Goal: Transaction & Acquisition: Purchase product/service

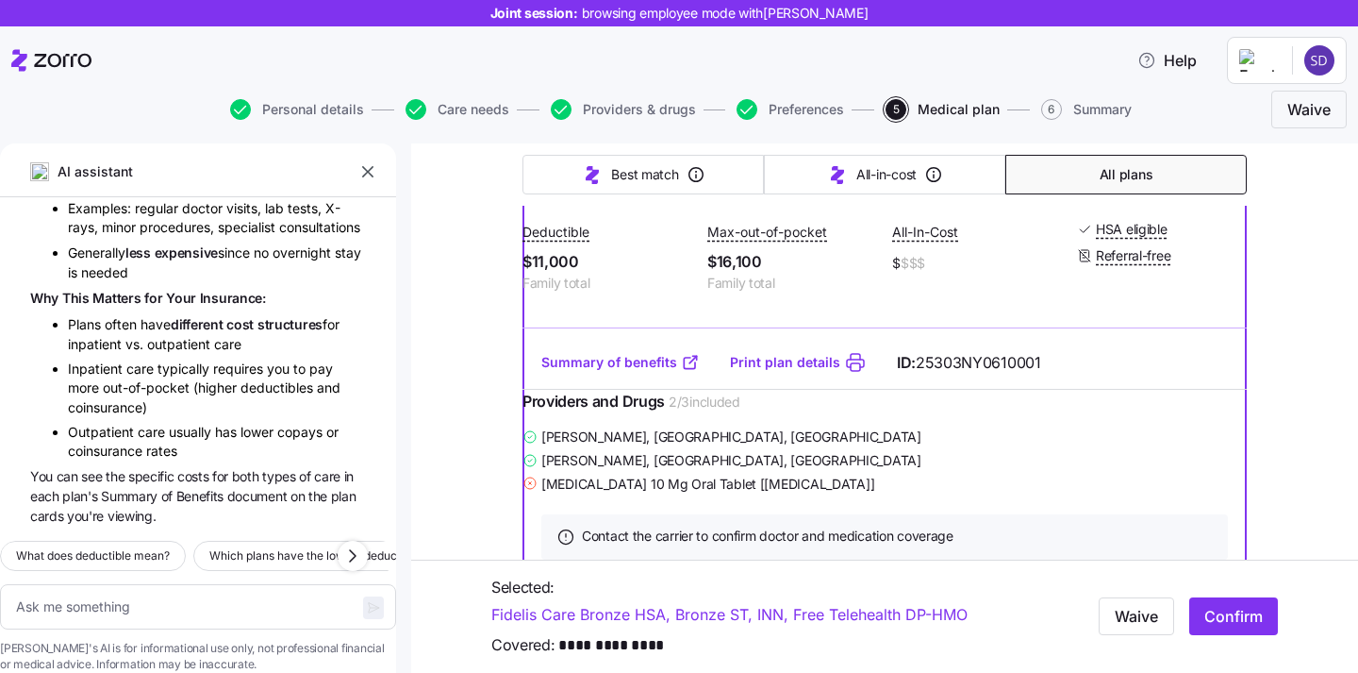
scroll to position [515, 0]
type textarea "x"
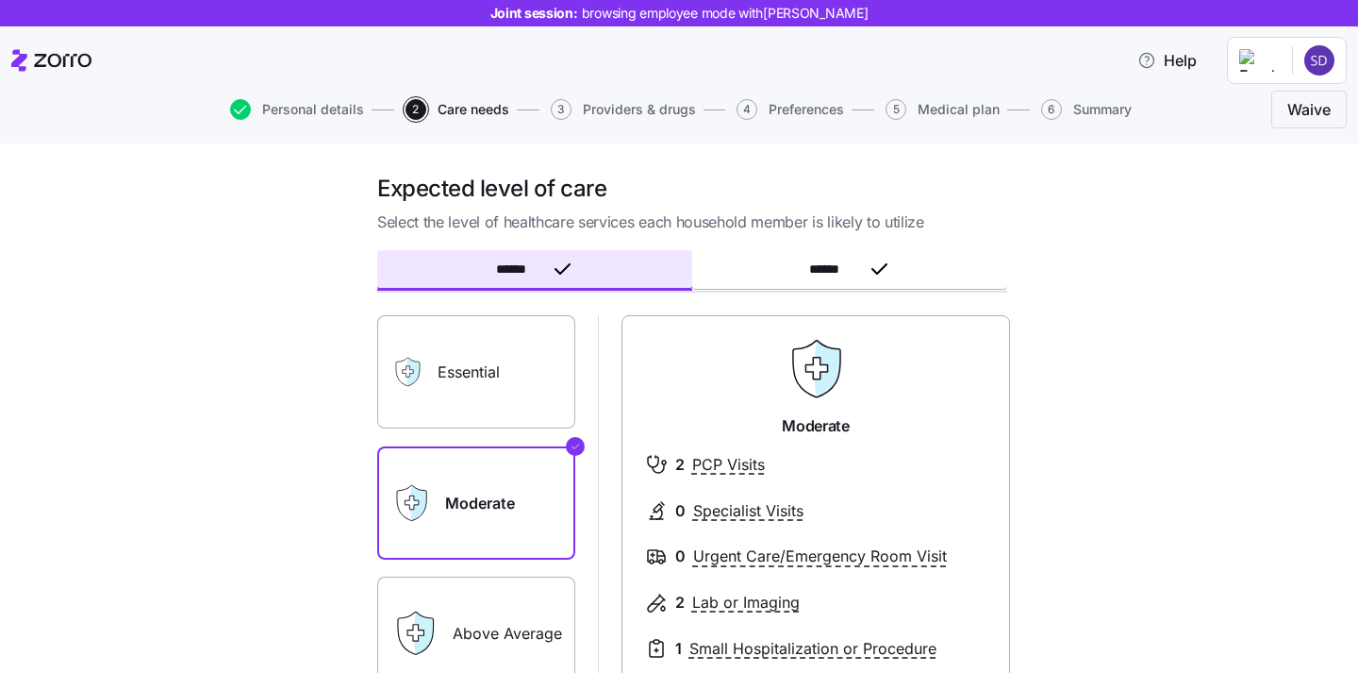
click at [1011, 170] on div "Expected level of care Select the level of healthcare services each household m…" at bounding box center [679, 407] width 1358 height 529
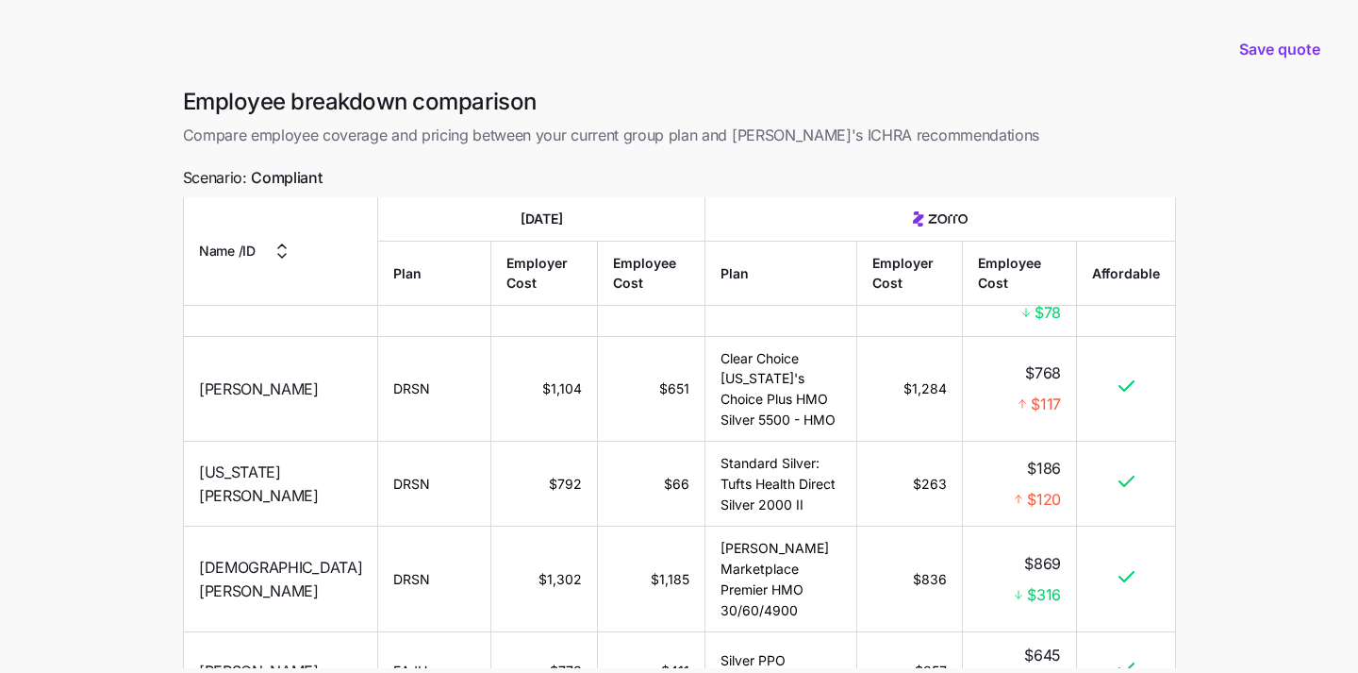
scroll to position [167, 0]
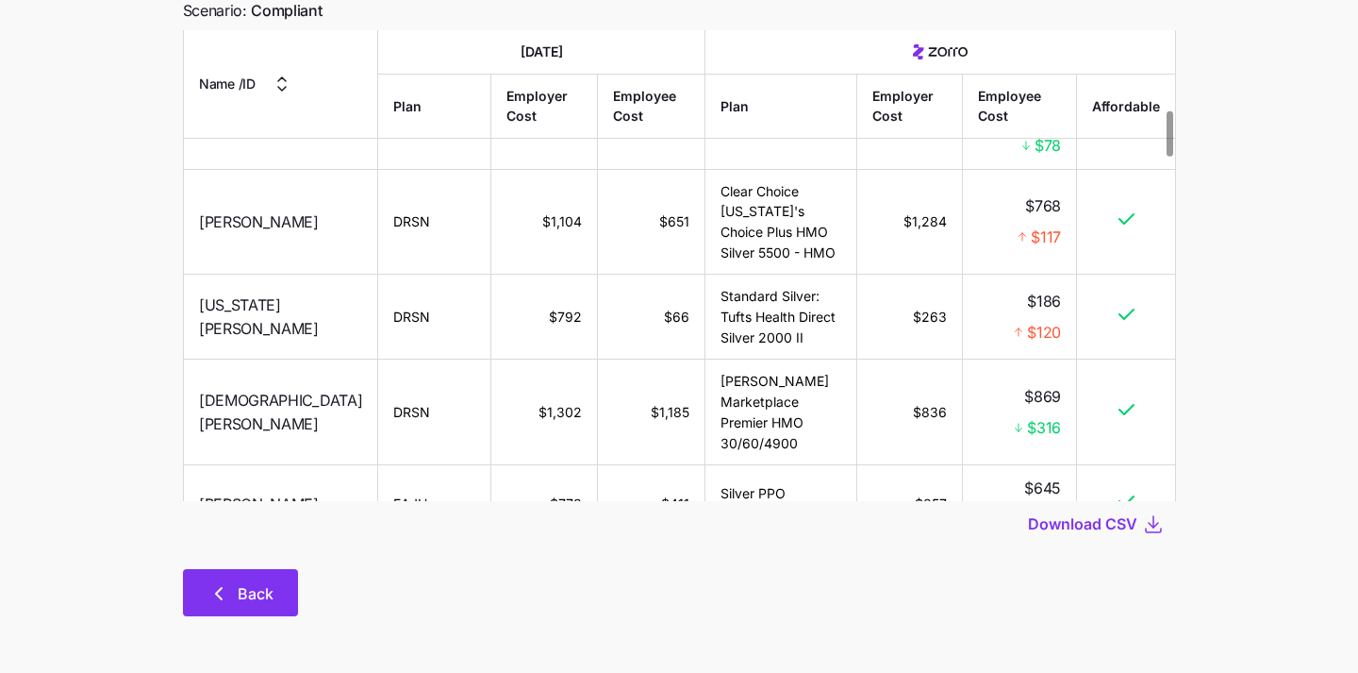
click at [247, 605] on button "Back" at bounding box center [240, 592] width 115 height 47
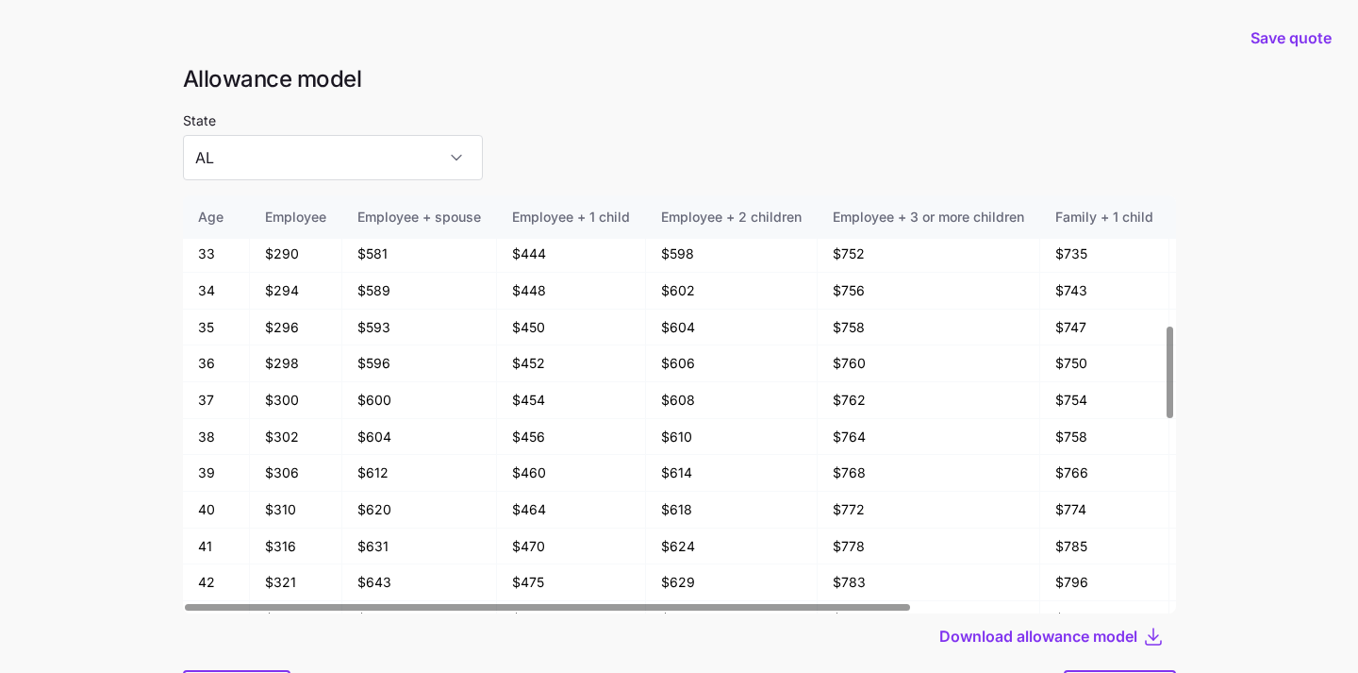
scroll to position [101, 0]
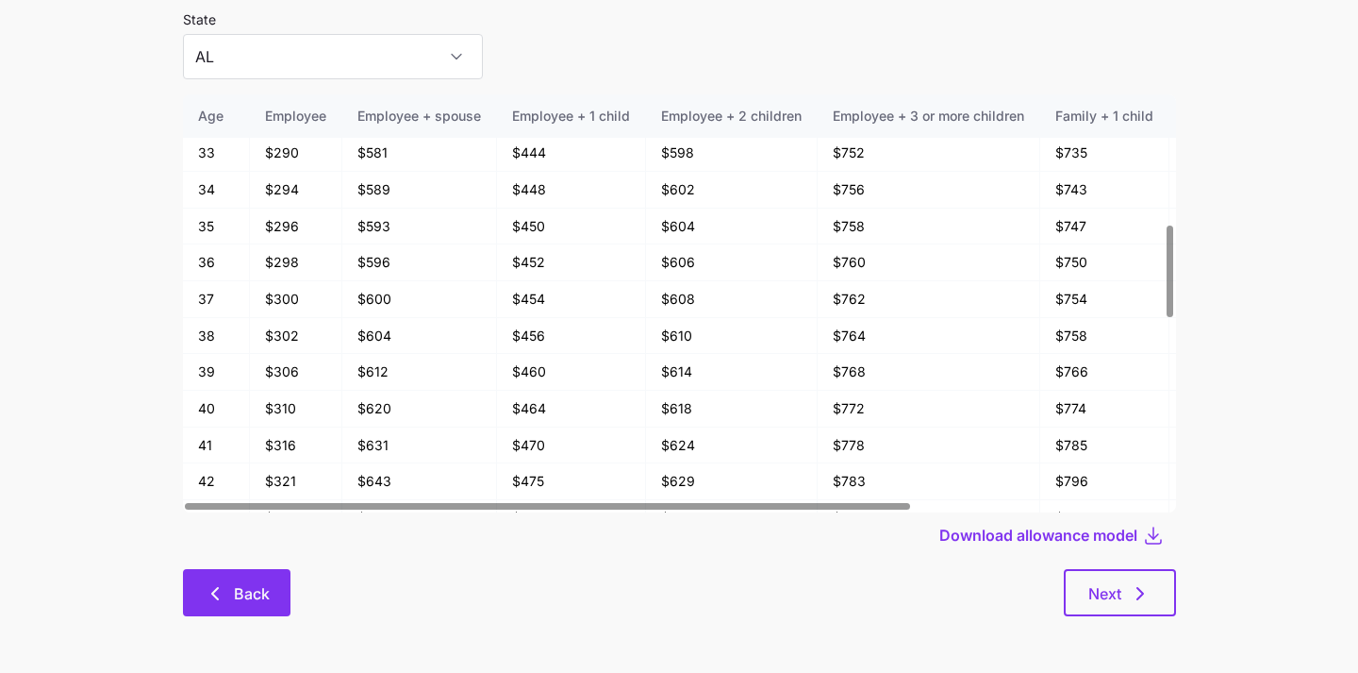
click at [191, 574] on button "Back" at bounding box center [237, 592] width 108 height 47
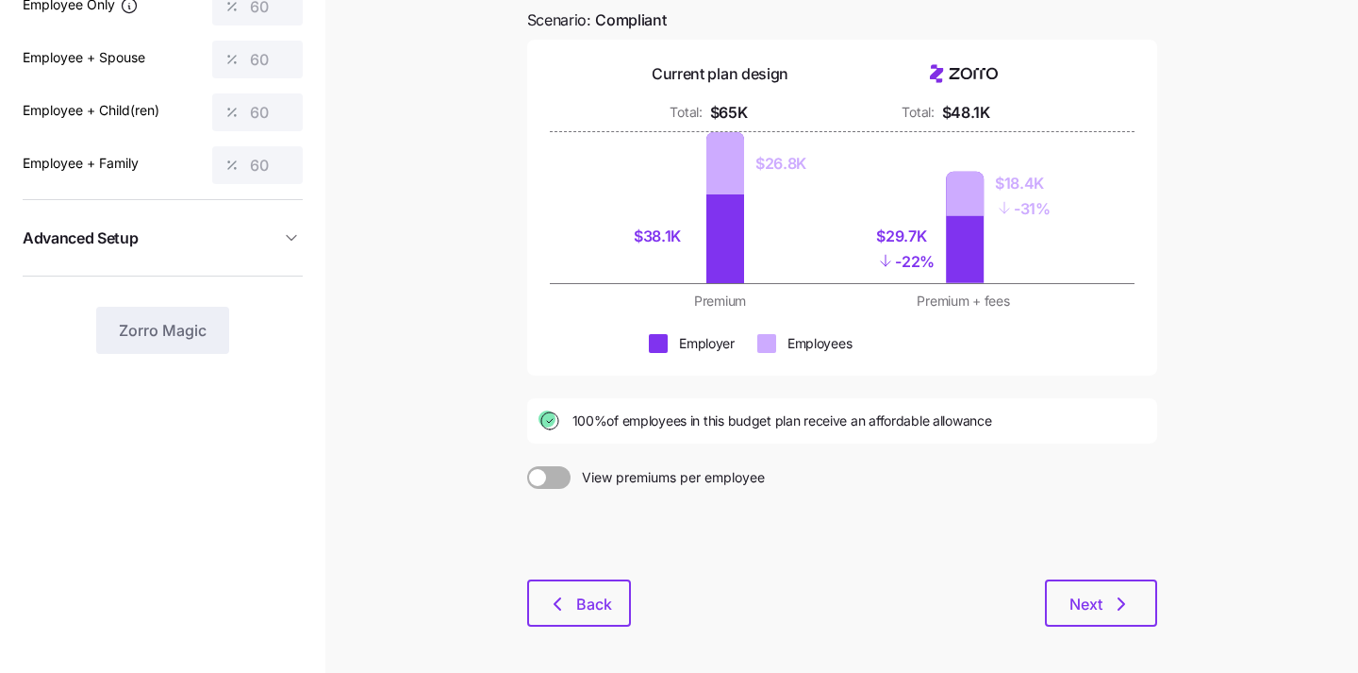
scroll to position [245, 0]
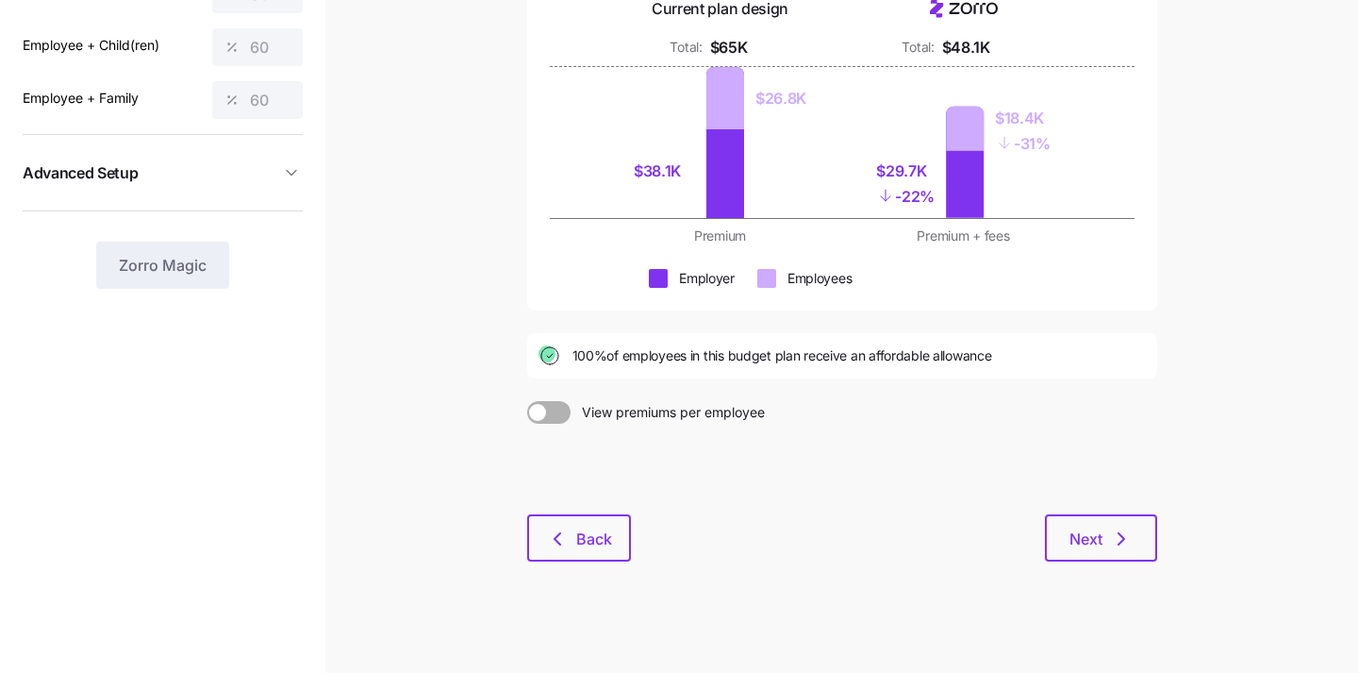
click at [487, 565] on main "Save quote Budget planning See the impact of different allowance scenarios on y…" at bounding box center [679, 218] width 1358 height 927
click at [565, 538] on icon "button" at bounding box center [557, 538] width 23 height 23
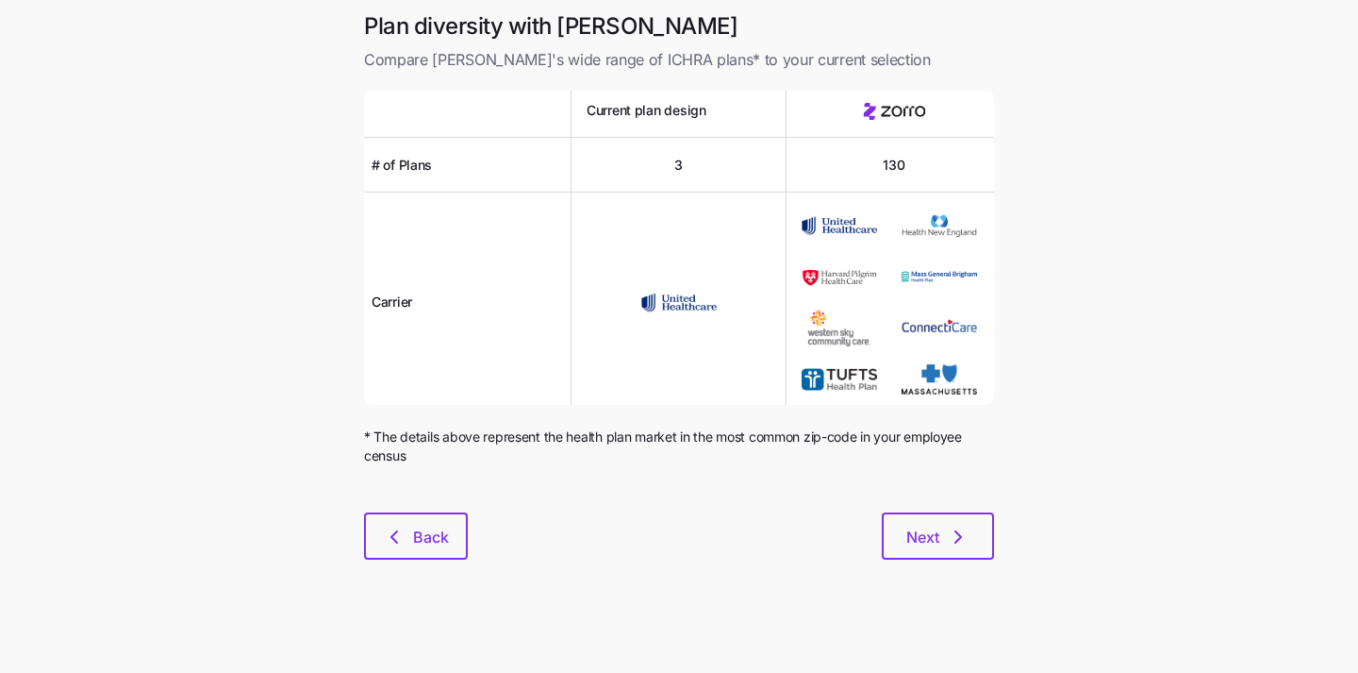
click at [437, 509] on div at bounding box center [679, 501] width 630 height 23
click at [432, 522] on button "Back" at bounding box center [416, 535] width 104 height 47
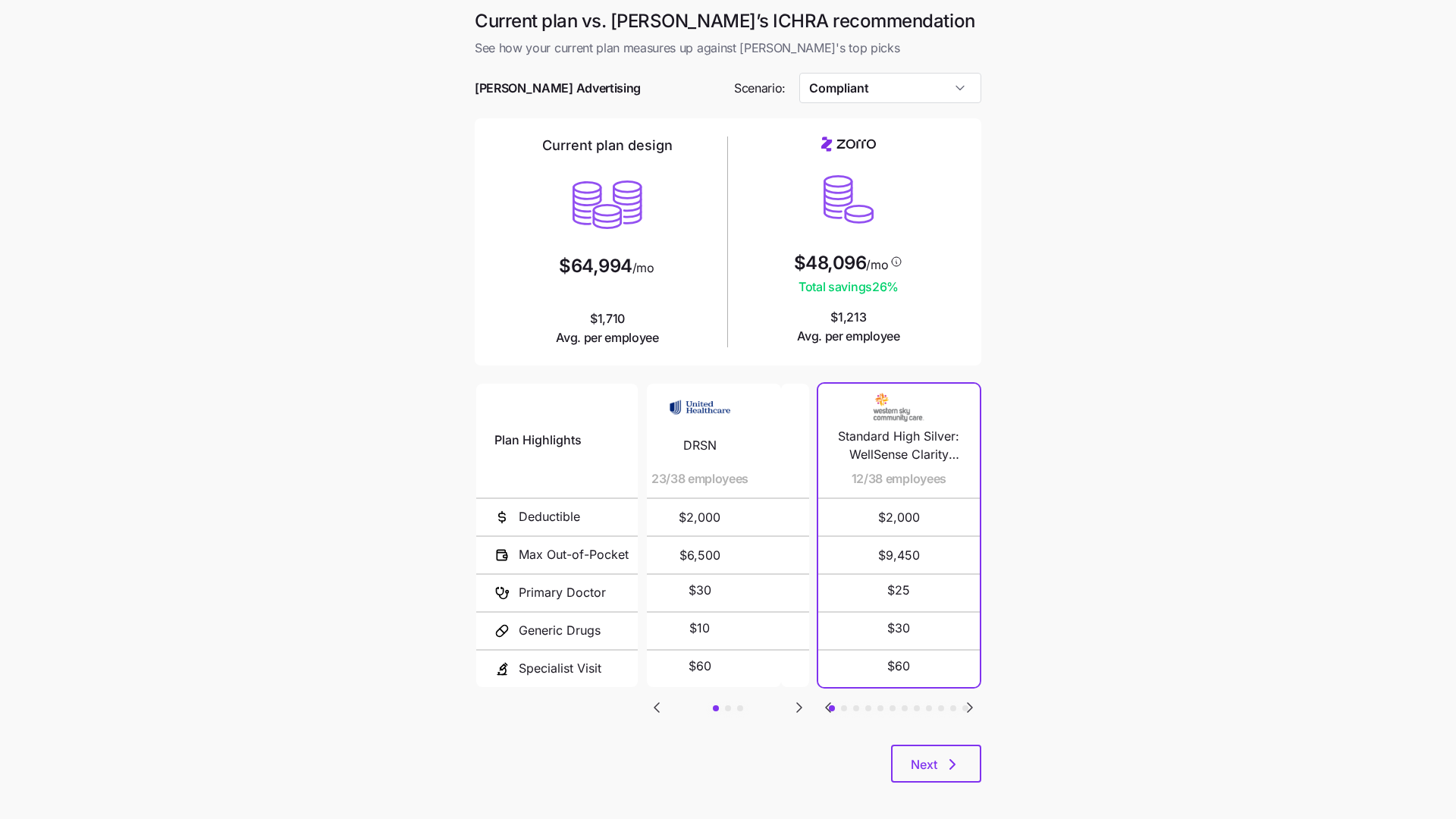
drag, startPoint x: 714, startPoint y: 481, endPoint x: 686, endPoint y: 483, distance: 28.1
click at [686, 483] on span "23/38 employees" at bounding box center [699, 479] width 97 height 19
click at [802, 540] on icon "Go to next slide" at bounding box center [799, 707] width 18 height 18
click at [662, 540] on icon "Go to previous slide" at bounding box center [657, 707] width 18 height 18
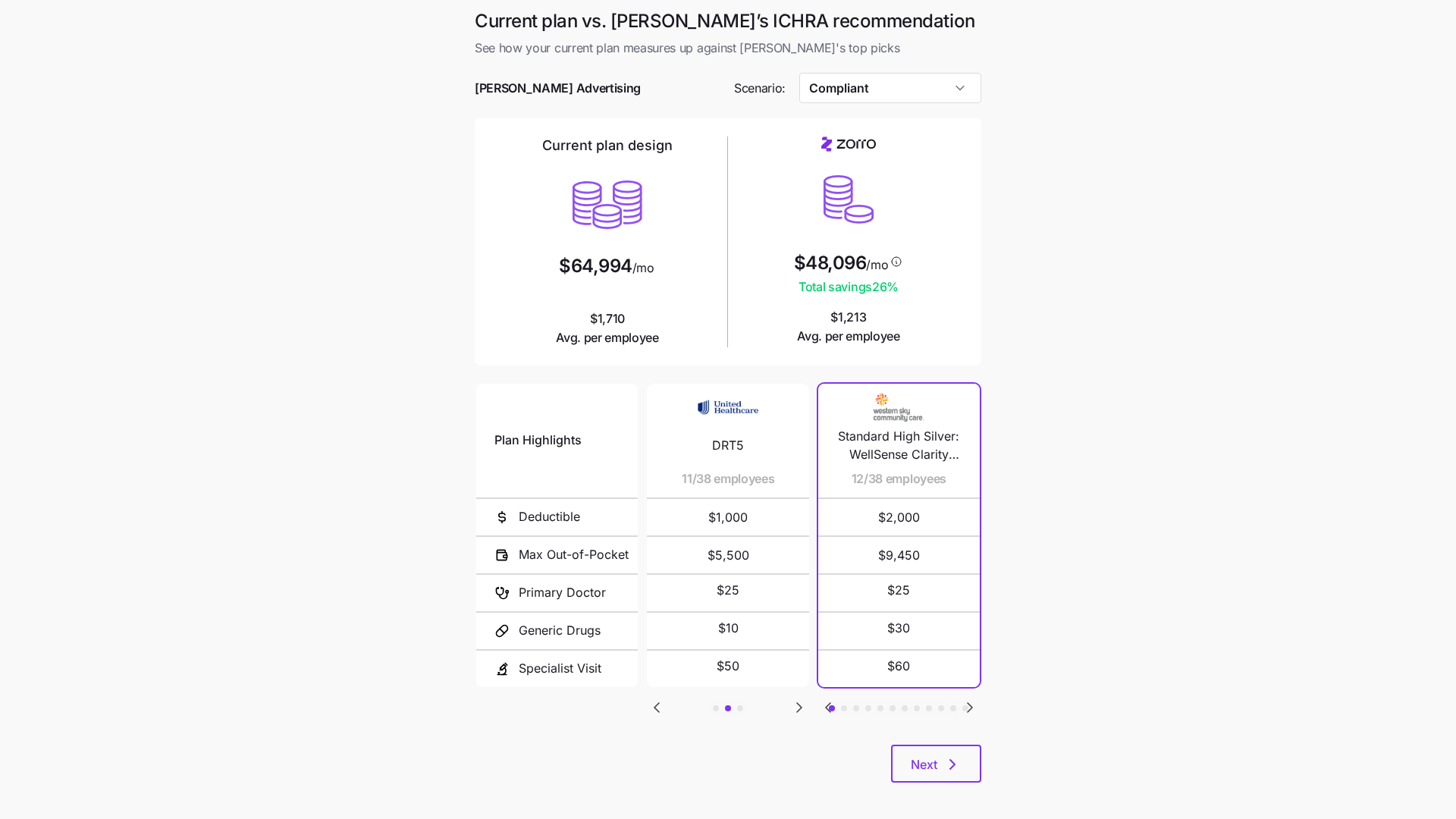
click at [662, 540] on icon "Go to previous slide" at bounding box center [657, 707] width 18 height 18
click at [953, 96] on input "Compliant" at bounding box center [890, 88] width 183 height 31
click at [906, 255] on div "Low Cost Platinum" at bounding box center [891, 244] width 170 height 29
click at [928, 109] on div at bounding box center [728, 110] width 507 height 15
click at [923, 86] on input "Low Cost Platinum" at bounding box center [890, 88] width 183 height 31
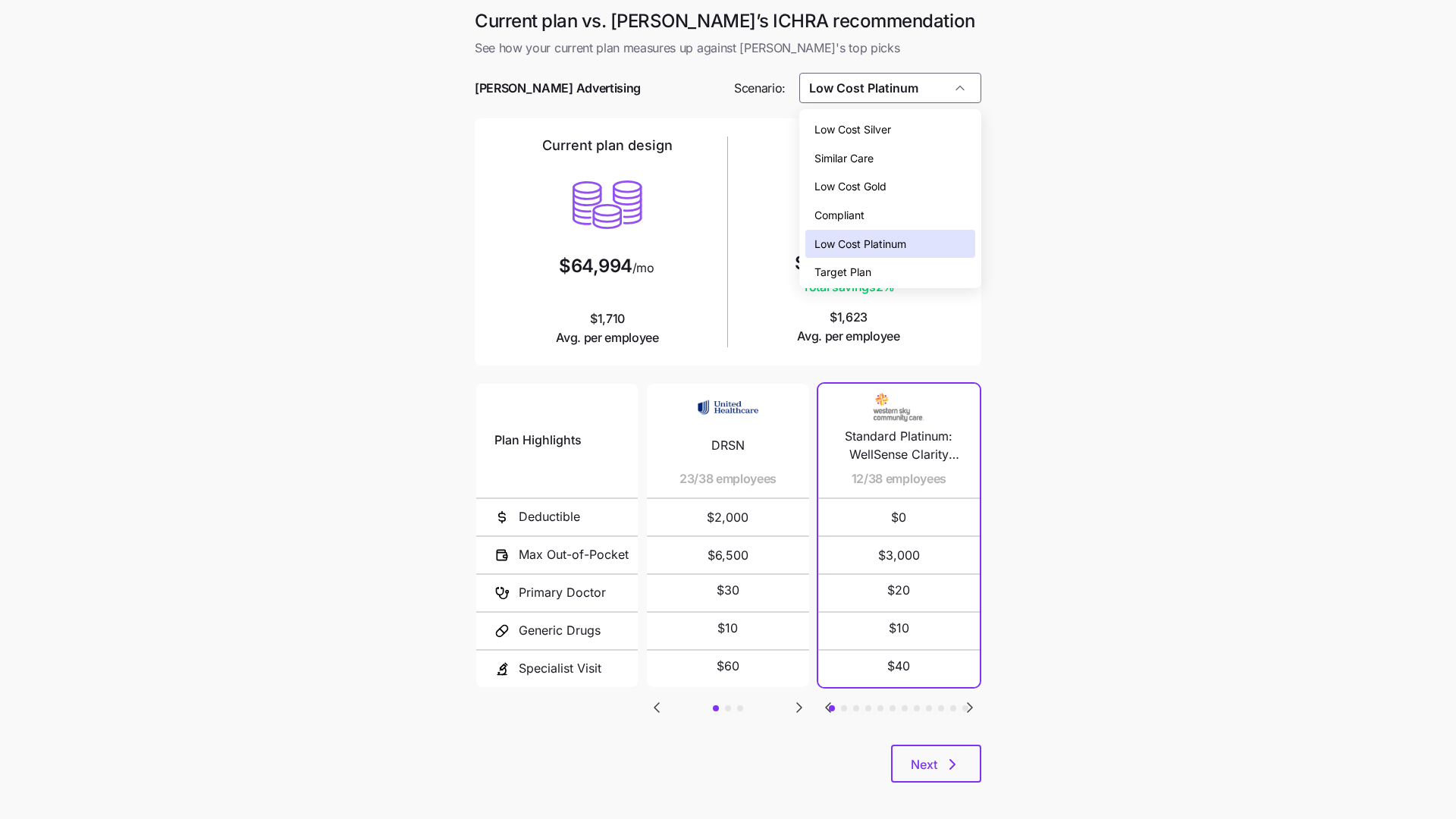
click at [895, 261] on div "Target Plan" at bounding box center [891, 272] width 170 height 29
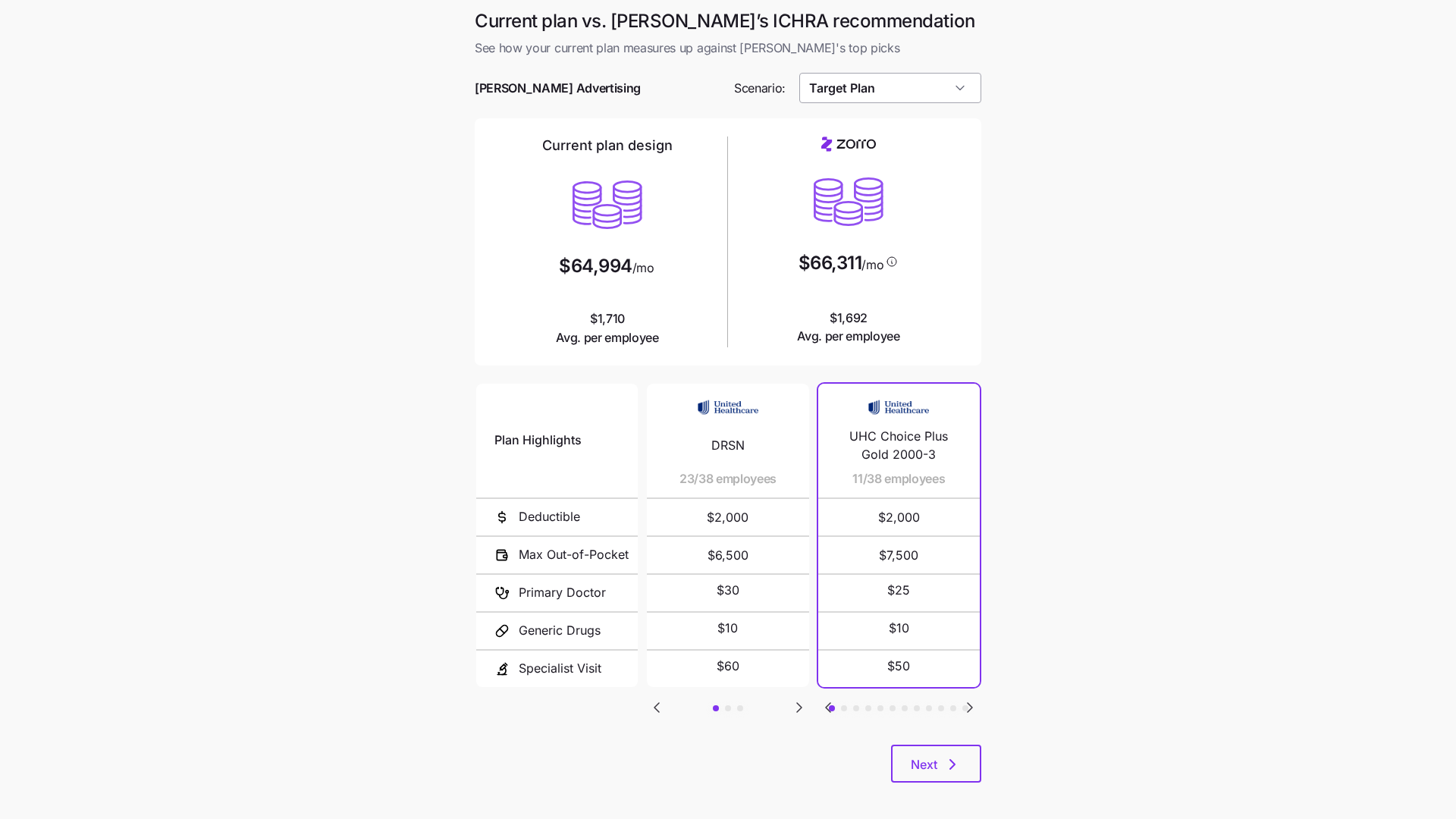
click at [925, 100] on input "Target Plan" at bounding box center [890, 88] width 183 height 31
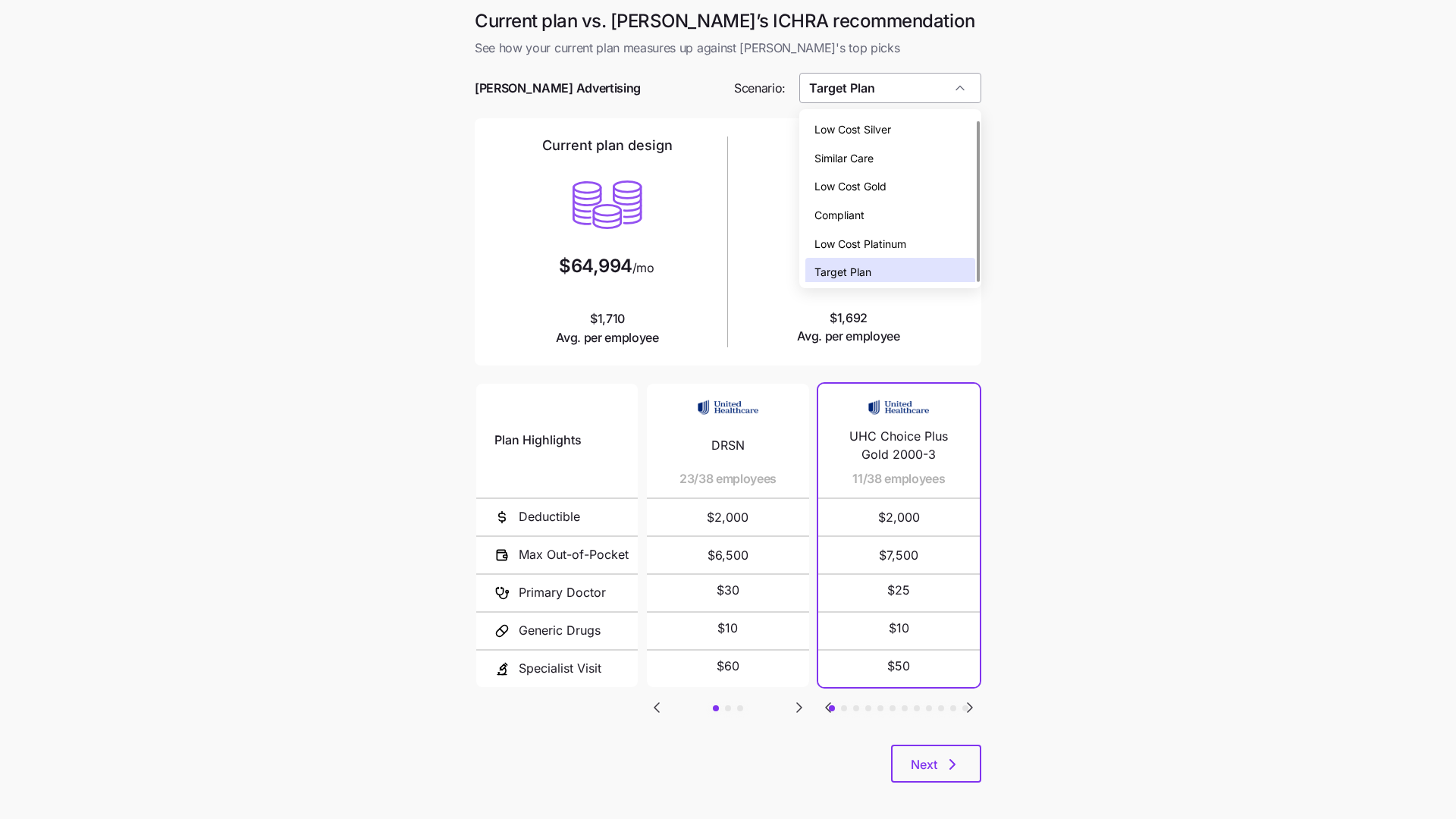
scroll to position [5, 0]
click at [902, 219] on div "Compliant" at bounding box center [891, 211] width 170 height 29
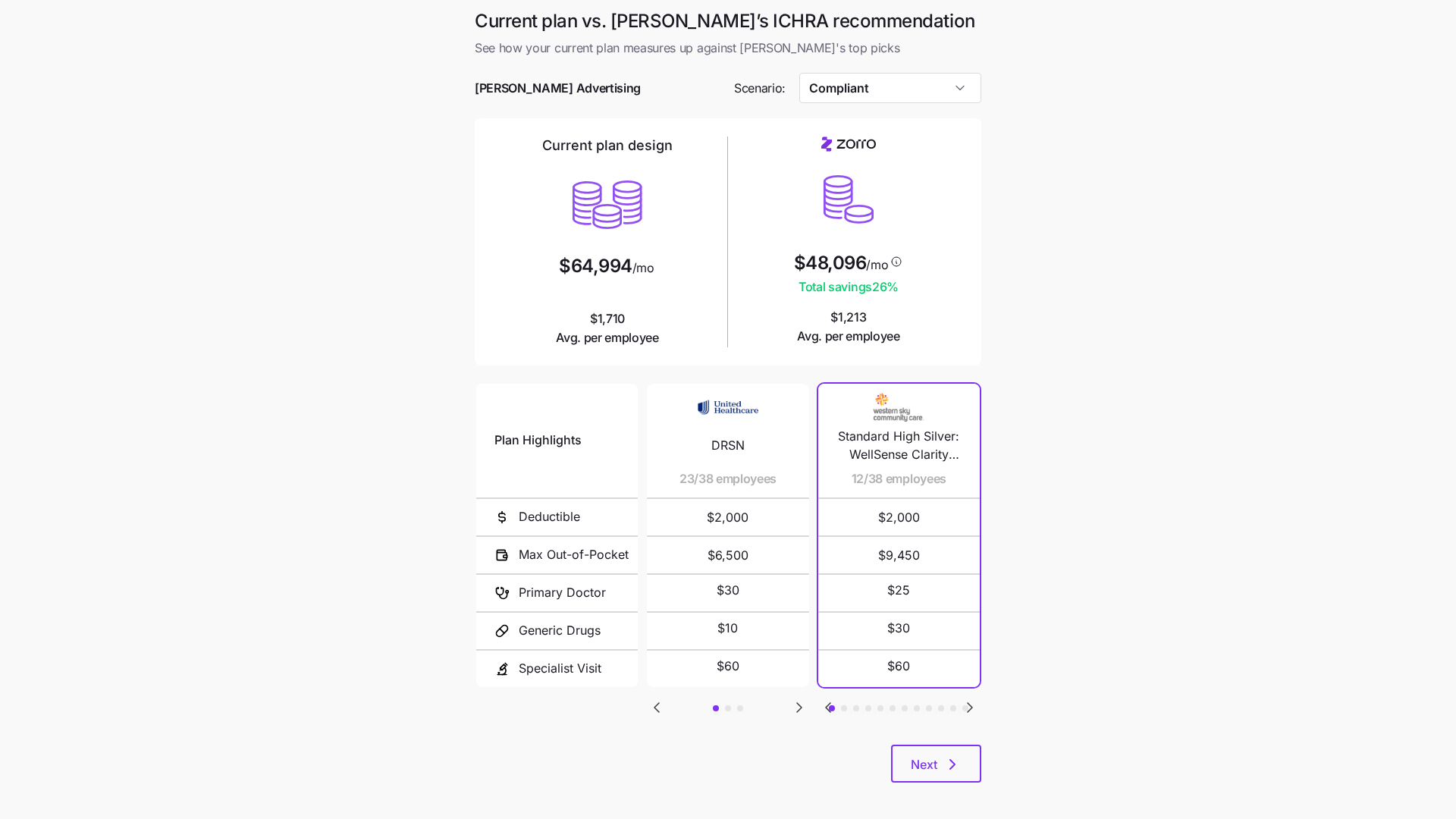
click at [974, 540] on icon "Go to next slide" at bounding box center [970, 707] width 18 height 18
click at [970, 540] on icon "Go to next slide" at bounding box center [970, 706] width 5 height 9
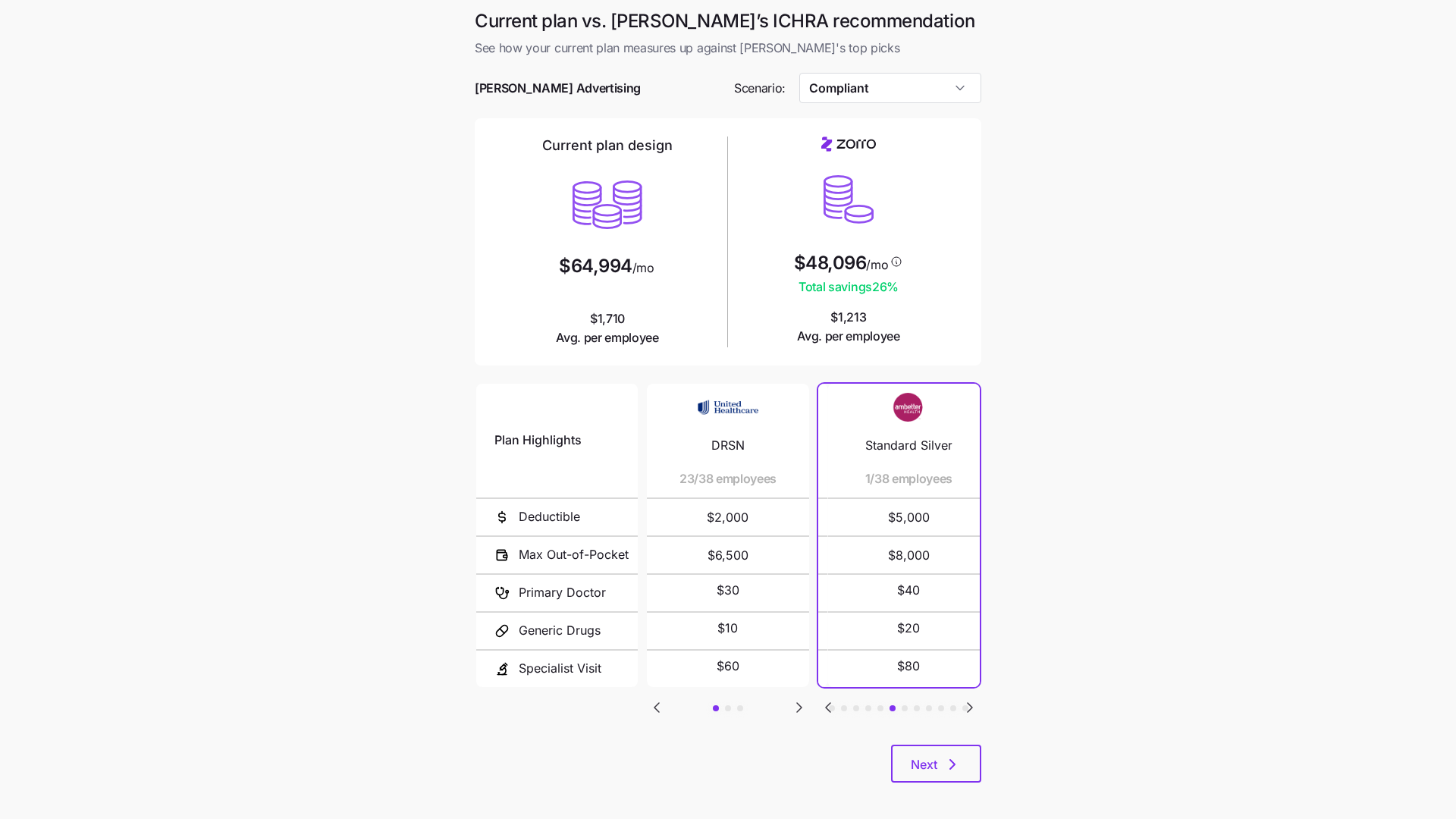
click at [970, 540] on icon "Go to next slide" at bounding box center [970, 706] width 5 height 9
click at [968, 540] on button "button" at bounding box center [970, 707] width 20 height 20
click at [952, 92] on input "Compliant" at bounding box center [890, 88] width 183 height 31
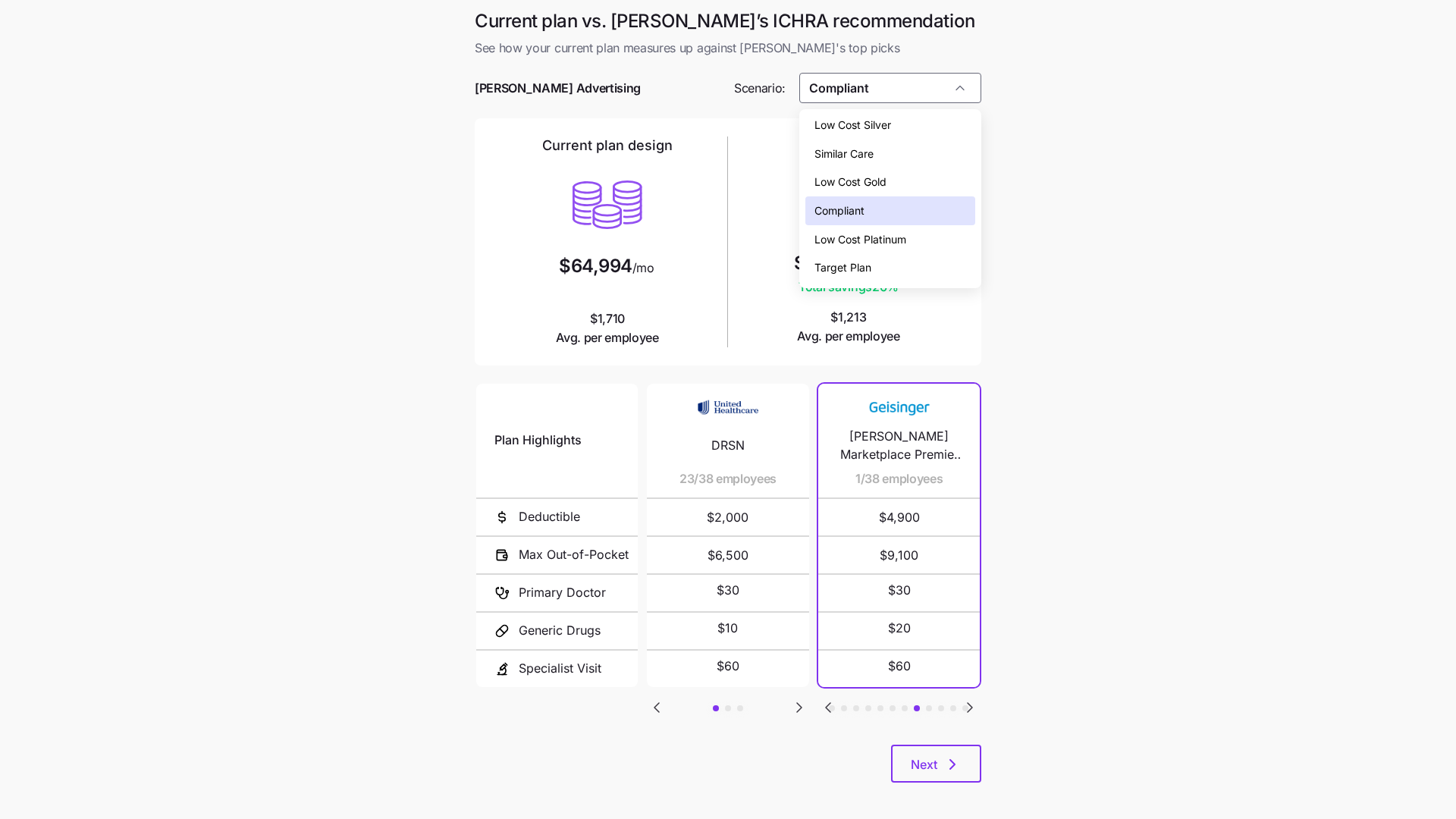
click at [939, 127] on div "Low Cost Silver" at bounding box center [891, 125] width 170 height 29
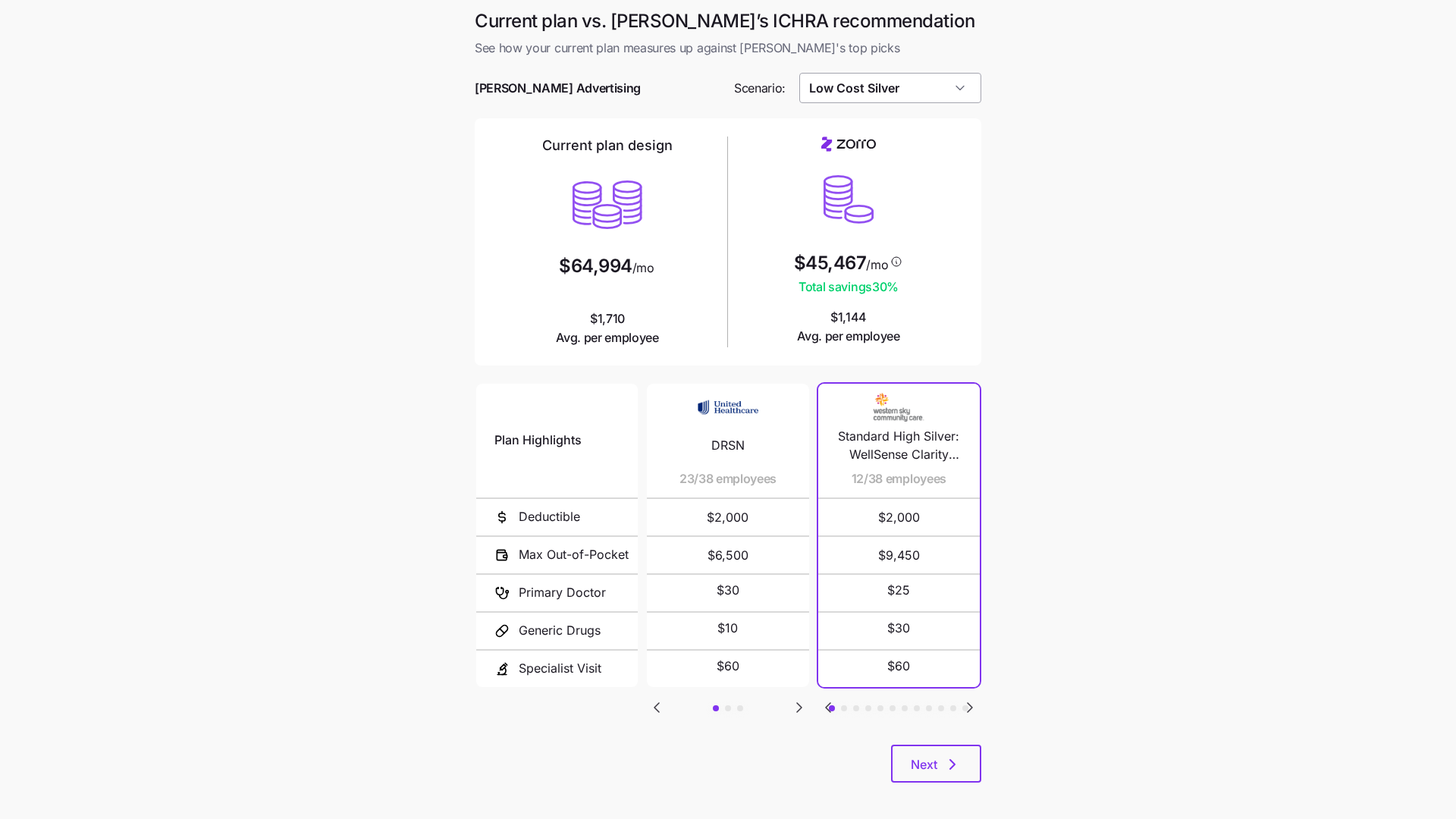
click at [945, 99] on input "Low Cost Silver" at bounding box center [890, 88] width 183 height 31
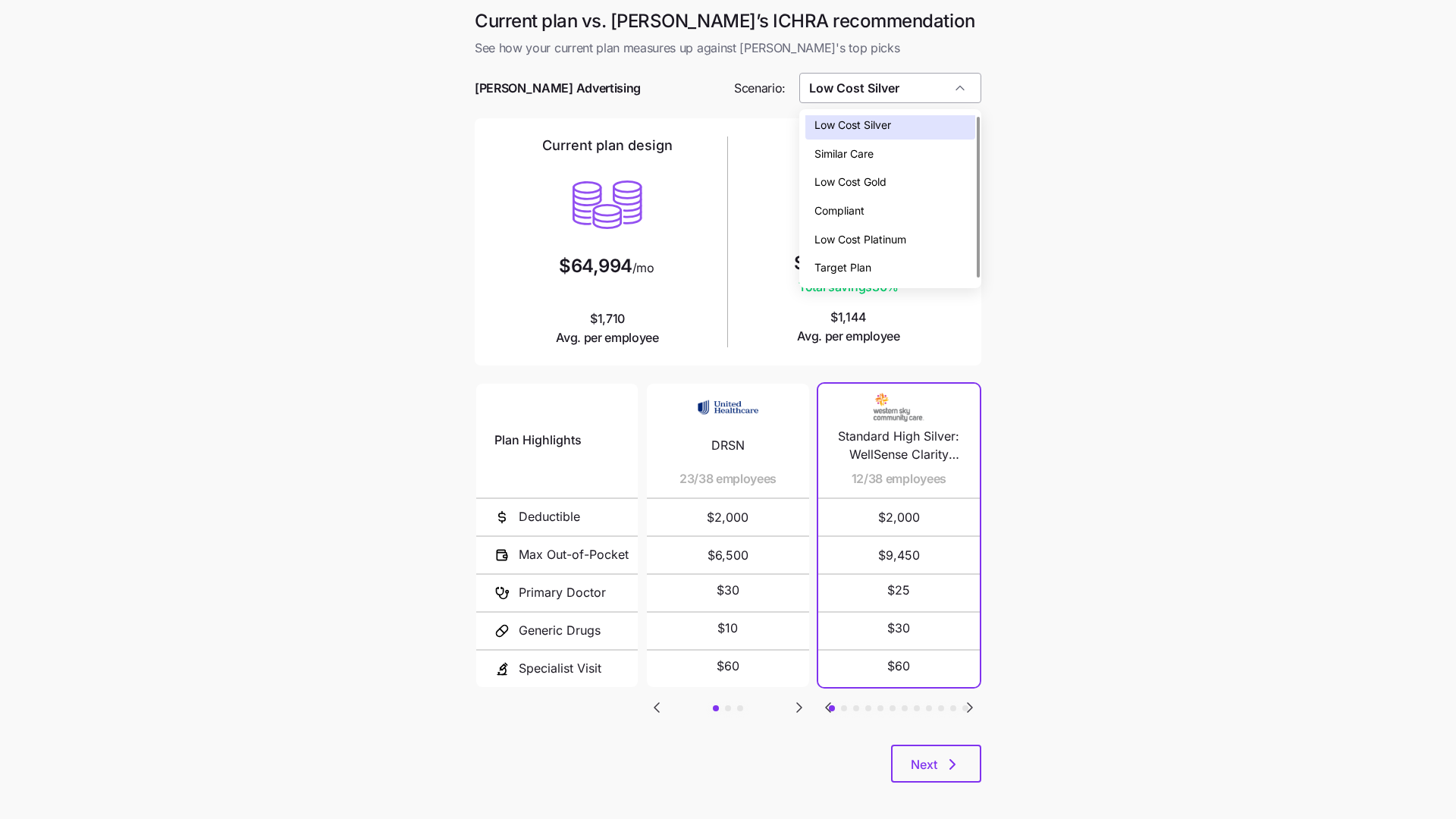
scroll to position [0, 0]
click at [917, 183] on div "Low Cost Gold" at bounding box center [891, 186] width 170 height 29
type input "Low Cost Gold"
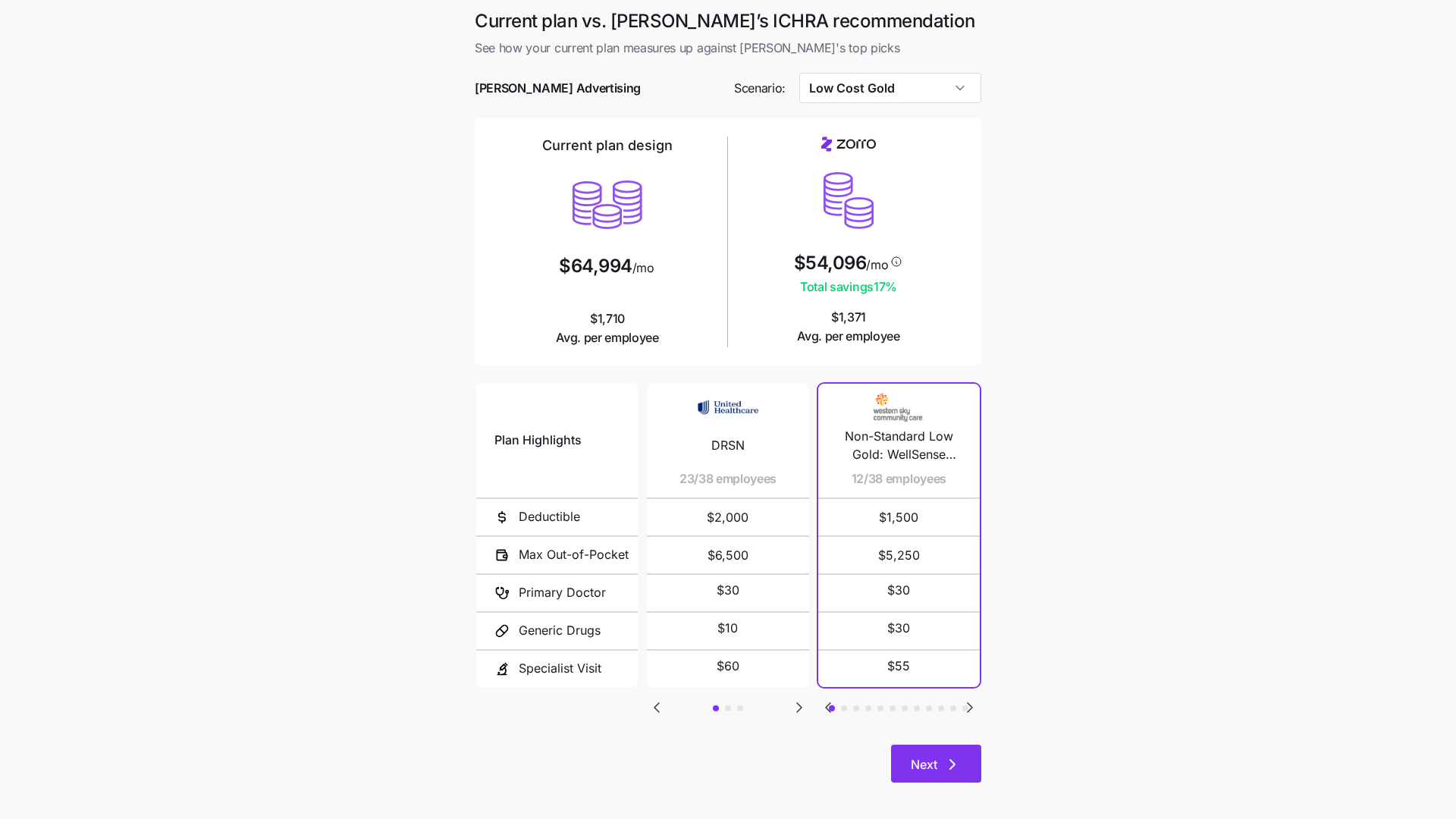
click at [920, 540] on button "Next" at bounding box center [936, 763] width 90 height 38
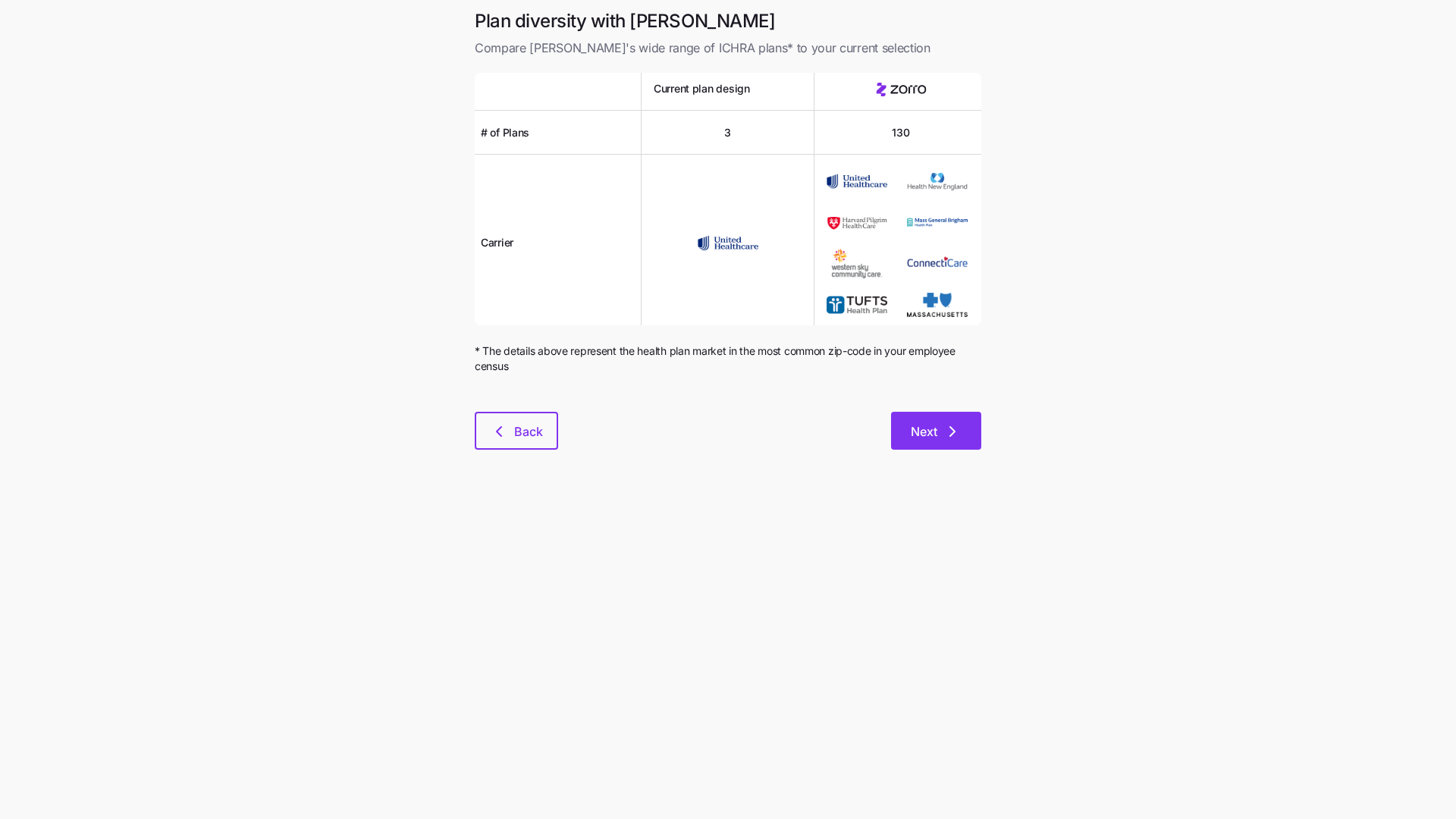
click at [939, 434] on span "Next" at bounding box center [936, 431] width 51 height 18
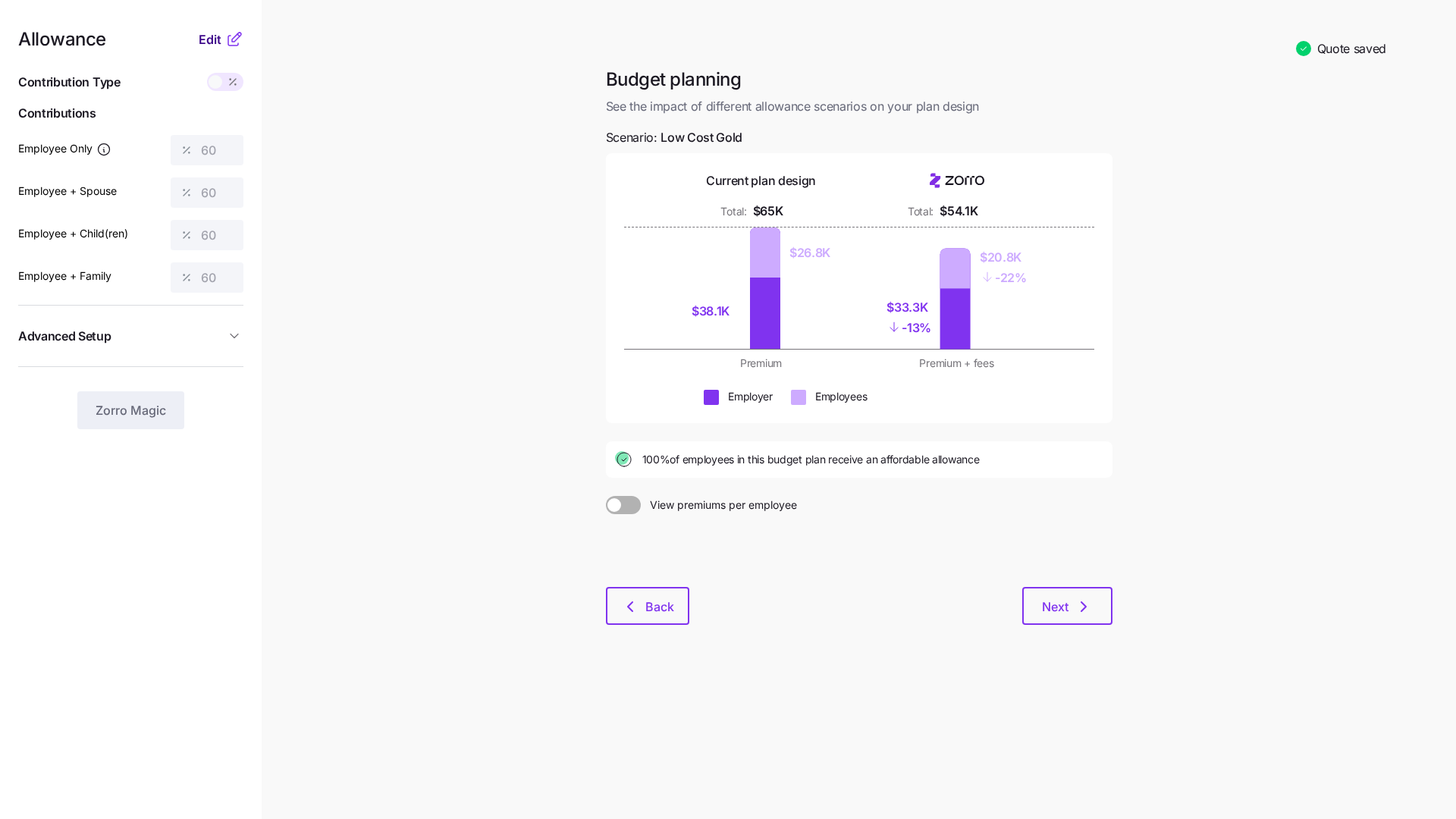
click at [211, 42] on span "Edit" at bounding box center [210, 39] width 23 height 18
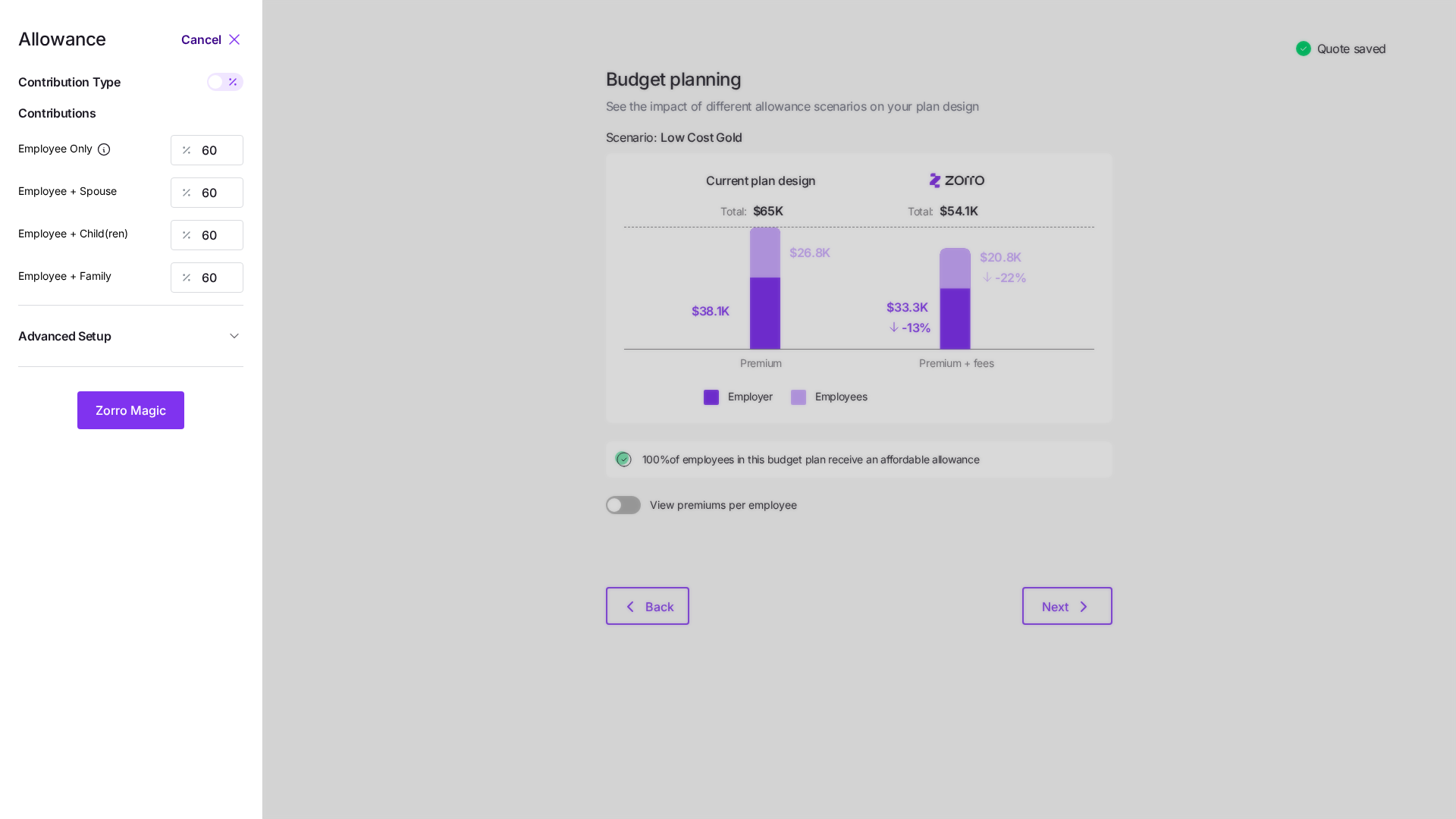
click at [207, 39] on span "Cancel" at bounding box center [201, 39] width 40 height 18
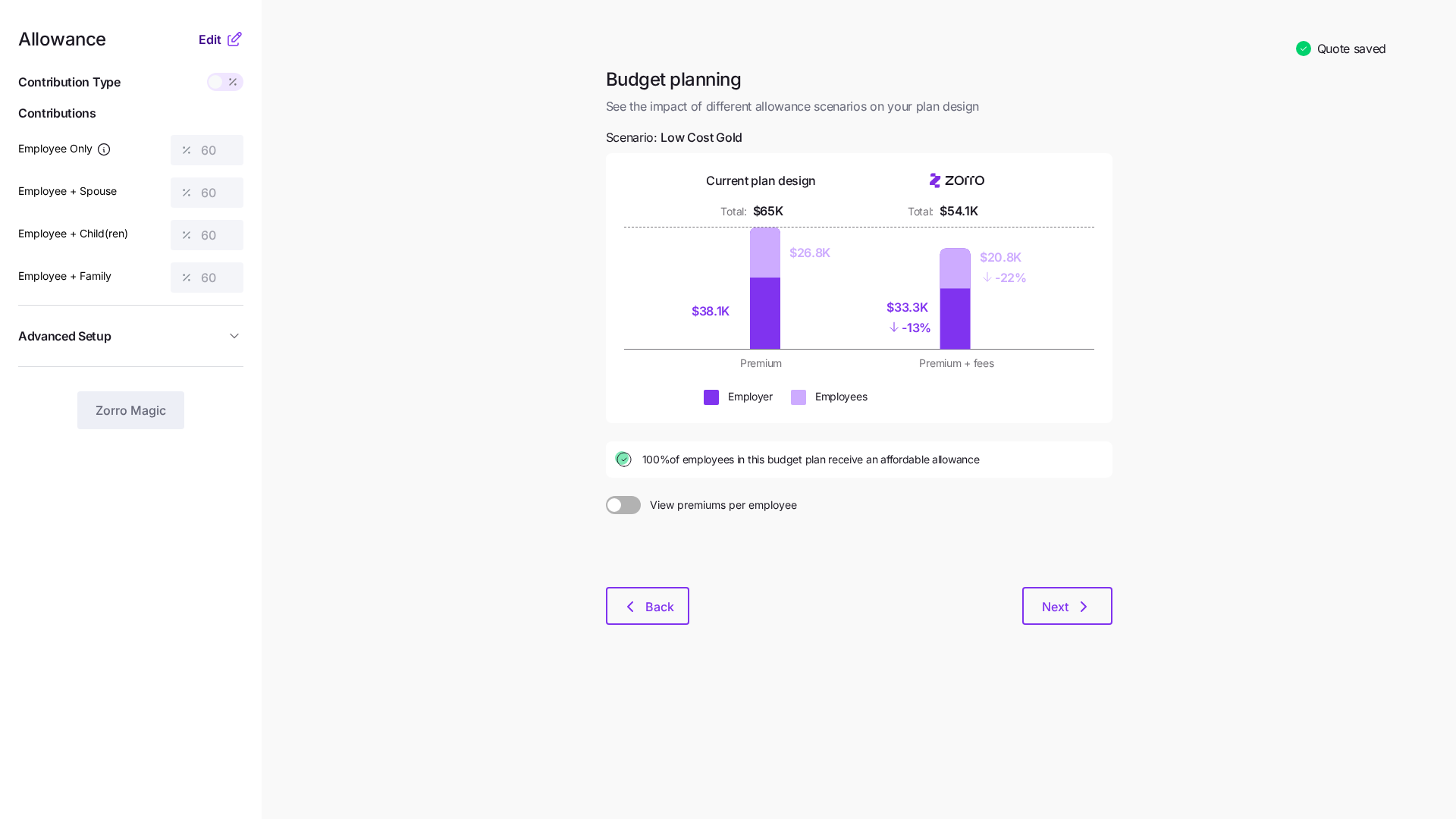
click at [224, 38] on button "Edit" at bounding box center [211, 39] width 27 height 18
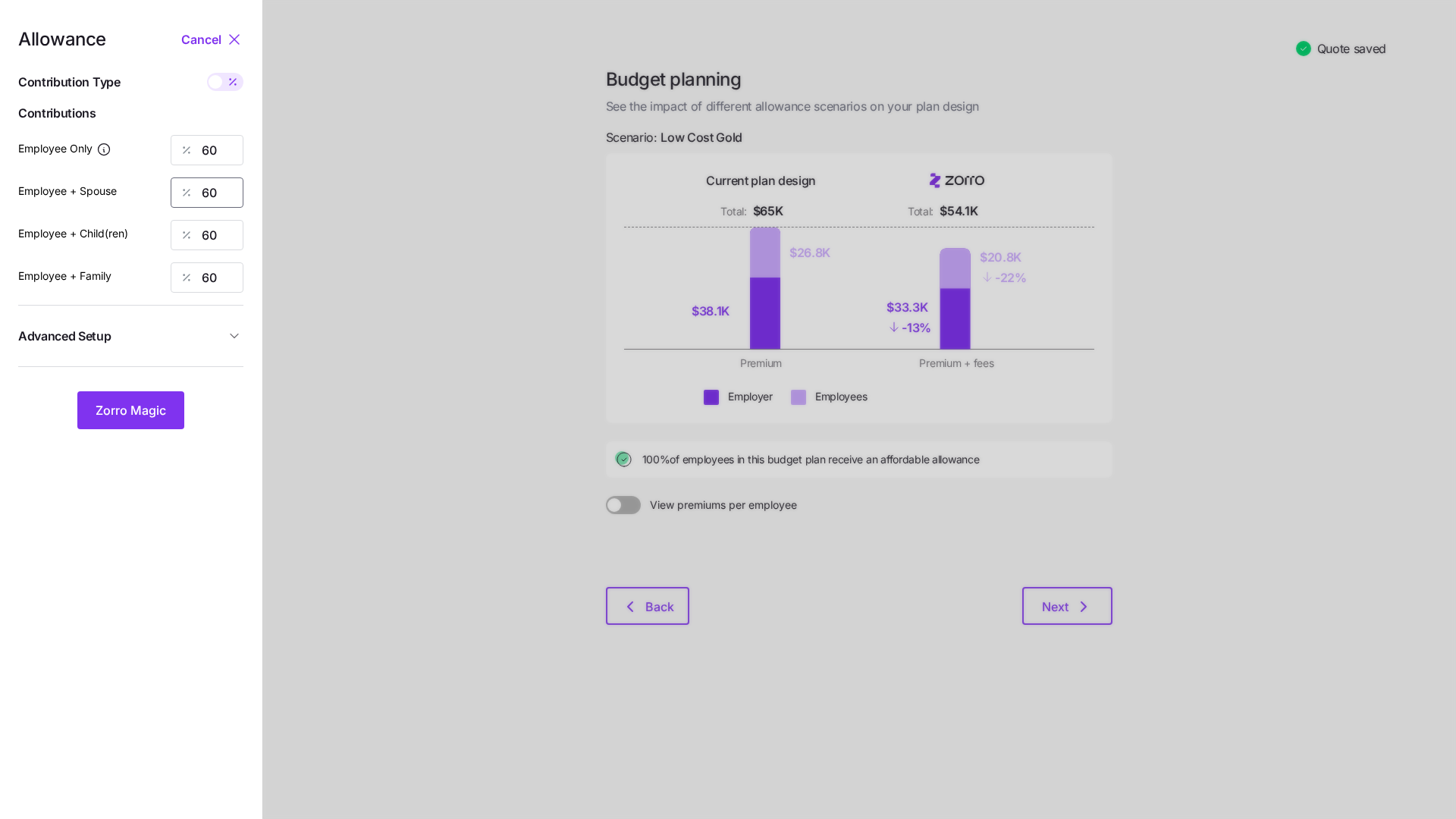
click at [224, 188] on input "60" at bounding box center [207, 193] width 73 height 31
type input "6"
type input "50"
click at [210, 226] on input "60" at bounding box center [207, 235] width 73 height 31
click at [210, 228] on input "60" at bounding box center [207, 235] width 73 height 31
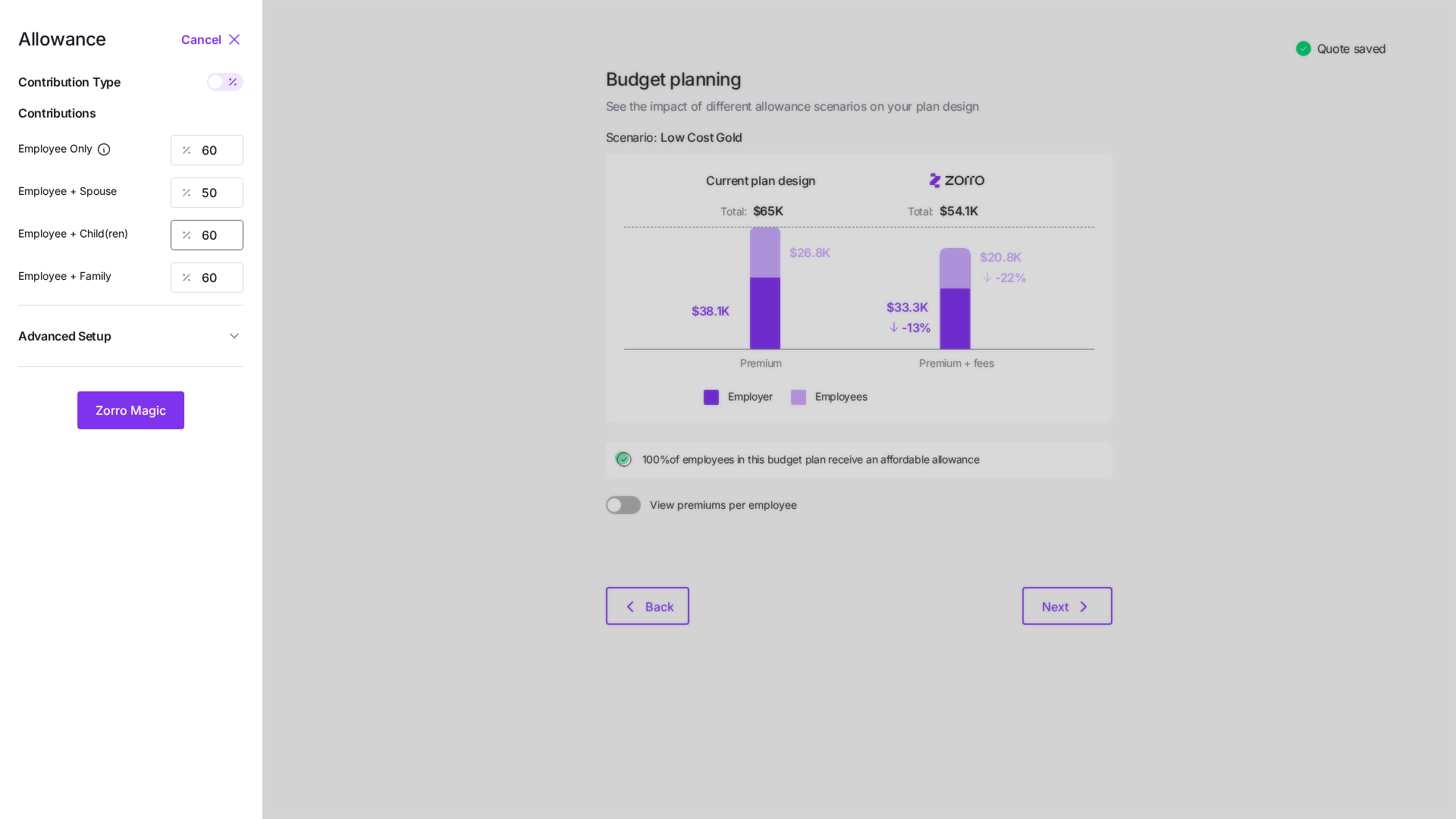
click at [210, 228] on input "60" at bounding box center [207, 235] width 73 height 31
type input "50"
click at [205, 278] on input "60" at bounding box center [207, 277] width 73 height 31
type input "50"
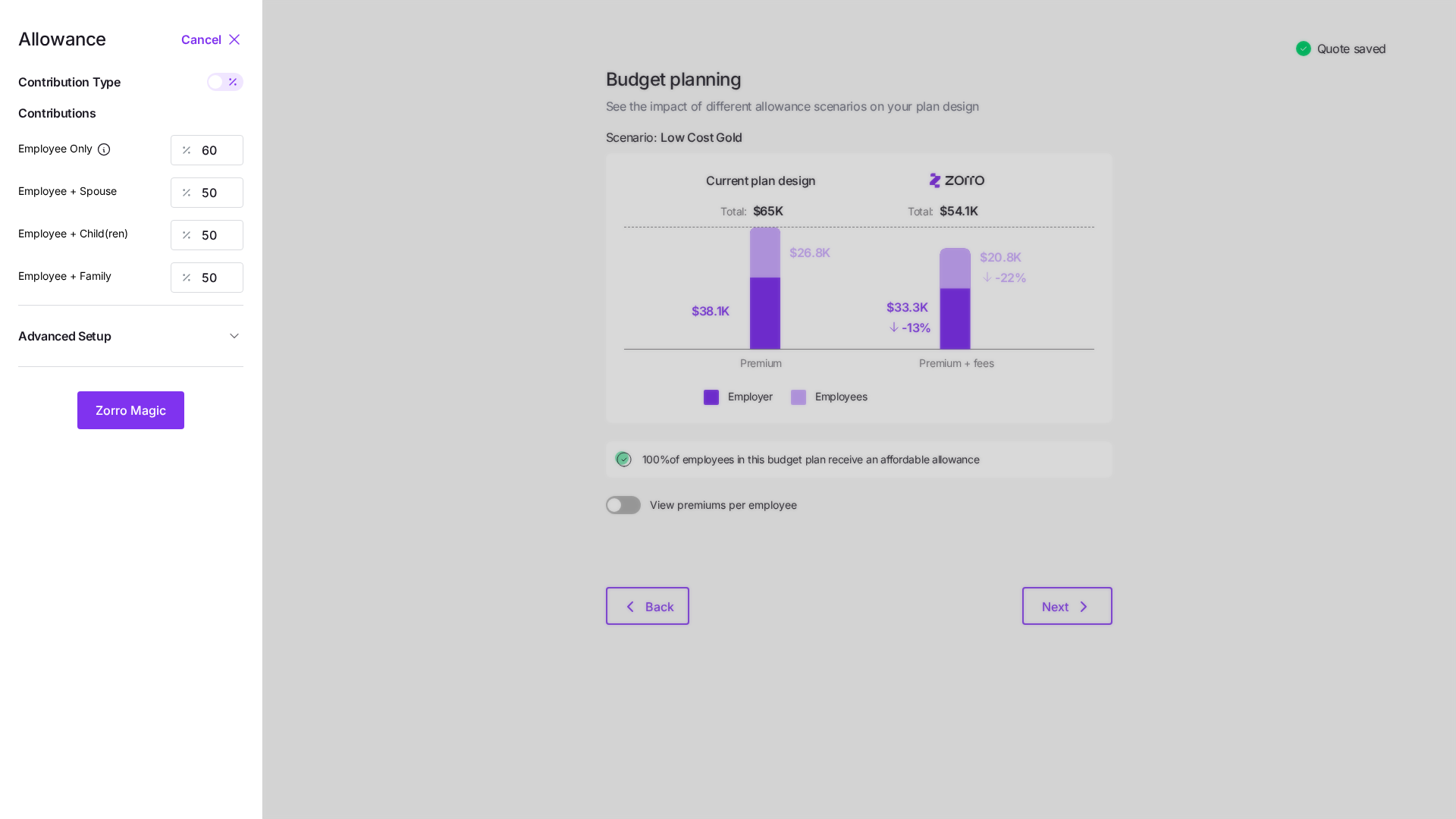
click at [408, 399] on div at bounding box center [859, 409] width 1194 height 819
click at [141, 403] on span "Zorro Magic" at bounding box center [131, 410] width 71 height 18
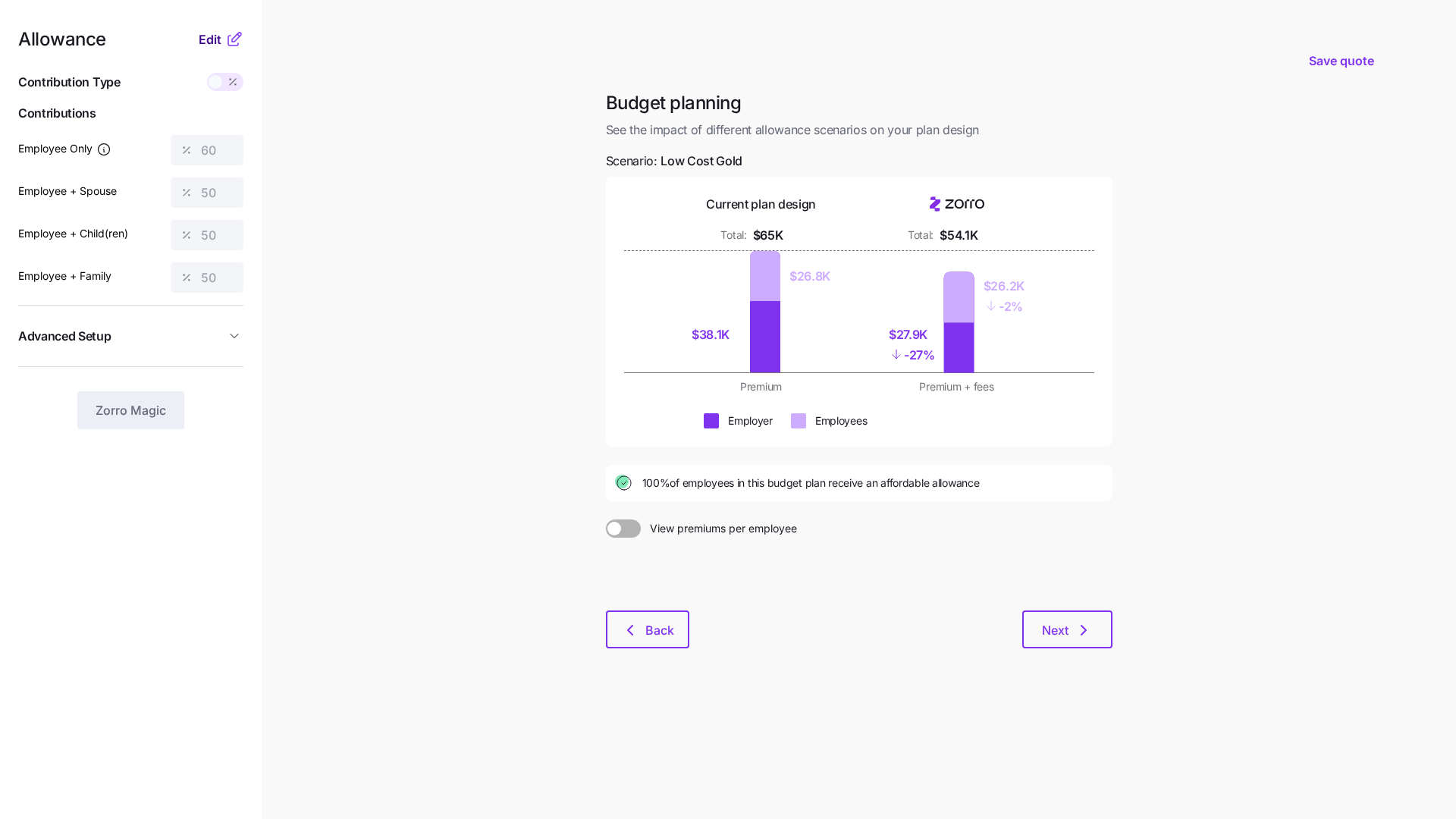
click at [215, 34] on span "Edit" at bounding box center [210, 39] width 23 height 18
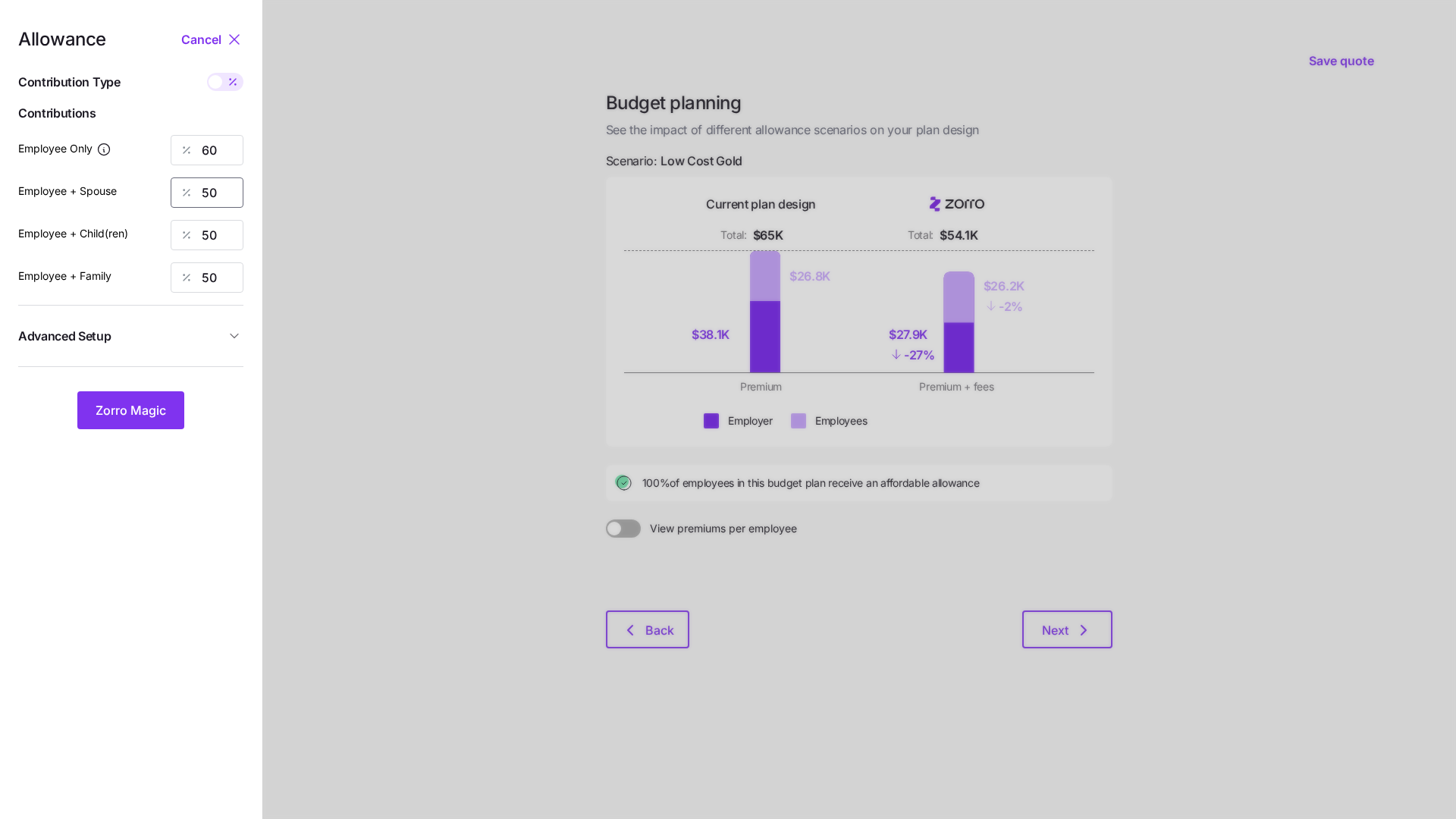
click at [224, 199] on input "50" at bounding box center [207, 193] width 73 height 31
type input "0"
click at [212, 248] on input "50" at bounding box center [207, 235] width 73 height 31
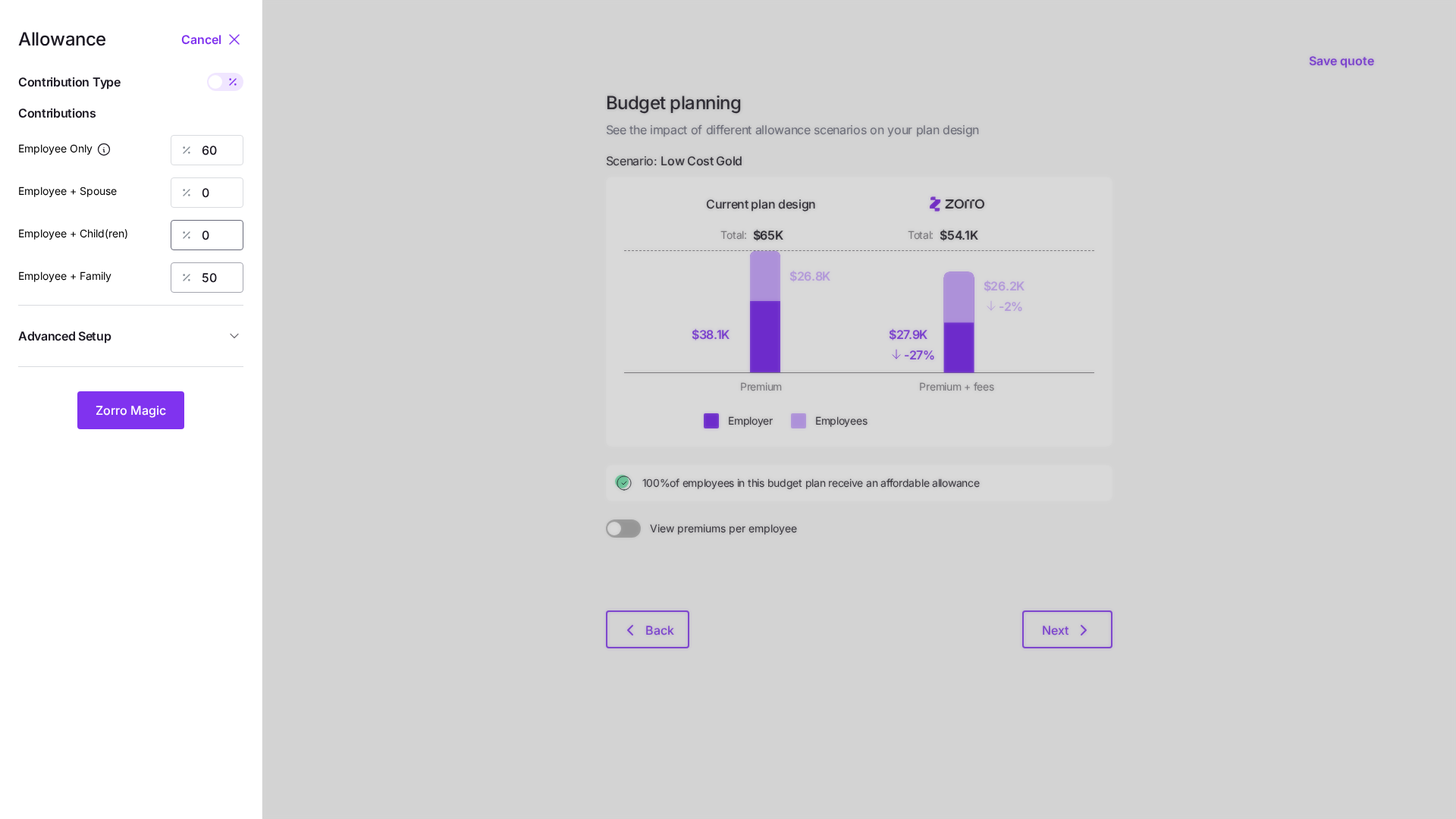
type input "0"
click at [216, 281] on input "50" at bounding box center [207, 277] width 73 height 31
type input "0"
click at [144, 408] on span "Zorro Magic" at bounding box center [131, 410] width 71 height 18
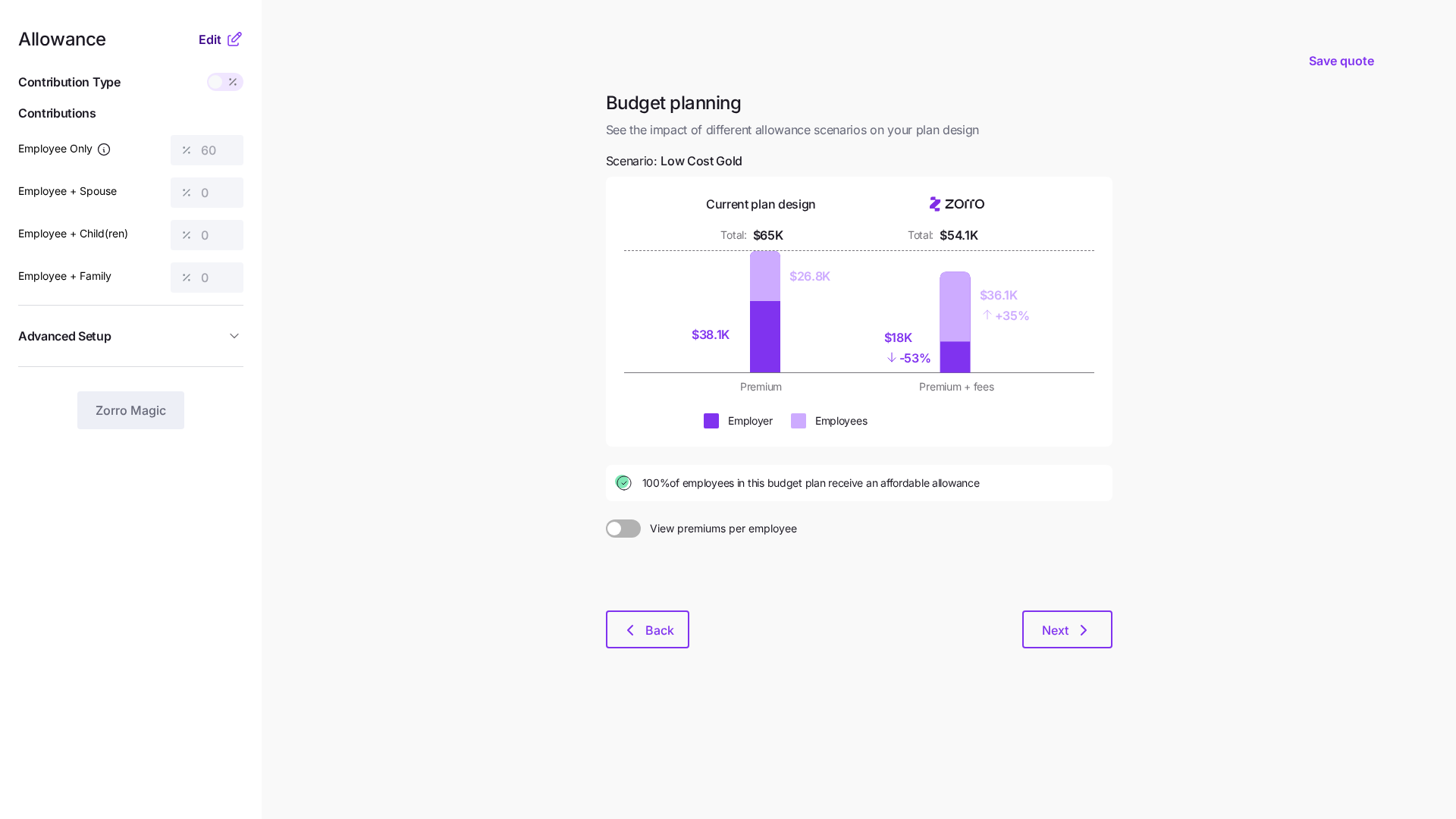
click at [211, 38] on span "Edit" at bounding box center [210, 39] width 23 height 18
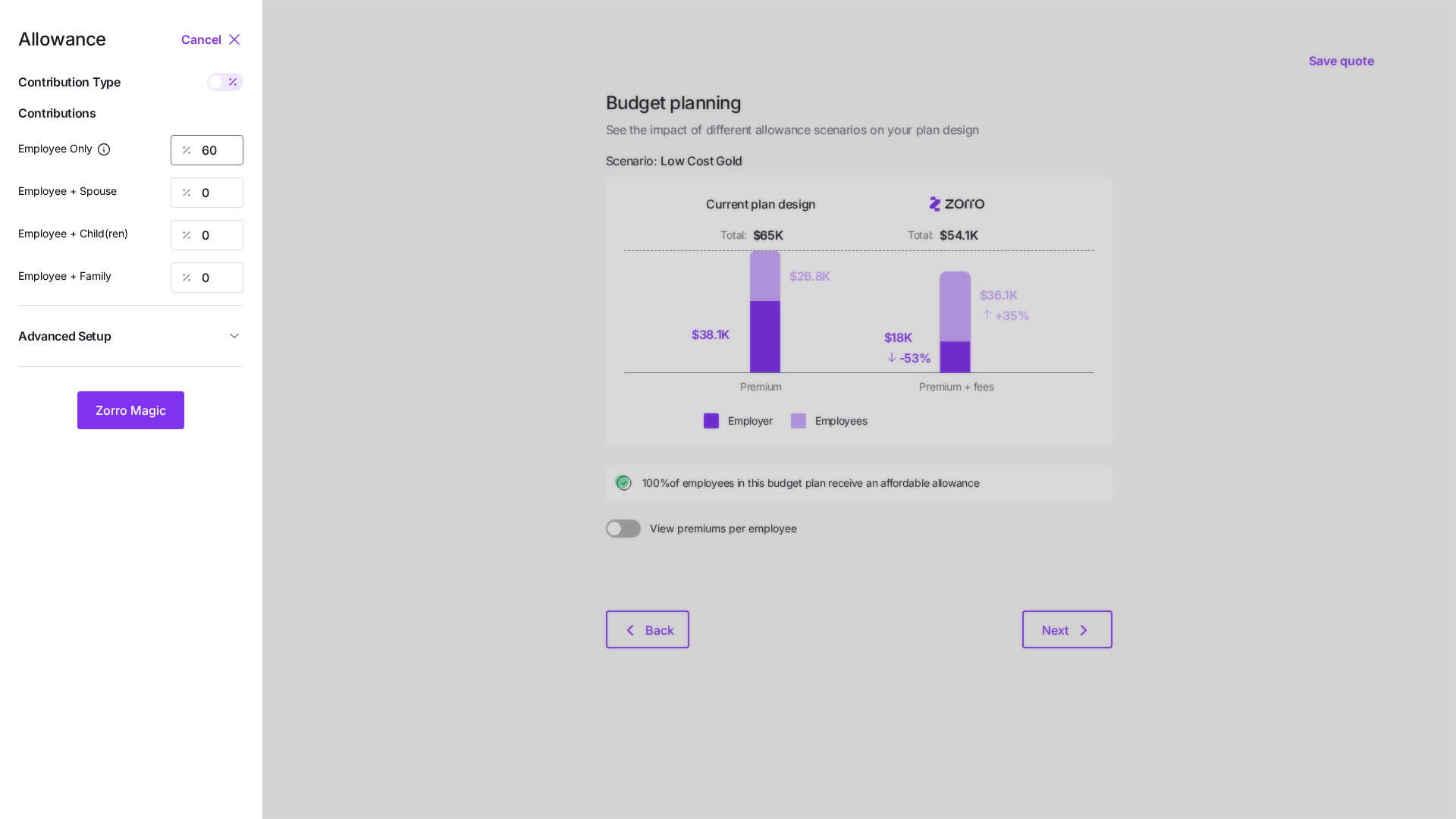
click at [227, 152] on input "60" at bounding box center [207, 150] width 73 height 31
type input "1"
type input "2"
type input "100"
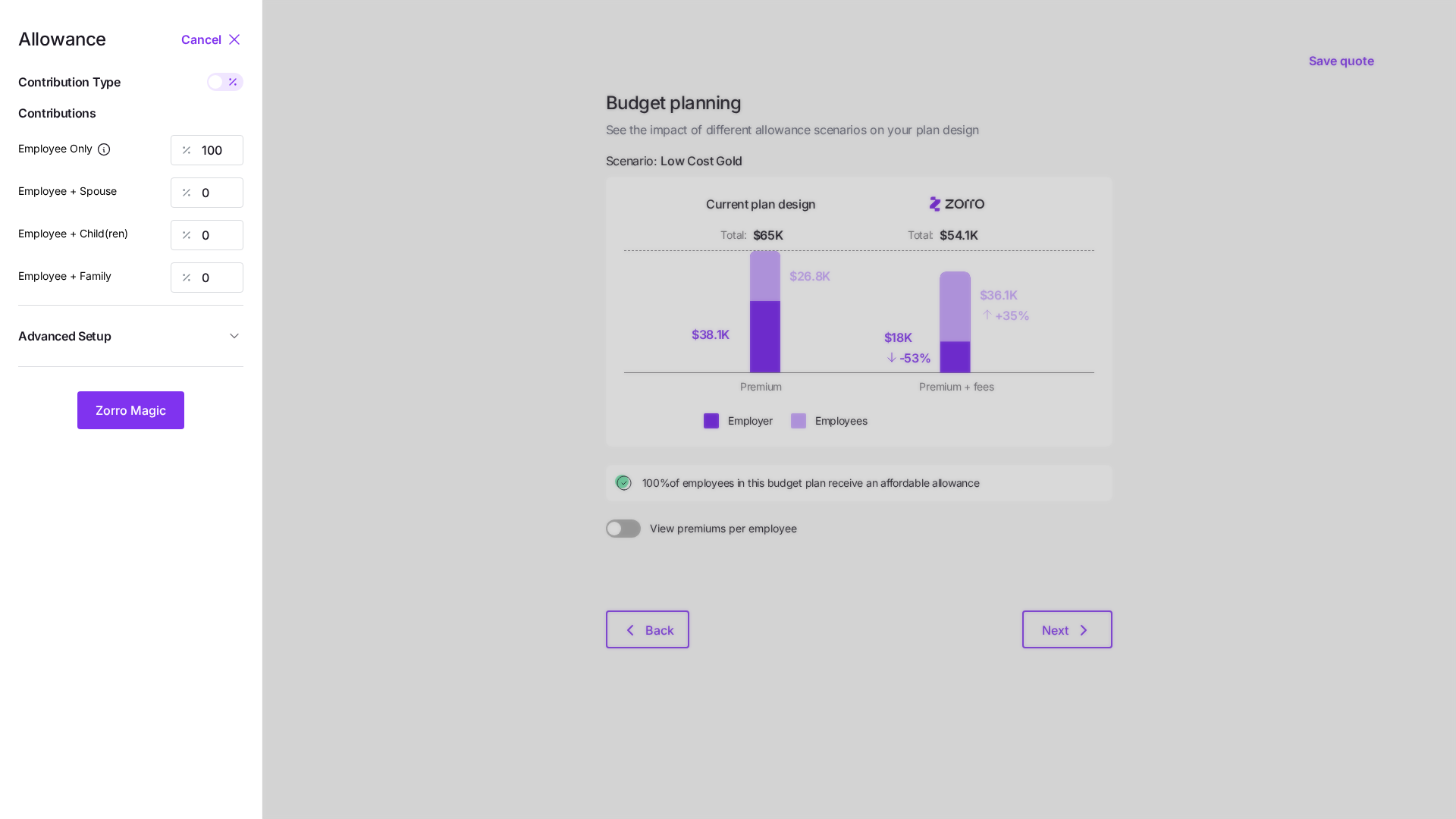
click at [283, 346] on div at bounding box center [859, 409] width 1194 height 819
click at [144, 400] on button "Zorro Magic" at bounding box center [130, 410] width 107 height 38
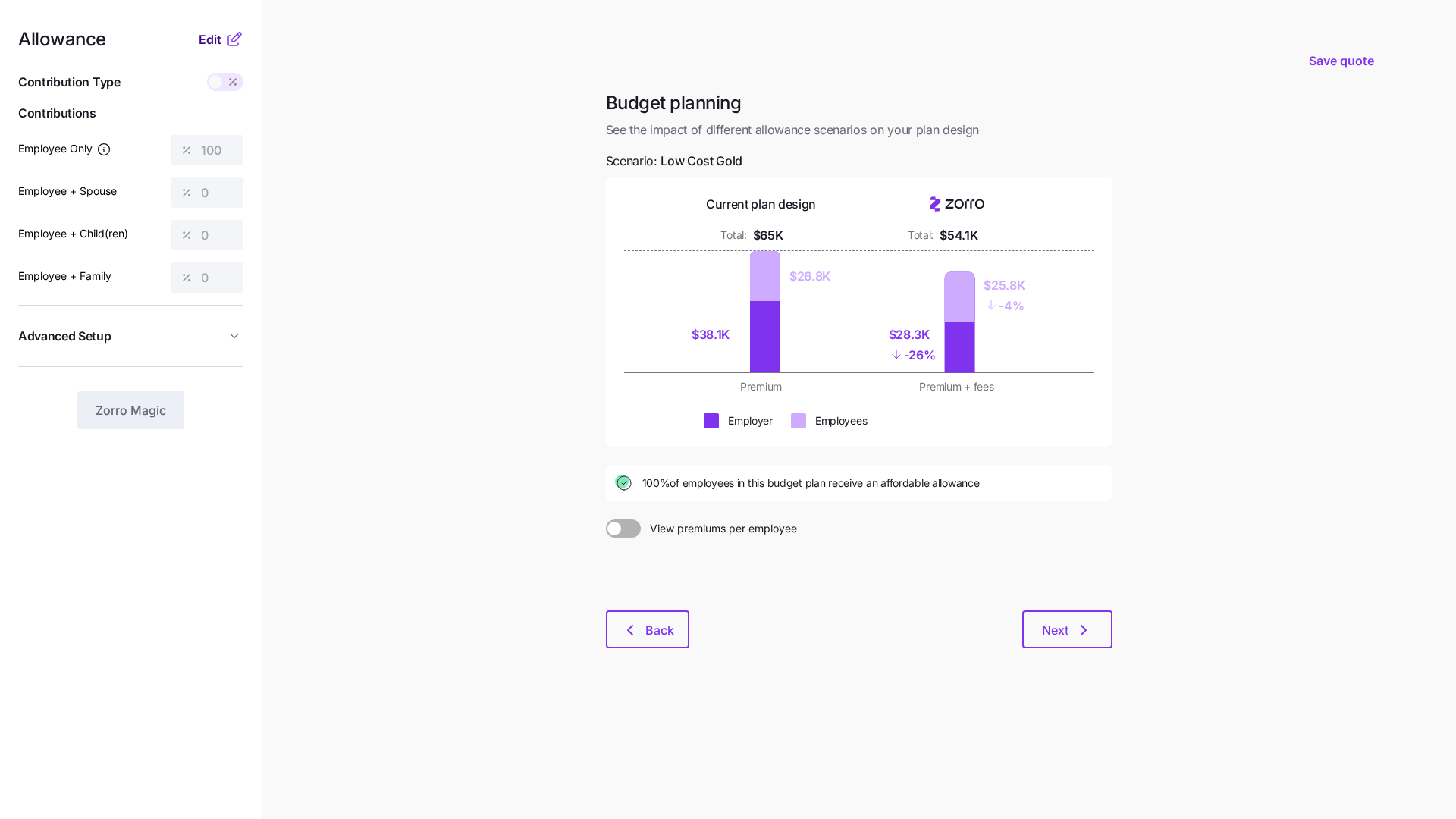
click at [213, 39] on span "Edit" at bounding box center [210, 39] width 23 height 18
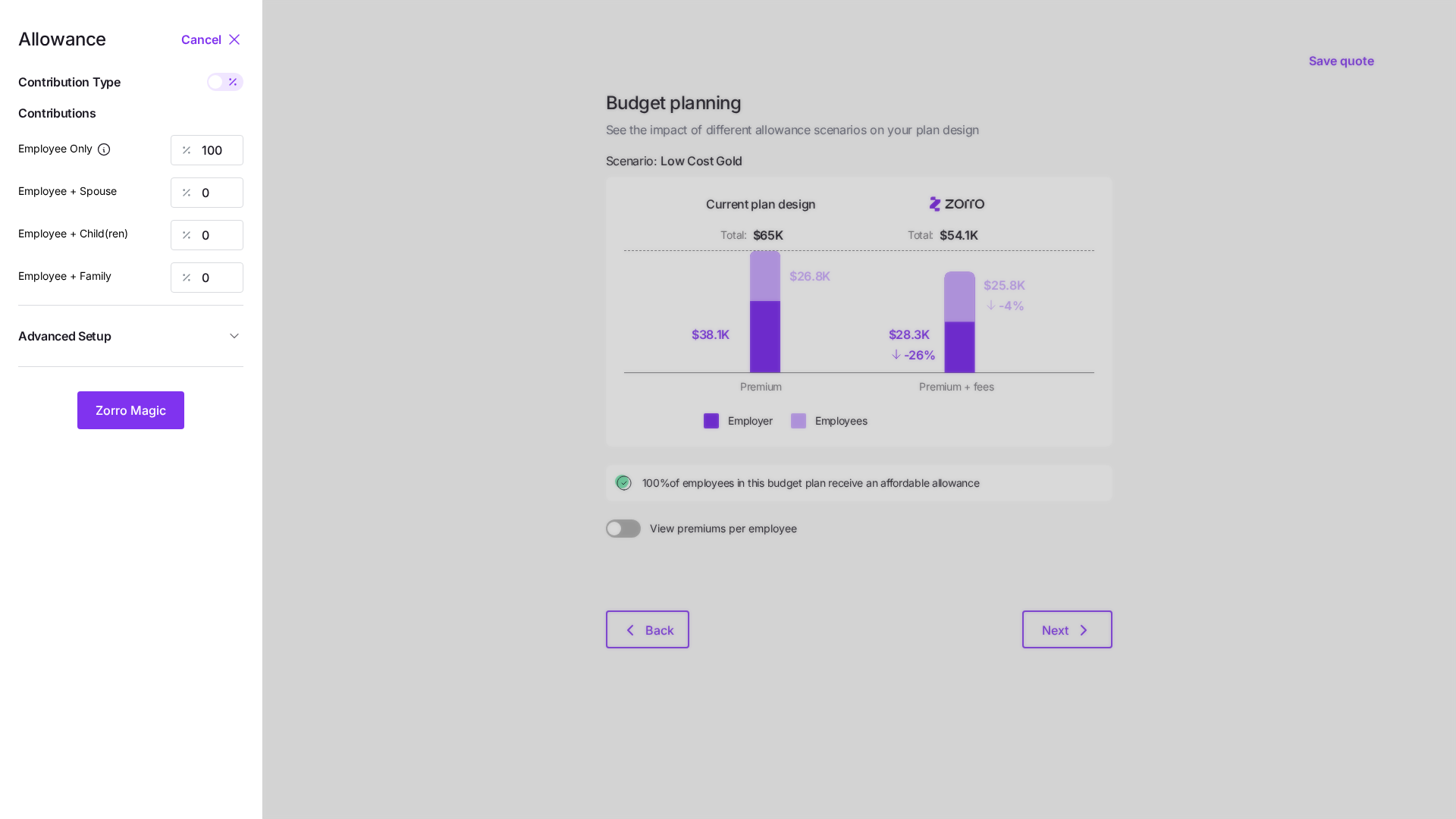
click at [227, 343] on button "Advanced Setup" at bounding box center [131, 336] width 225 height 37
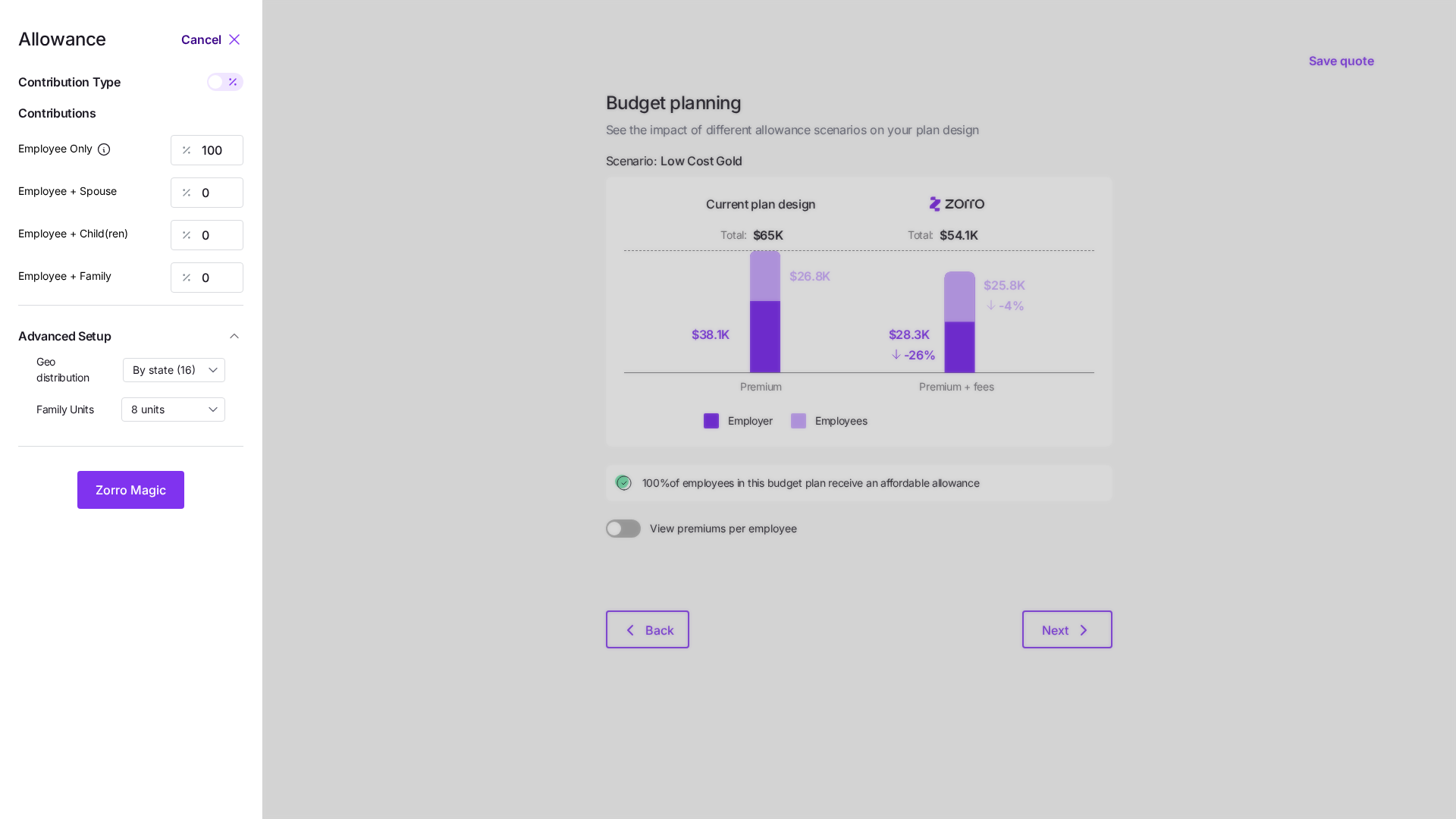
click at [211, 39] on span "Cancel" at bounding box center [201, 39] width 40 height 18
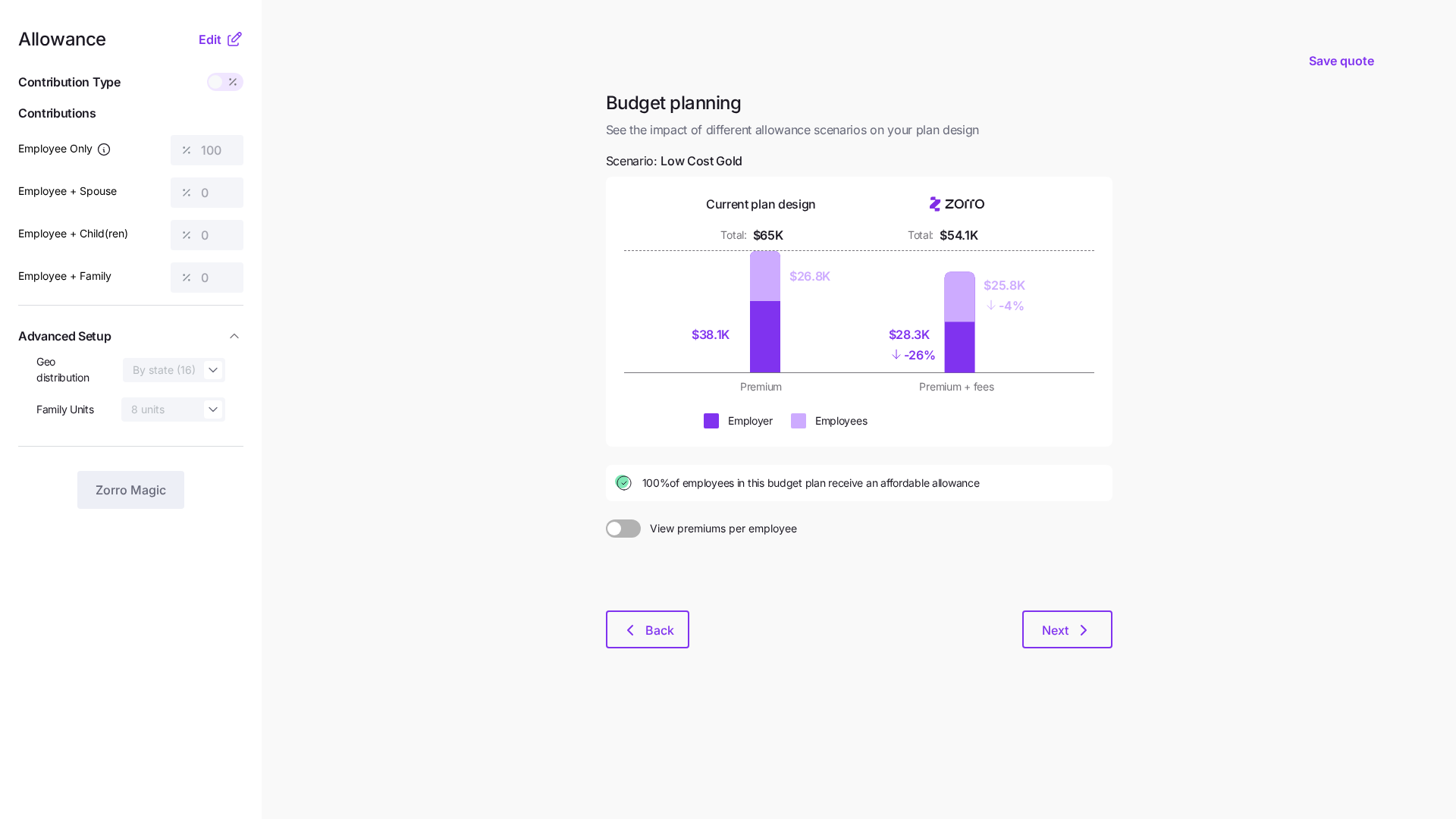
click at [675, 416] on div "Employer Employees" at bounding box center [859, 420] width 470 height 15
click at [1073, 540] on button "Next" at bounding box center [1068, 629] width 90 height 38
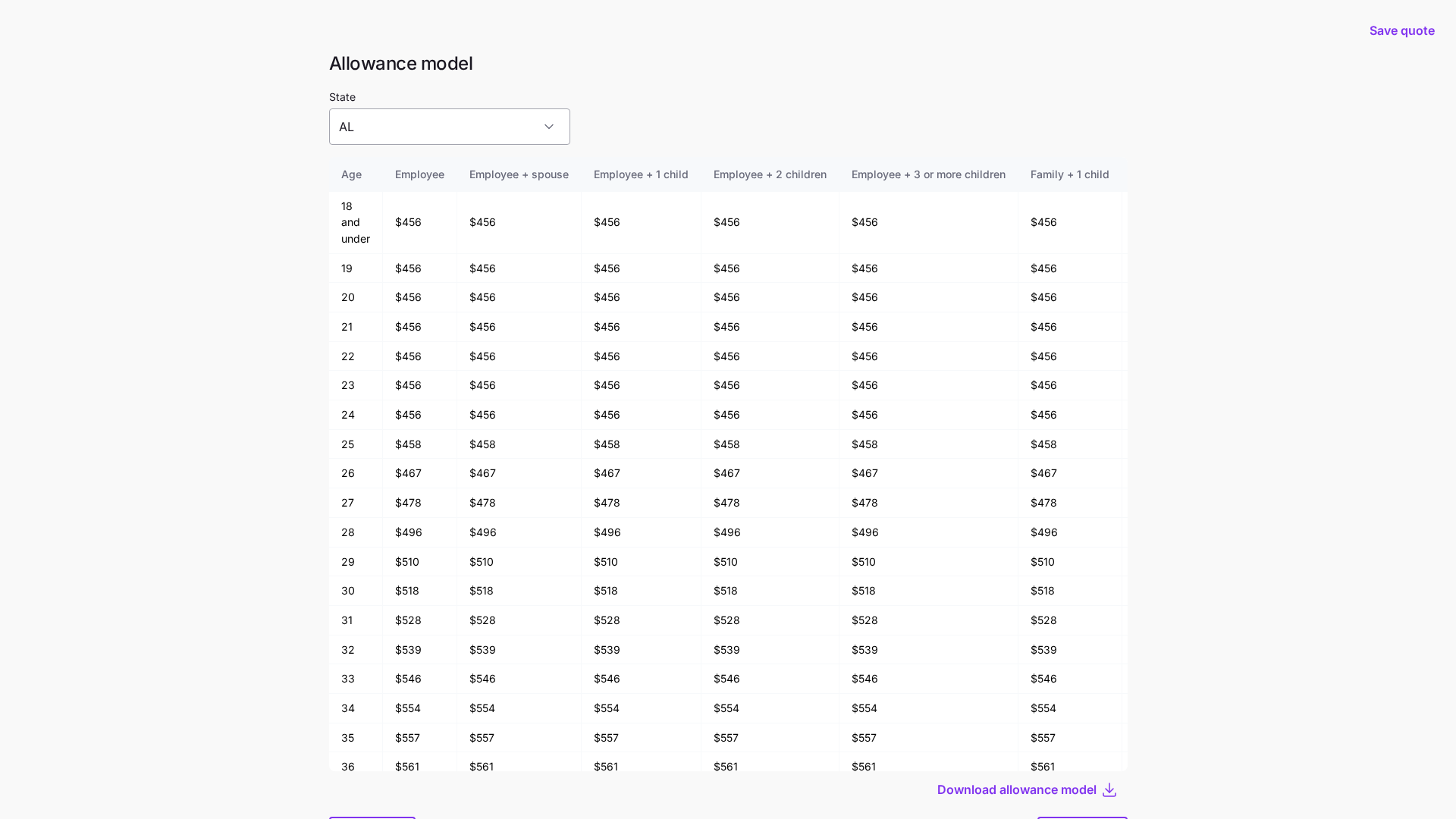
click at [482, 133] on input "AL" at bounding box center [449, 126] width 241 height 36
click at [597, 120] on div "State AL" at bounding box center [728, 116] width 798 height 58
click at [502, 133] on input "AL" at bounding box center [449, 126] width 241 height 36
click at [427, 178] on div "AL" at bounding box center [424, 173] width 178 height 32
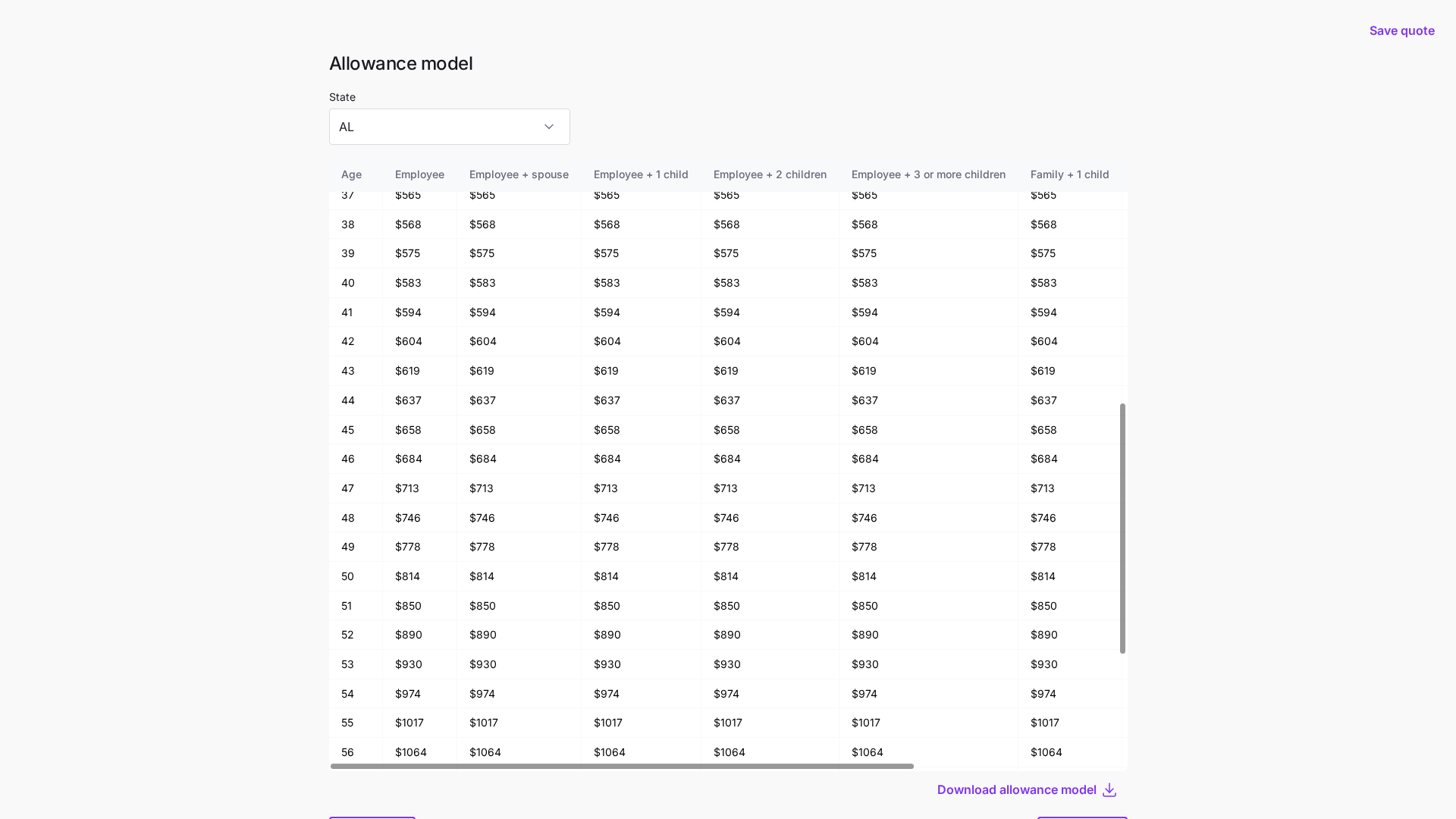
scroll to position [603, 0]
click at [396, 134] on input "AL" at bounding box center [449, 126] width 241 height 36
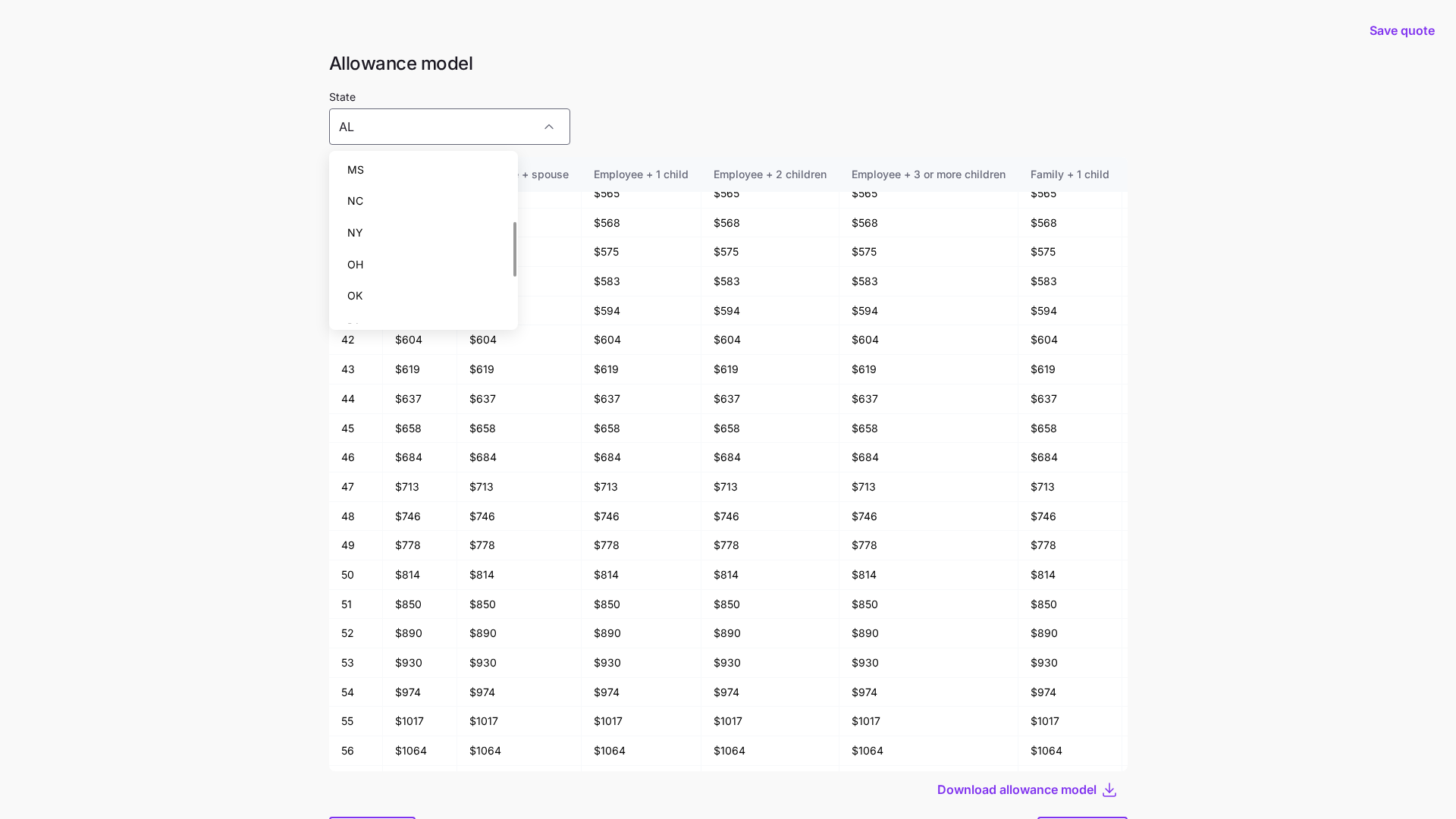
scroll to position [194, 0]
click at [385, 233] on div "NY" at bounding box center [424, 232] width 178 height 32
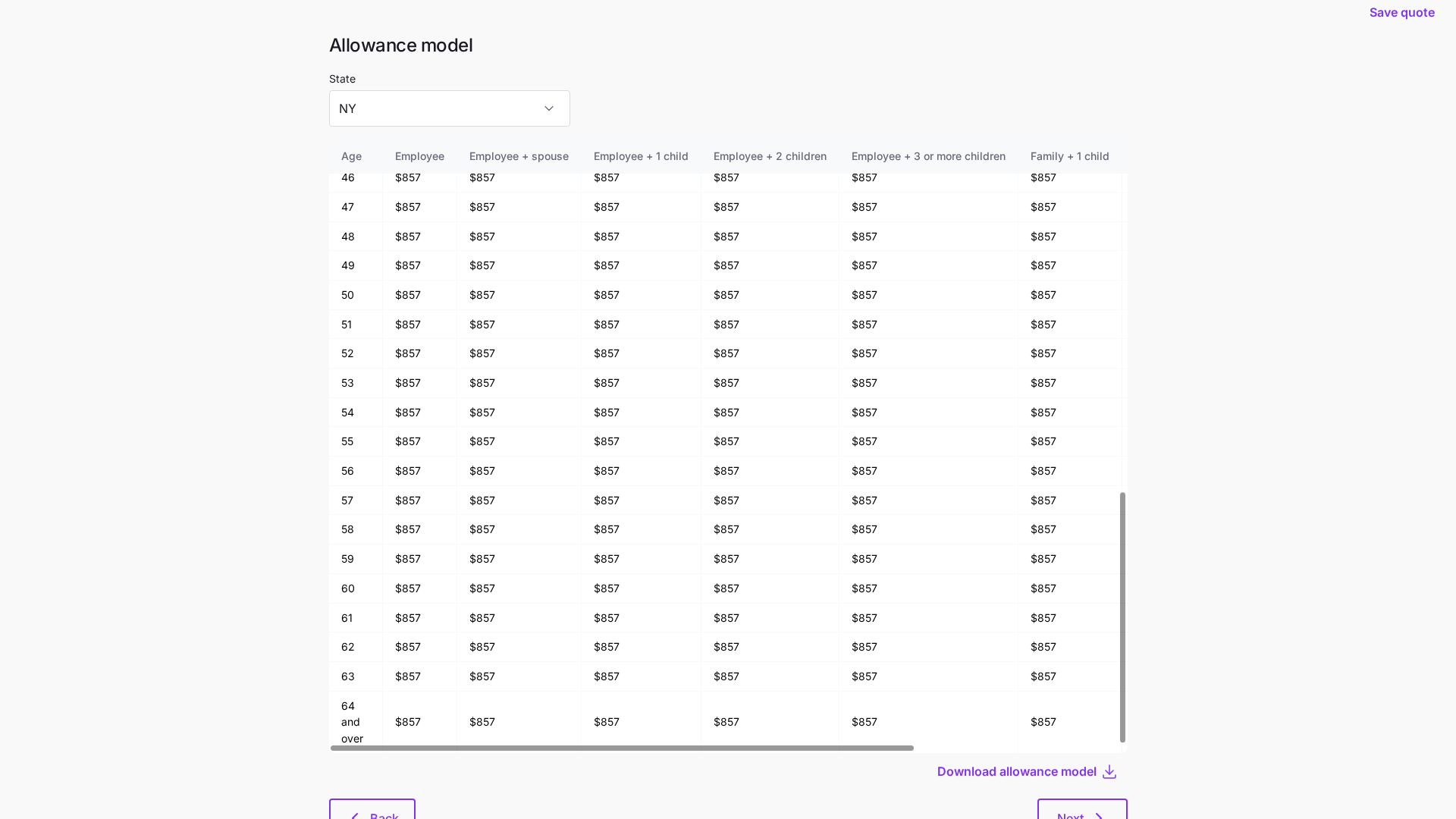
scroll to position [20, 0]
click at [467, 107] on input "NY" at bounding box center [449, 106] width 241 height 36
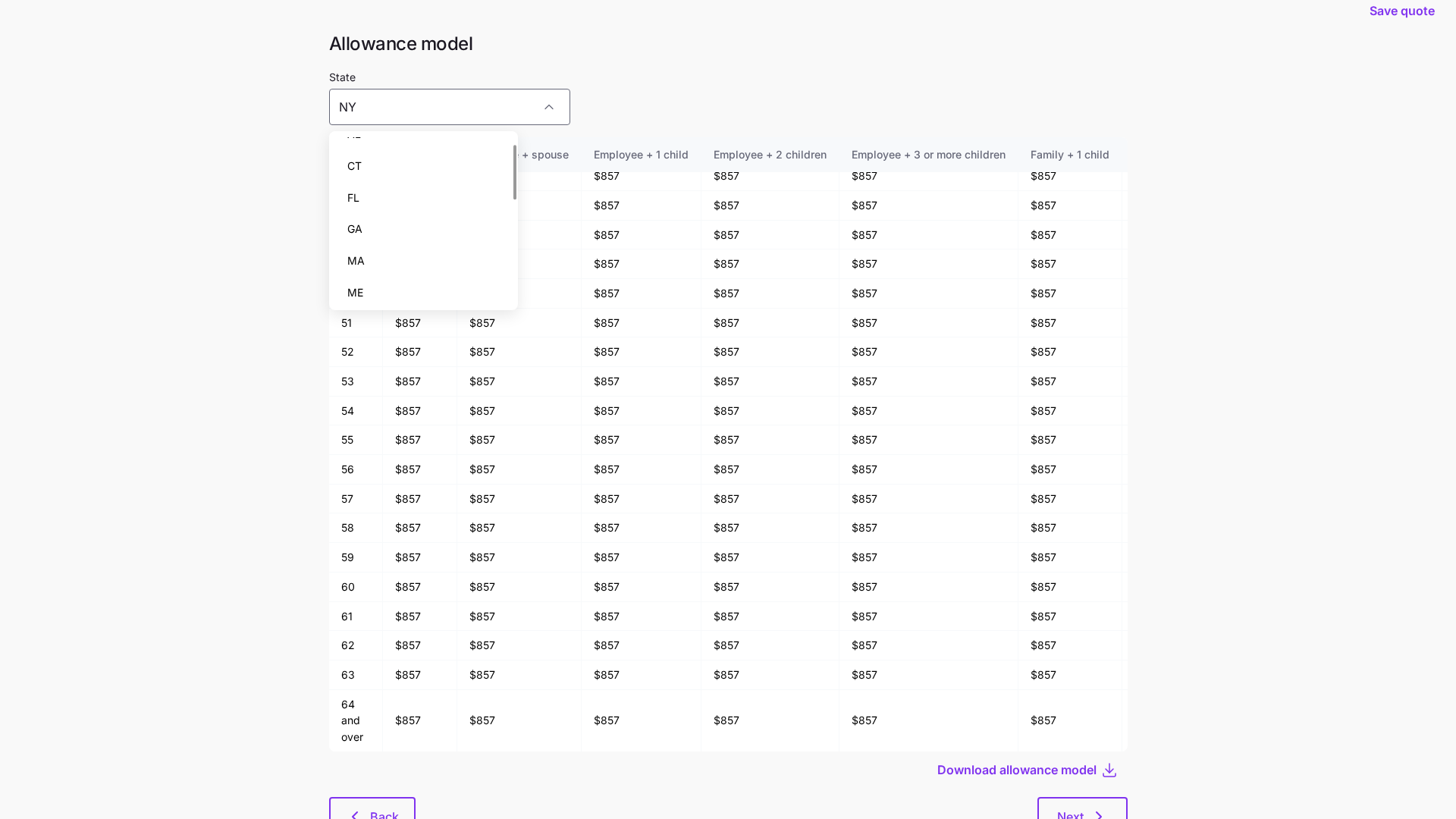
scroll to position [0, 0]
click at [396, 166] on div "AL" at bounding box center [424, 154] width 178 height 32
type input "AL"
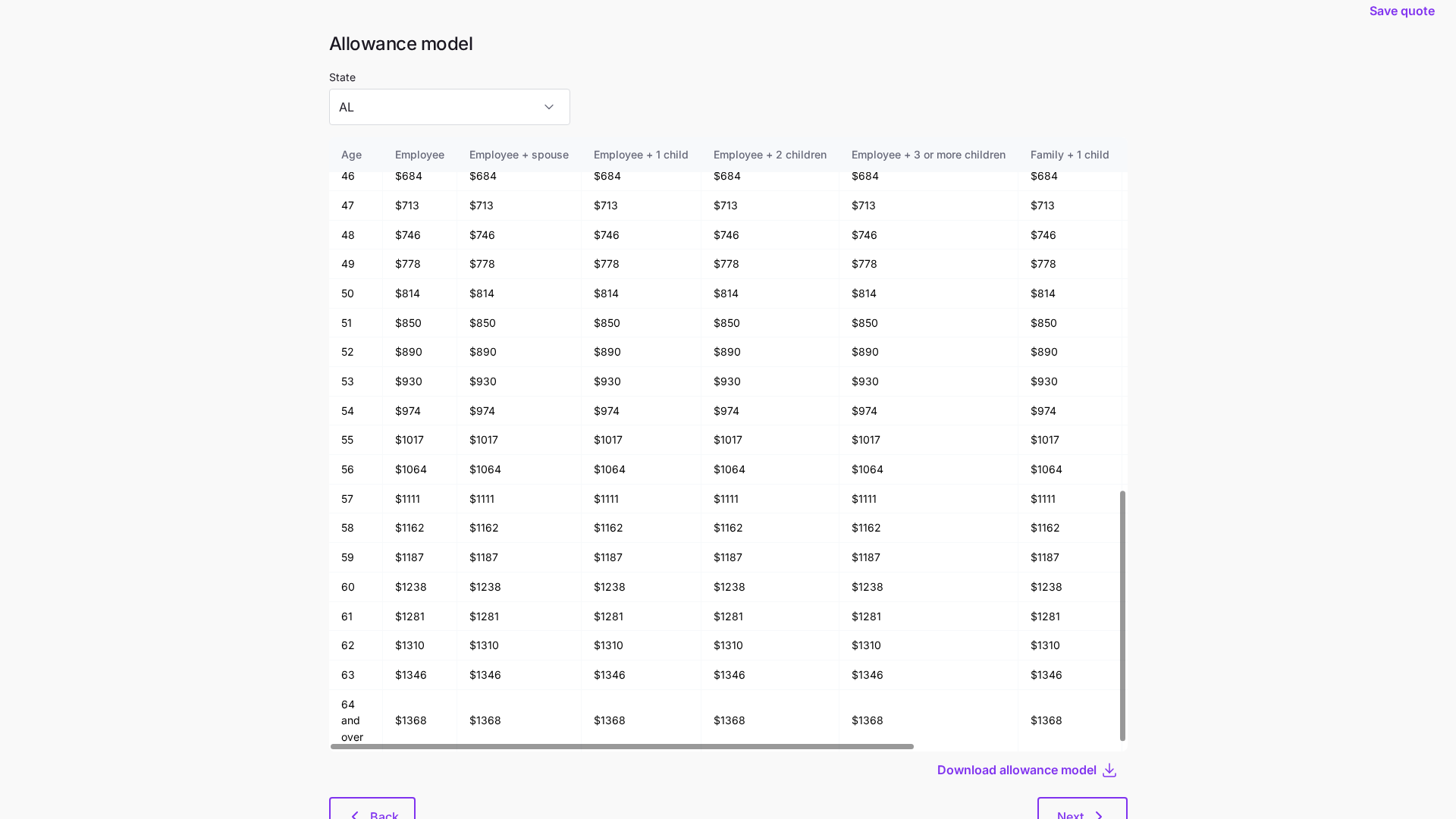
scroll to position [81, 0]
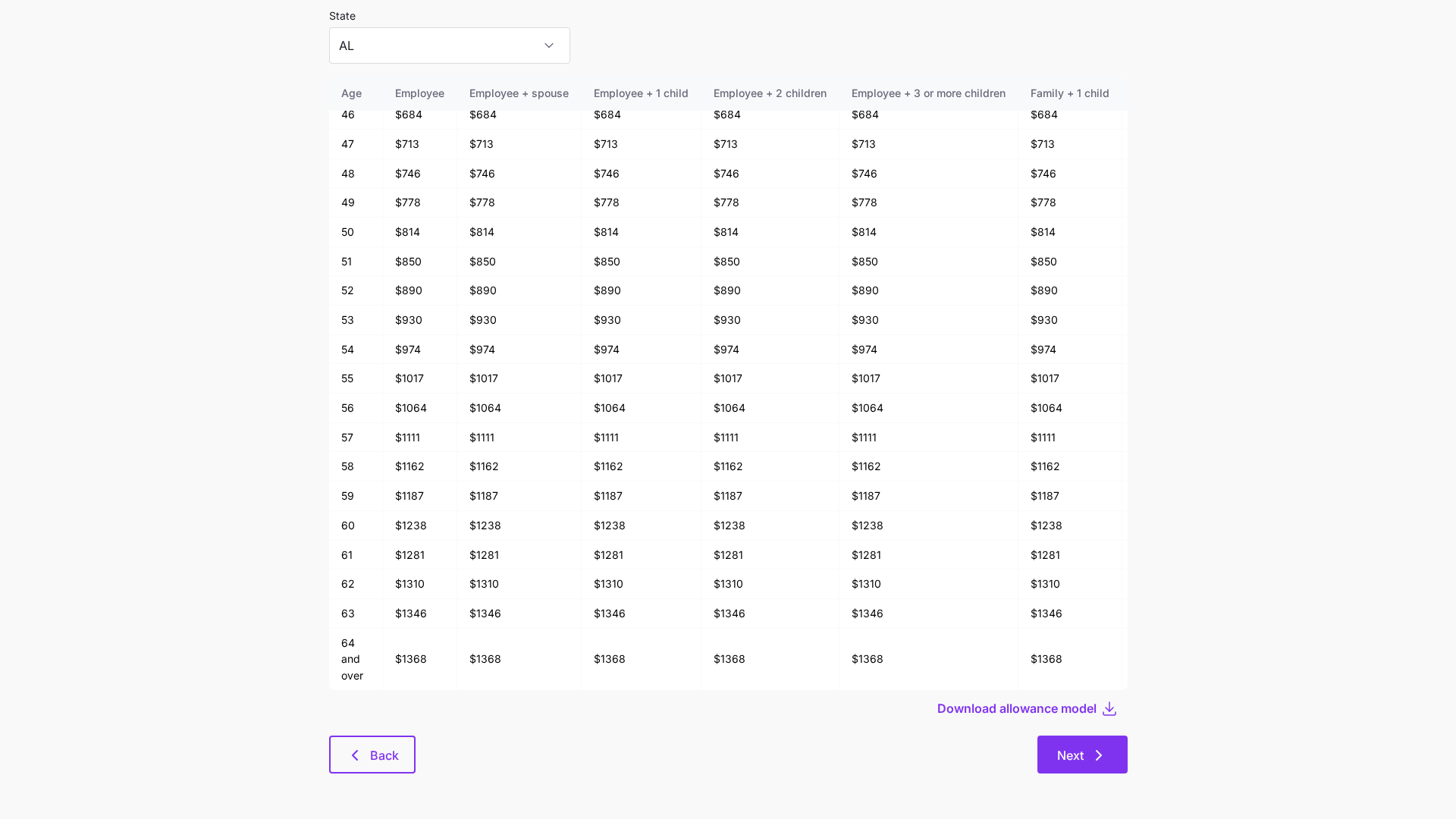
click at [1090, 540] on icon "button" at bounding box center [1099, 755] width 18 height 18
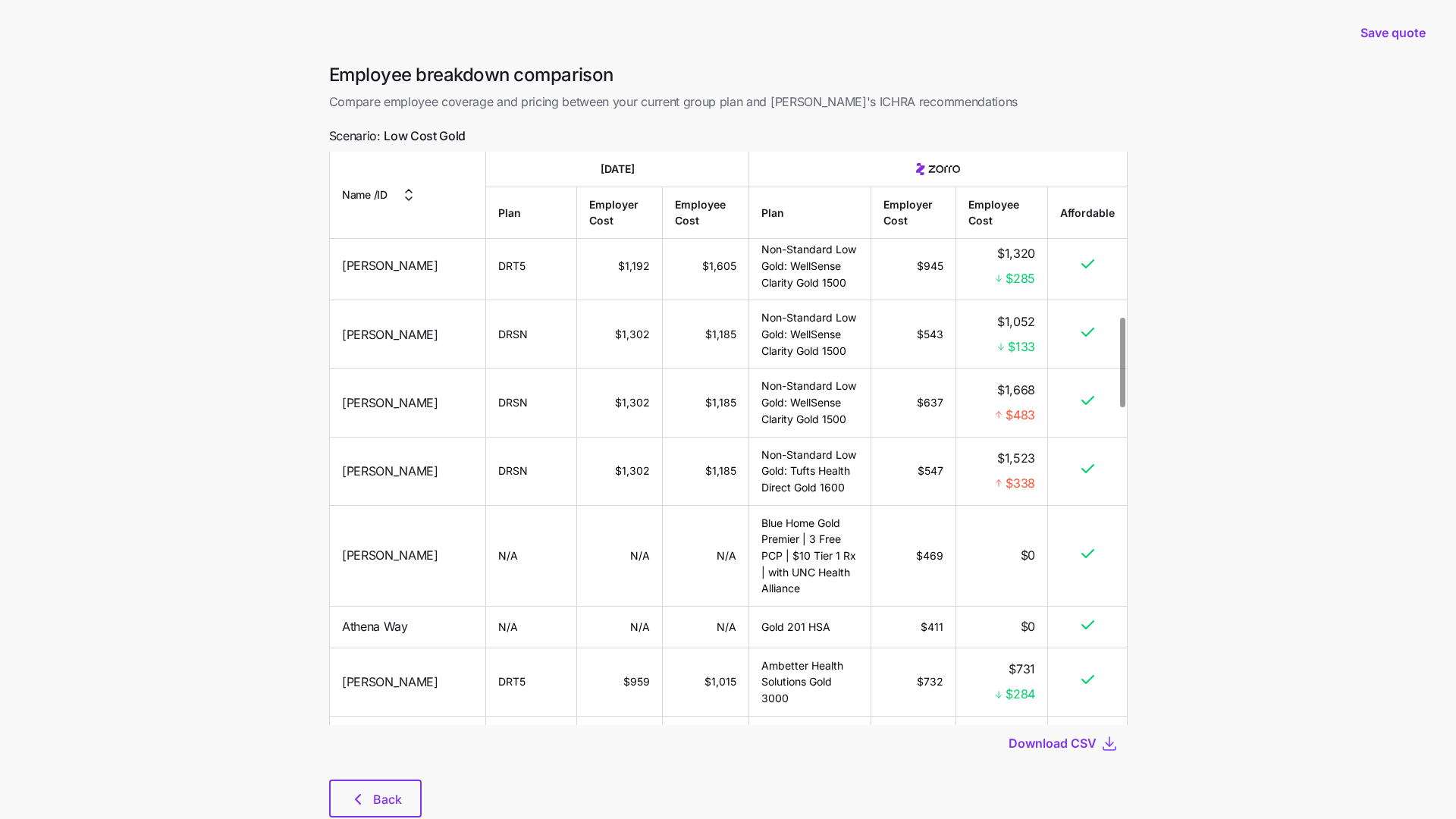
scroll to position [997, 0]
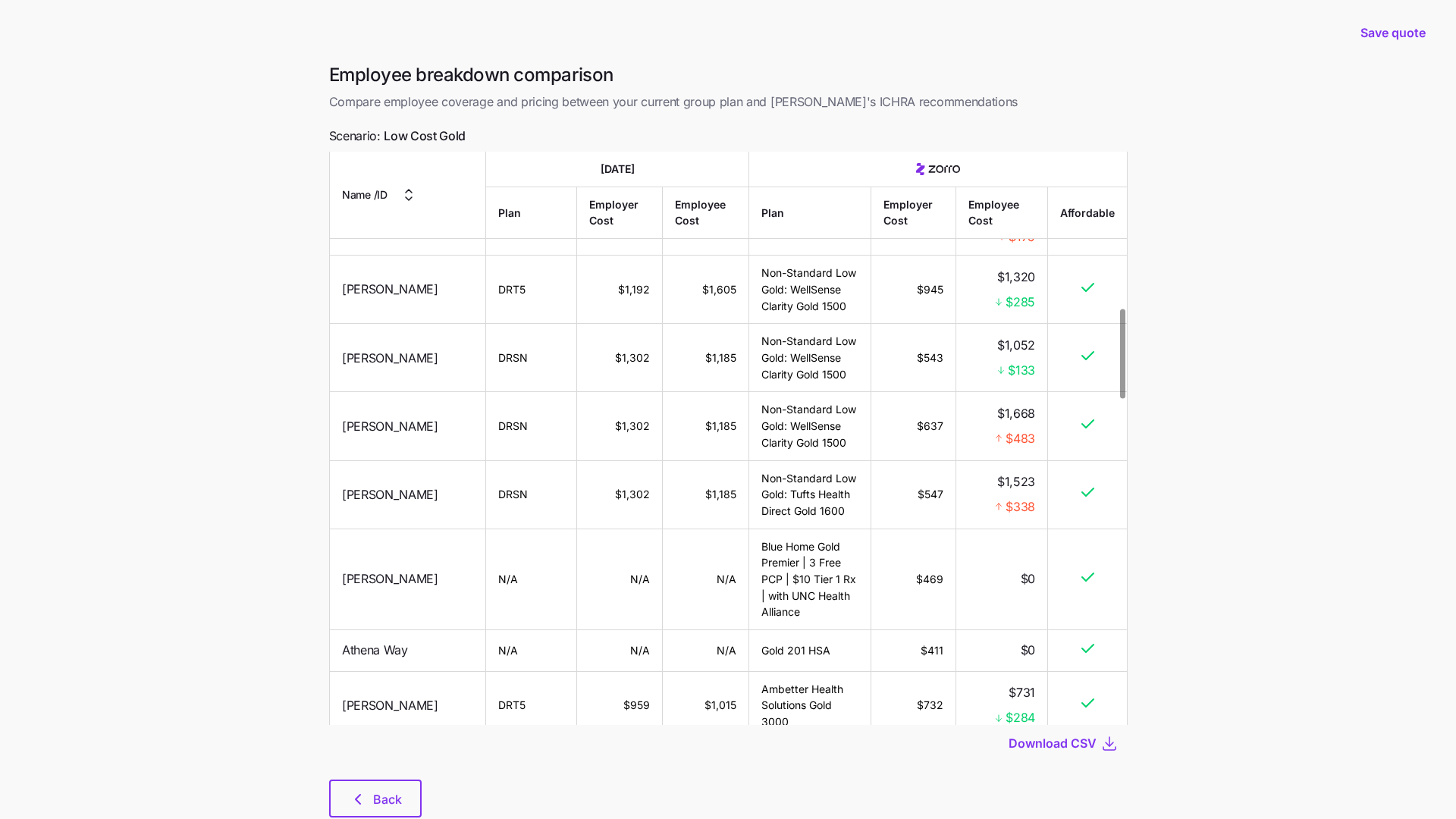
click at [244, 413] on main "Save quote Employee breakdown comparison Compare employee coverage and pricing …" at bounding box center [728, 428] width 1456 height 870
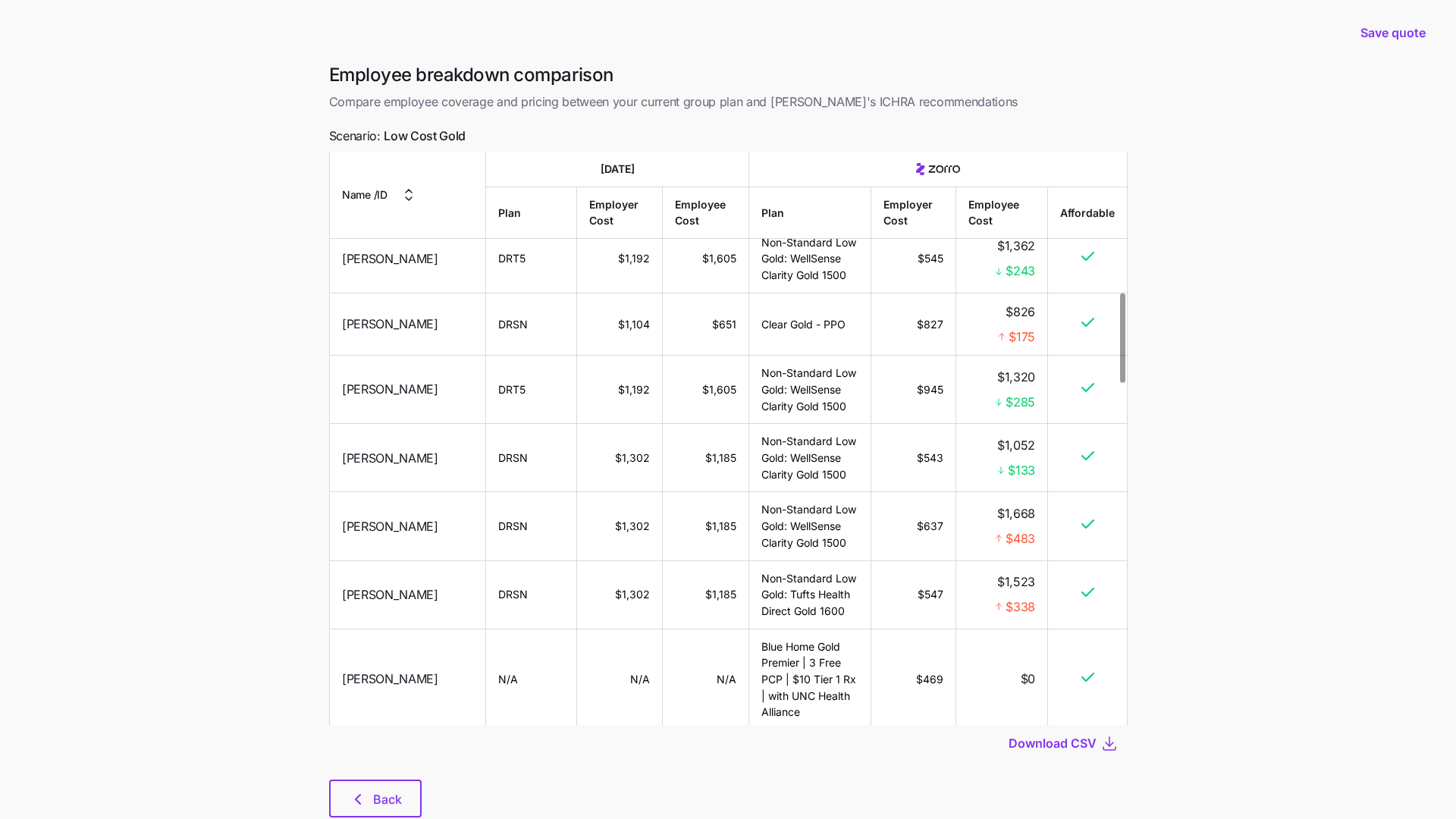
scroll to position [891, 0]
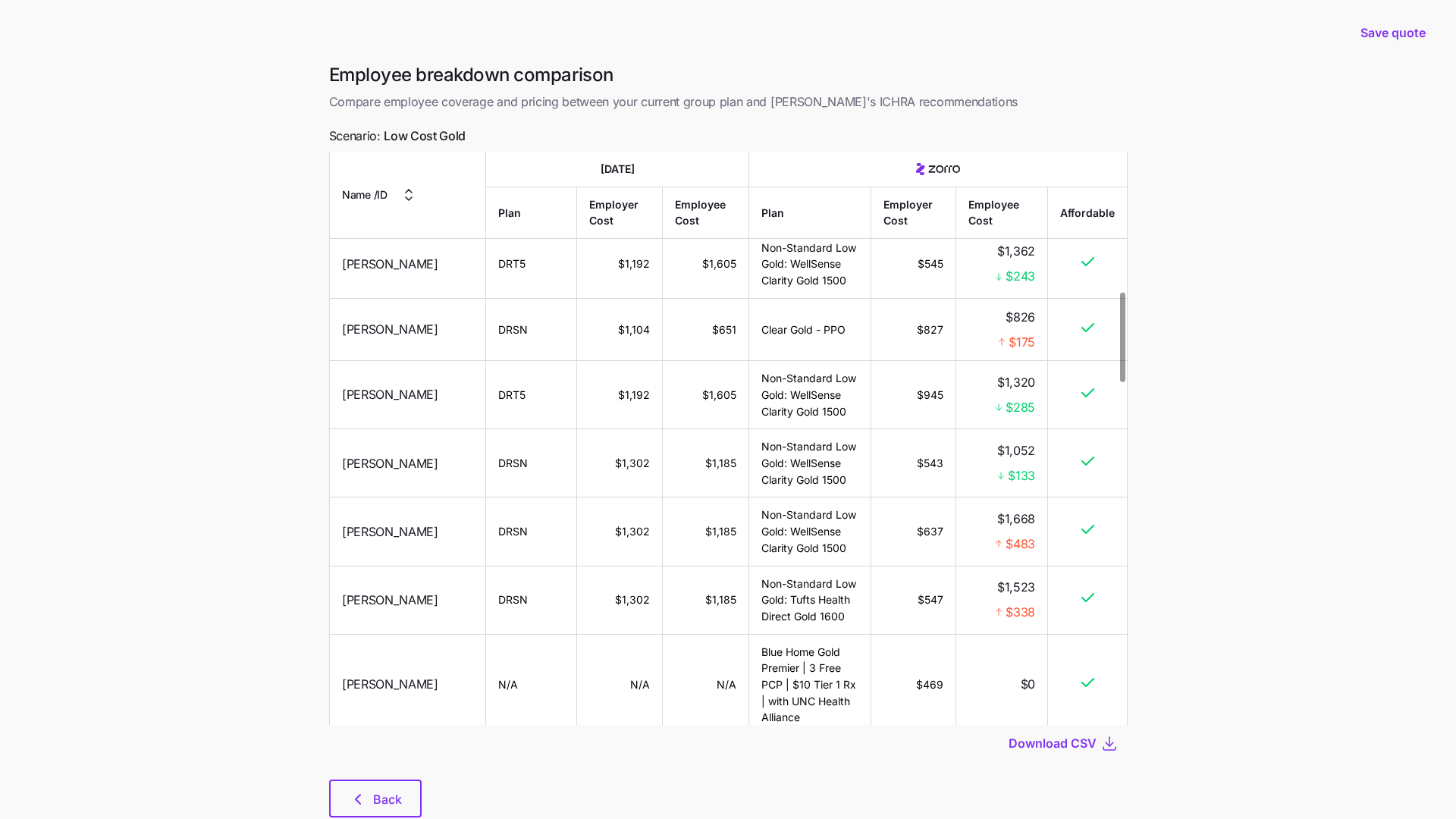
click at [261, 184] on main "Save quote Employee breakdown comparison Compare employee coverage and pricing …" at bounding box center [728, 428] width 1456 height 870
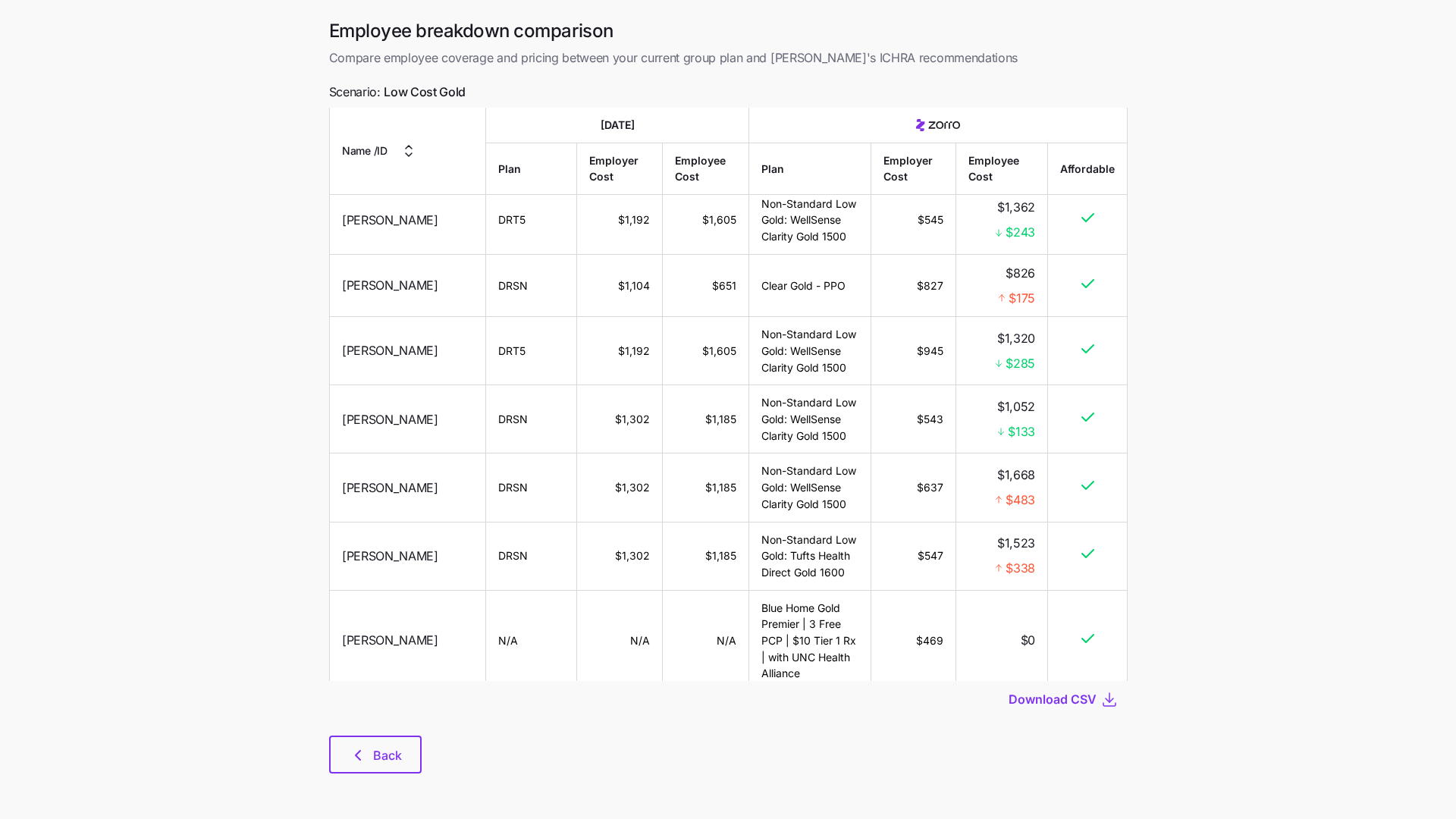
scroll to position [0, 0]
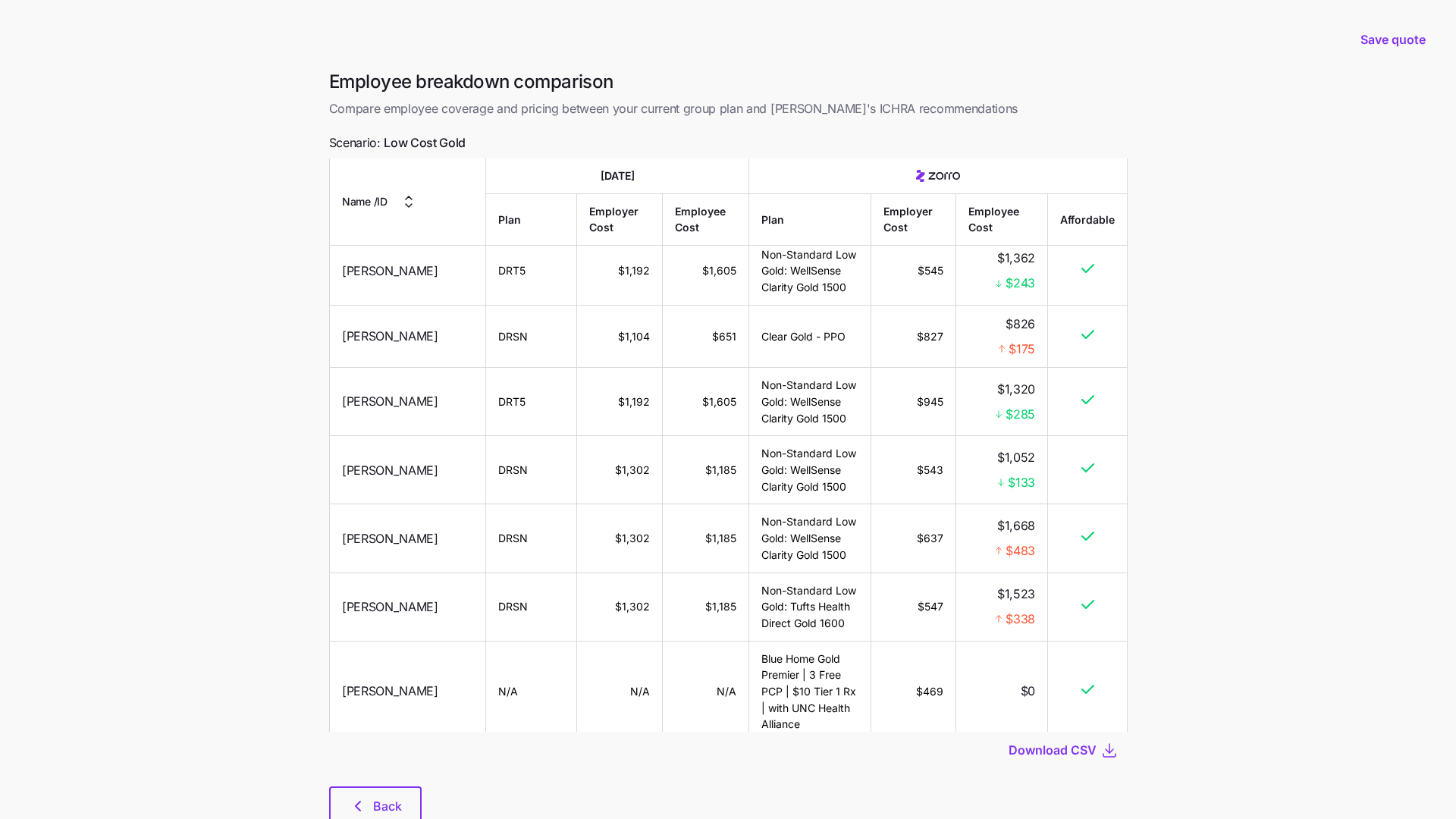
click at [524, 186] on th "Today" at bounding box center [617, 176] width 263 height 35
click at [917, 133] on div "Employee breakdown comparison Compare employee coverage and pricing between you…" at bounding box center [728, 456] width 823 height 772
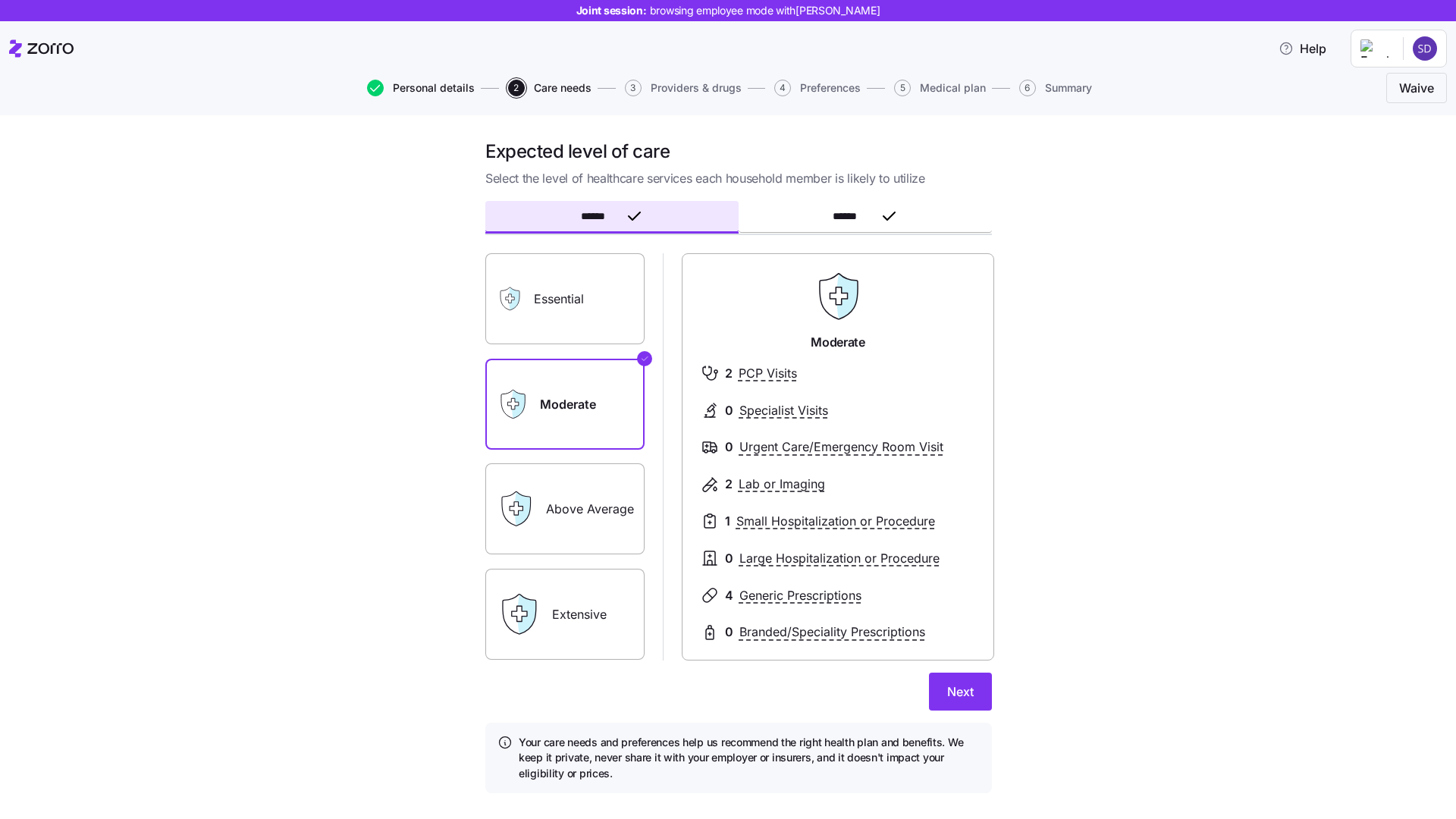
click at [415, 87] on span "Personal details" at bounding box center [434, 88] width 82 height 10
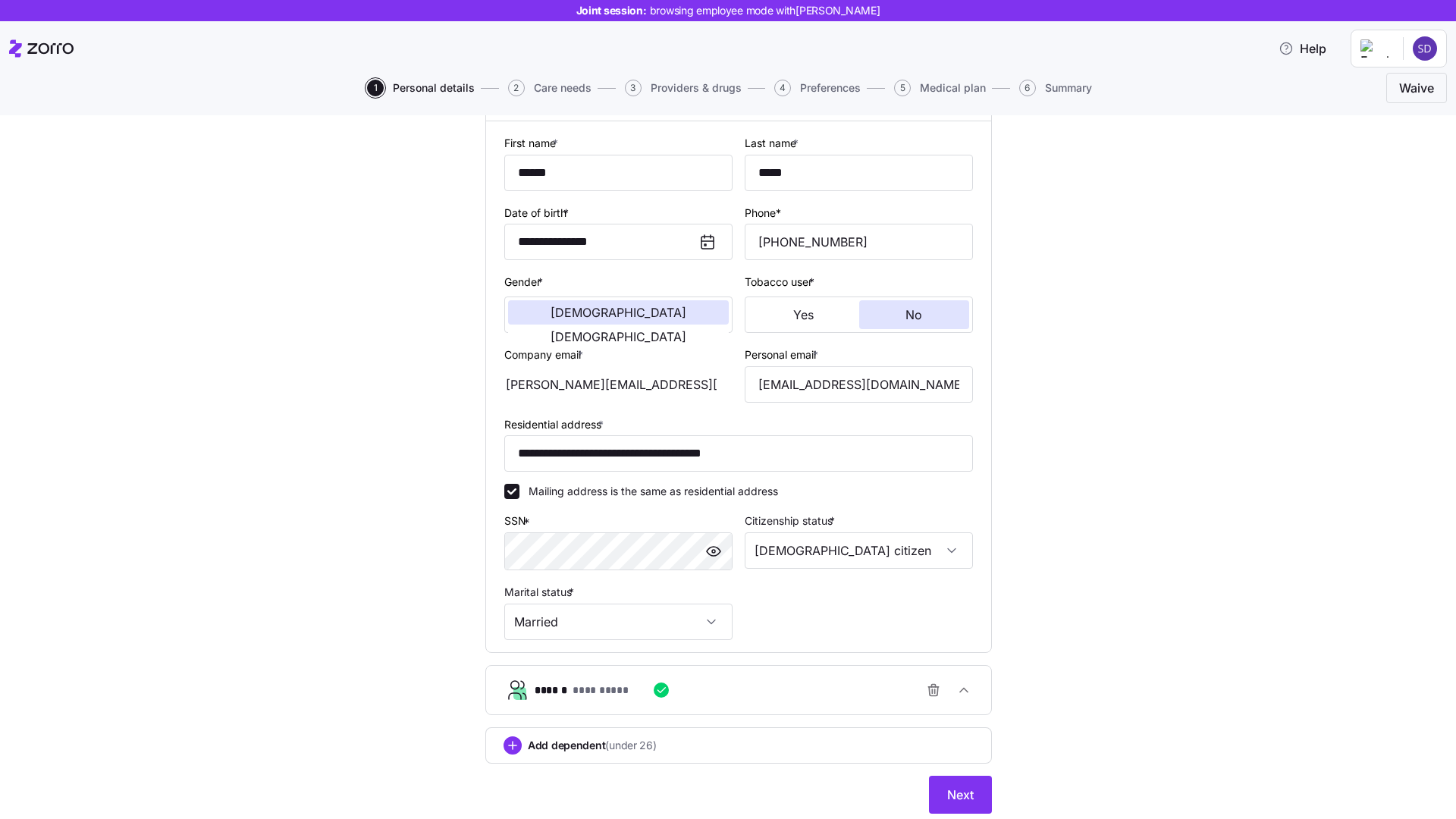
scroll to position [193, 0]
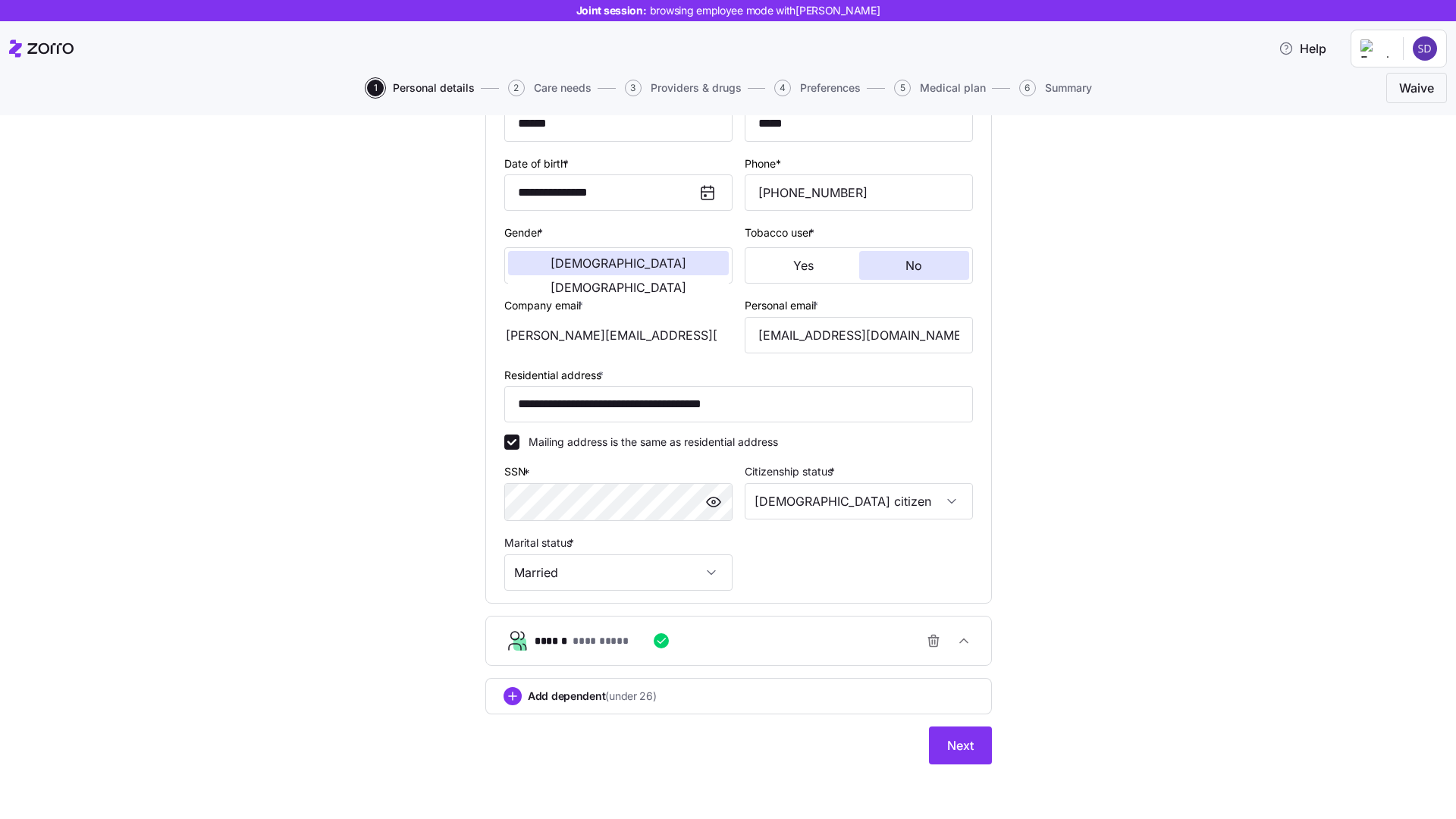
click at [724, 497] on span "button" at bounding box center [714, 502] width 23 height 23
click at [963, 745] on span "Next" at bounding box center [960, 745] width 27 height 18
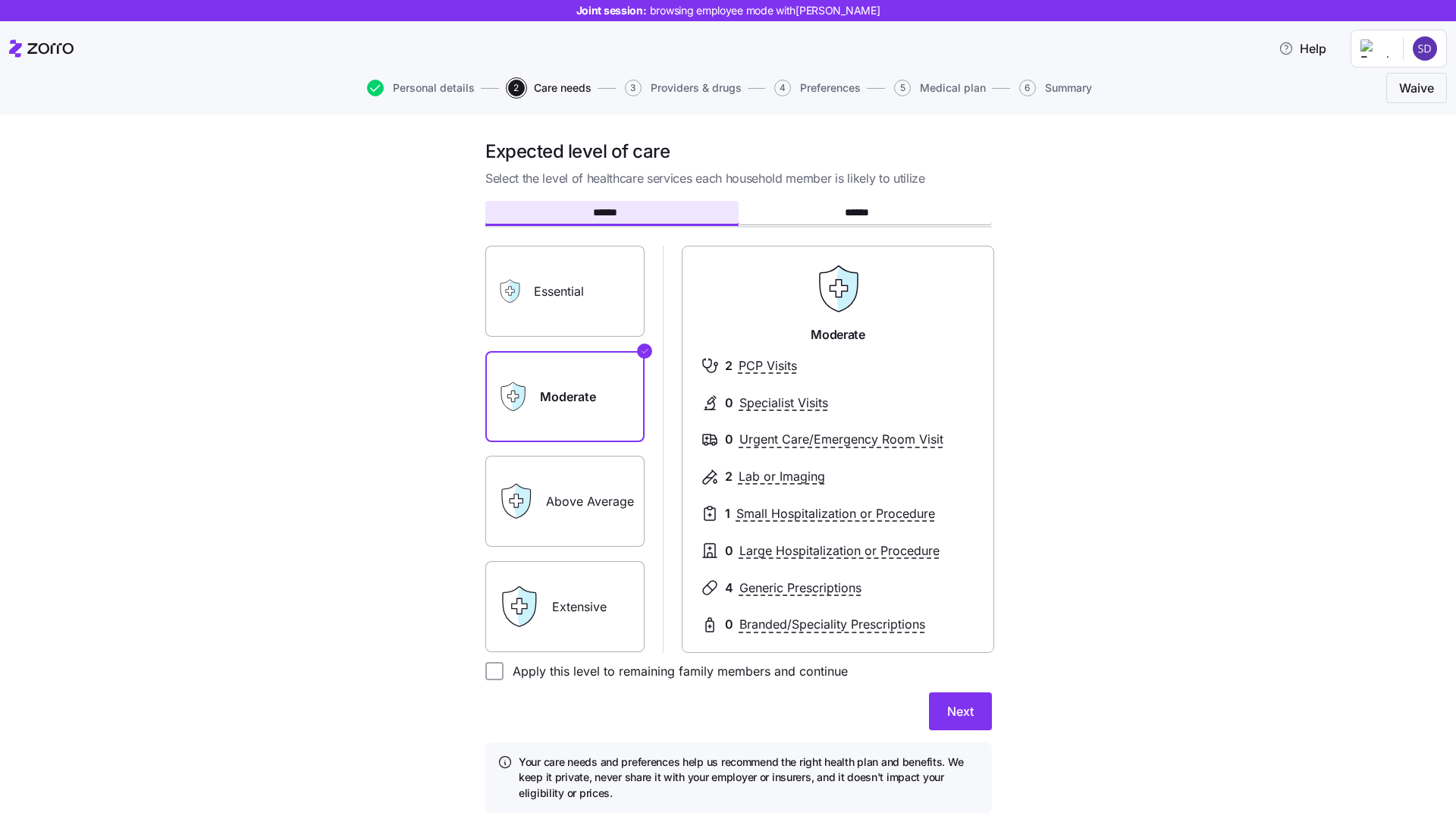
click at [596, 289] on label "Essential" at bounding box center [565, 291] width 159 height 91
click at [0, 0] on input "Essential" at bounding box center [0, 0] width 0 height 0
click at [596, 600] on label "Extensive" at bounding box center [565, 606] width 159 height 91
click at [0, 0] on input "Extensive" at bounding box center [0, 0] width 0 height 0
click at [596, 413] on label "Moderate" at bounding box center [565, 396] width 159 height 91
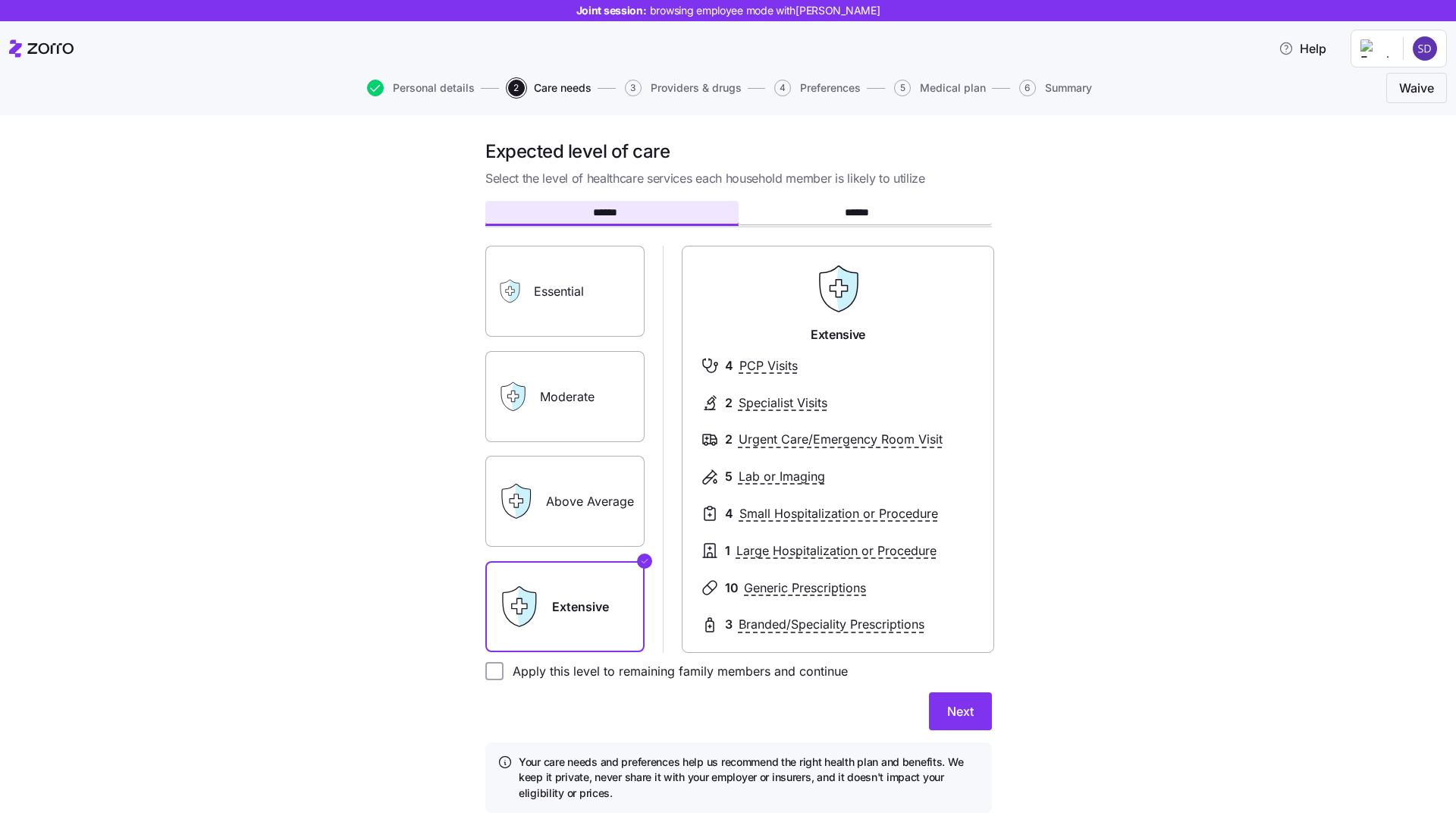
click at [0, 0] on input "Moderate" at bounding box center [0, 0] width 0 height 0
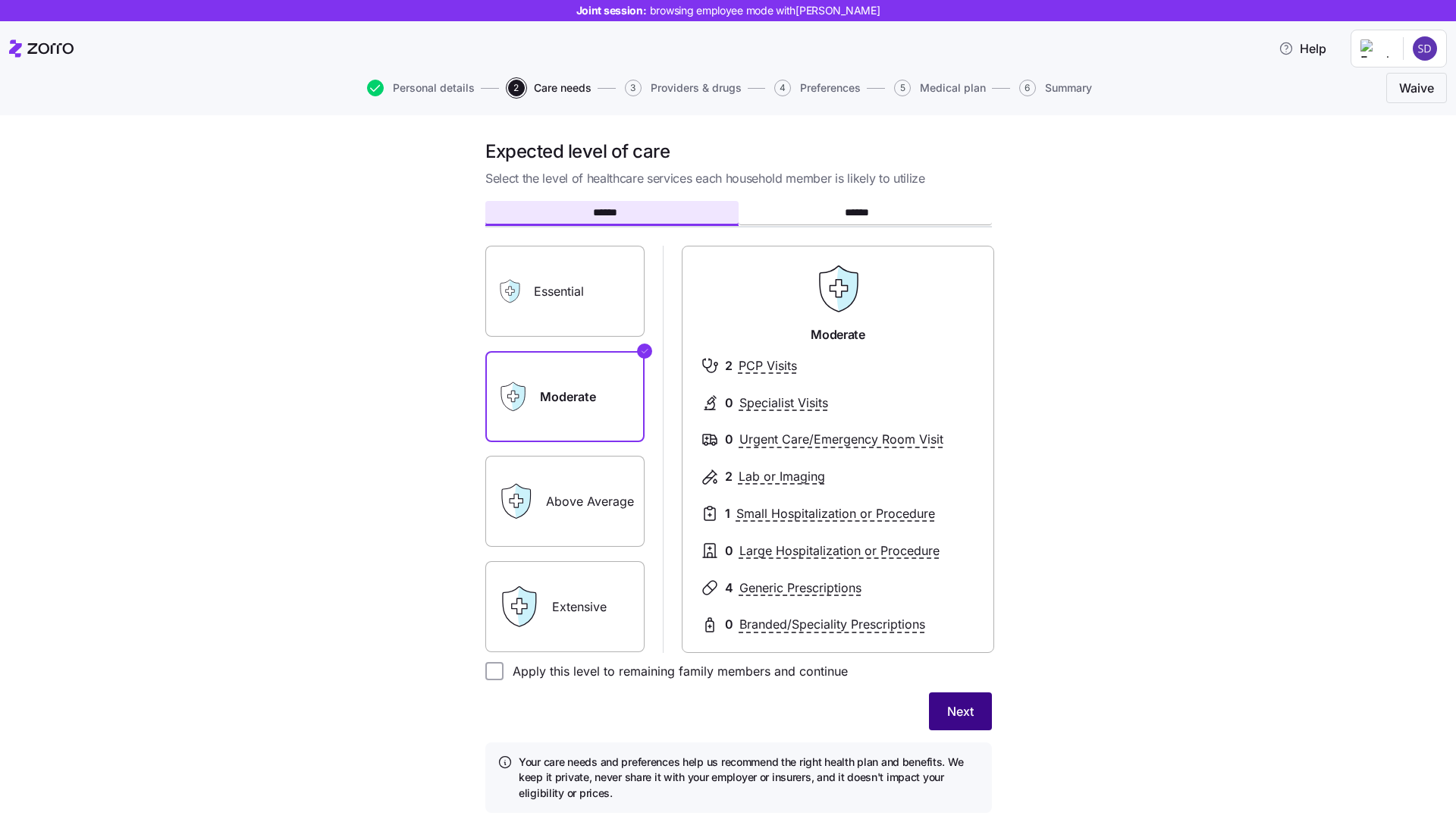
click at [952, 706] on span "Next" at bounding box center [960, 711] width 27 height 18
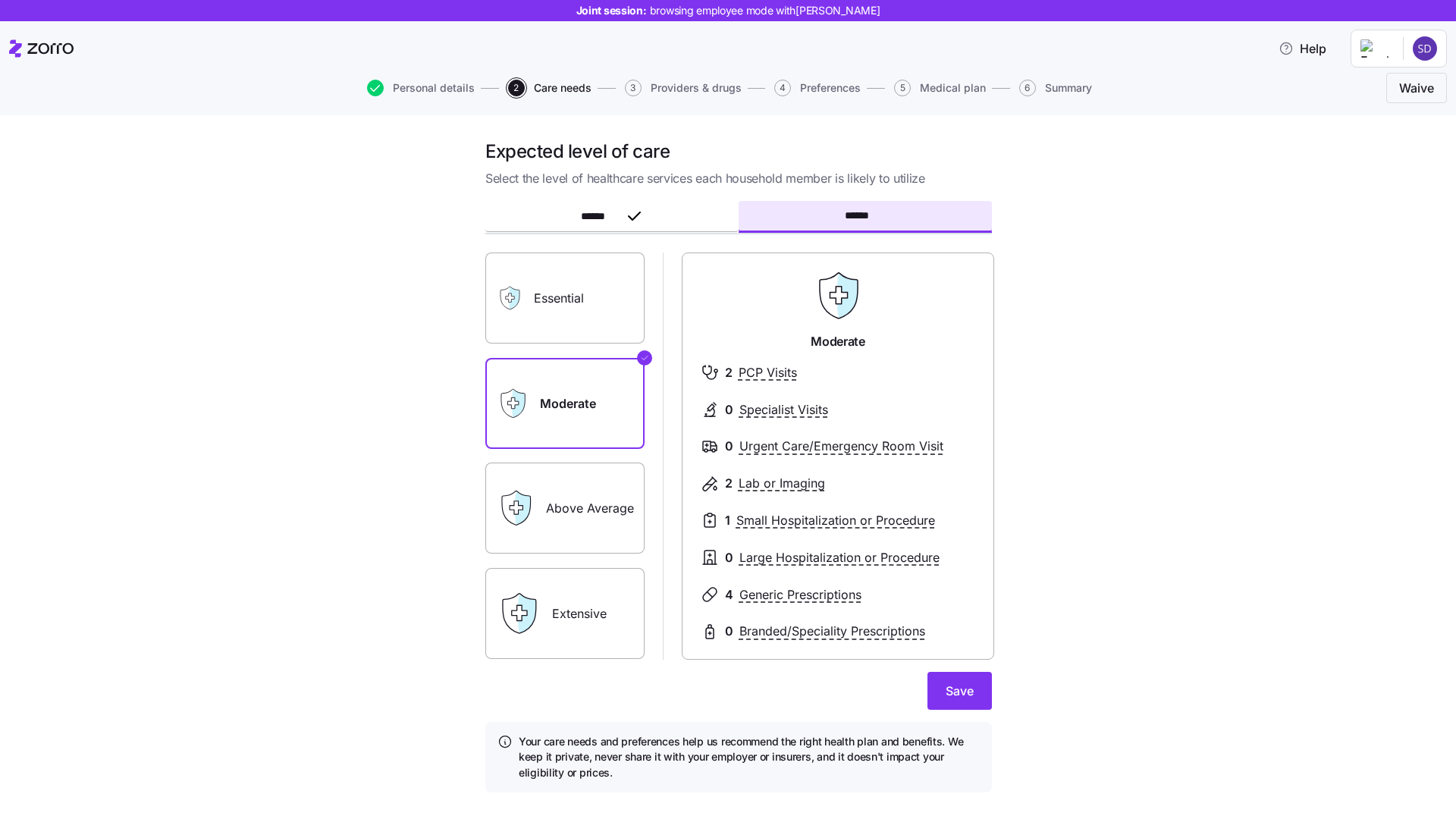
click at [569, 320] on label "Essential" at bounding box center [565, 297] width 159 height 91
click at [0, 0] on input "Essential" at bounding box center [0, 0] width 0 height 0
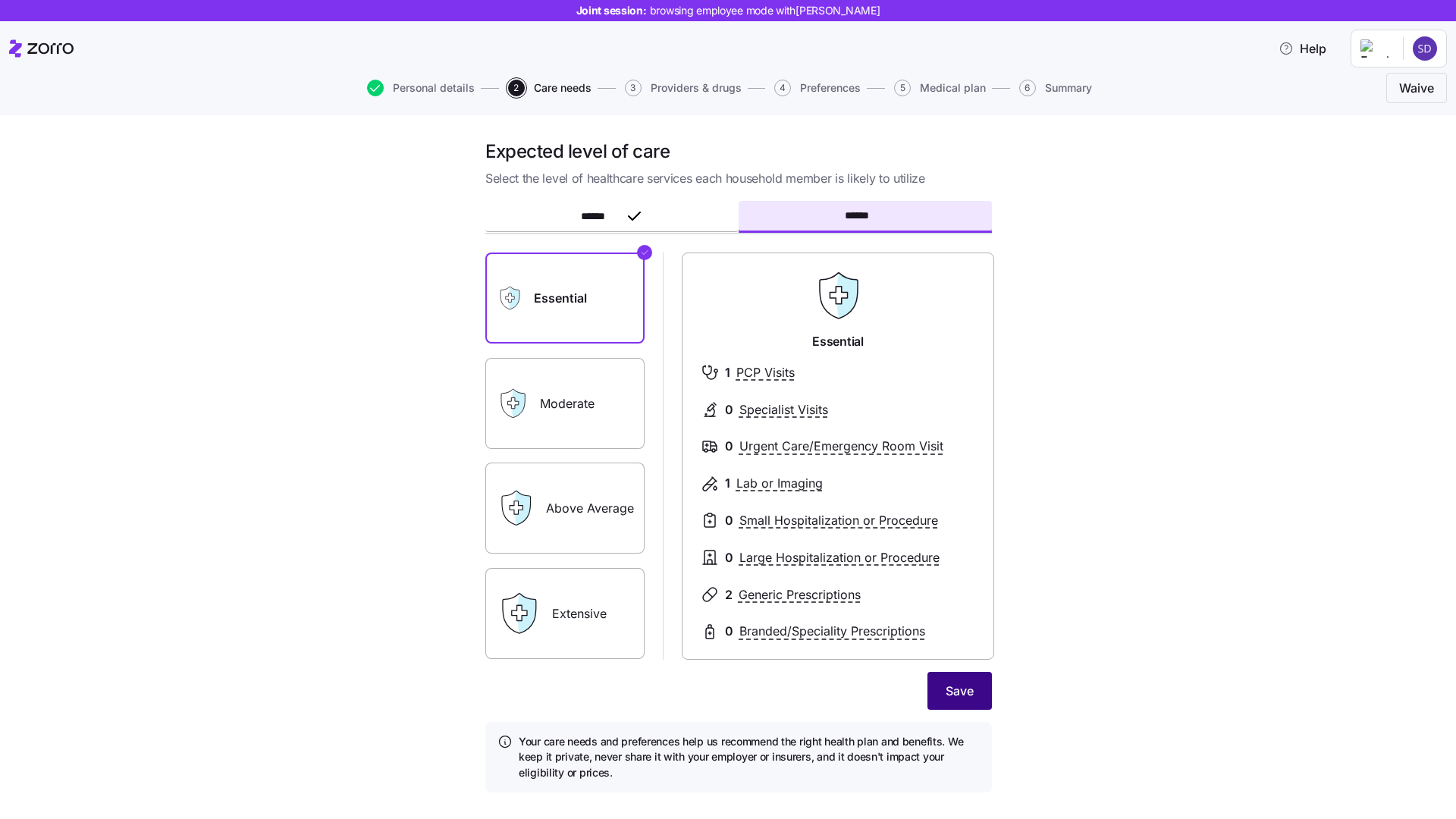
click at [966, 682] on button "Save" at bounding box center [960, 690] width 64 height 38
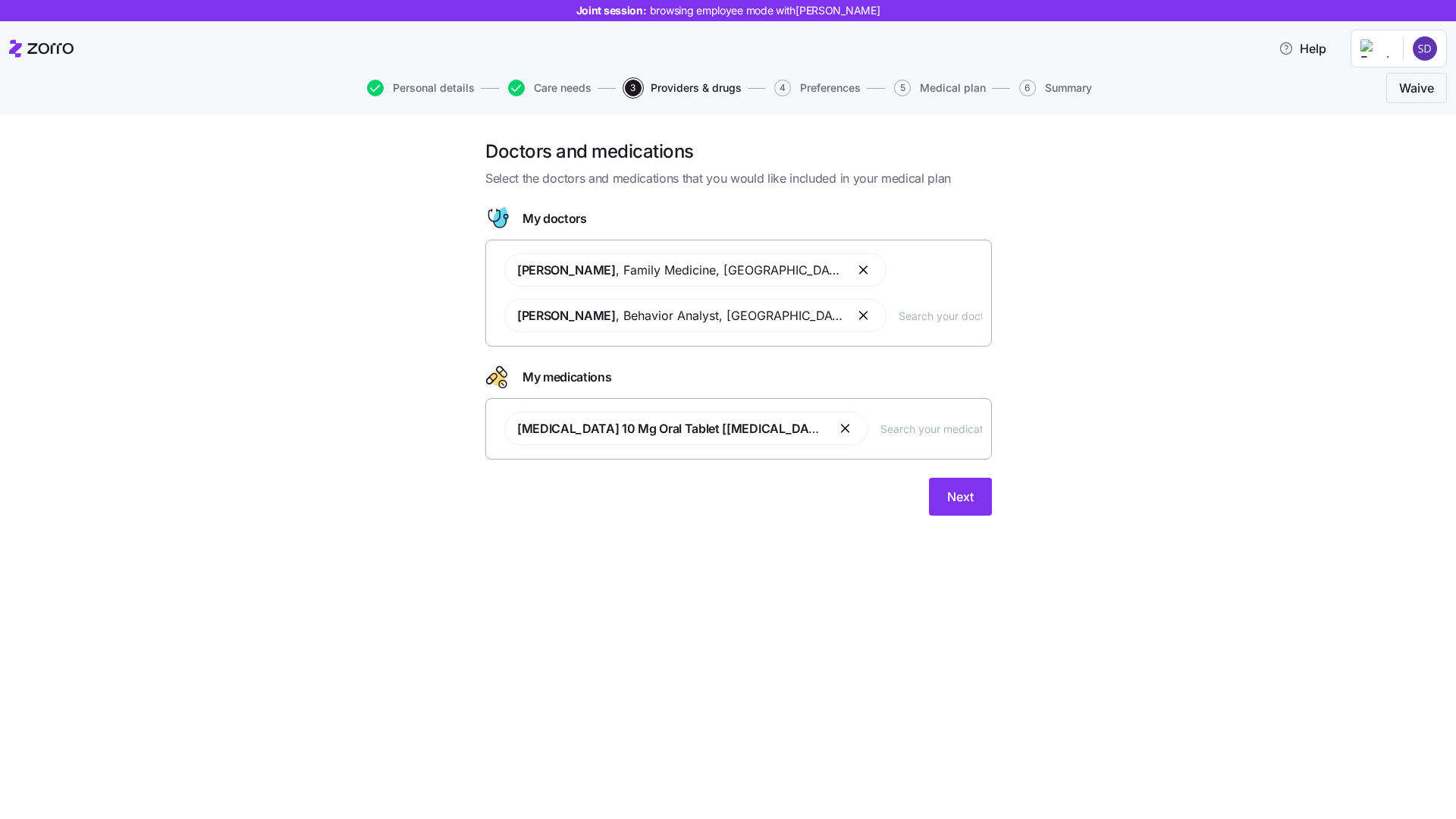
click at [899, 314] on input "text" at bounding box center [941, 315] width 84 height 17
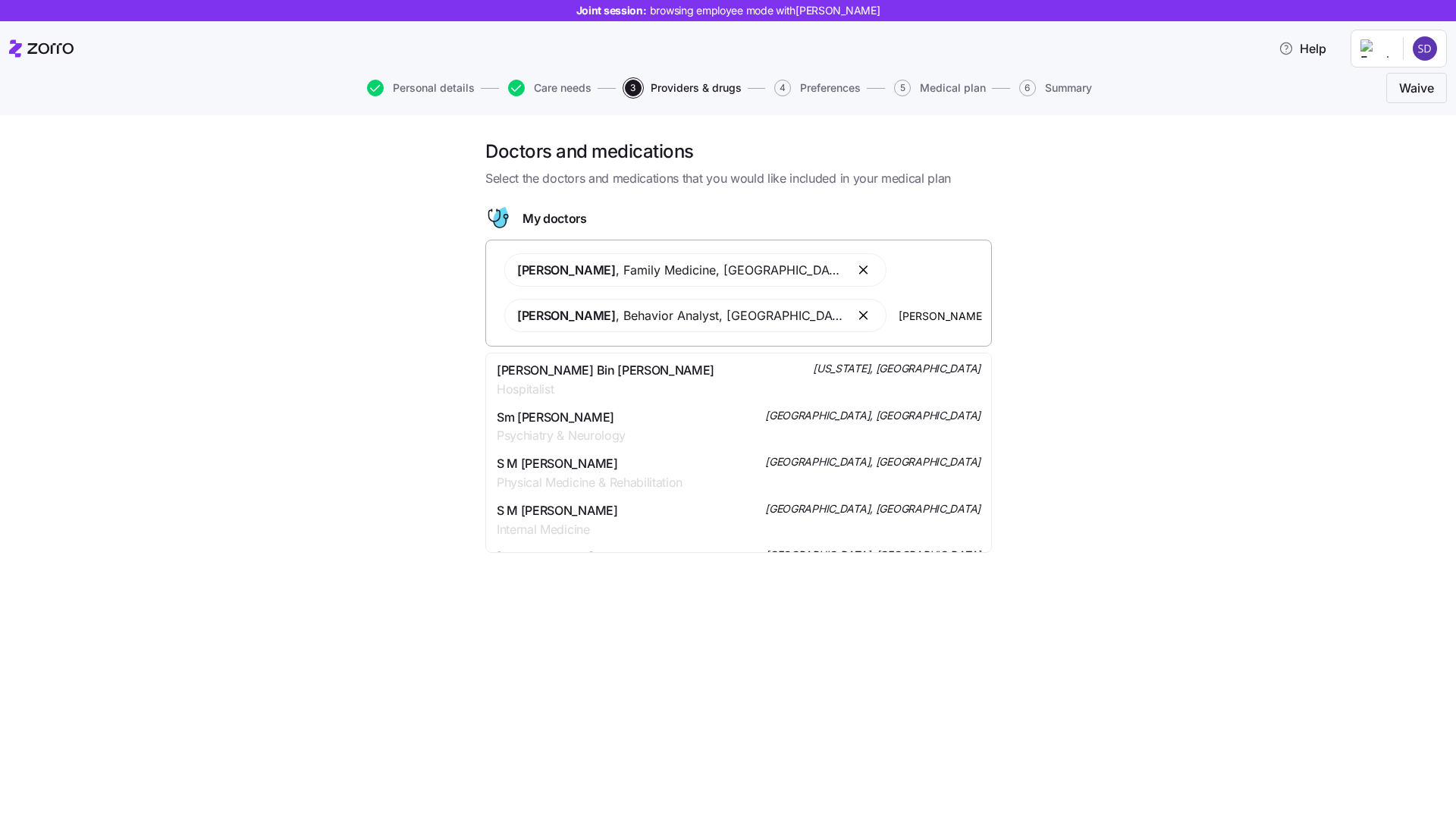
type input "SMITH"
click at [806, 453] on div "Amy Smith Nurse Practitioner Brooklyn, NY" at bounding box center [739, 472] width 484 height 38
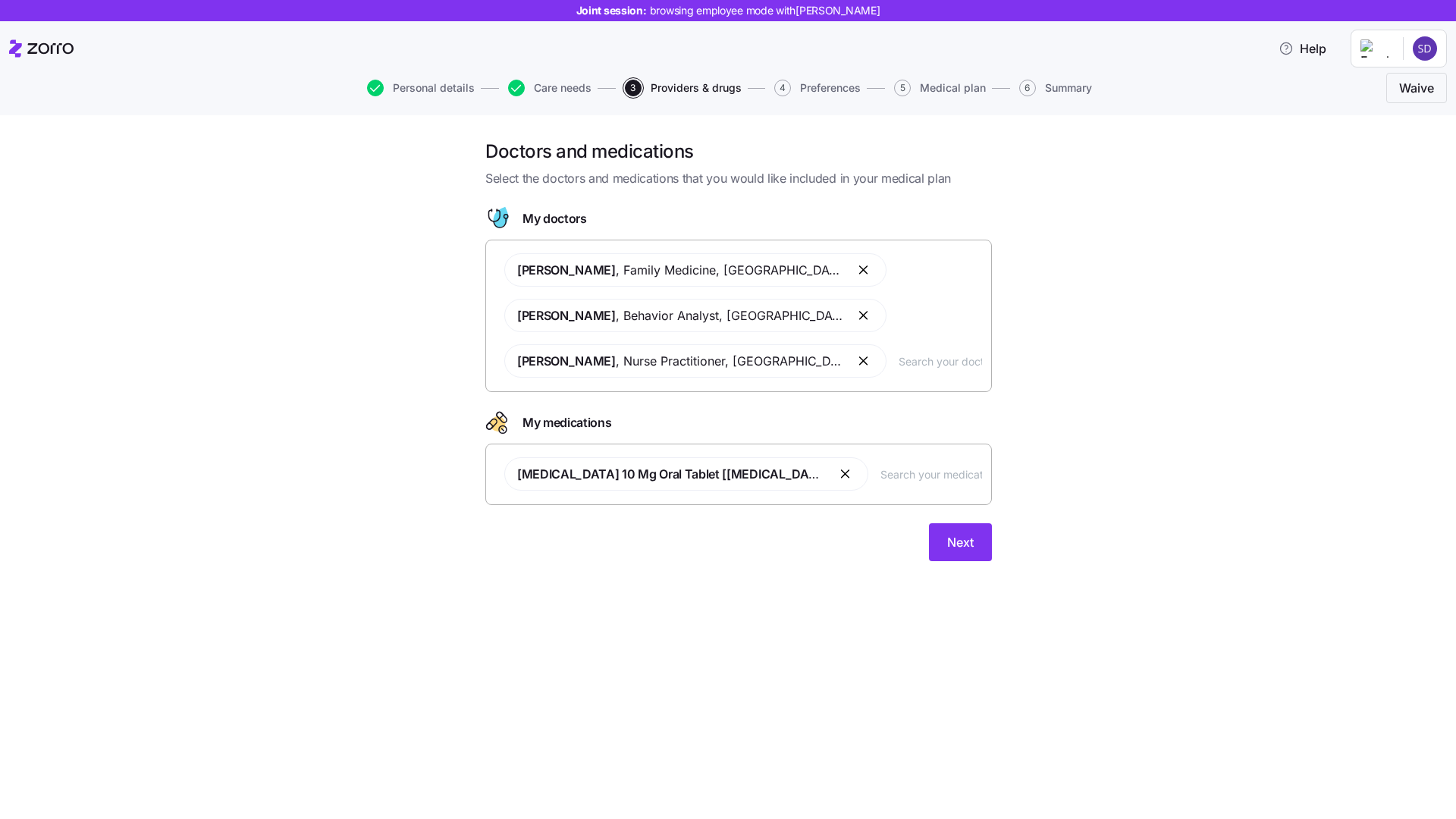
click at [796, 483] on div "Atorvastatin 10 Mg Oral Tablet [lipitor]" at bounding box center [739, 474] width 487 height 51
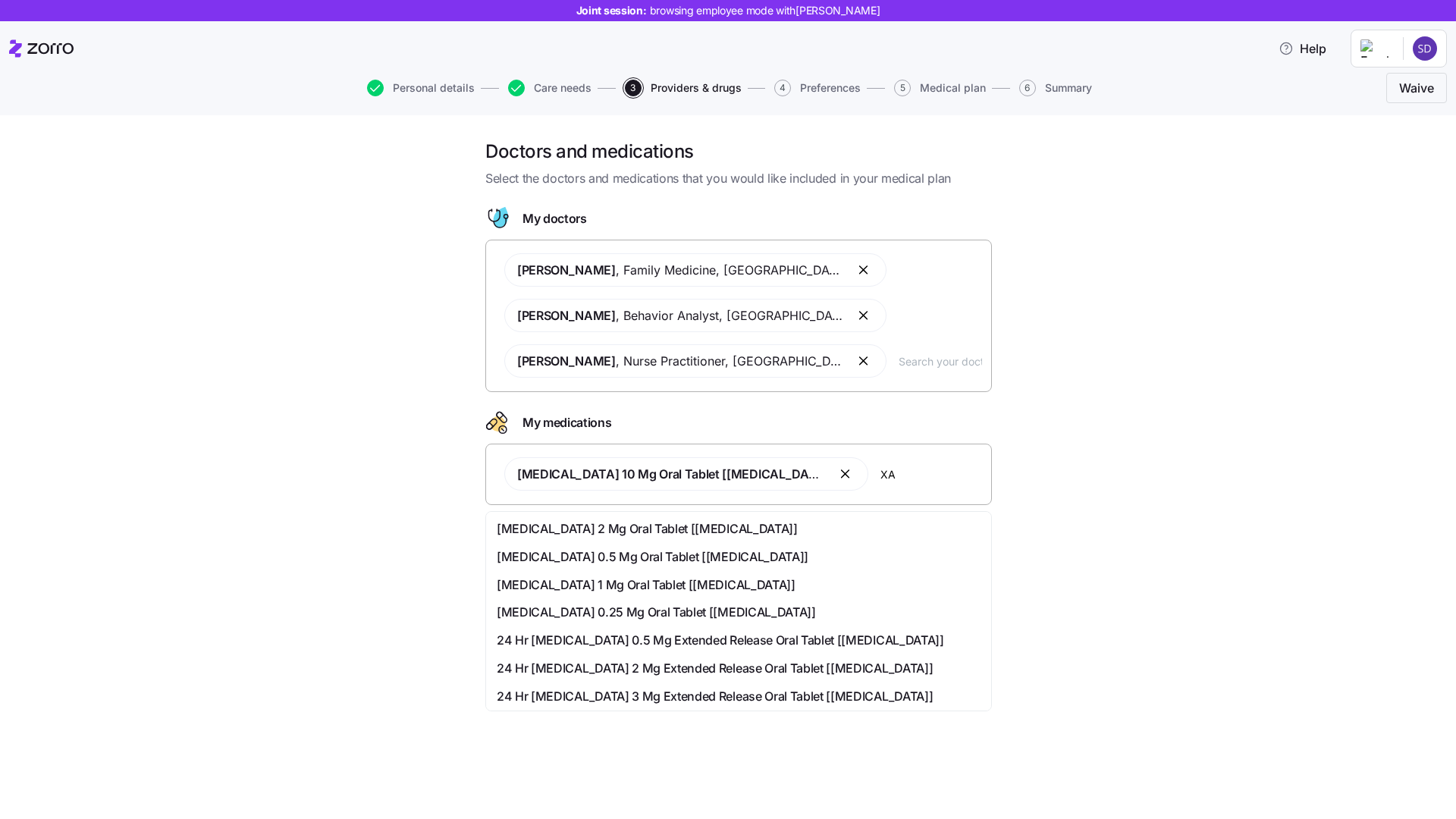
type input "X"
click at [1149, 451] on div "Doctors and medications Select the doctors and medications that you would like …" at bounding box center [739, 359] width 1392 height 440
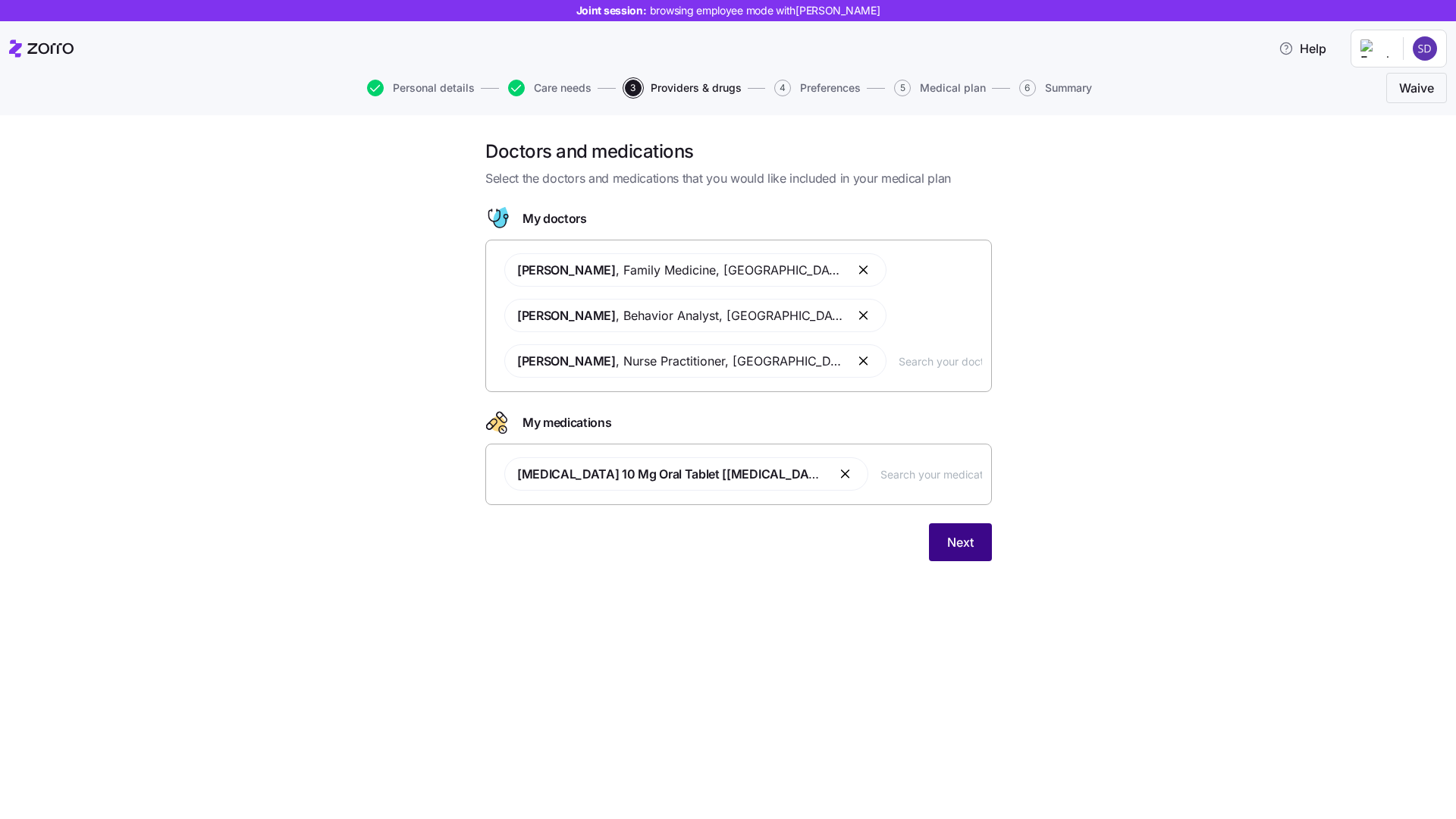
click at [964, 547] on span "Next" at bounding box center [960, 542] width 27 height 18
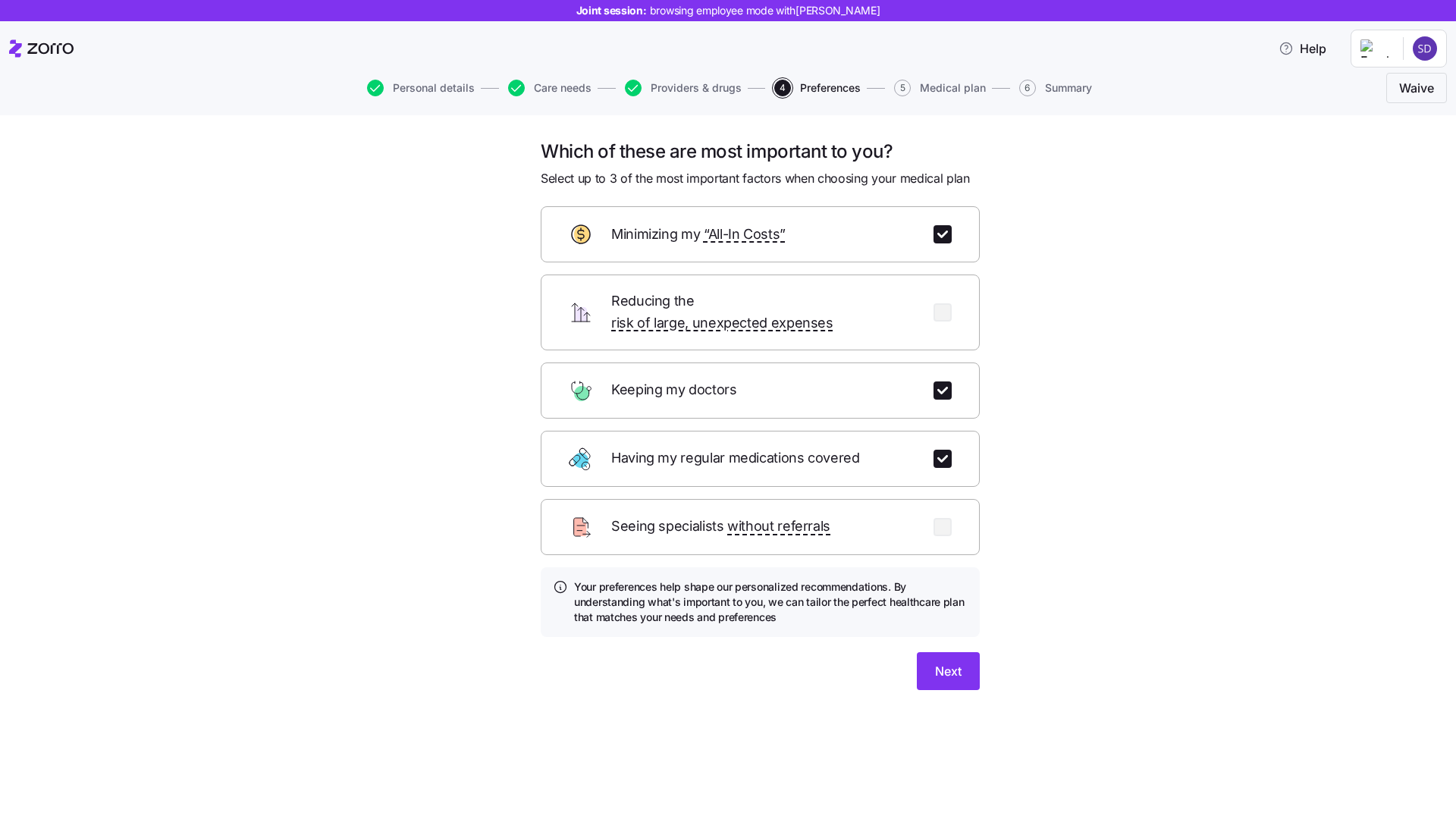
click at [1037, 328] on div "Which of these are most important to you? Select up to 3 of the most important …" at bounding box center [739, 433] width 1392 height 587
click at [953, 627] on form "Minimizing my “All-In Costs” Reducing the risk of large, unexpected expenses Ke…" at bounding box center [761, 448] width 439 height 484
click at [953, 662] on span "Next" at bounding box center [948, 671] width 27 height 18
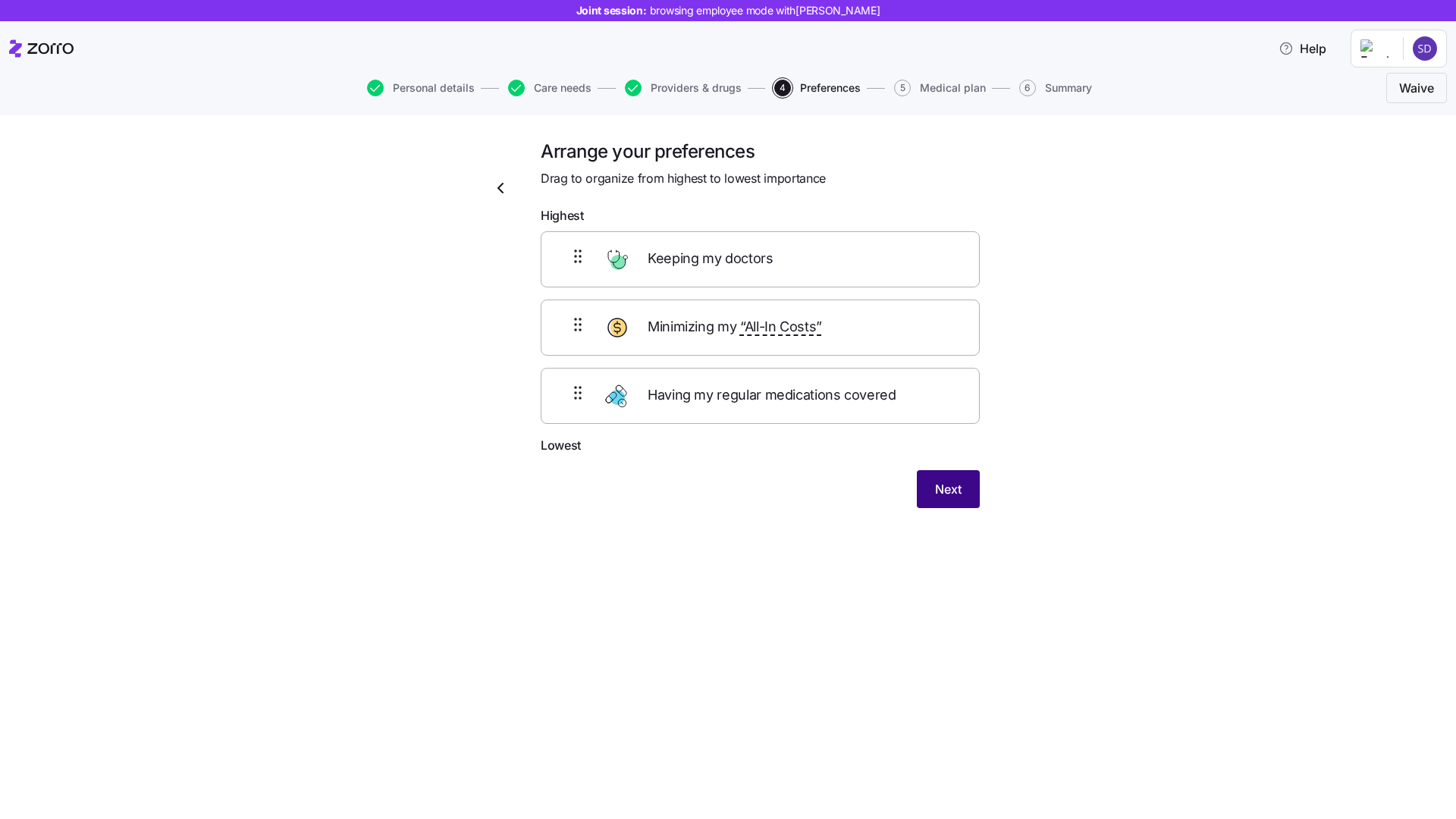
click at [928, 498] on button "Next" at bounding box center [949, 489] width 63 height 38
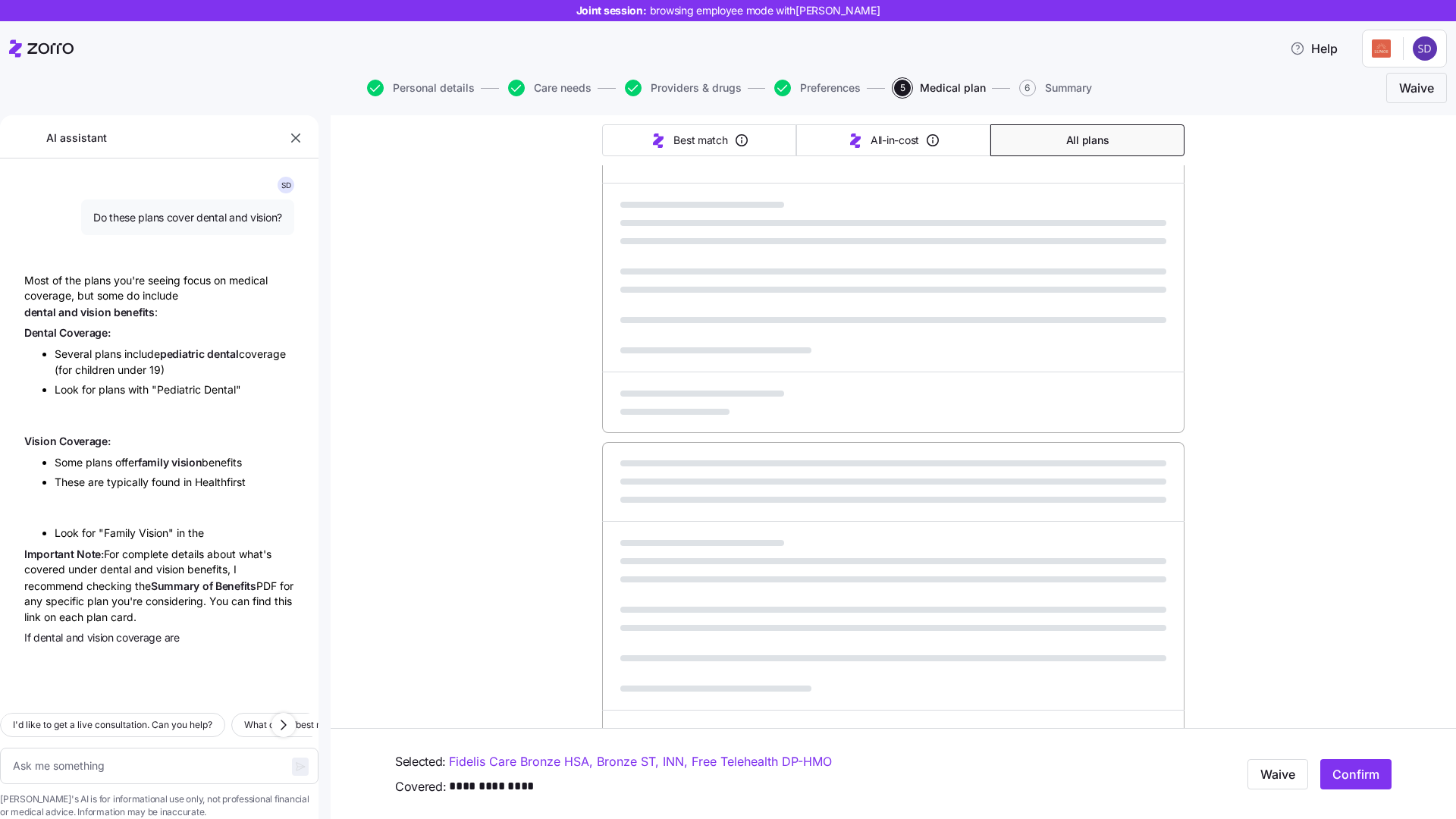
type textarea "x"
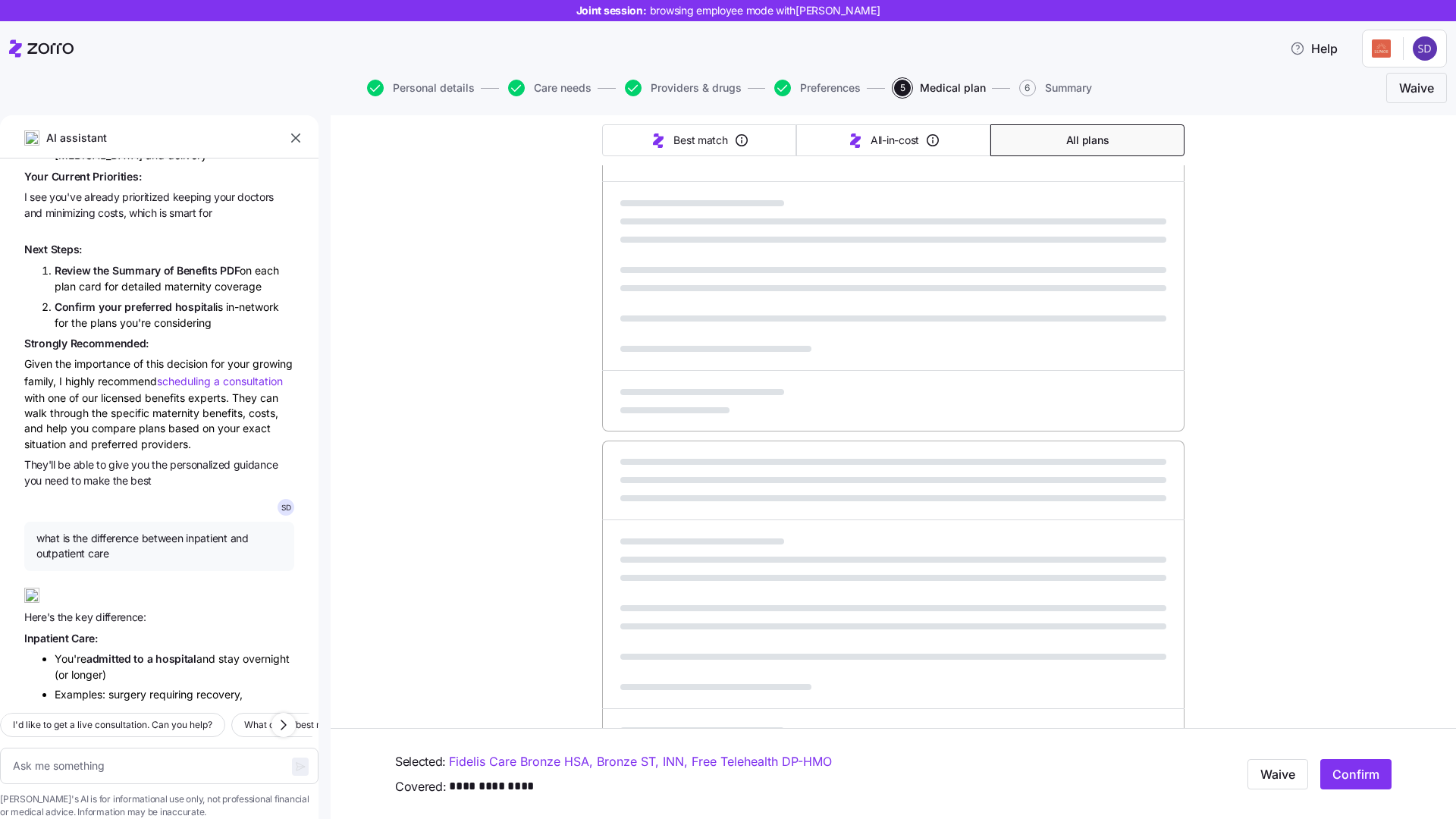
scroll to position [10452, 0]
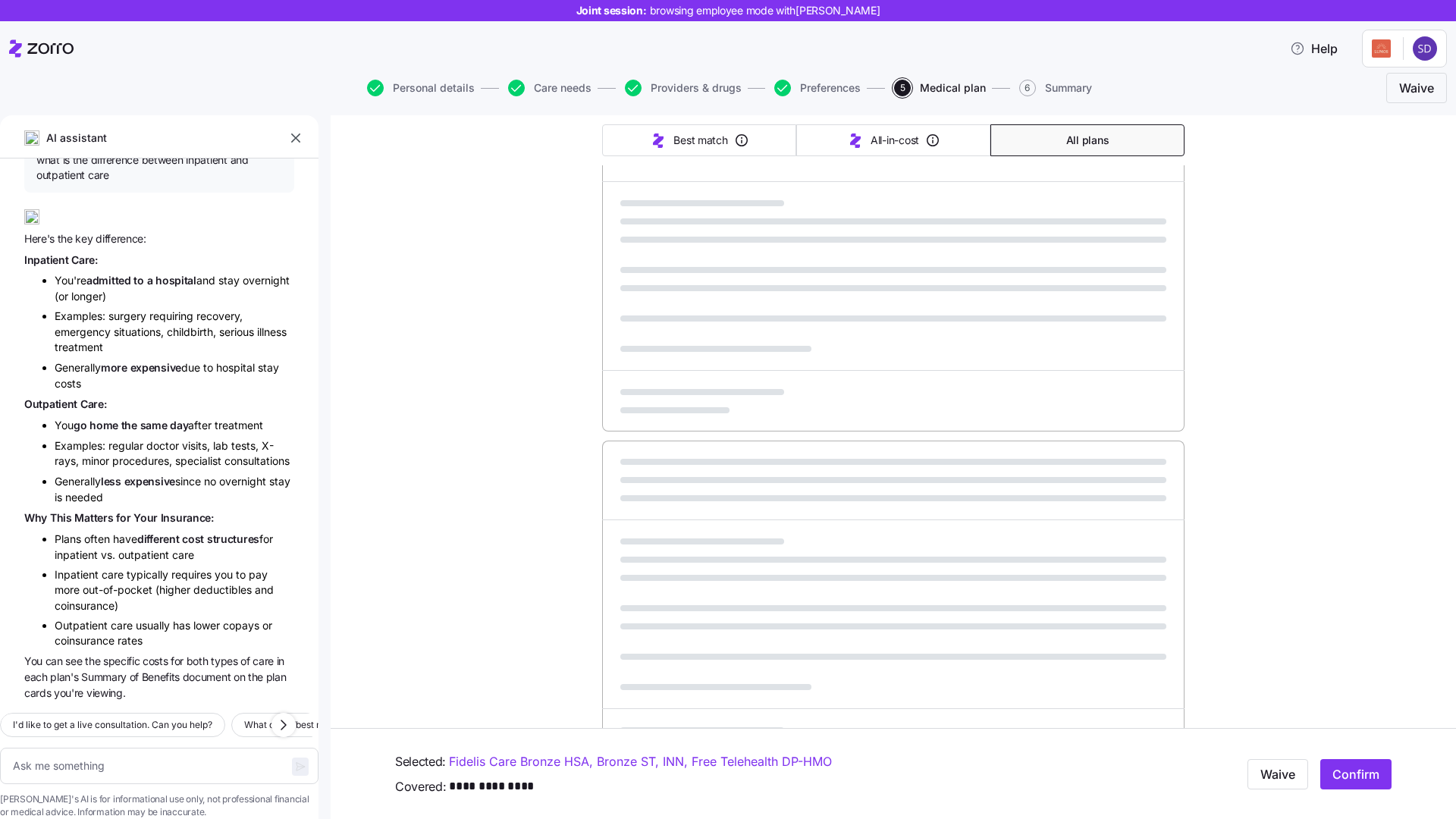
click at [291, 133] on icon "button" at bounding box center [295, 137] width 15 height 15
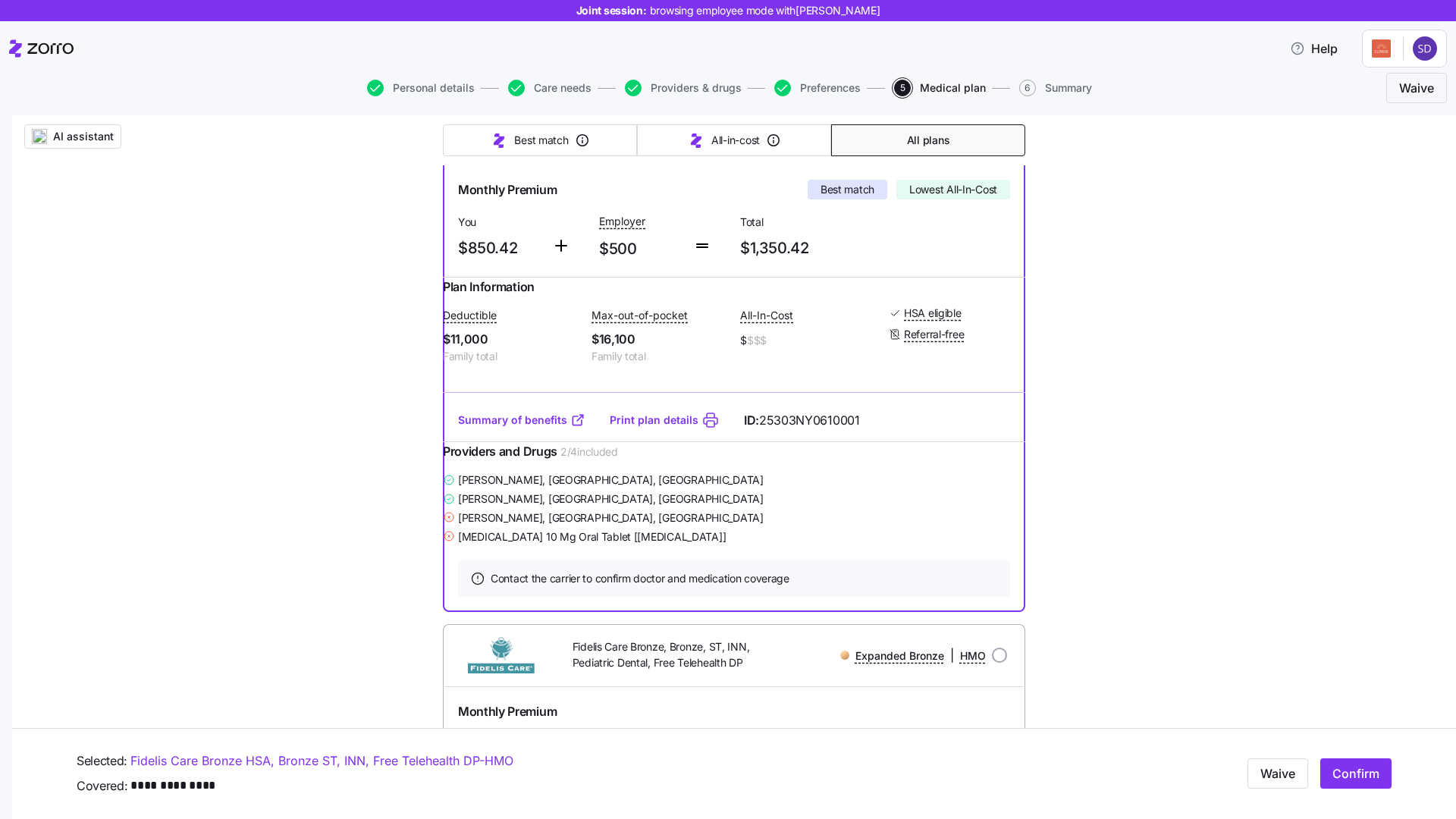
scroll to position [0, 0]
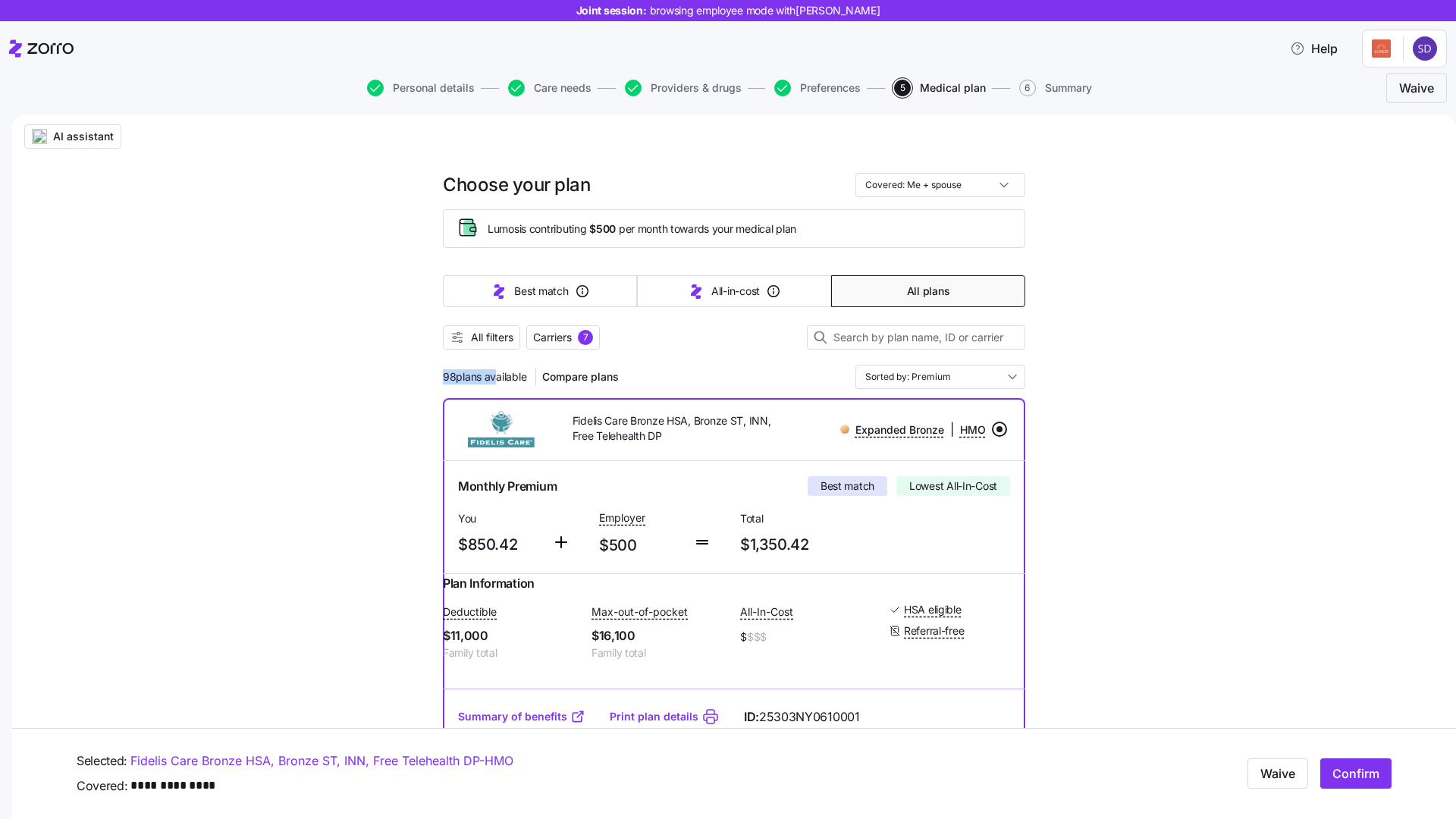
drag, startPoint x: 441, startPoint y: 373, endPoint x: 490, endPoint y: 372, distance: 49.0
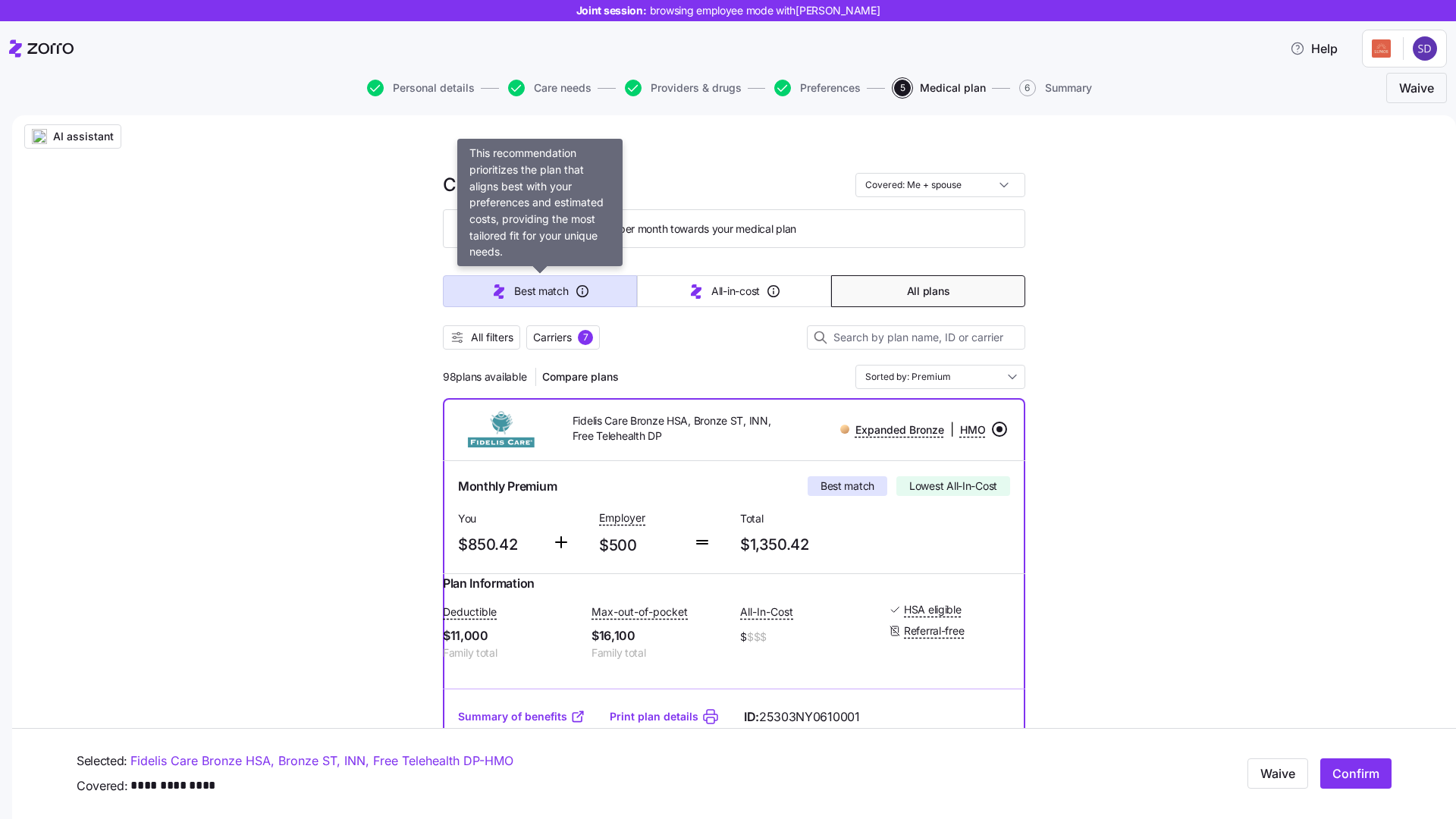
click at [515, 295] on span "Best match" at bounding box center [541, 291] width 54 height 15
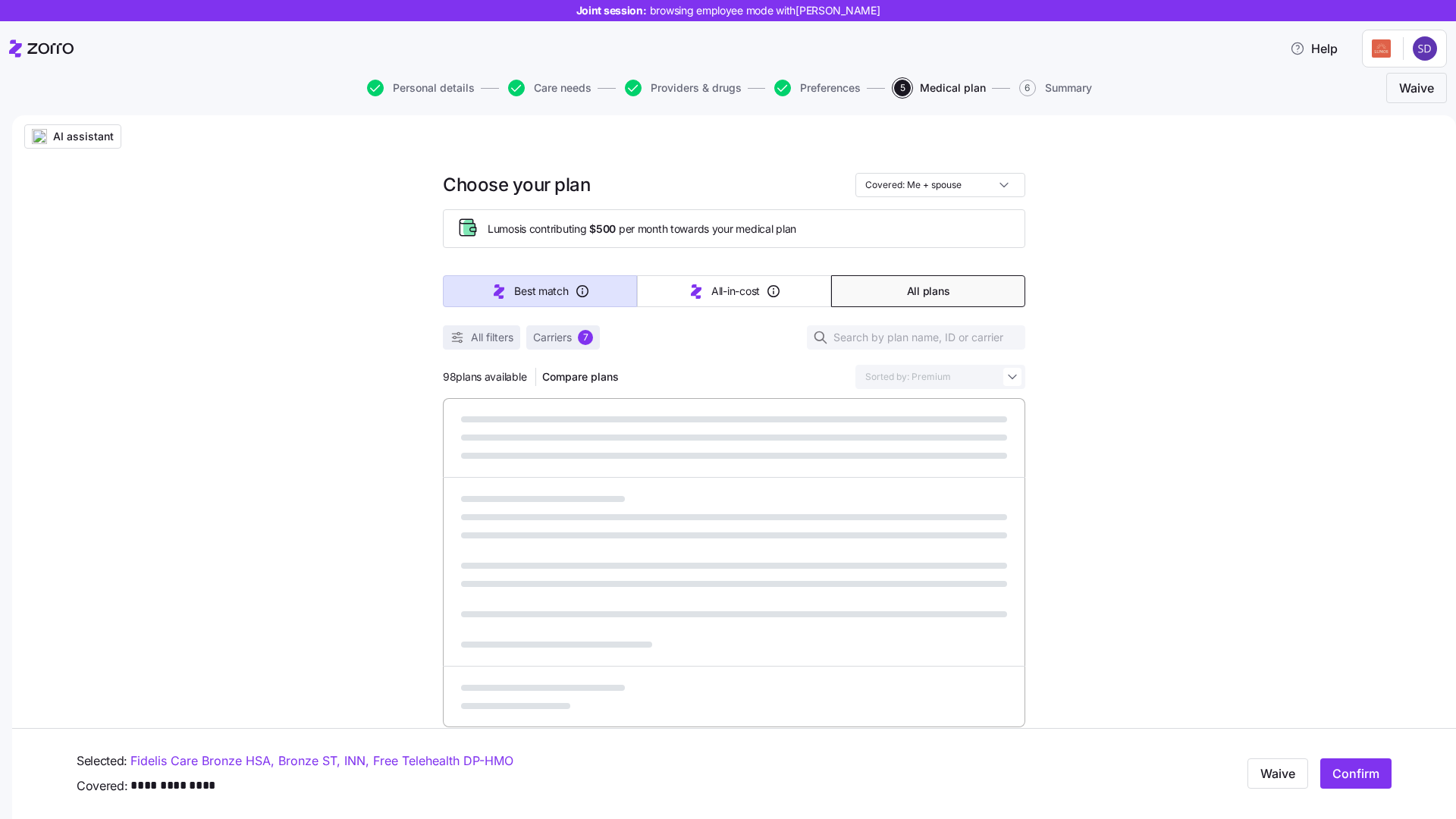
type input "Sorted by: Best match"
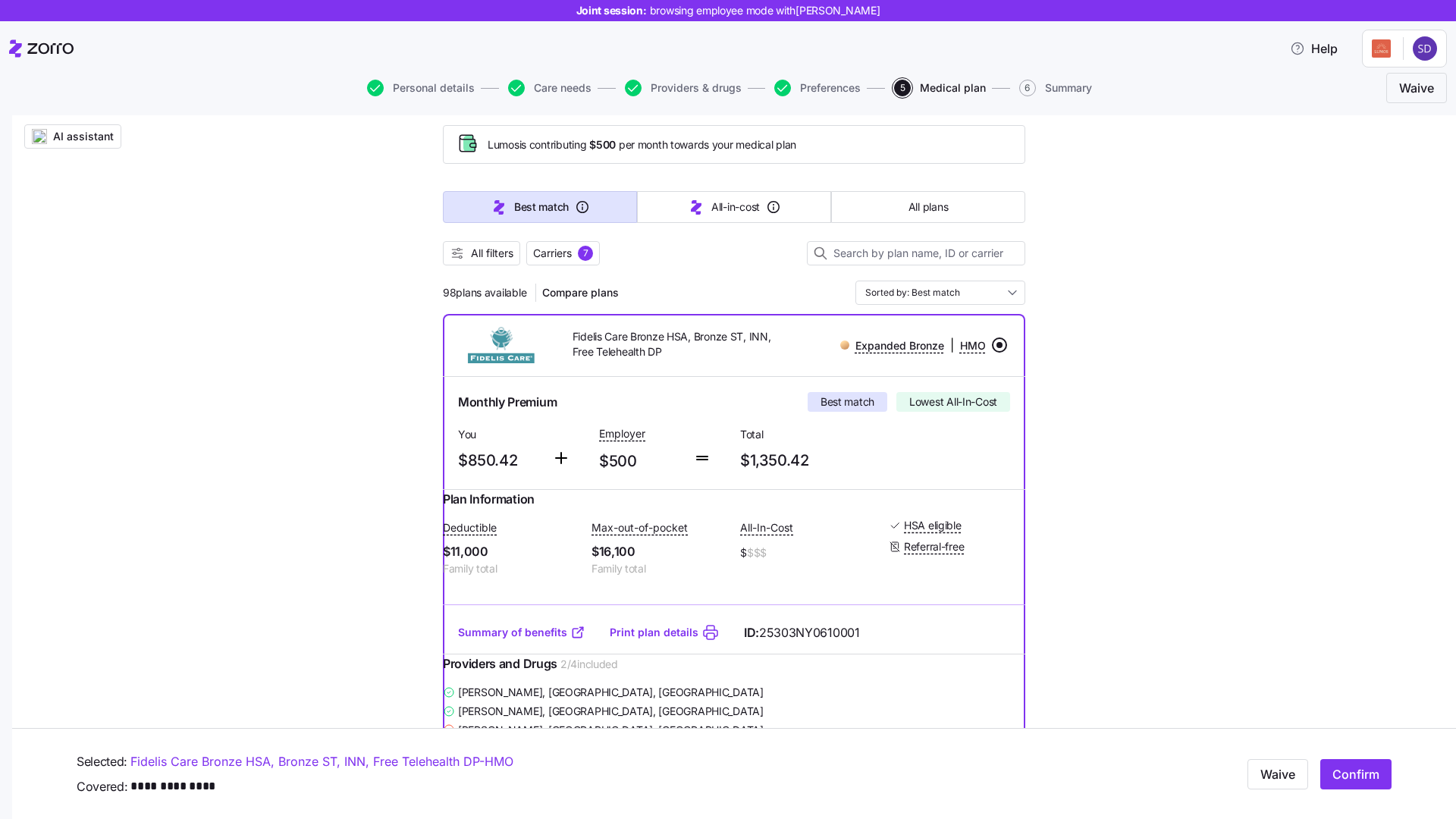
scroll to position [31, 0]
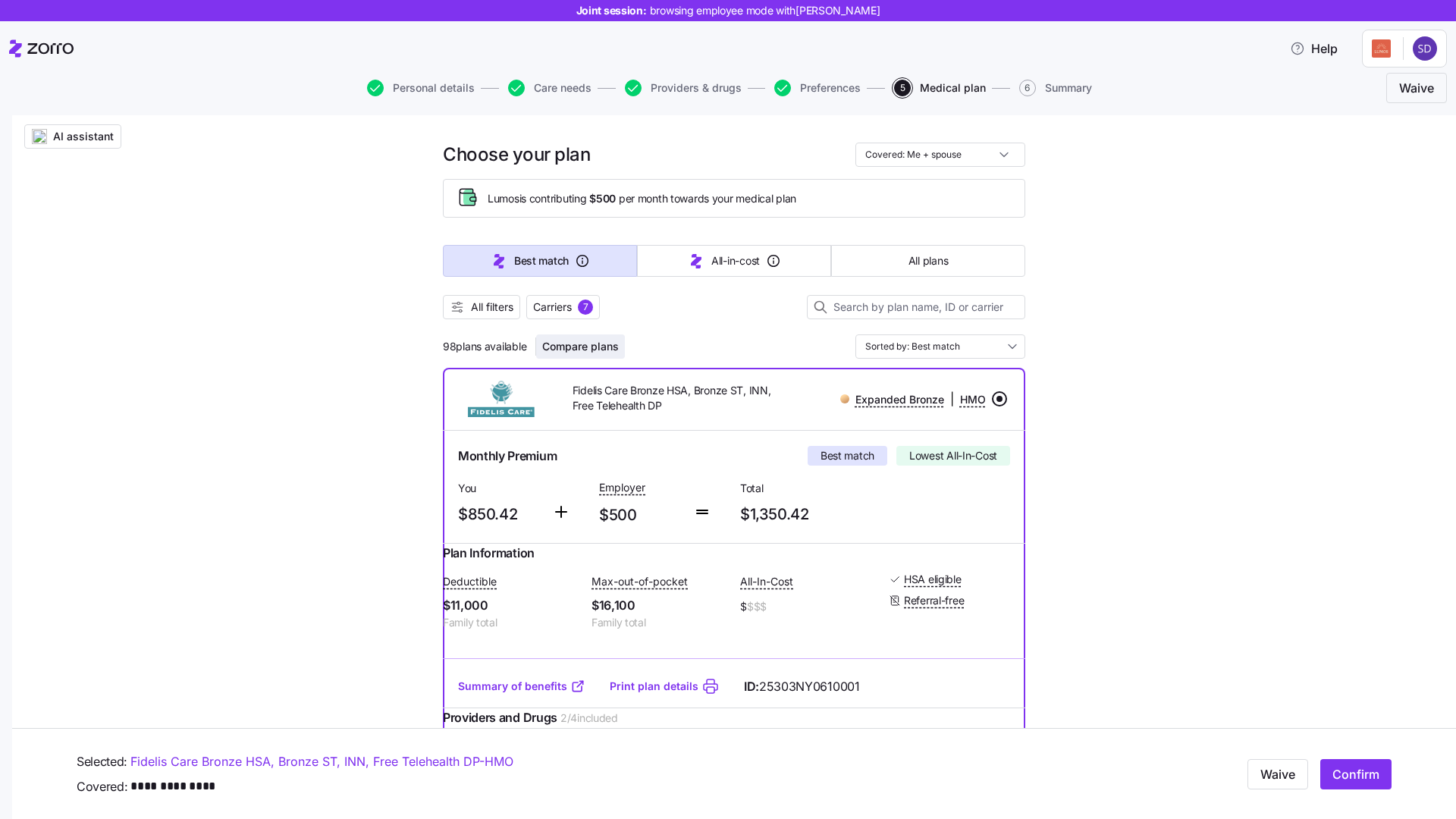
click at [581, 338] on button "Compare plans" at bounding box center [580, 346] width 88 height 24
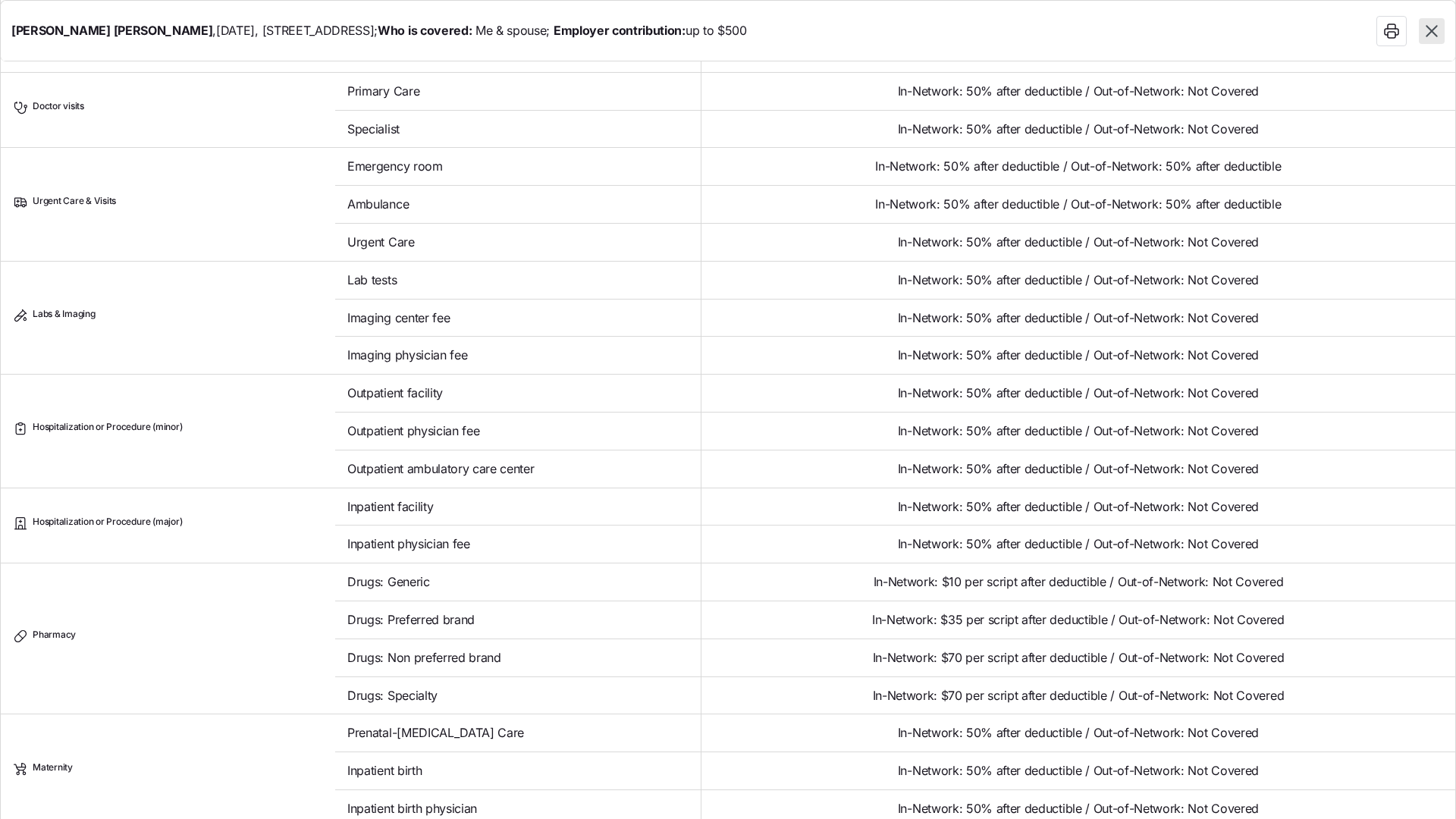
scroll to position [712, 0]
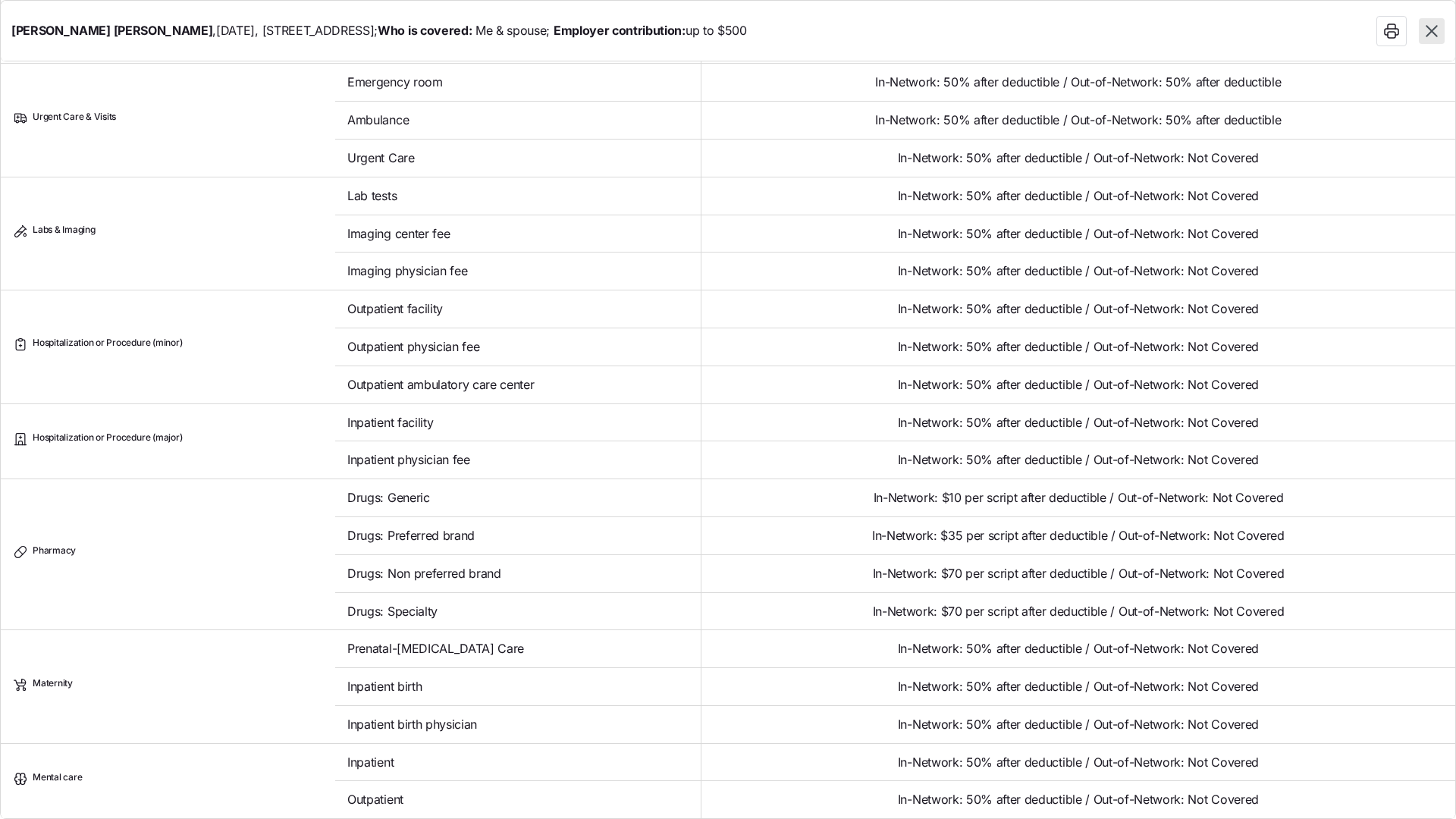
click at [1435, 31] on icon "button" at bounding box center [1432, 31] width 20 height 20
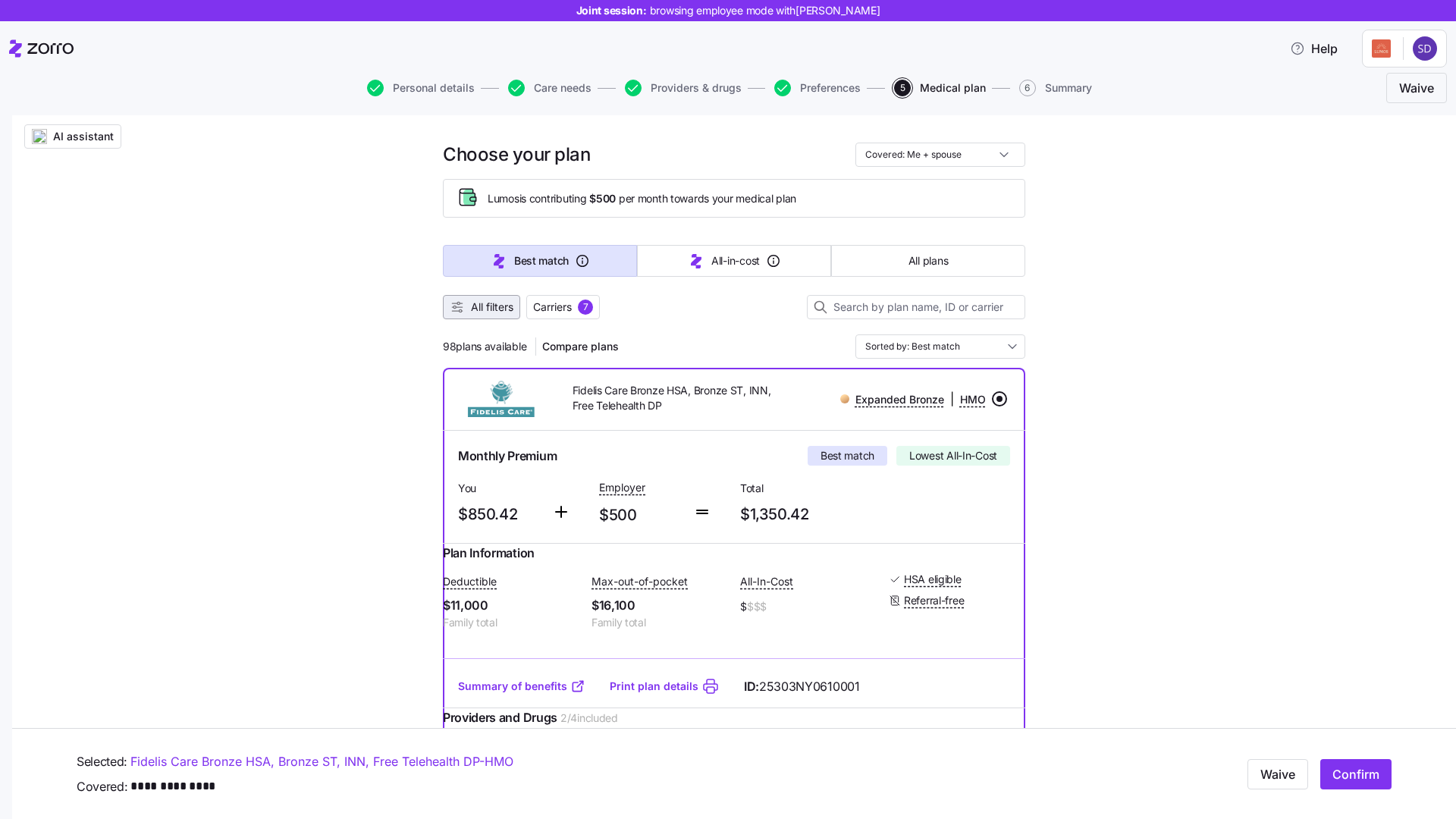
click at [480, 307] on span "All filters" at bounding box center [492, 307] width 43 height 15
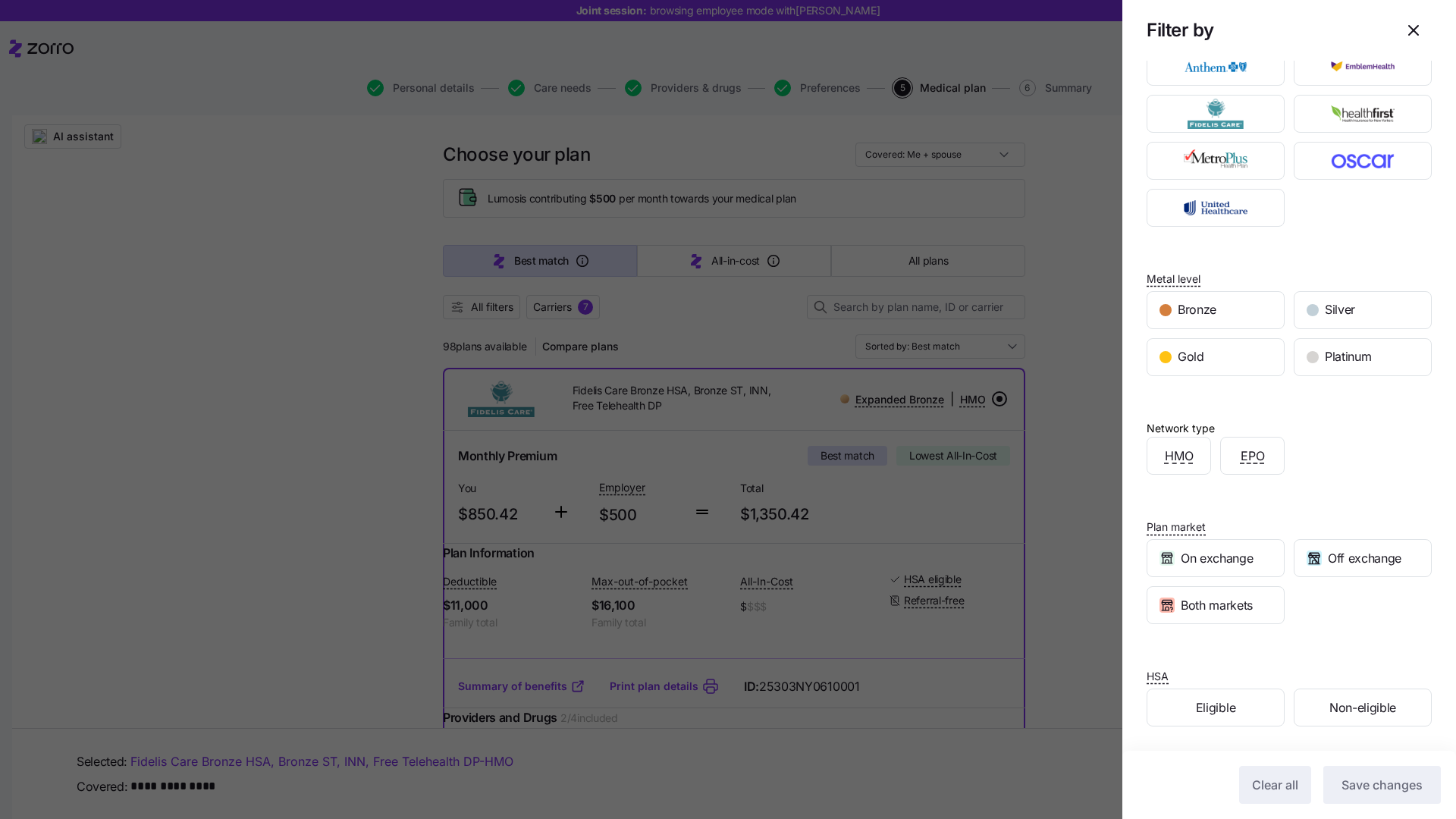
scroll to position [0, 0]
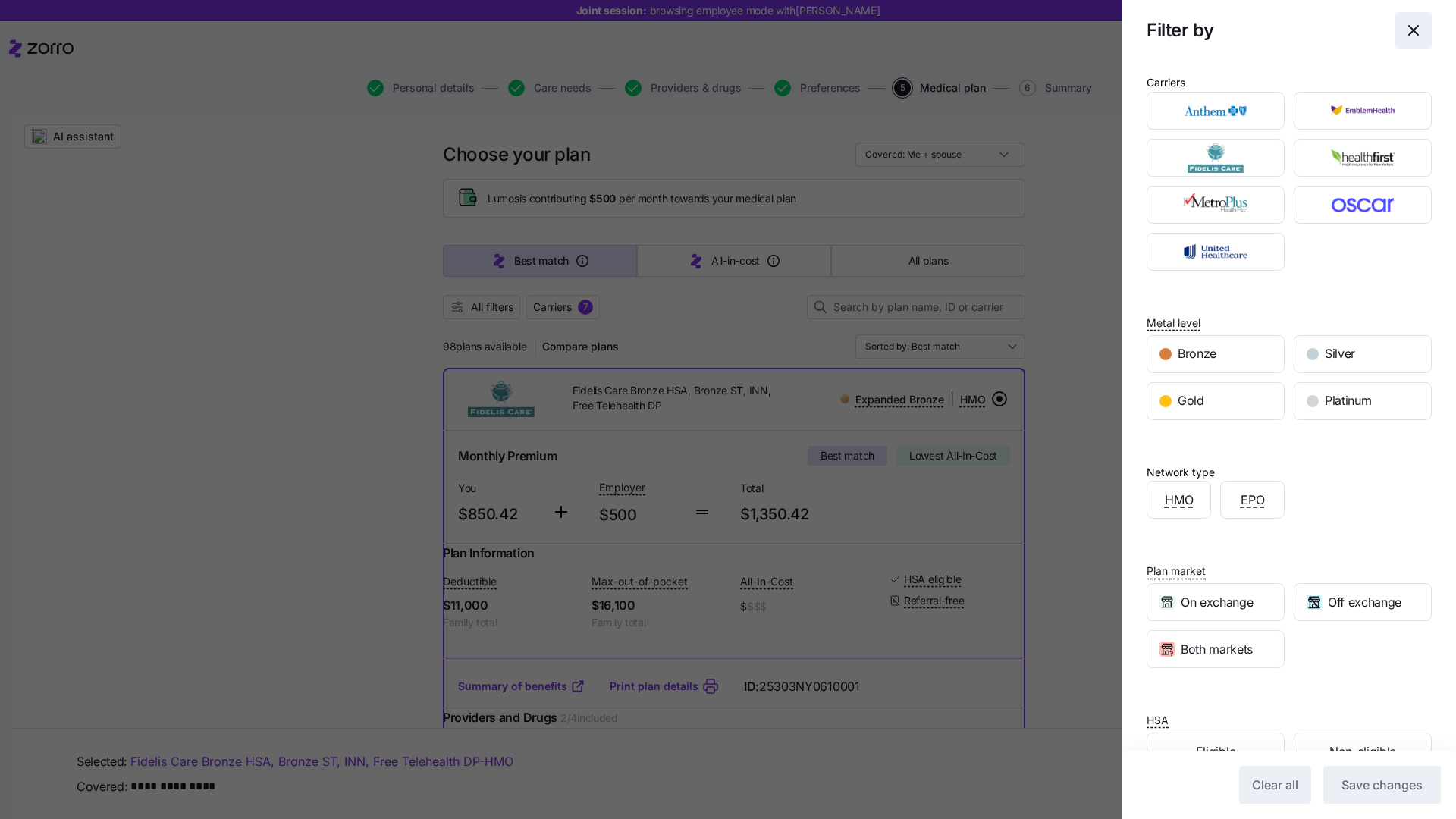
click at [1422, 33] on icon "button" at bounding box center [1413, 30] width 18 height 18
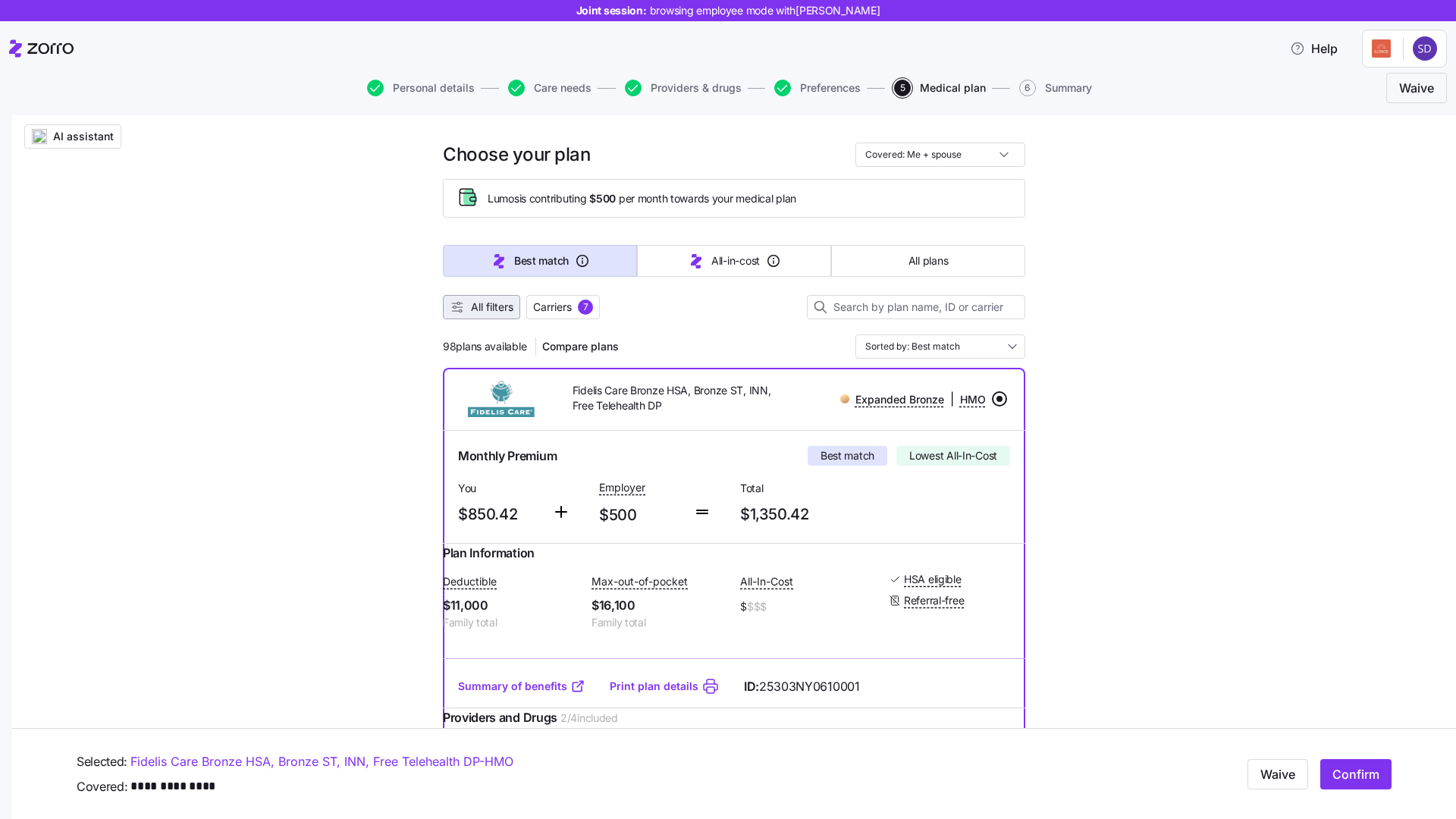
click at [500, 314] on button "All filters" at bounding box center [482, 307] width 77 height 24
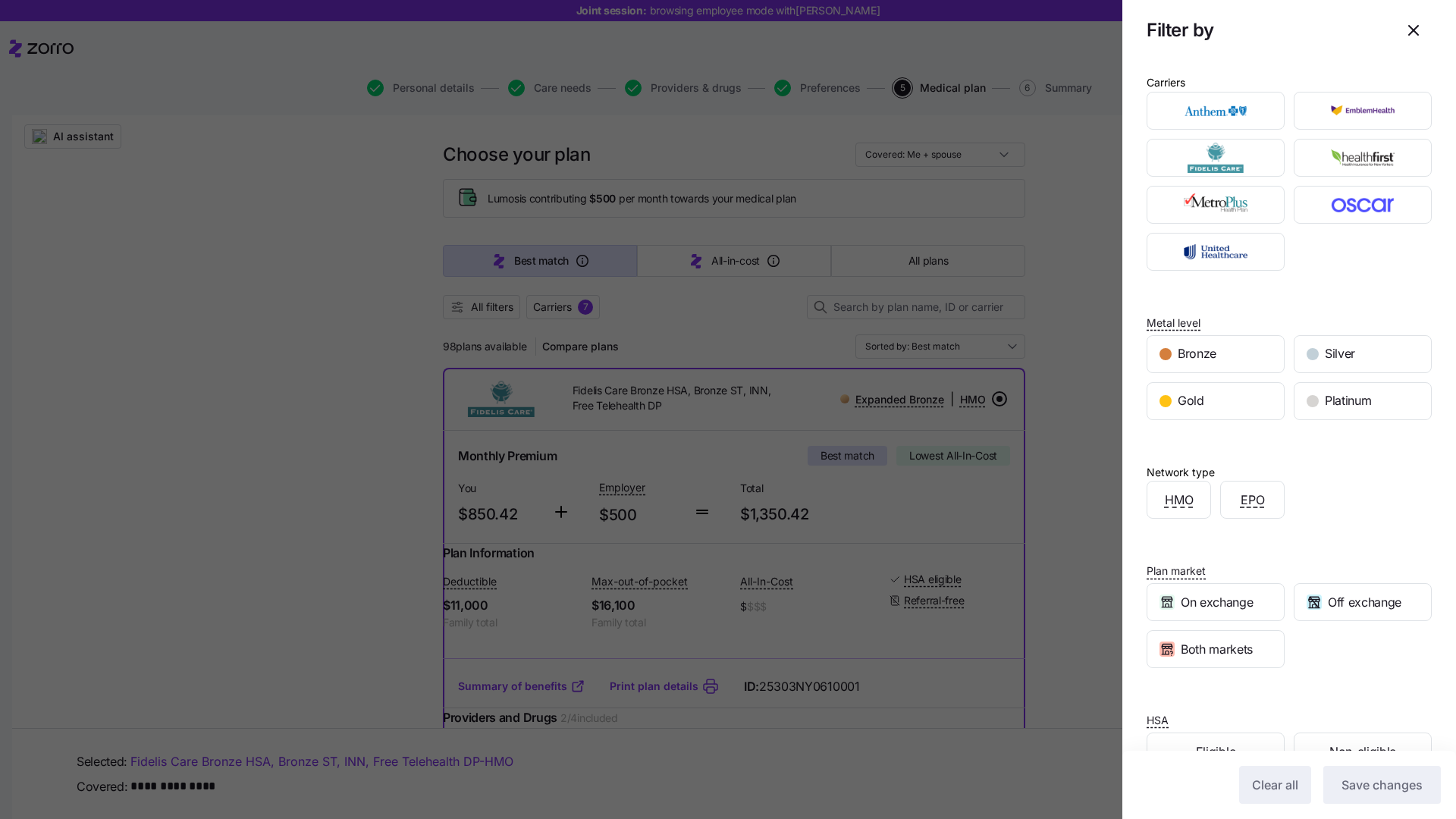
click at [1064, 344] on div at bounding box center [728, 409] width 1456 height 819
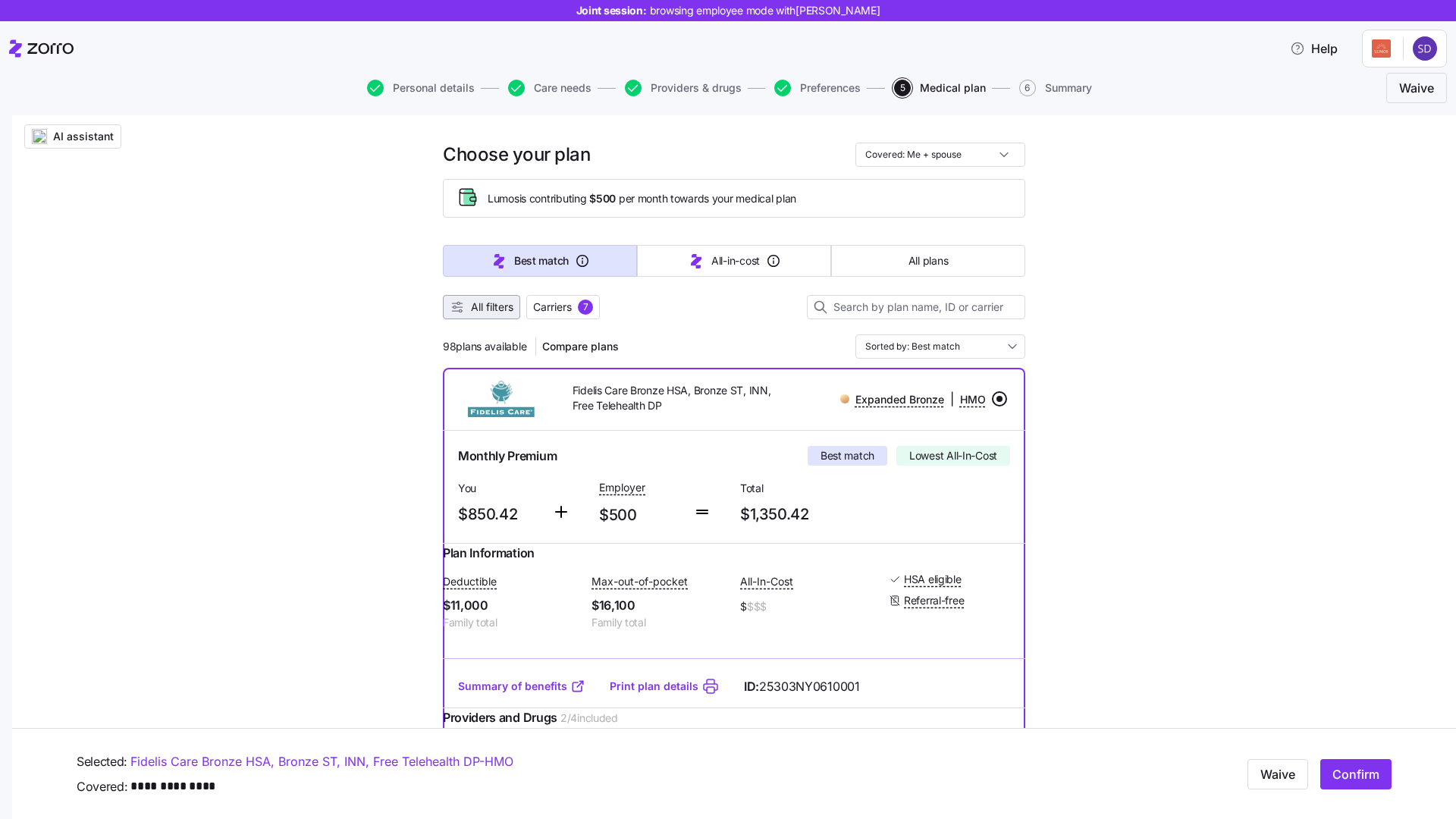
click at [513, 312] on span "All filters" at bounding box center [492, 307] width 43 height 15
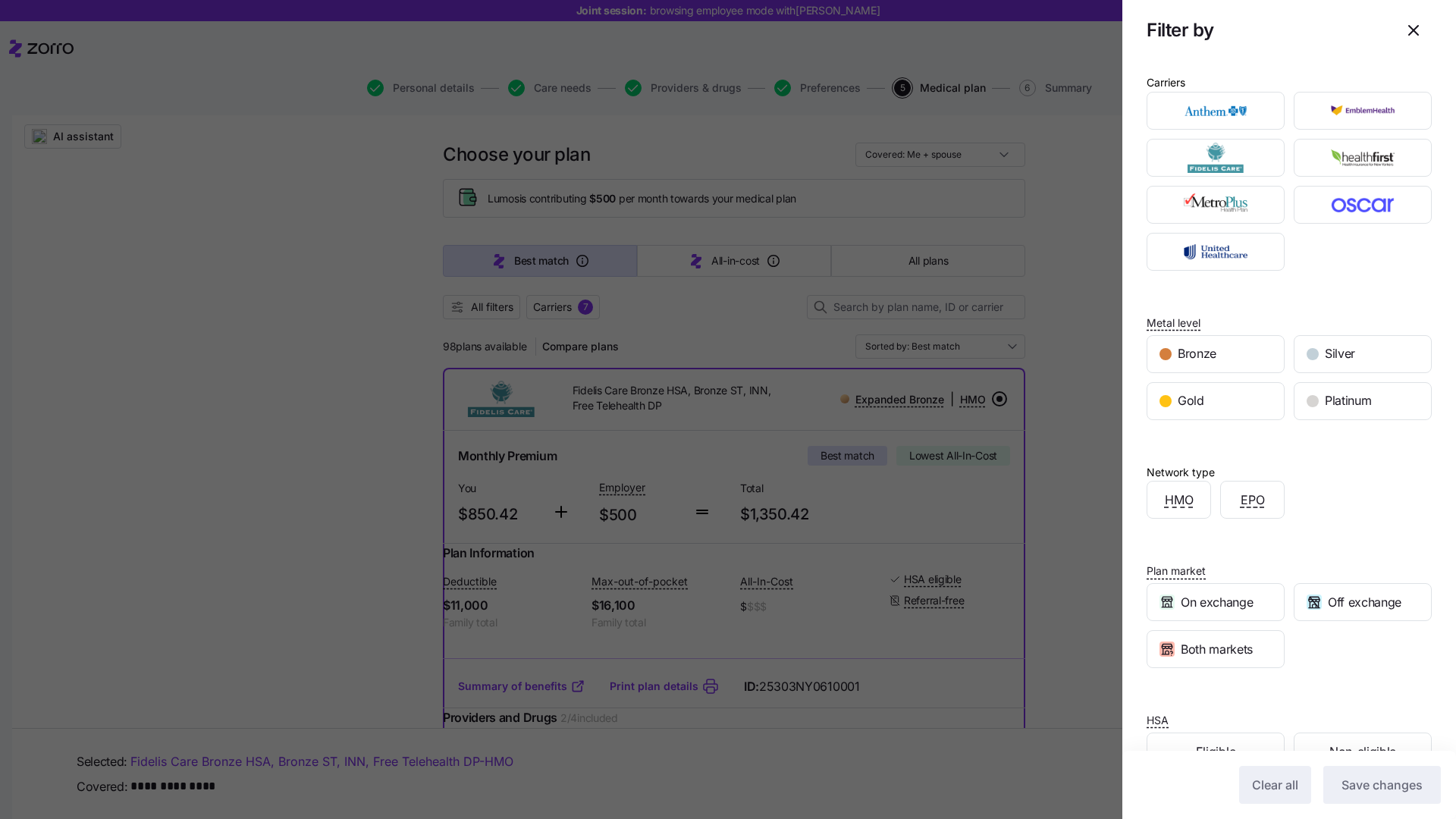
scroll to position [44, 0]
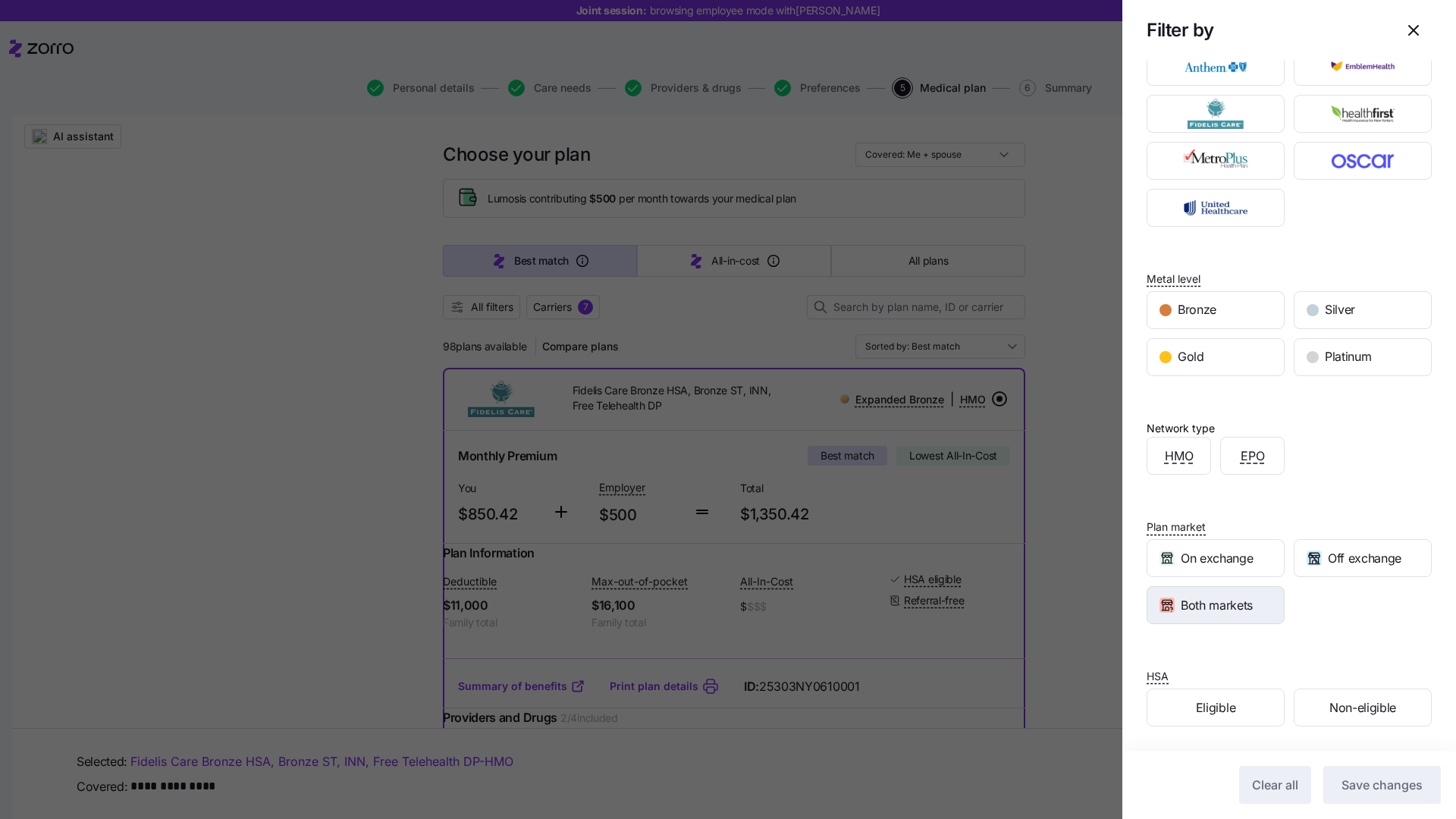
click at [1228, 616] on div "Both markets" at bounding box center [1216, 604] width 137 height 36
click at [1335, 561] on span "Off exchange" at bounding box center [1365, 559] width 74 height 19
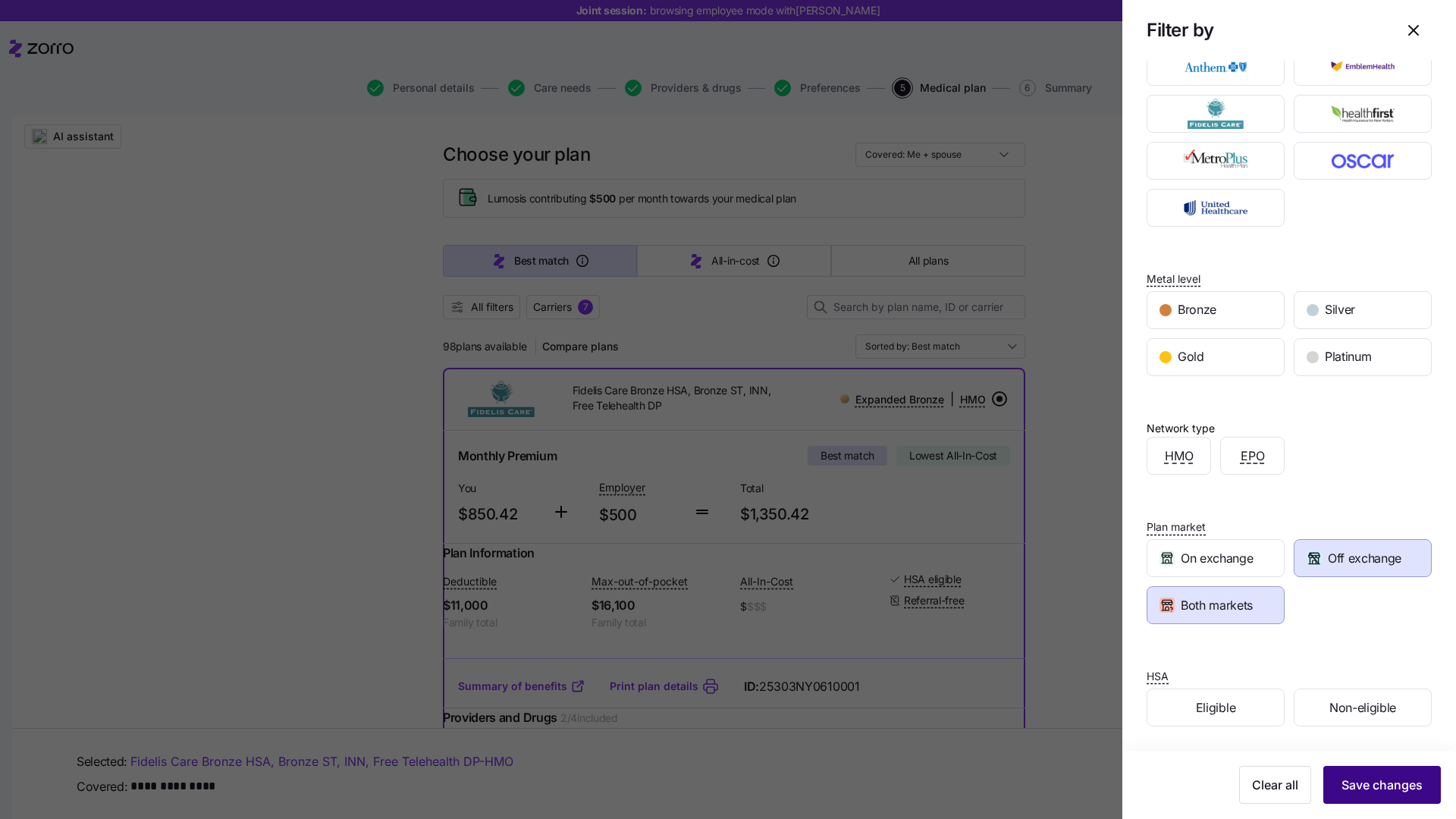
click at [1419, 791] on span "Save changes" at bounding box center [1382, 784] width 81 height 18
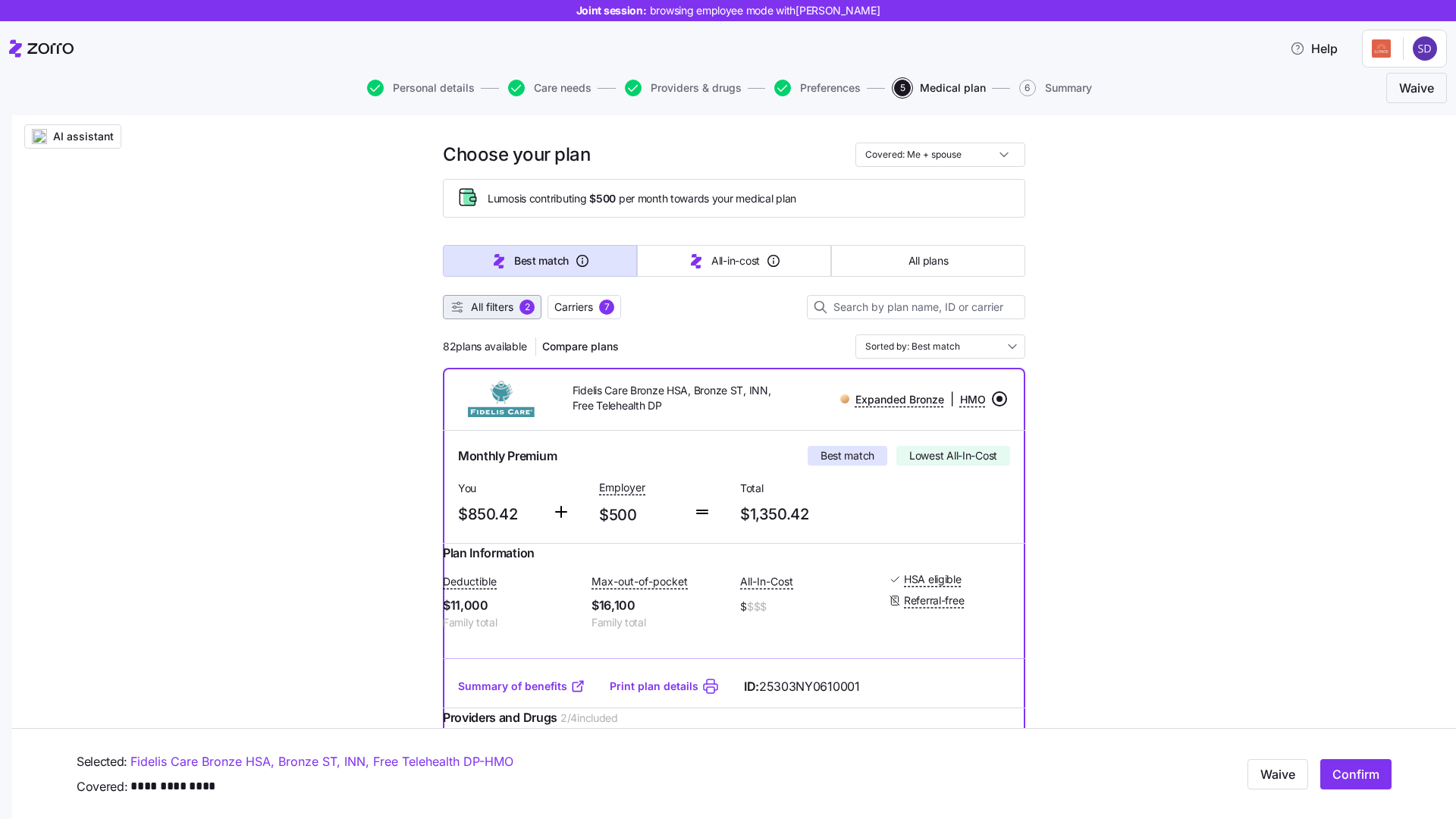
click at [510, 313] on span "All filters" at bounding box center [492, 307] width 43 height 15
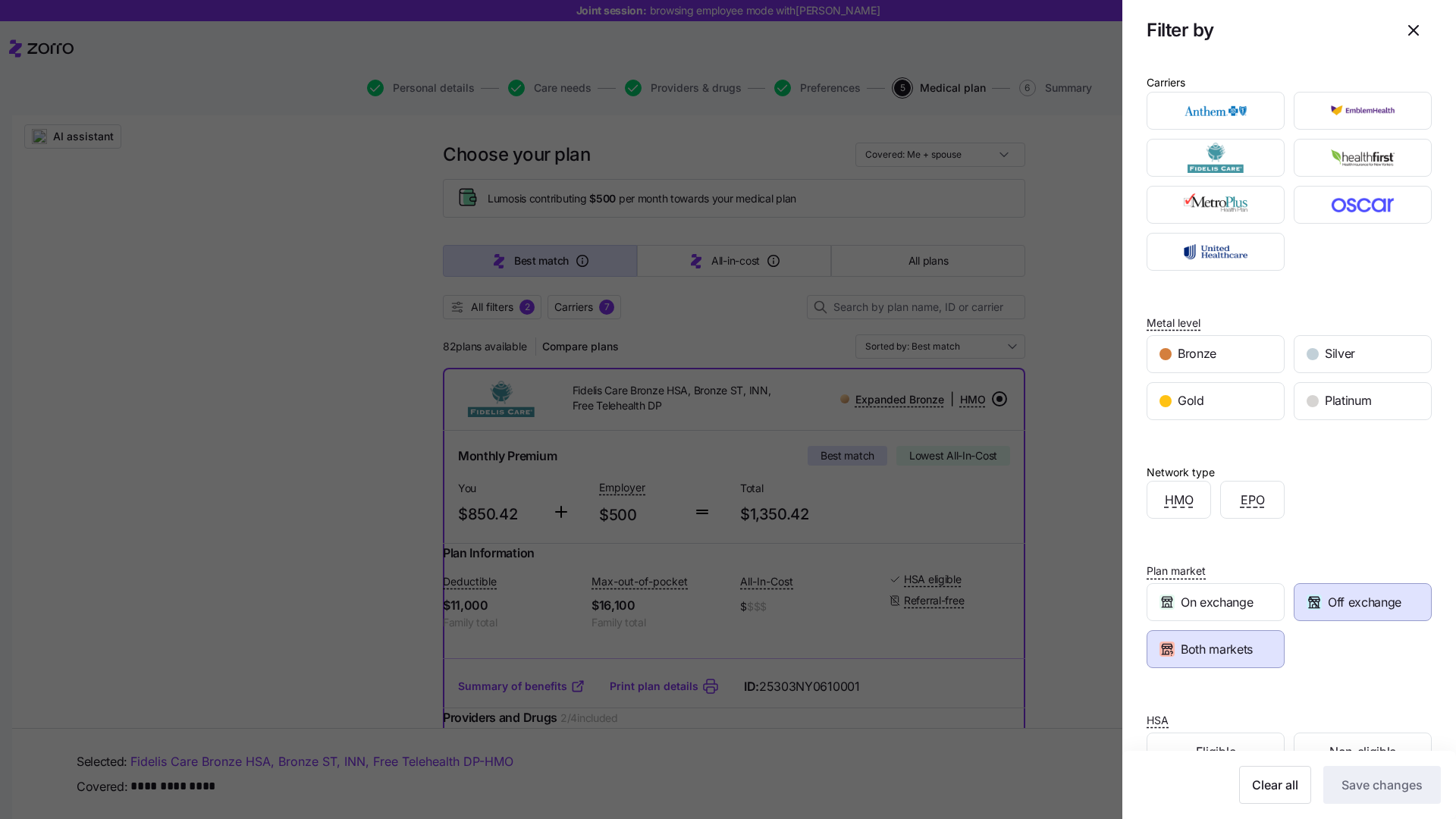
click at [1236, 655] on span "Both markets" at bounding box center [1217, 649] width 72 height 19
click at [1387, 778] on span "Save changes" at bounding box center [1382, 784] width 81 height 18
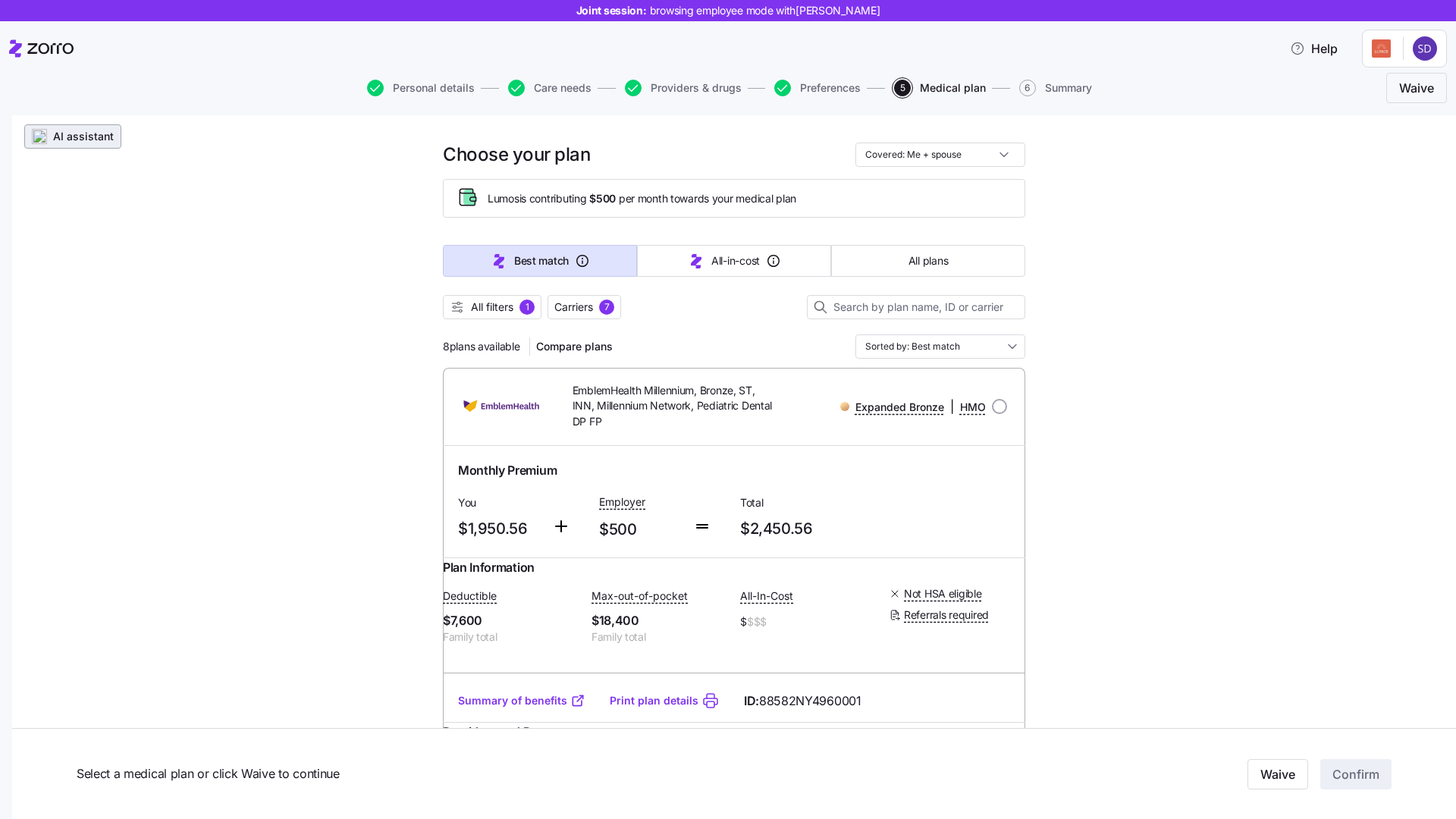
click at [87, 138] on span "AI assistant" at bounding box center [83, 136] width 60 height 15
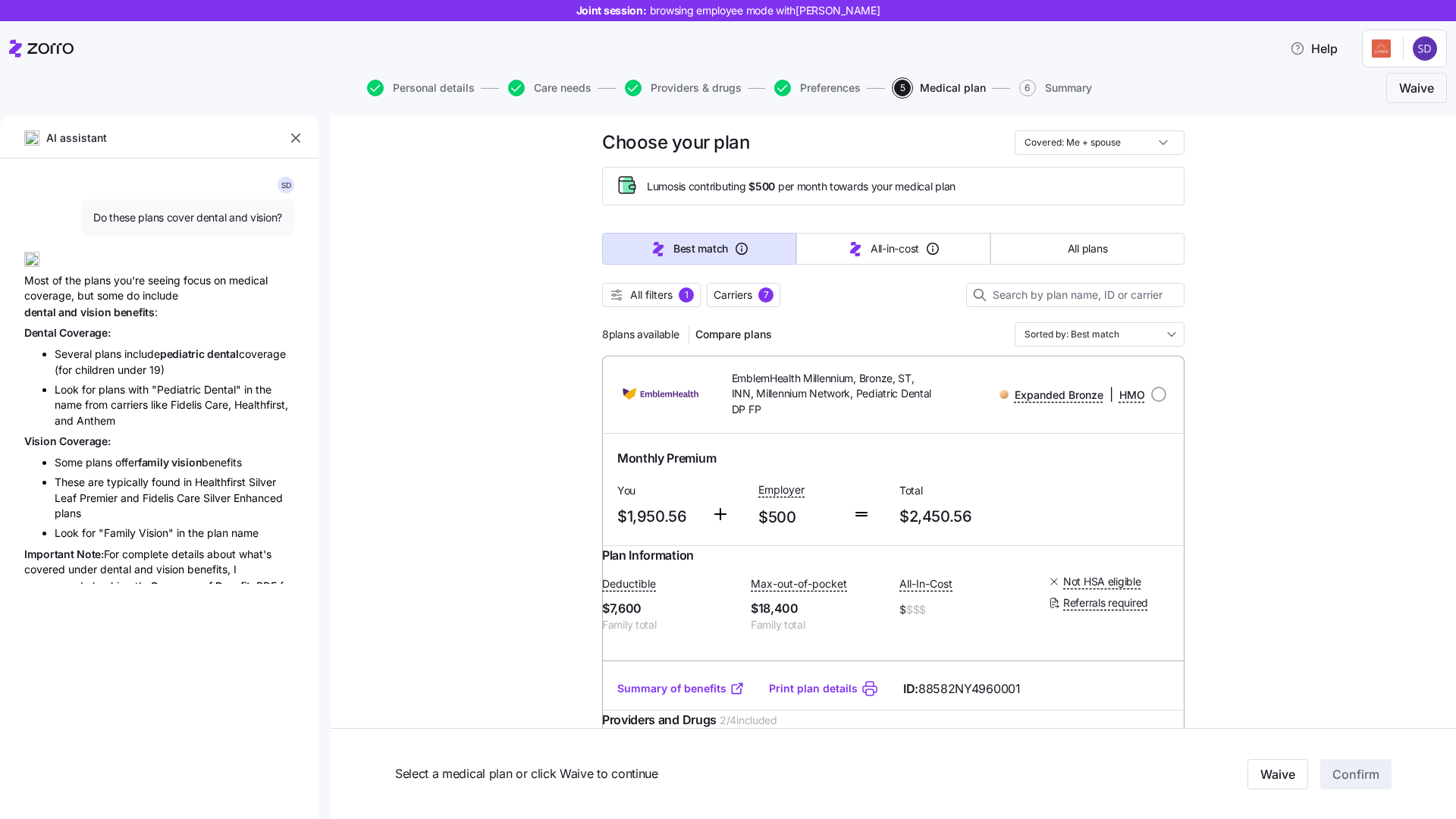
type textarea "x"
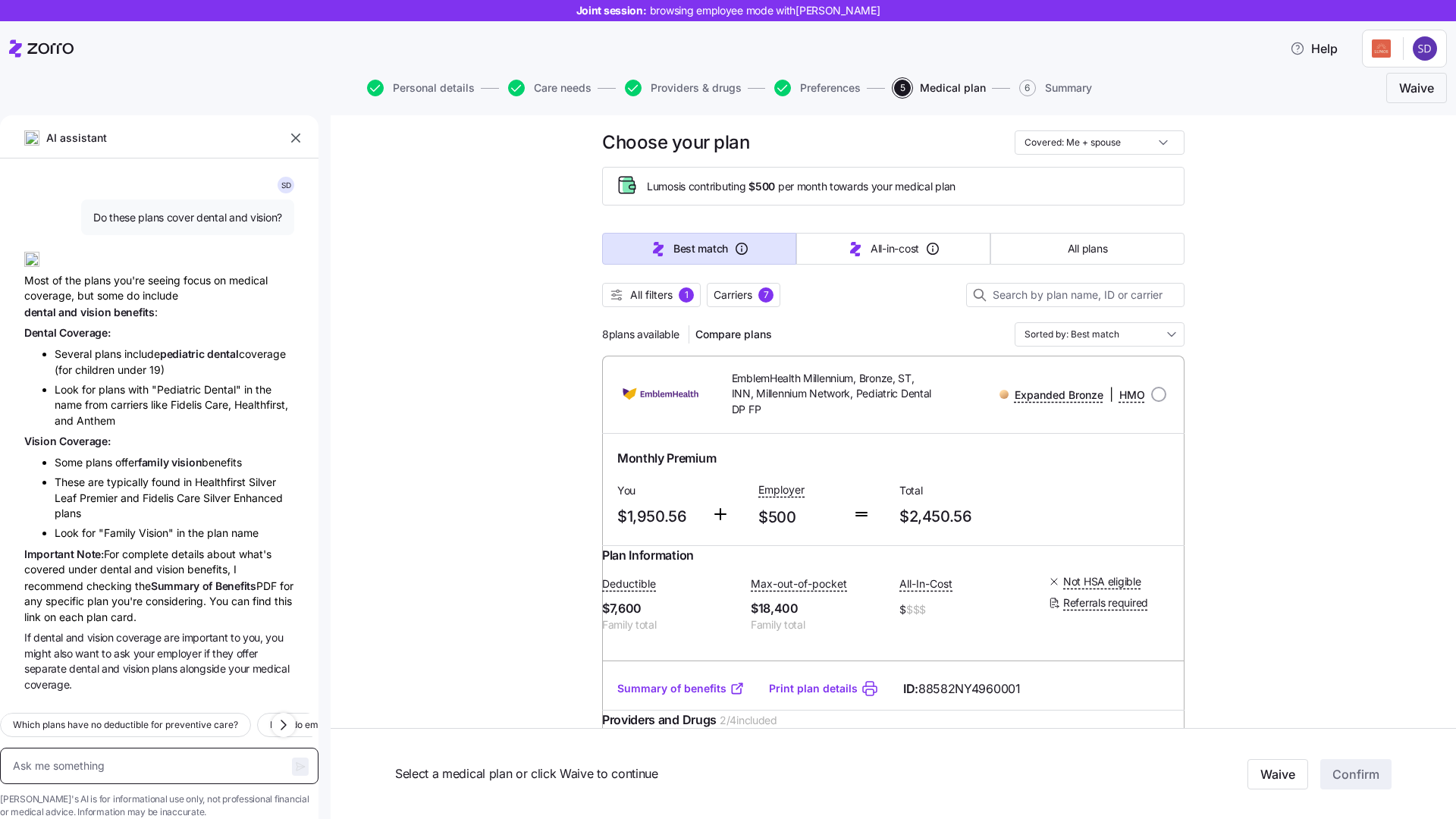
click at [163, 748] on textarea at bounding box center [159, 765] width 318 height 36
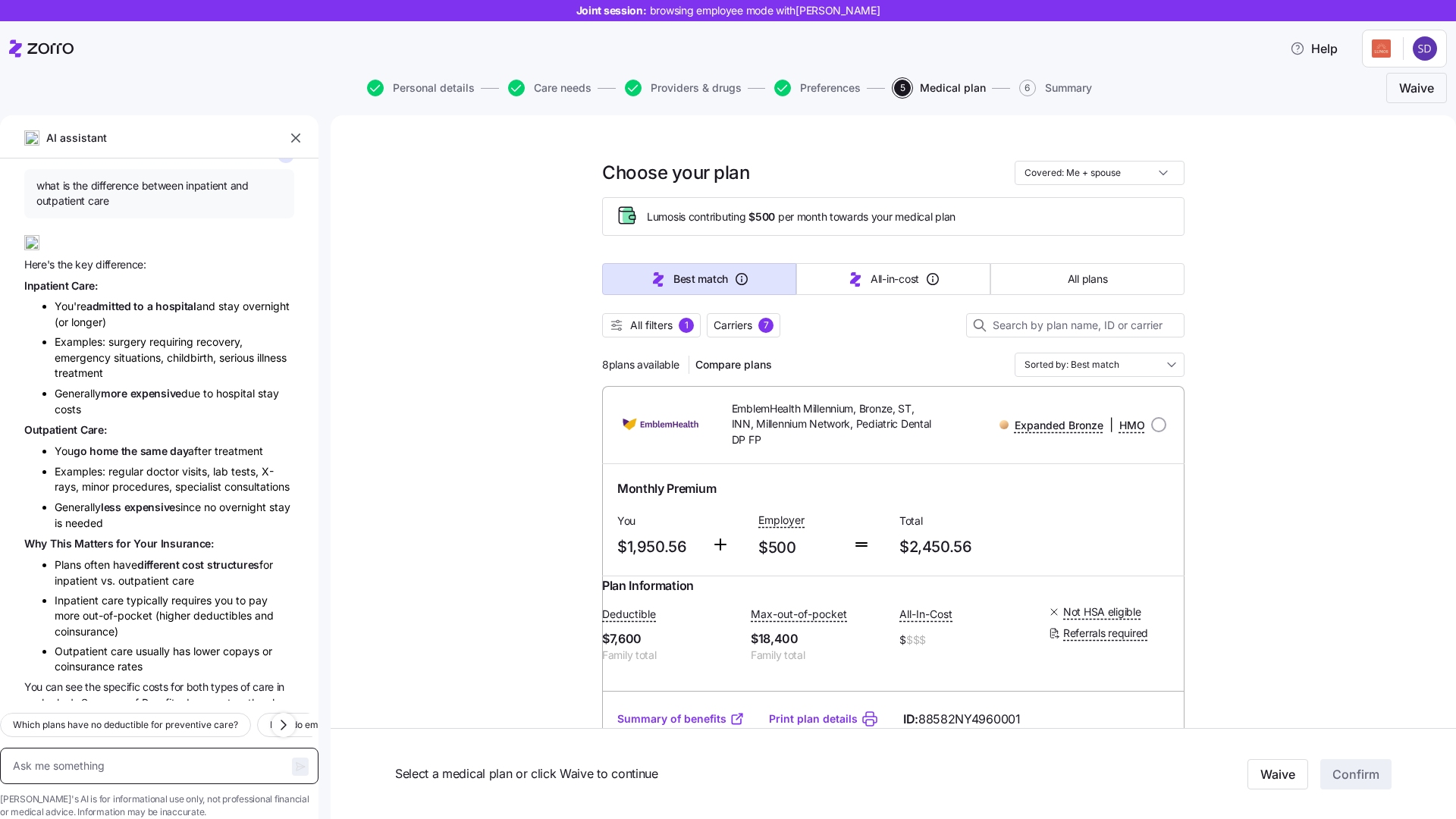
scroll to position [10452, 0]
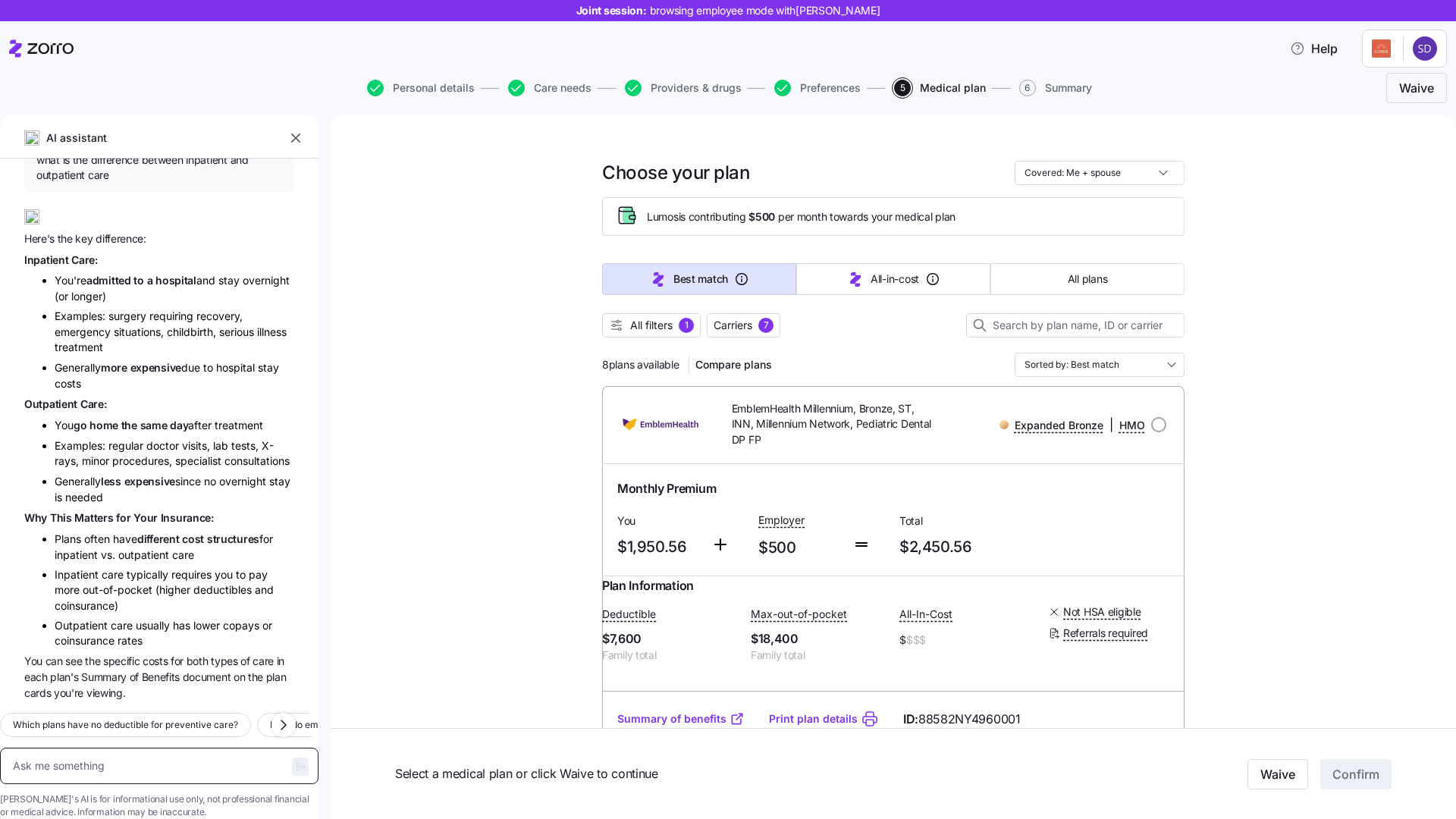
type textarea "M"
type textarea "x"
type textarea "MY"
type textarea "x"
type textarea "MY"
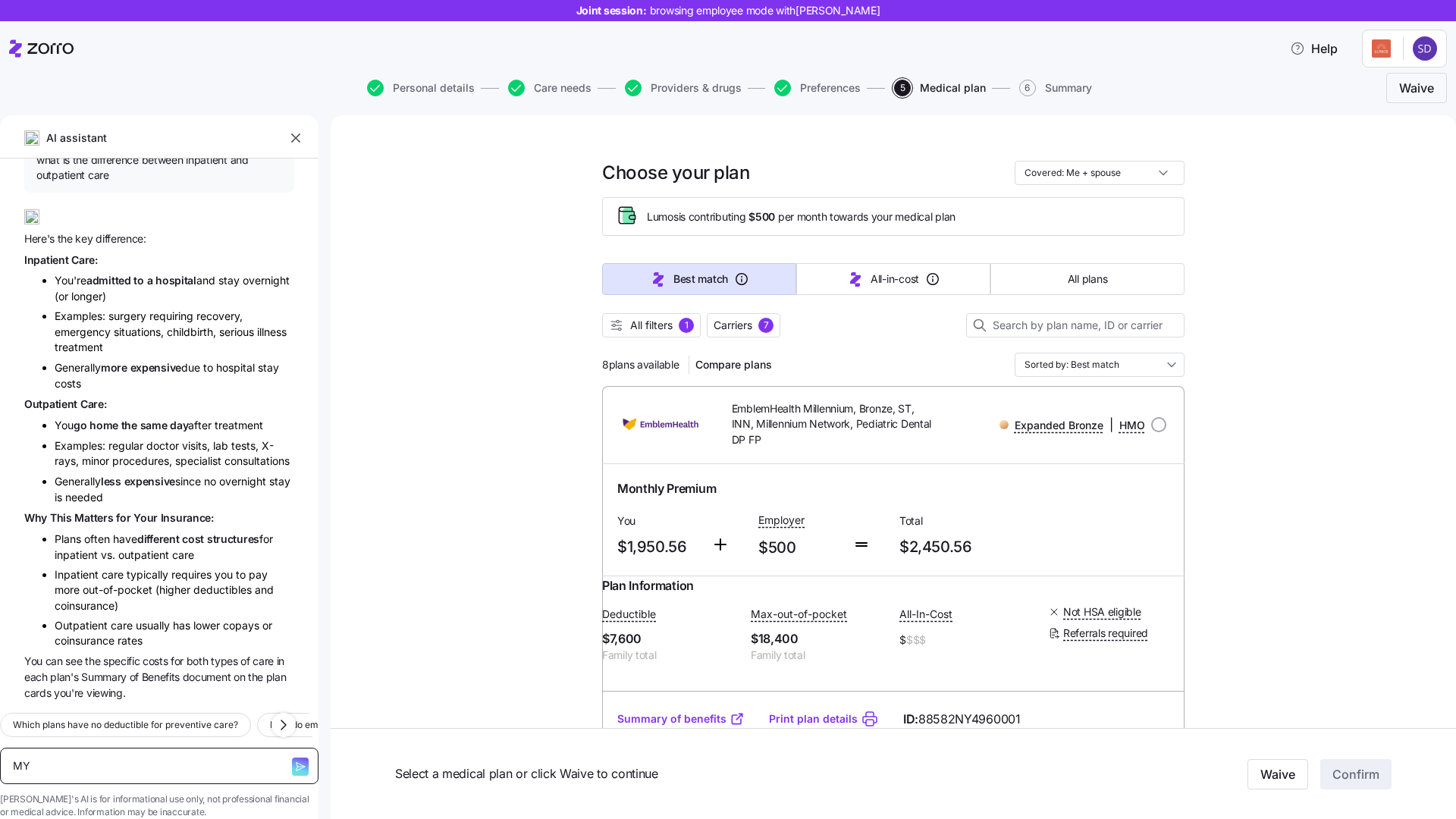
type textarea "x"
type textarea "MY WI"
type textarea "x"
type textarea "MY WIFW"
type textarea "x"
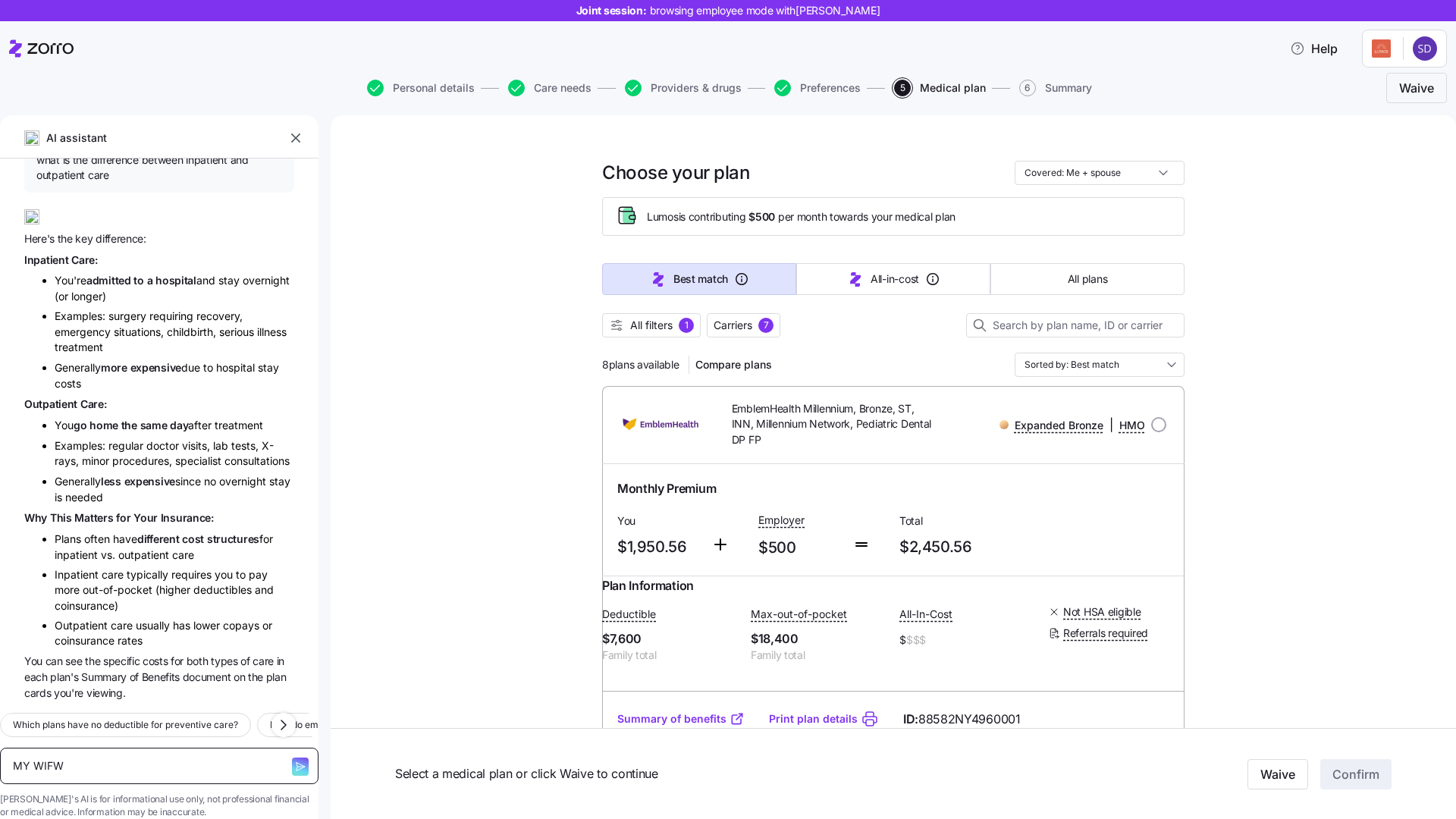
type textarea "MY WIFW"
type textarea "x"
type textarea "MY WIFW"
type textarea "x"
type textarea "MY WIF"
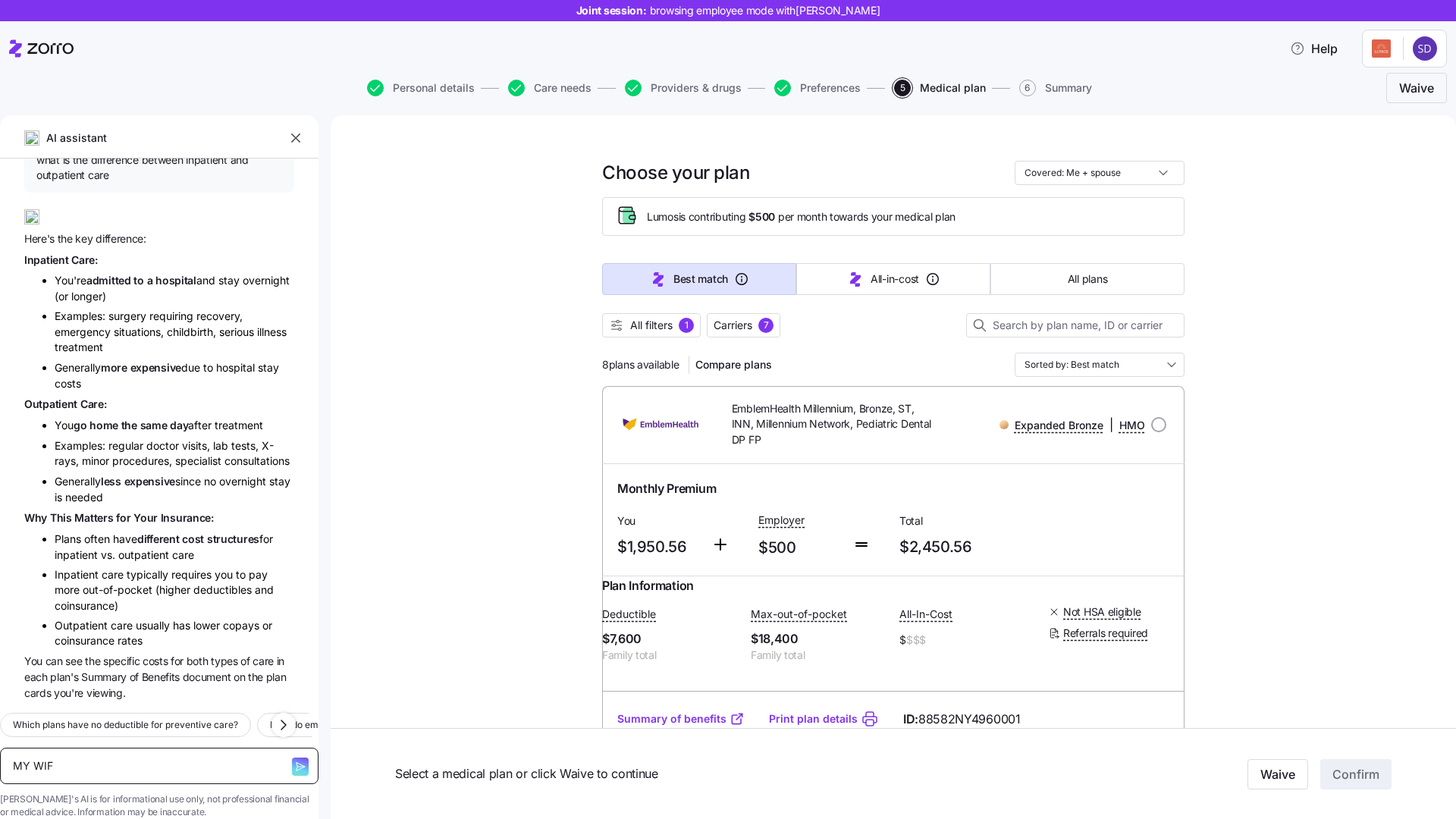
type textarea "x"
type textarea "MY WI"
type textarea "x"
type textarea "MY W"
type textarea "x"
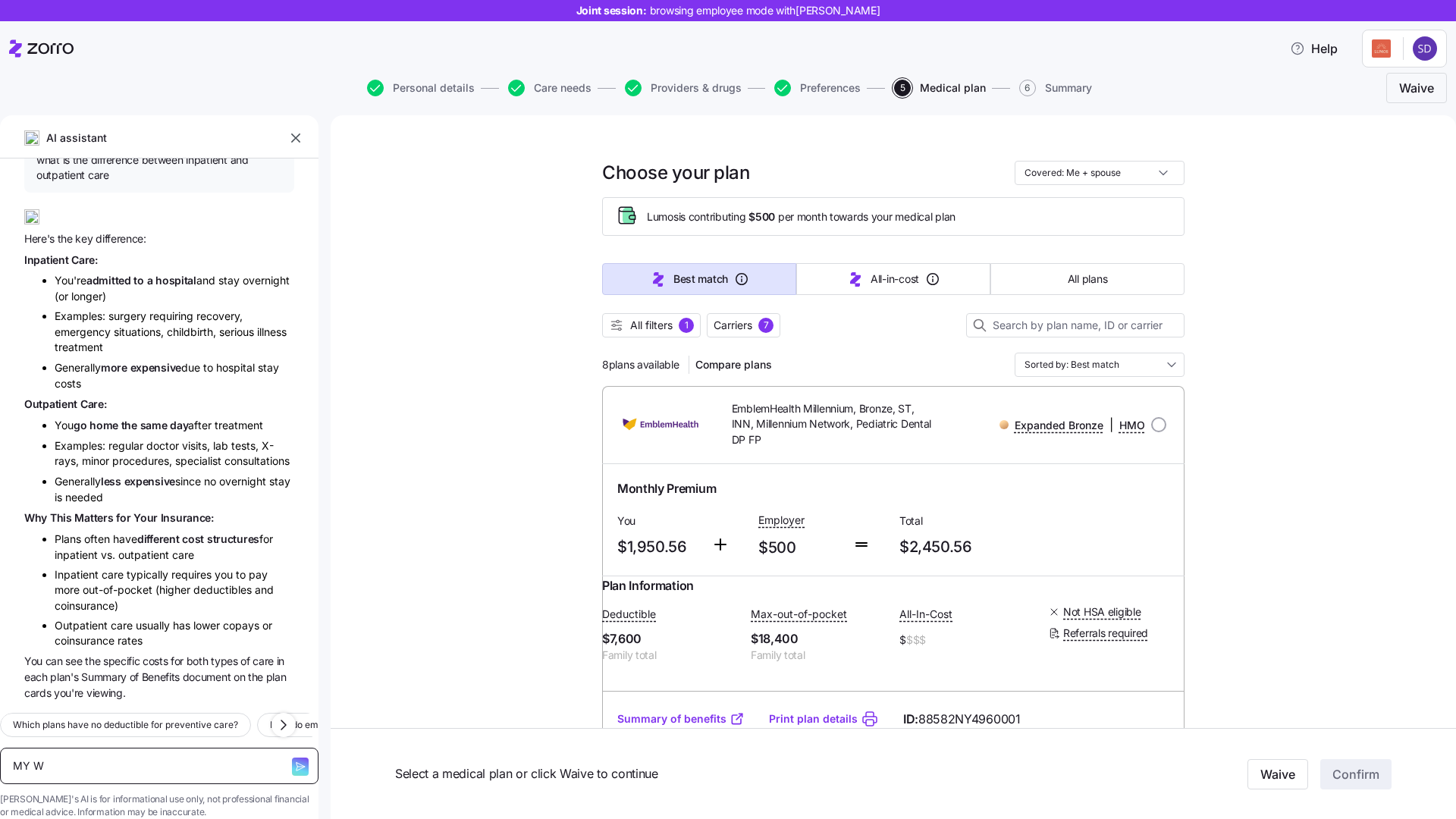
type textarea "MY"
type textarea "x"
type textarea "MY"
type textarea "x"
type textarea "M"
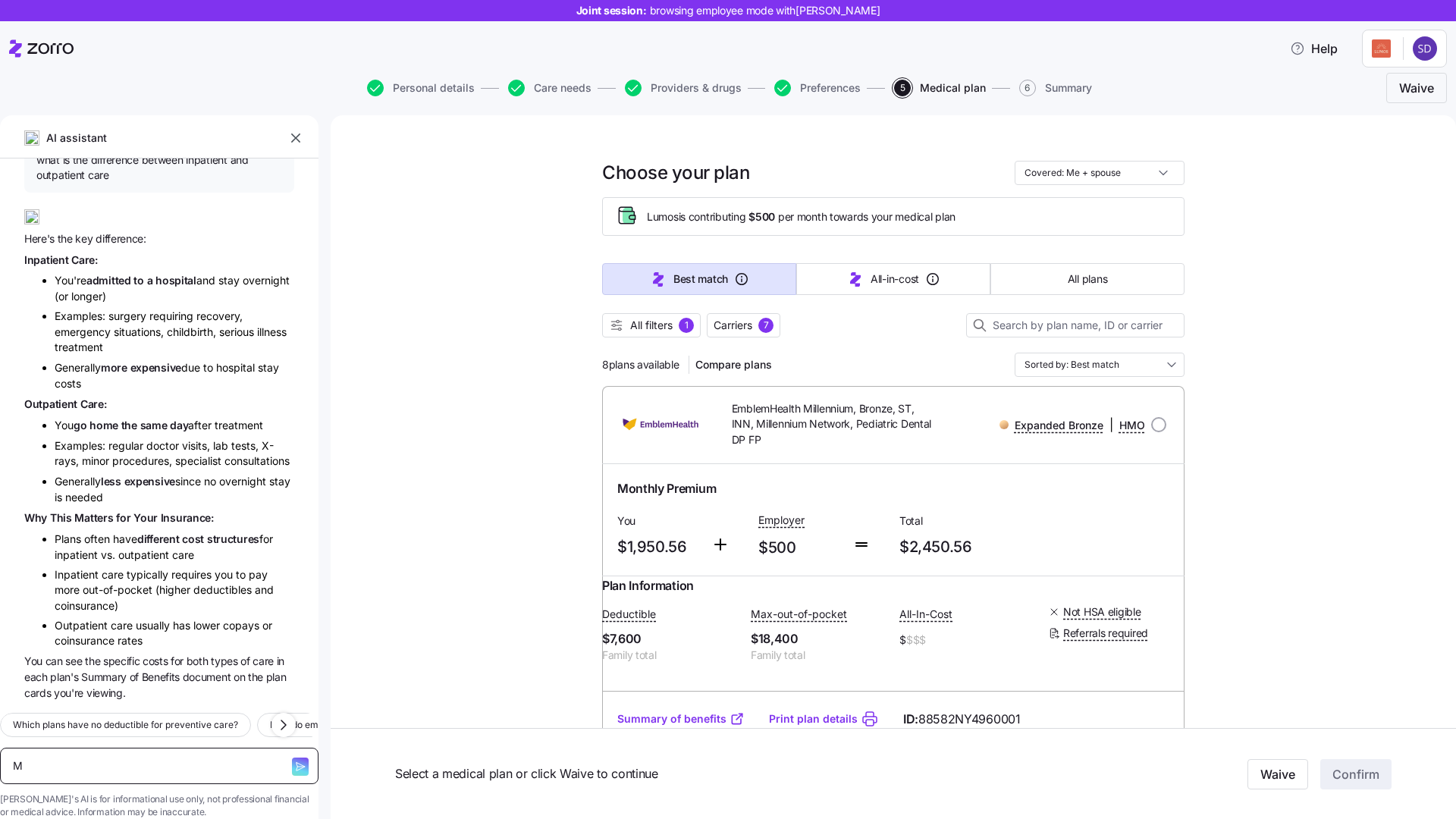
type textarea "x"
type textarea "m"
type textarea "x"
type textarea "my"
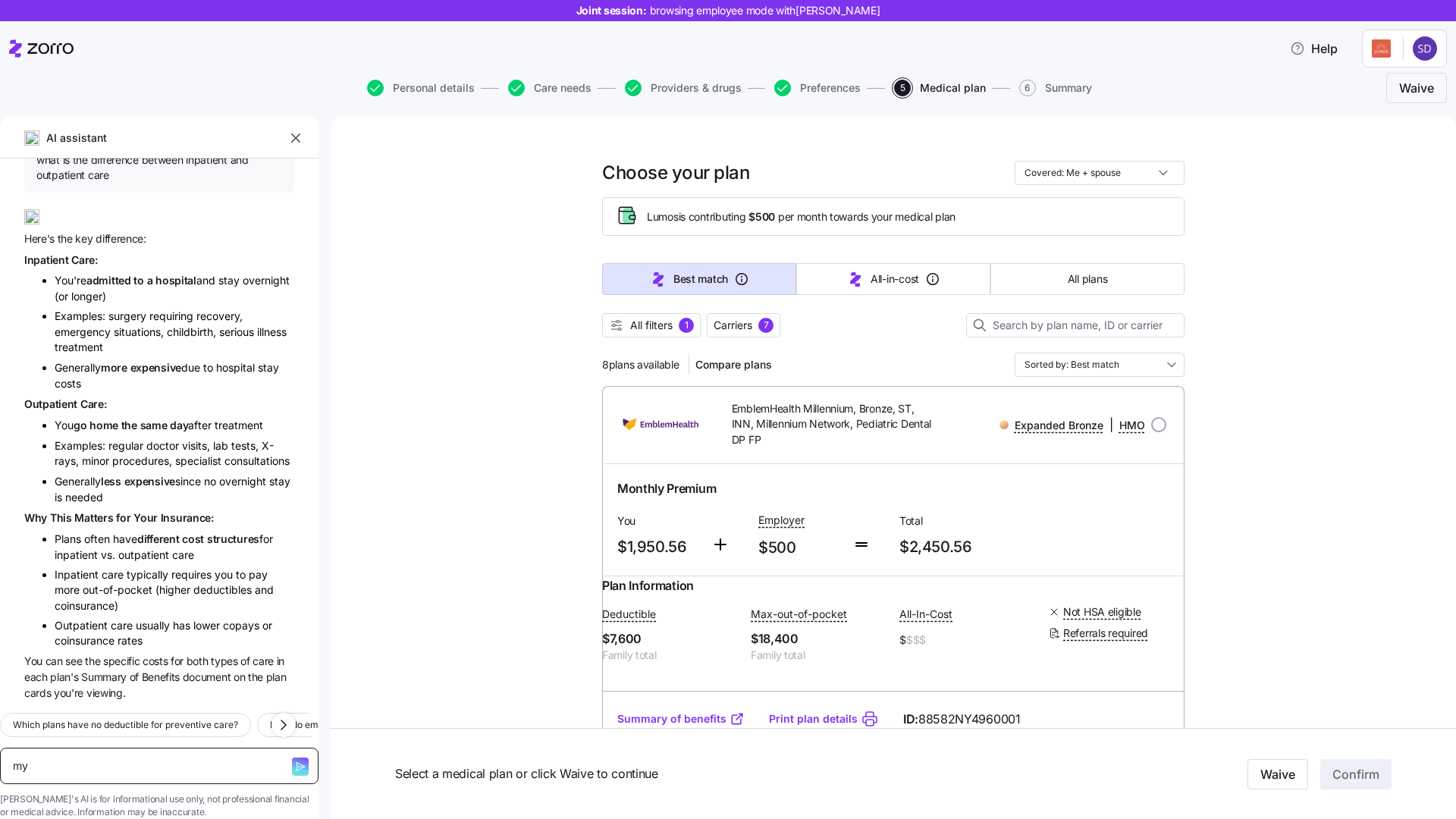
type textarea "x"
type textarea "my"
type textarea "x"
type textarea "my w"
type textarea "x"
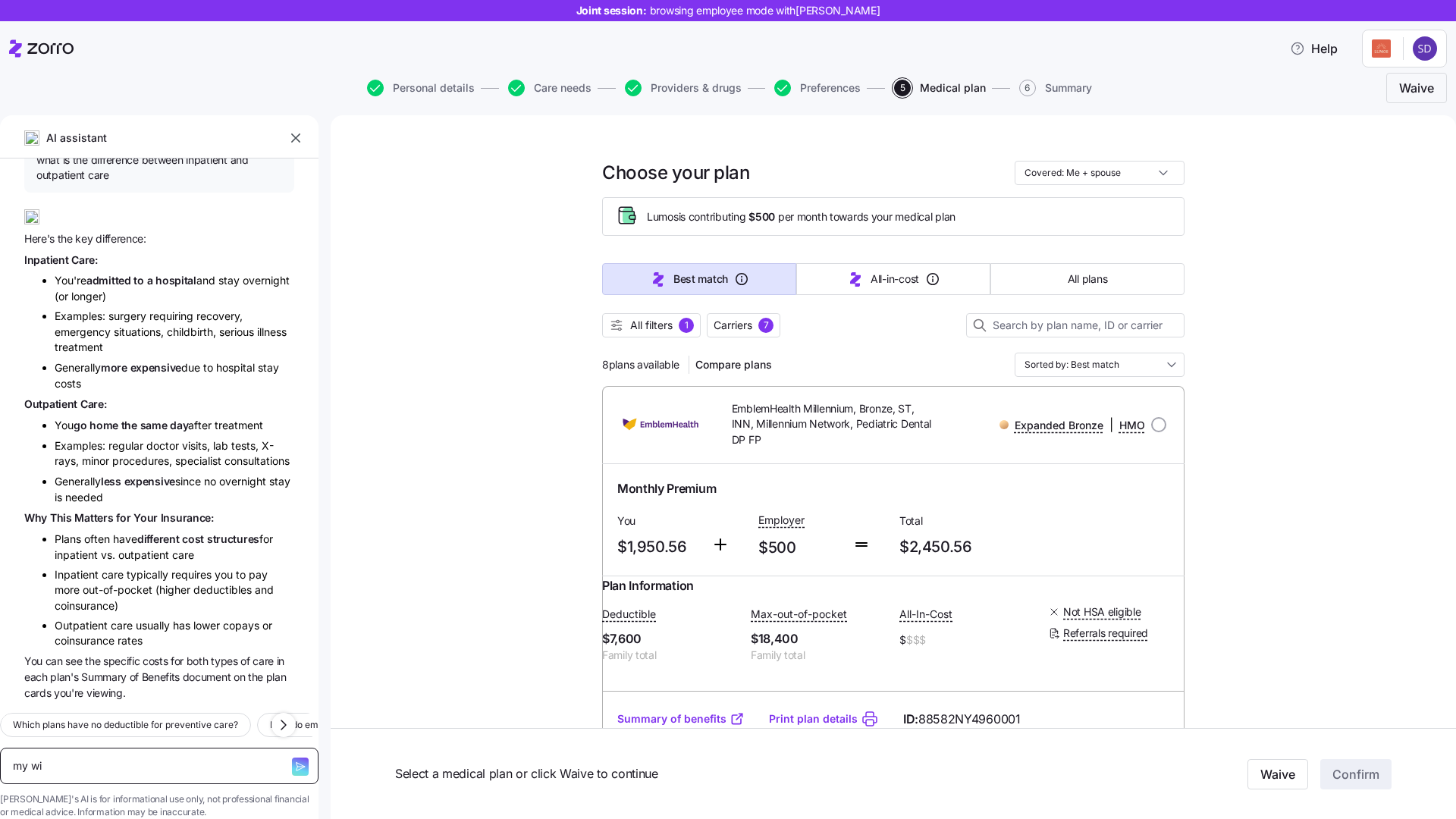
type textarea "my wif"
type textarea "x"
type textarea "my wife"
type textarea "x"
type textarea "my wife i"
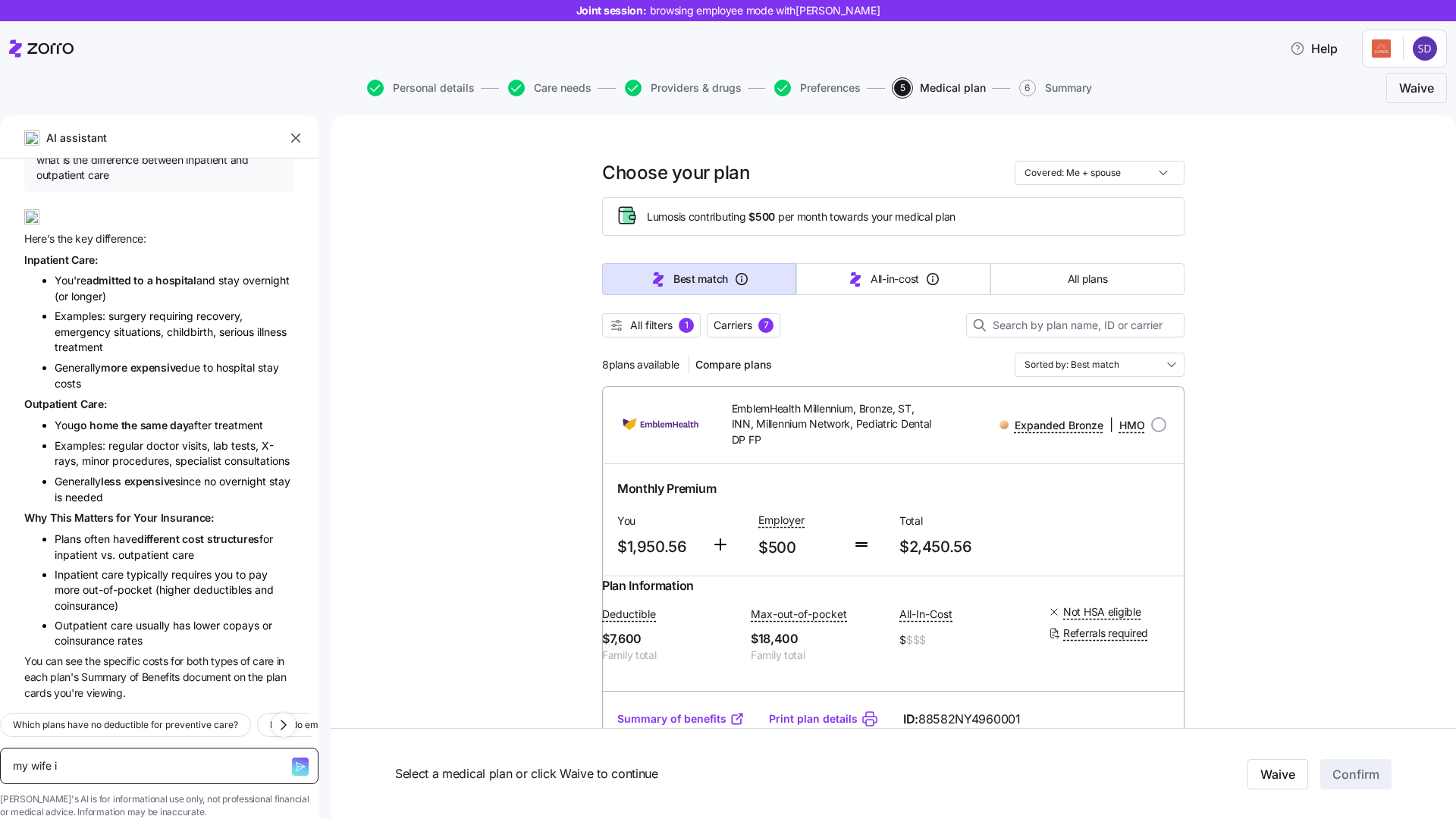
type textarea "x"
type textarea "my wife is"
type textarea "x"
type textarea "my wife is"
type textarea "x"
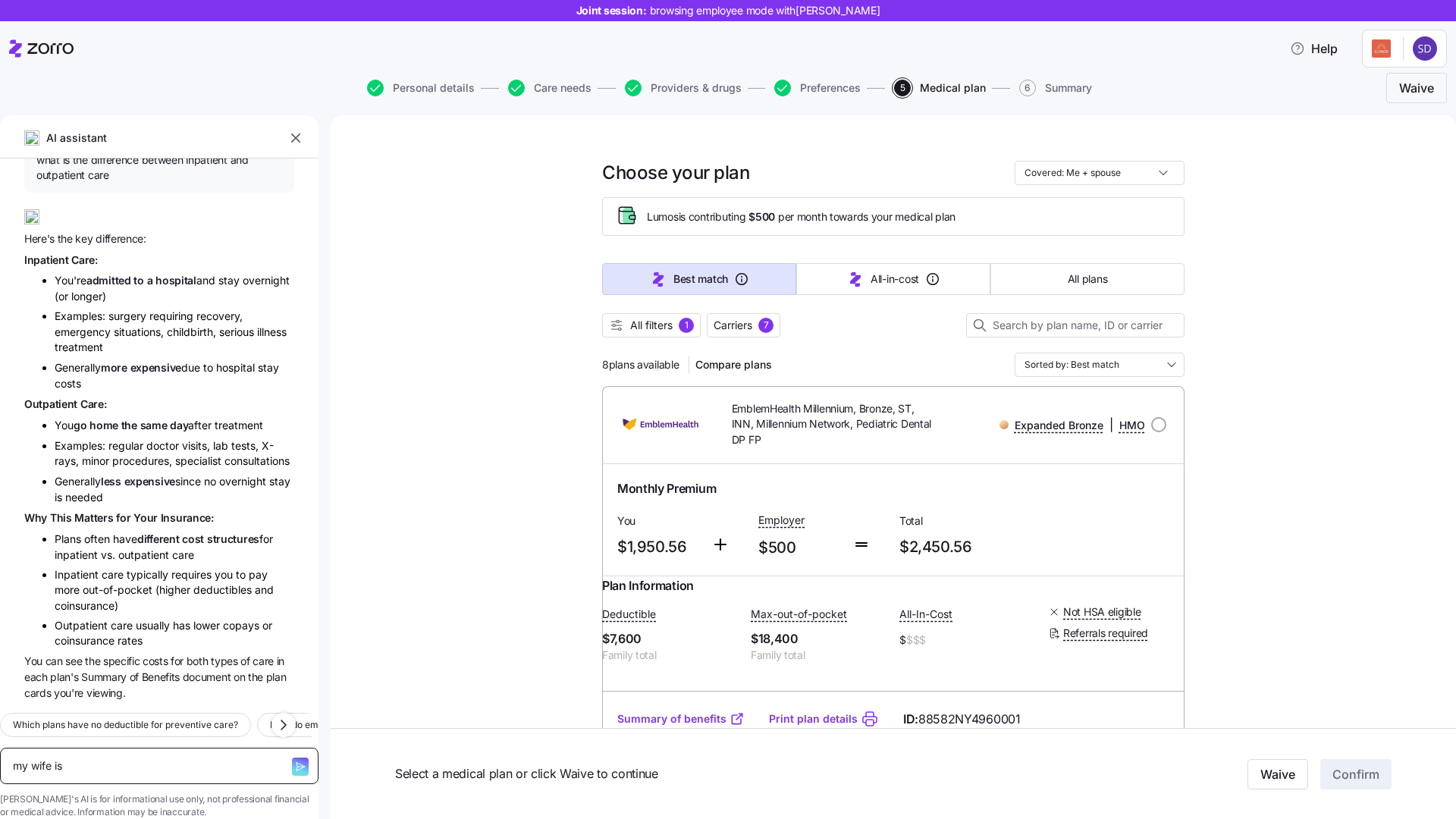
type textarea "my wife is p"
type textarea "x"
type textarea "my wife is pr"
type textarea "x"
type textarea "my wife is pre"
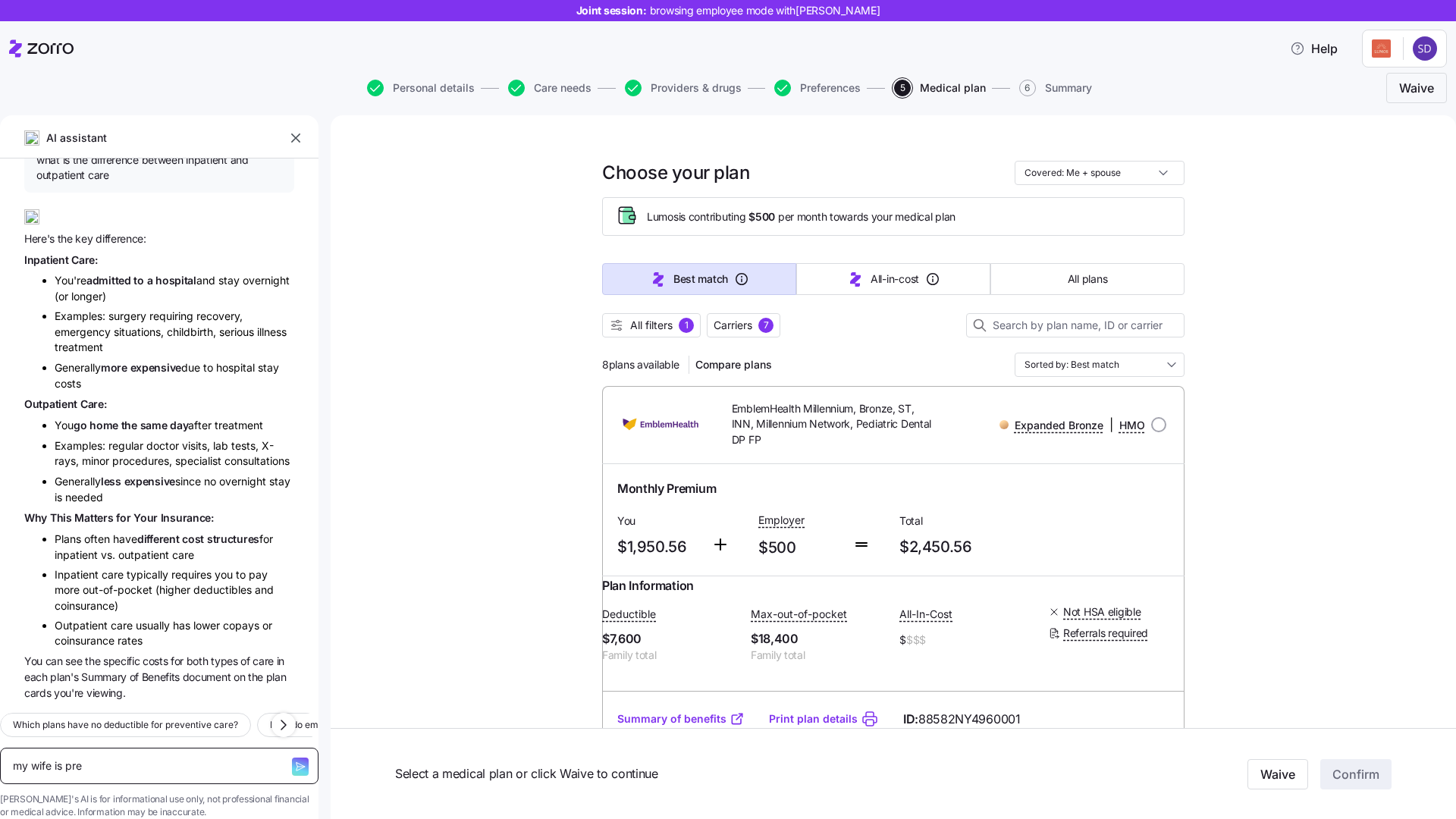
type textarea "x"
type textarea "my wife is preg"
type textarea "x"
type textarea "my wife is pregan"
type textarea "x"
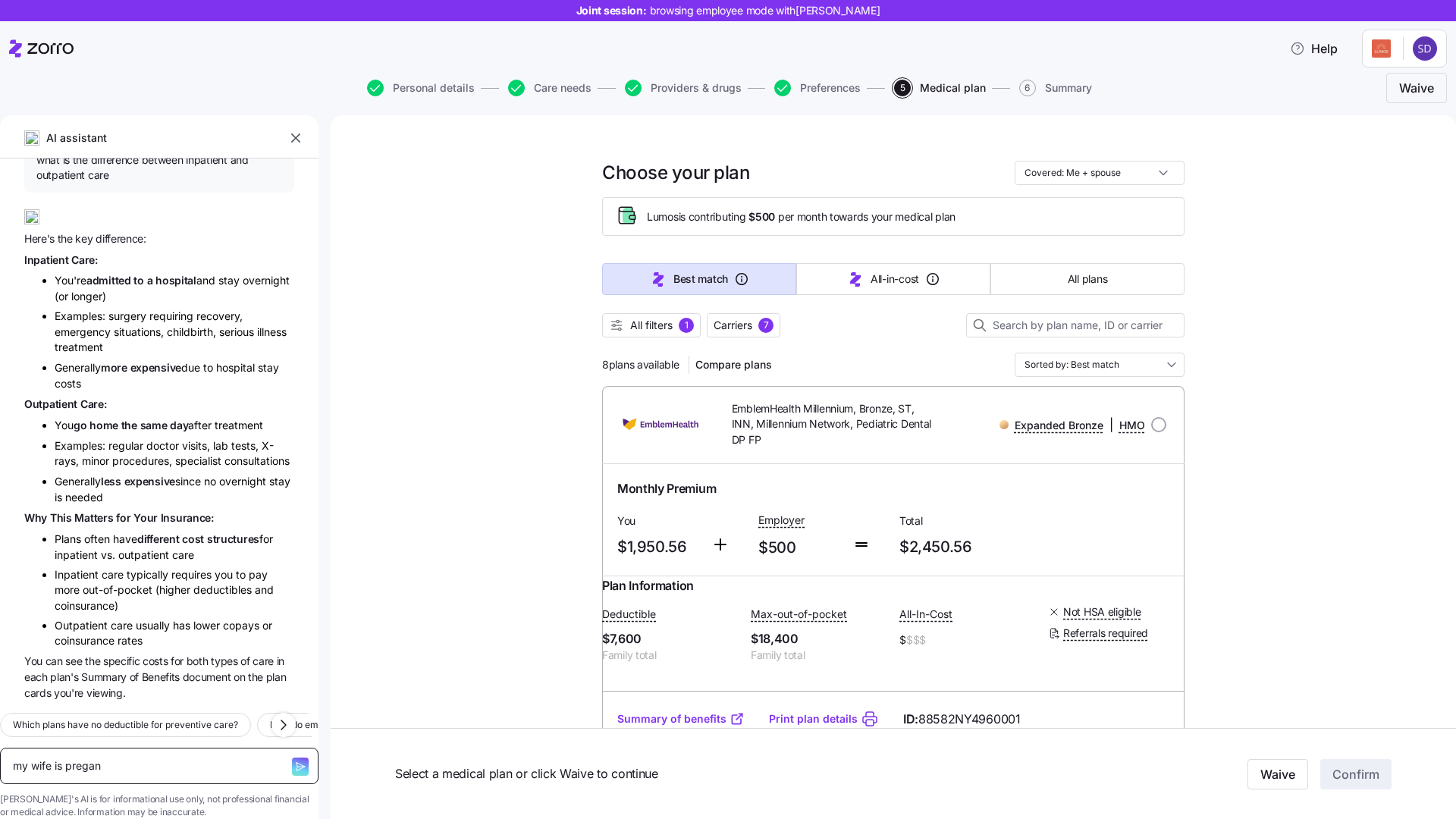
type textarea "my wife is pregana"
type textarea "x"
type textarea "my wife is pregan"
type textarea "x"
type textarea "my wife is preganN"
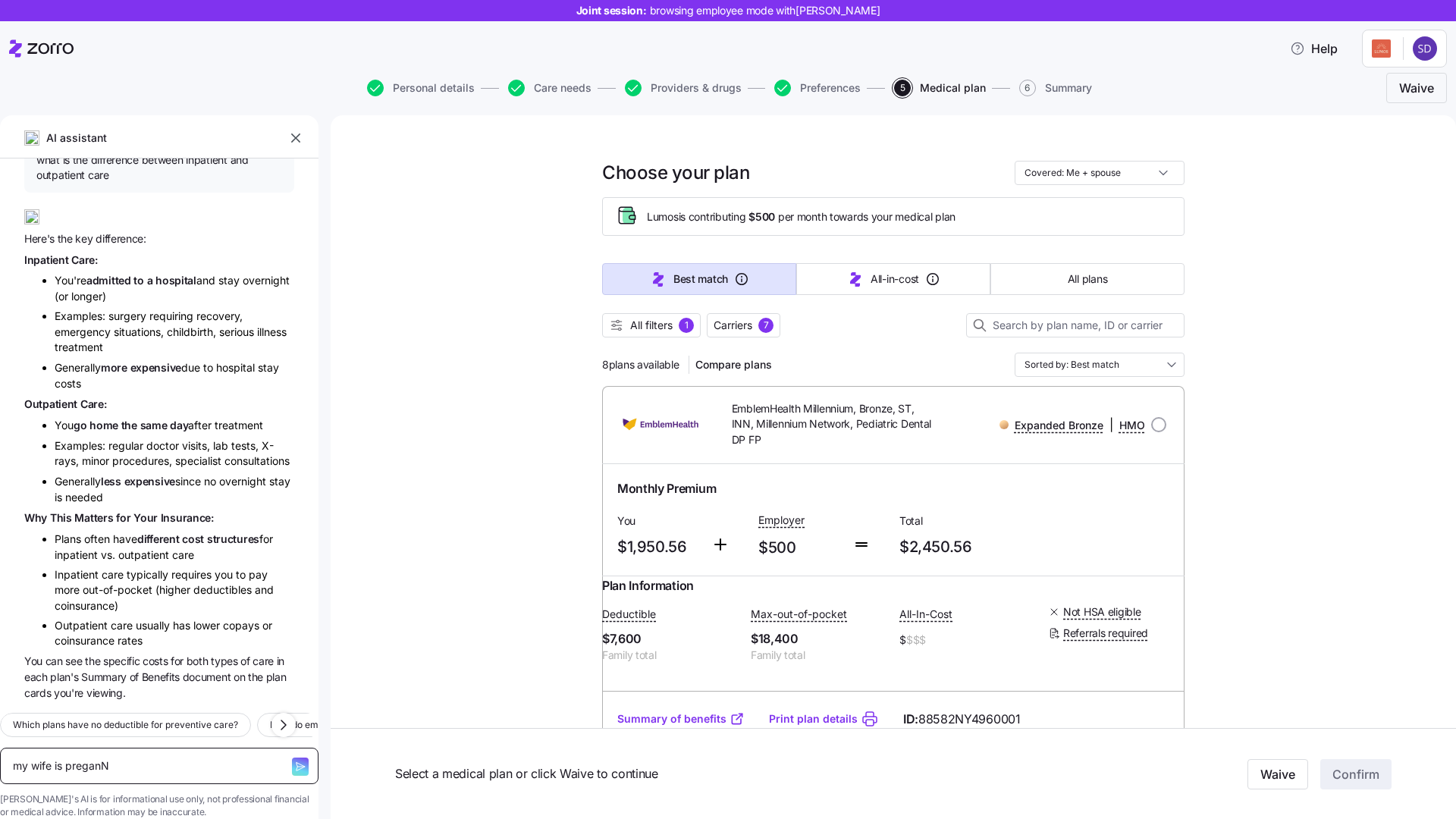
type textarea "x"
type textarea "my wife is preganNT"
type textarea "x"
type textarea "my wife is preganNT"
type textarea "x"
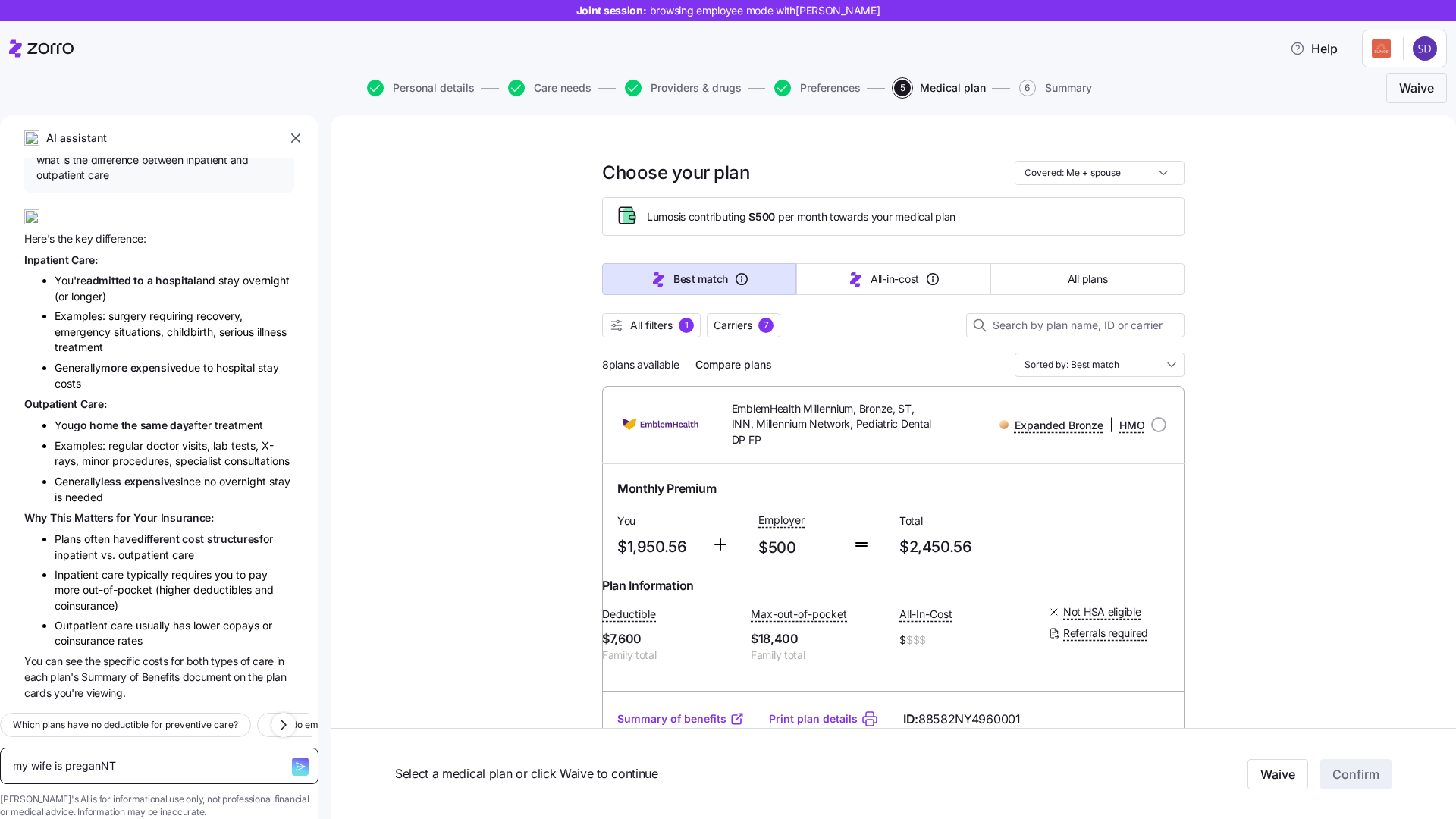
type textarea "my wife is preganNT W"
type textarea "x"
type textarea "my wife is preganNT"
type textarea "x"
type textarea "my wife is preganNT"
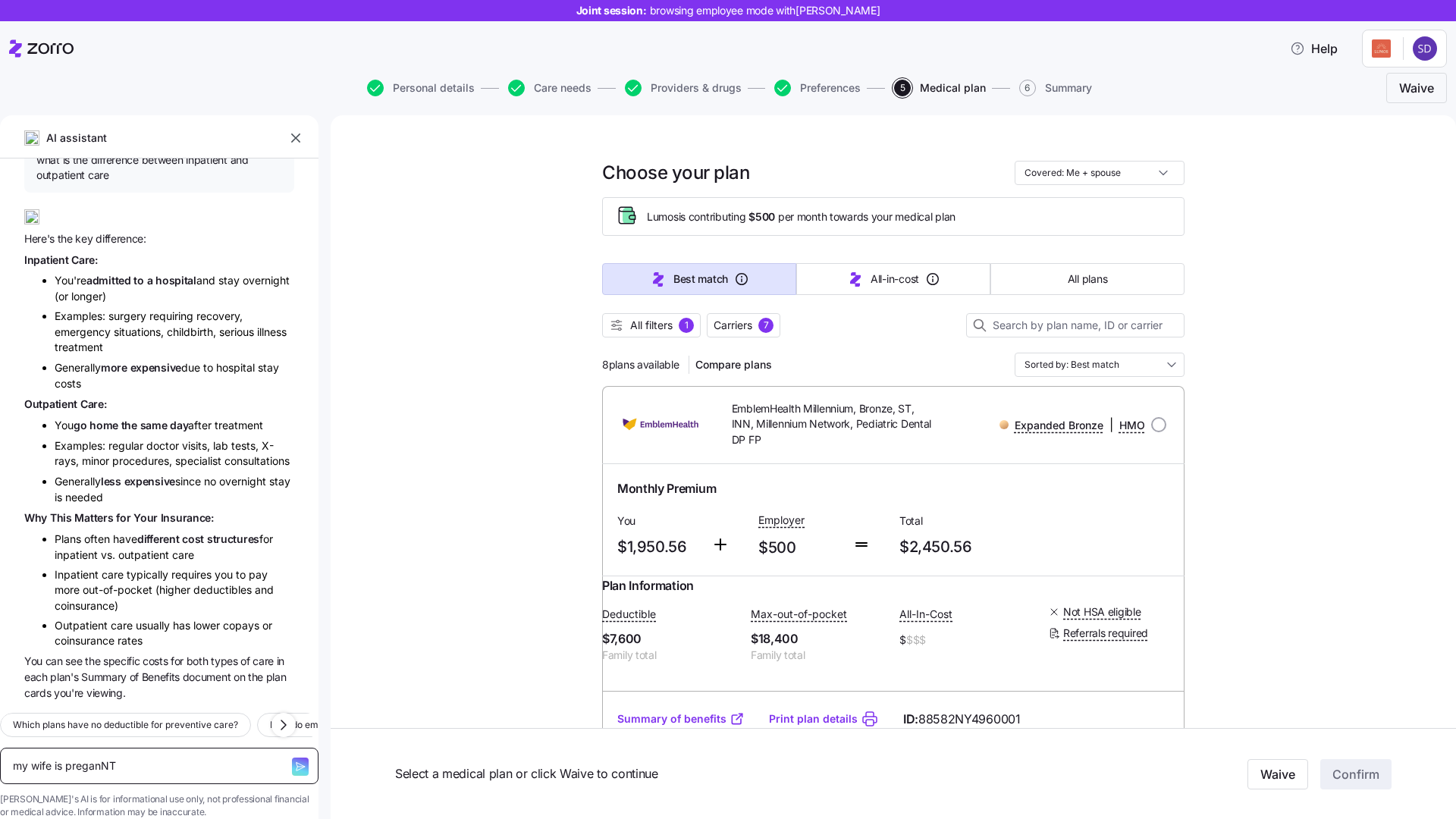
type textarea "x"
type textarea "my wife is preganN"
type textarea "x"
type textarea "my wife is pregan"
type textarea "x"
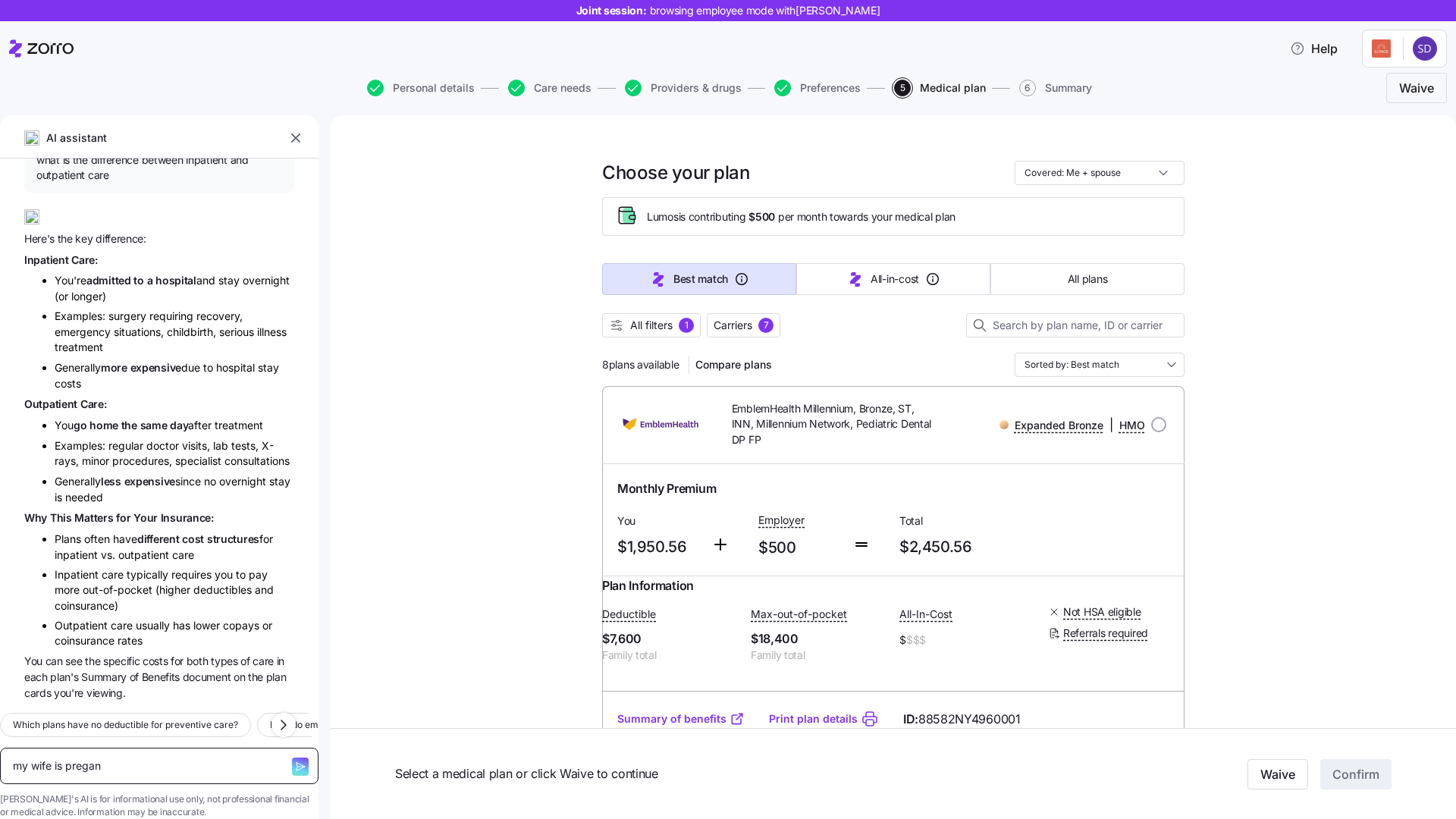
type textarea "my wife is pregana"
type textarea "x"
type textarea "my wife is preganan"
type textarea "x"
type textarea "my wife is preganant"
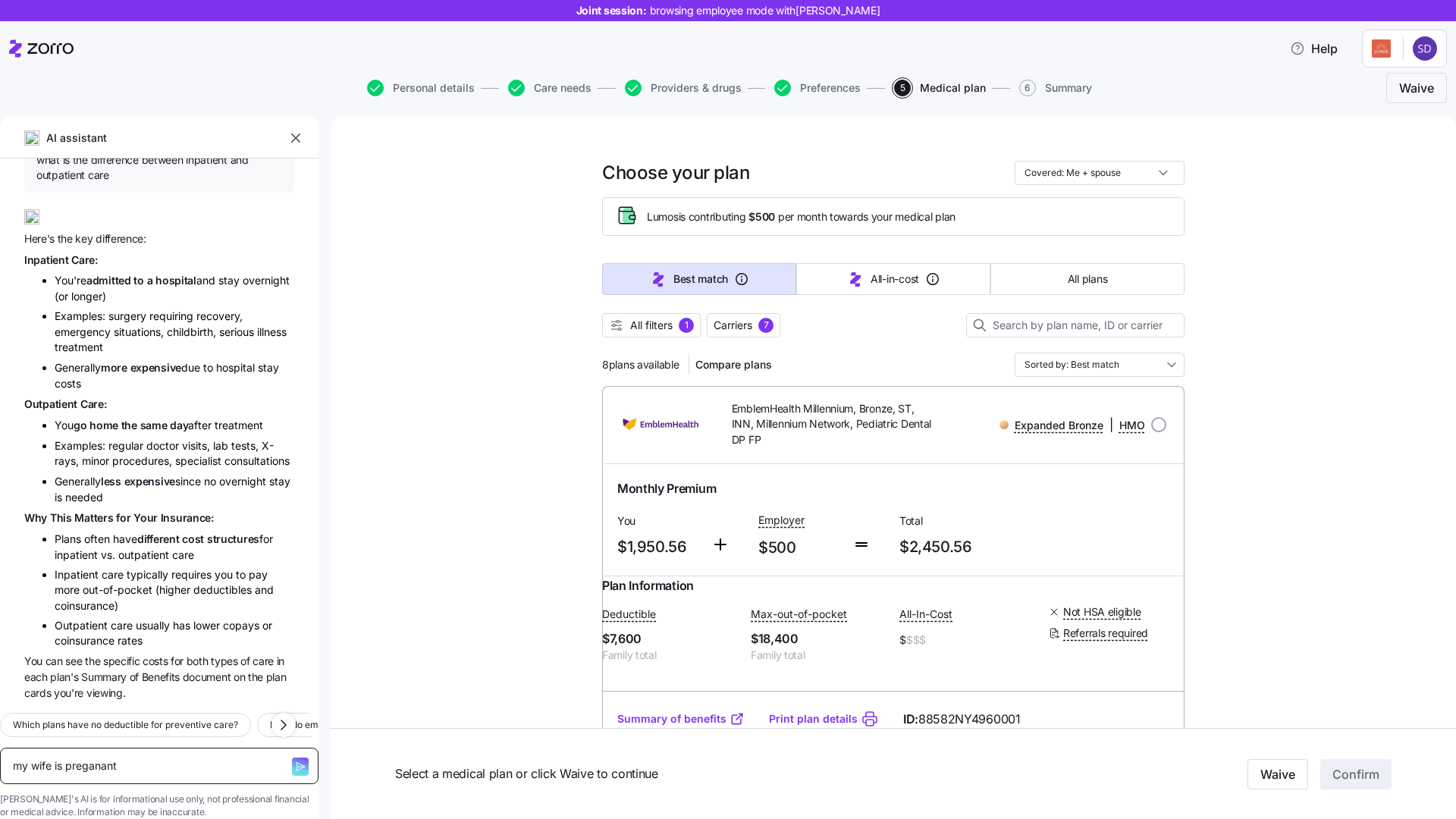
type textarea "x"
type textarea "my wife is preganant"
type textarea "x"
type textarea "my wife is preganant w"
type textarea "x"
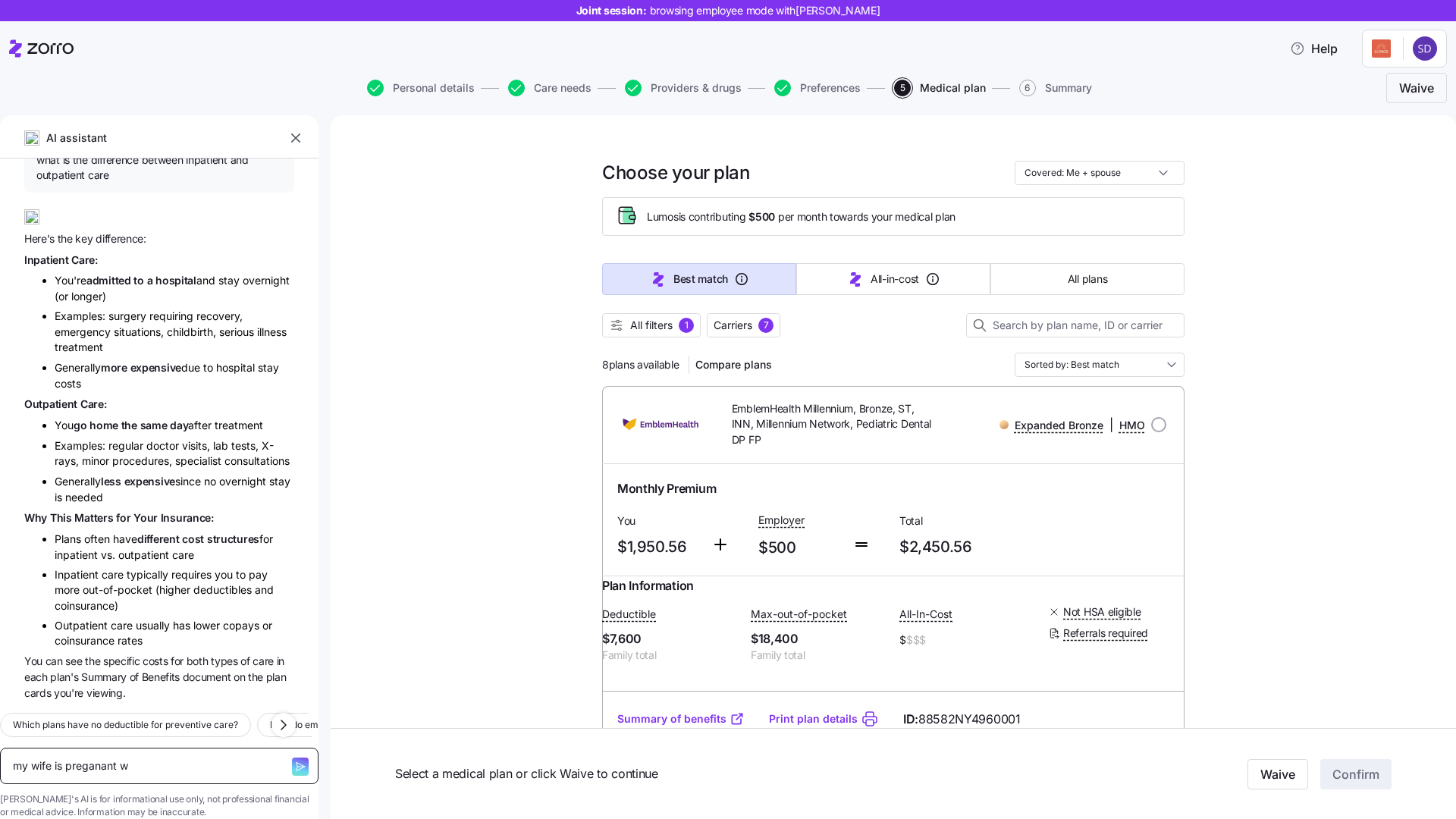
type textarea "my wife is preganant wh"
type textarea "x"
type textarea "my wife is preganant wha"
type textarea "x"
type textarea "my wife is preganant what"
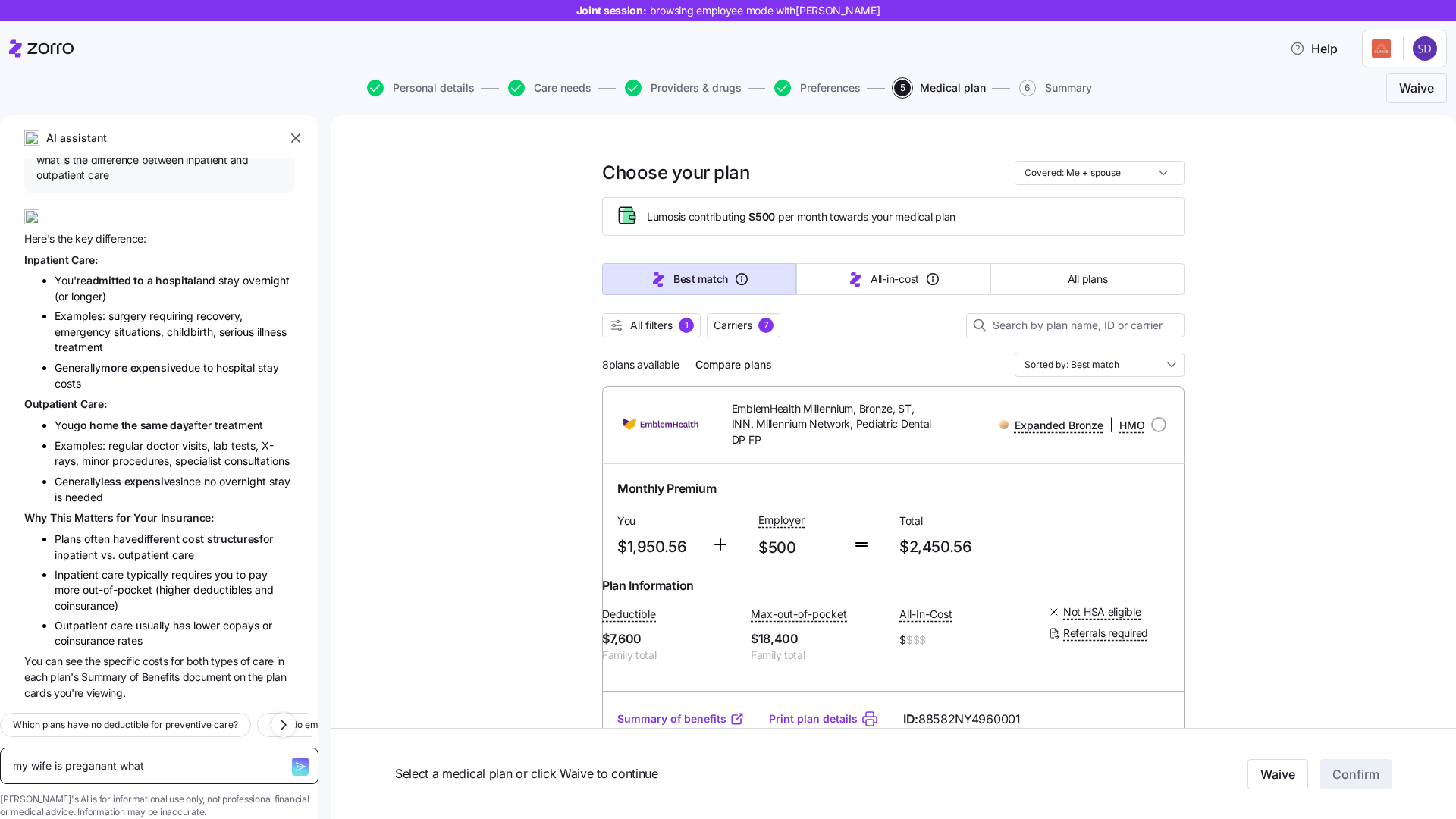
type textarea "x"
type textarea "my wife is preganant what"
type textarea "x"
type textarea "my wife is preganant what p"
type textarea "x"
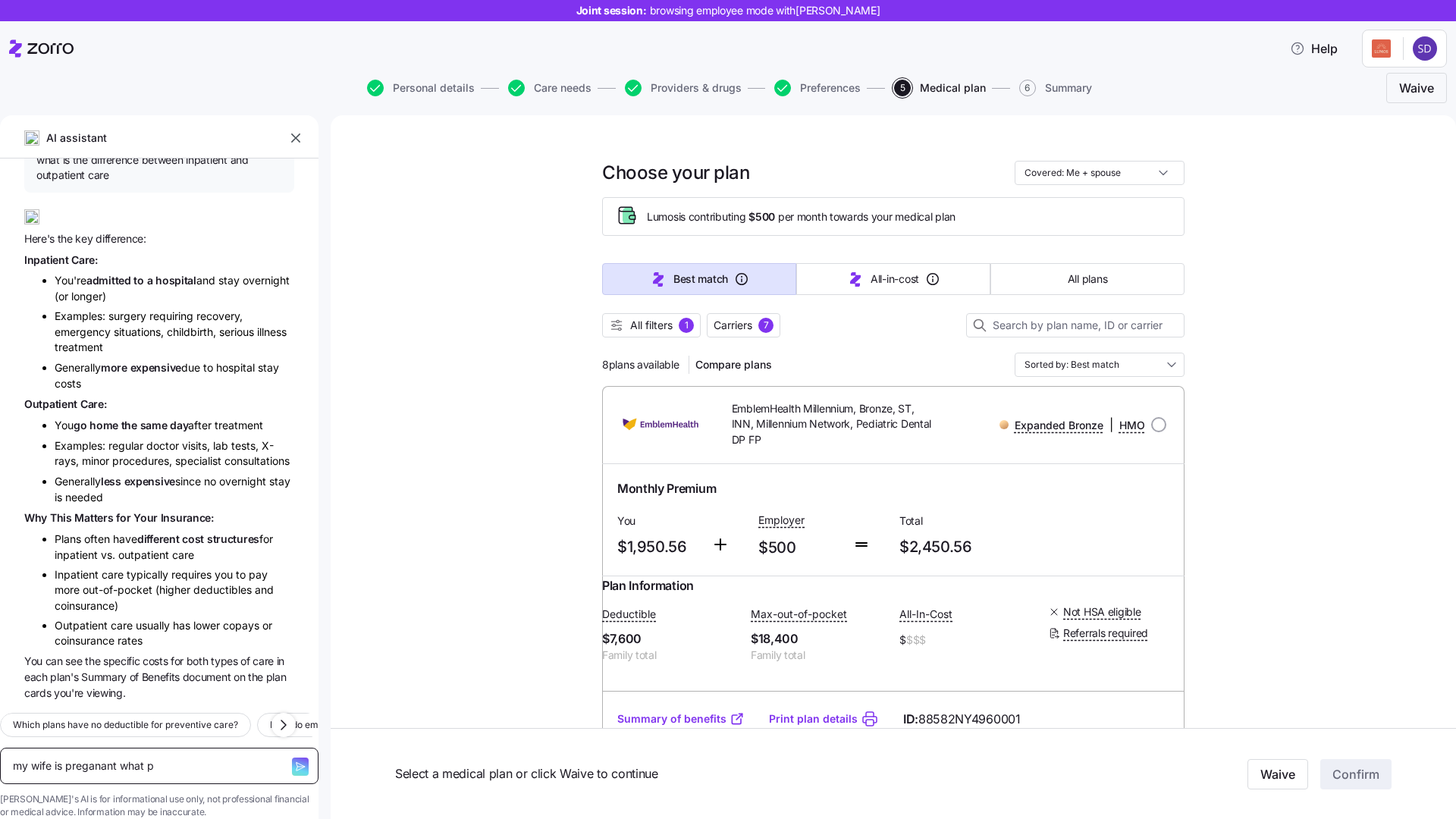
type textarea "my wife is preganant what pl"
type textarea "x"
type textarea "my wife is preganant what pln"
type textarea "x"
type textarea "my wife is preganant what pl"
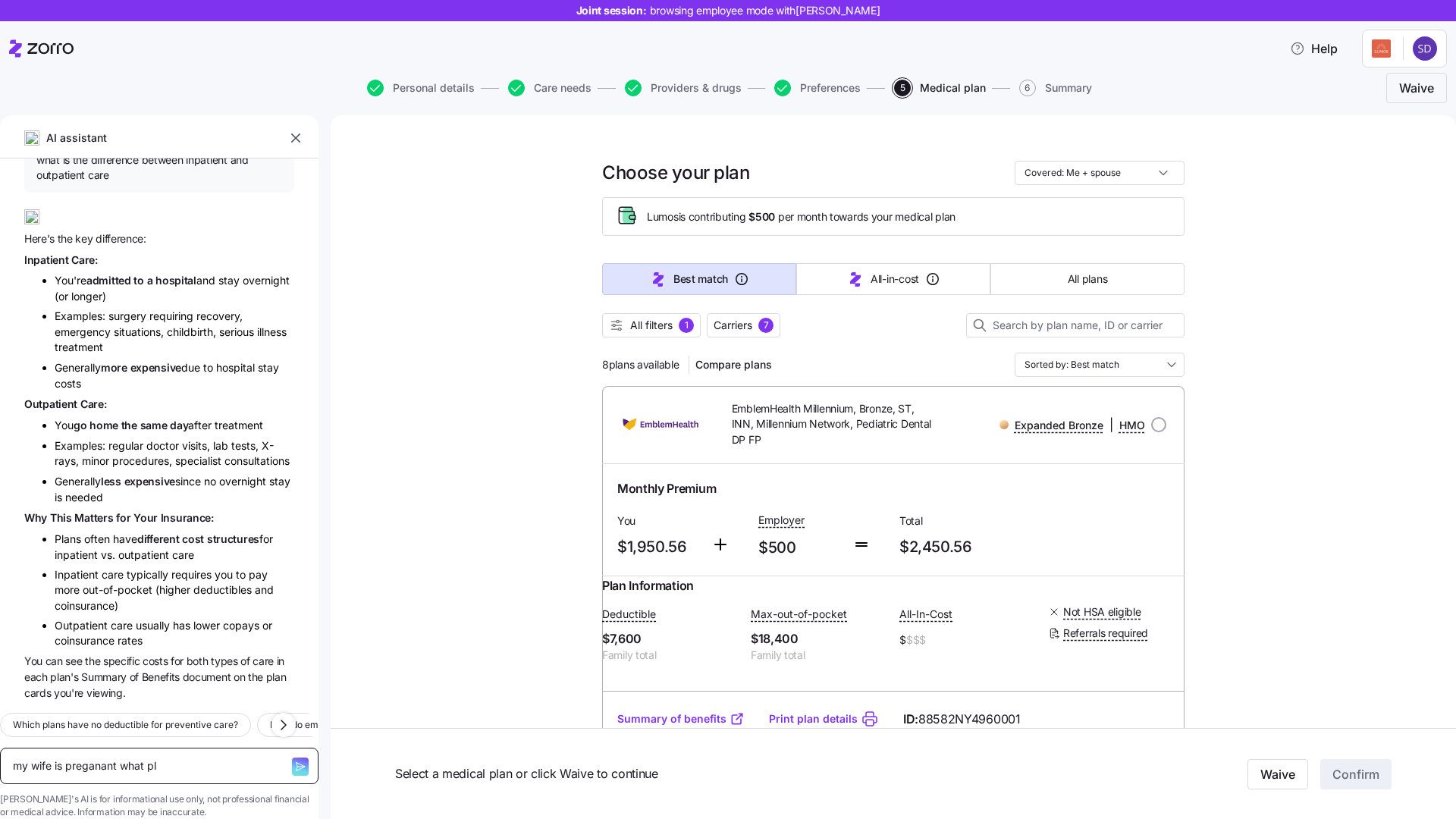
type textarea "x"
type textarea "my wife is preganant what p"
type textarea "x"
type textarea "my wife is preganant what pl"
type textarea "x"
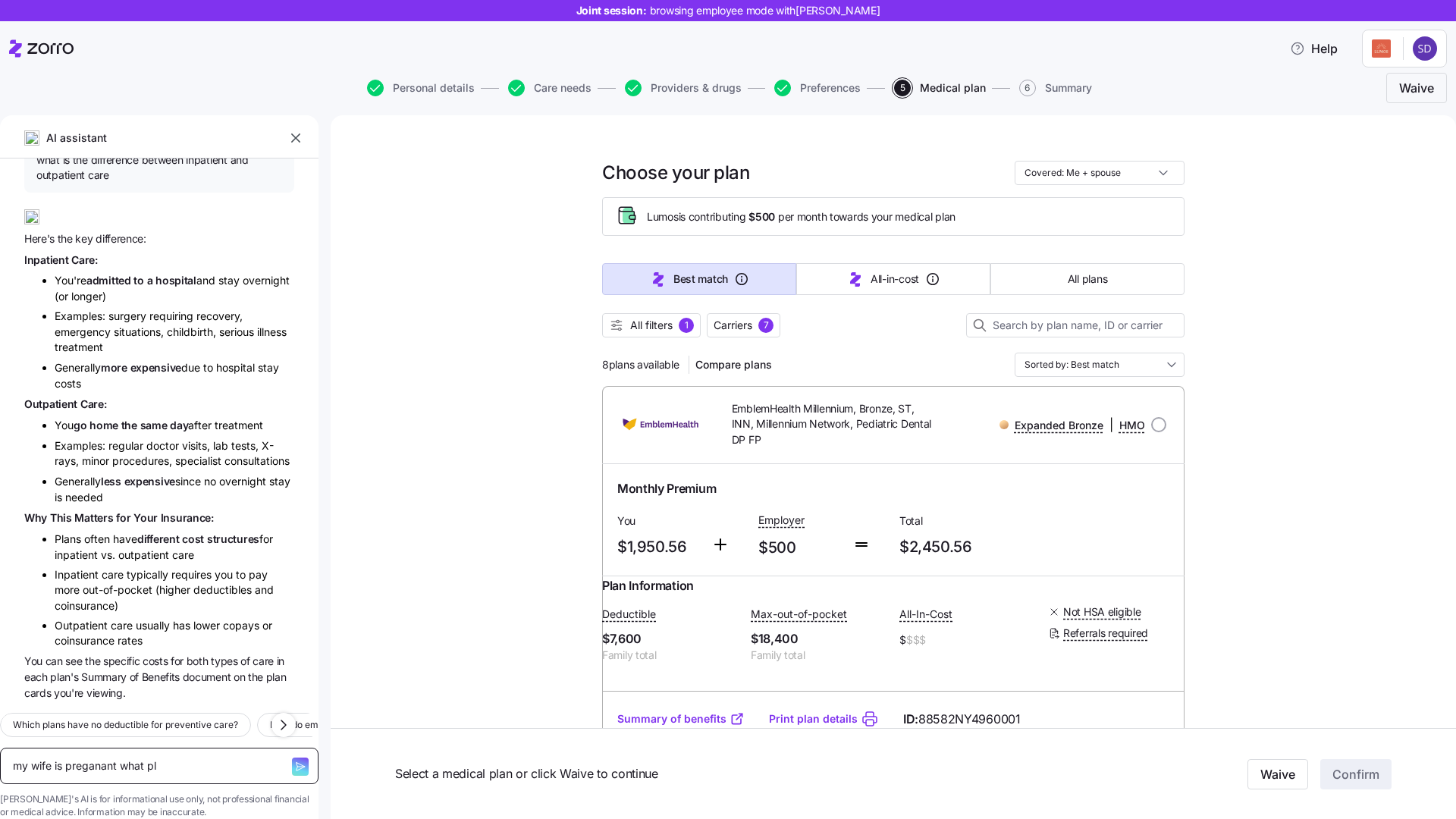
type textarea "my wife is preganant what pla"
type textarea "x"
type textarea "my wife is preganant what plan"
type textarea "x"
type textarea "my wife is preganant what plan"
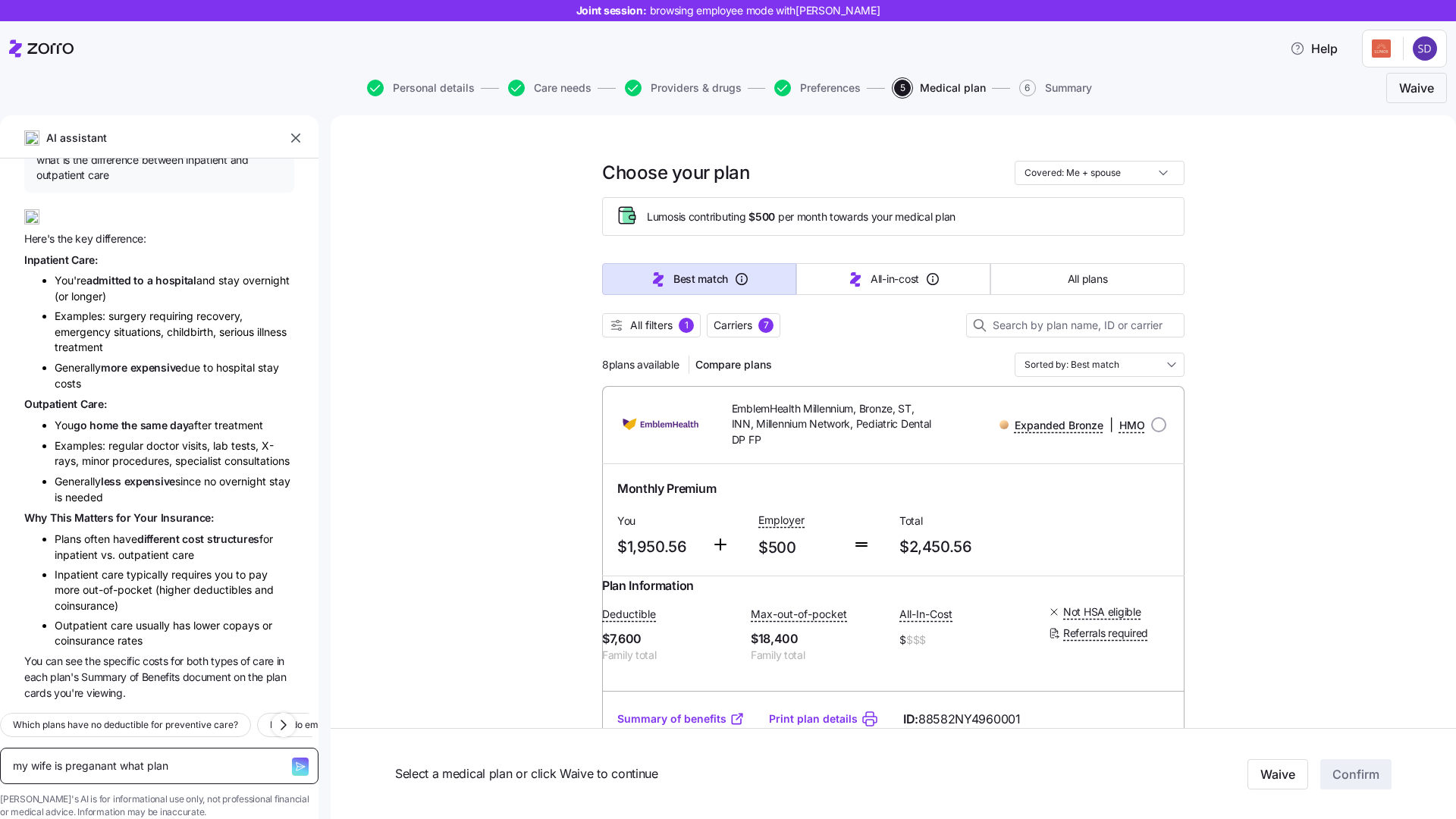
type textarea "x"
type textarea "my wife is preganant what plan sh"
type textarea "x"
type textarea "my wife is preganant what plan sho"
type textarea "x"
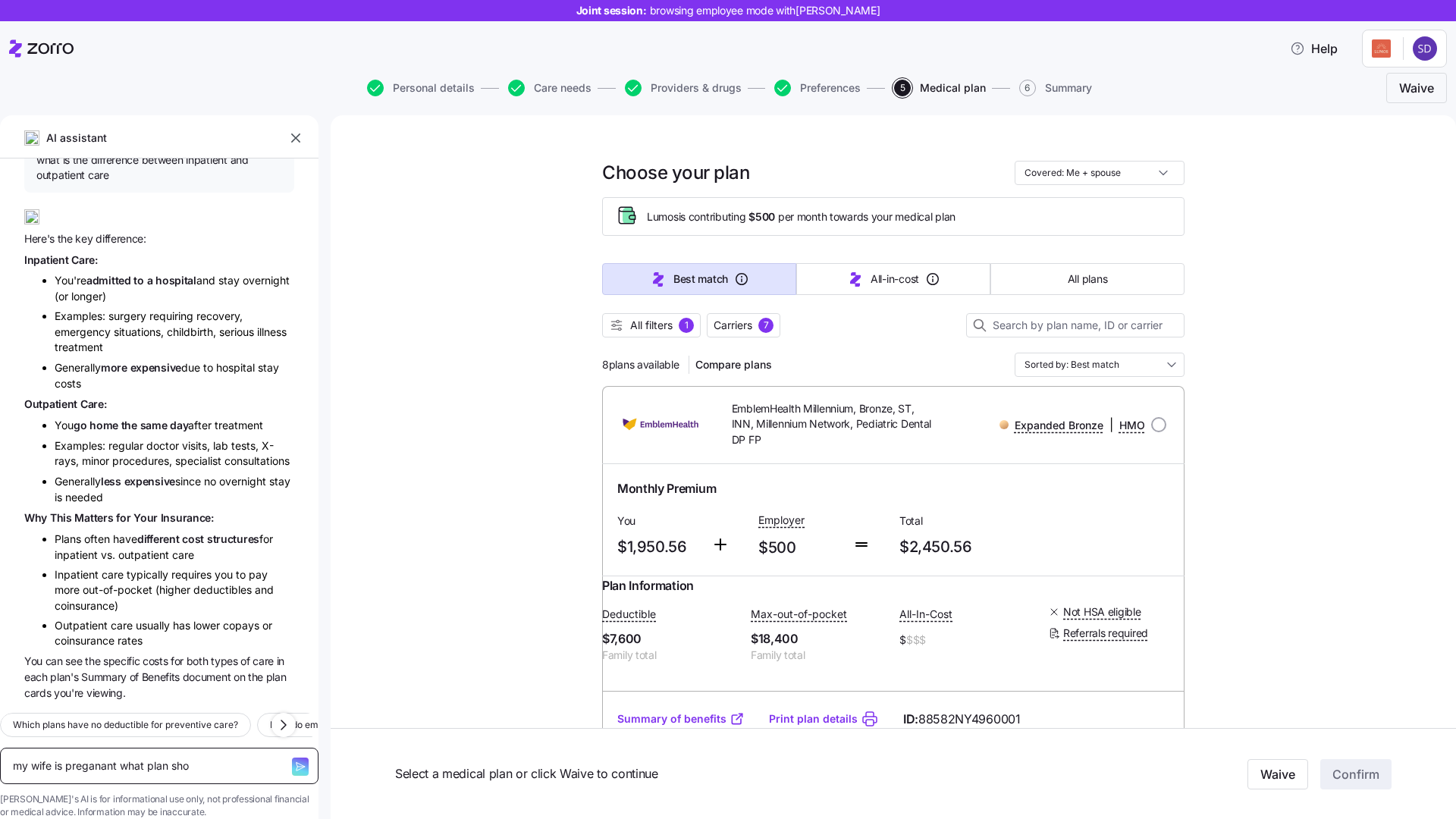
type textarea "my wife is preganant what plan shou"
type textarea "x"
type textarea "my wife is preganant what plan should"
type textarea "x"
type textarea "my wife is preganant what plan should"
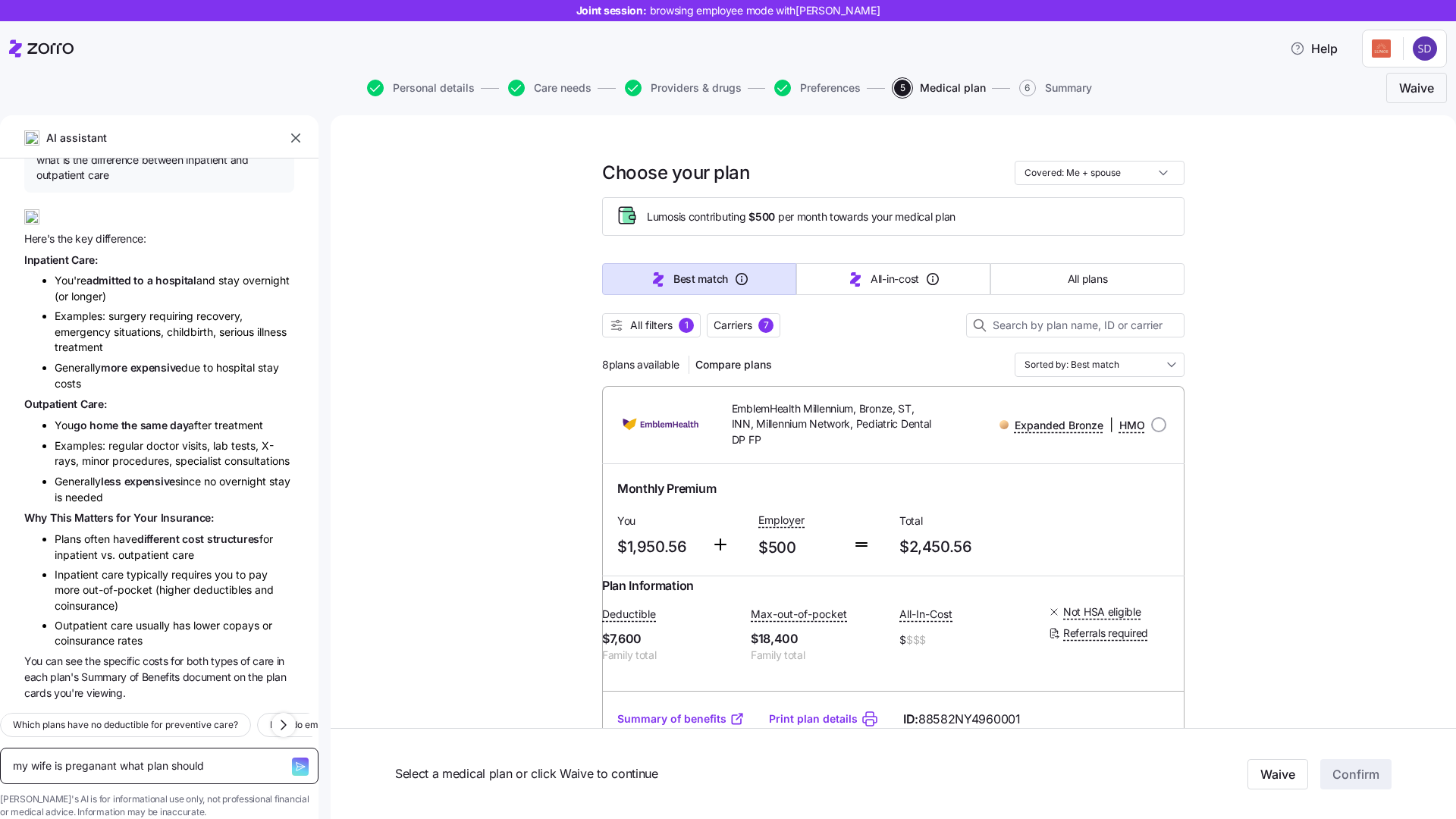
type textarea "x"
type textarea "my wife is preganant what plan should I"
type textarea "x"
type textarea "my wife is preganant what plan should I"
type textarea "x"
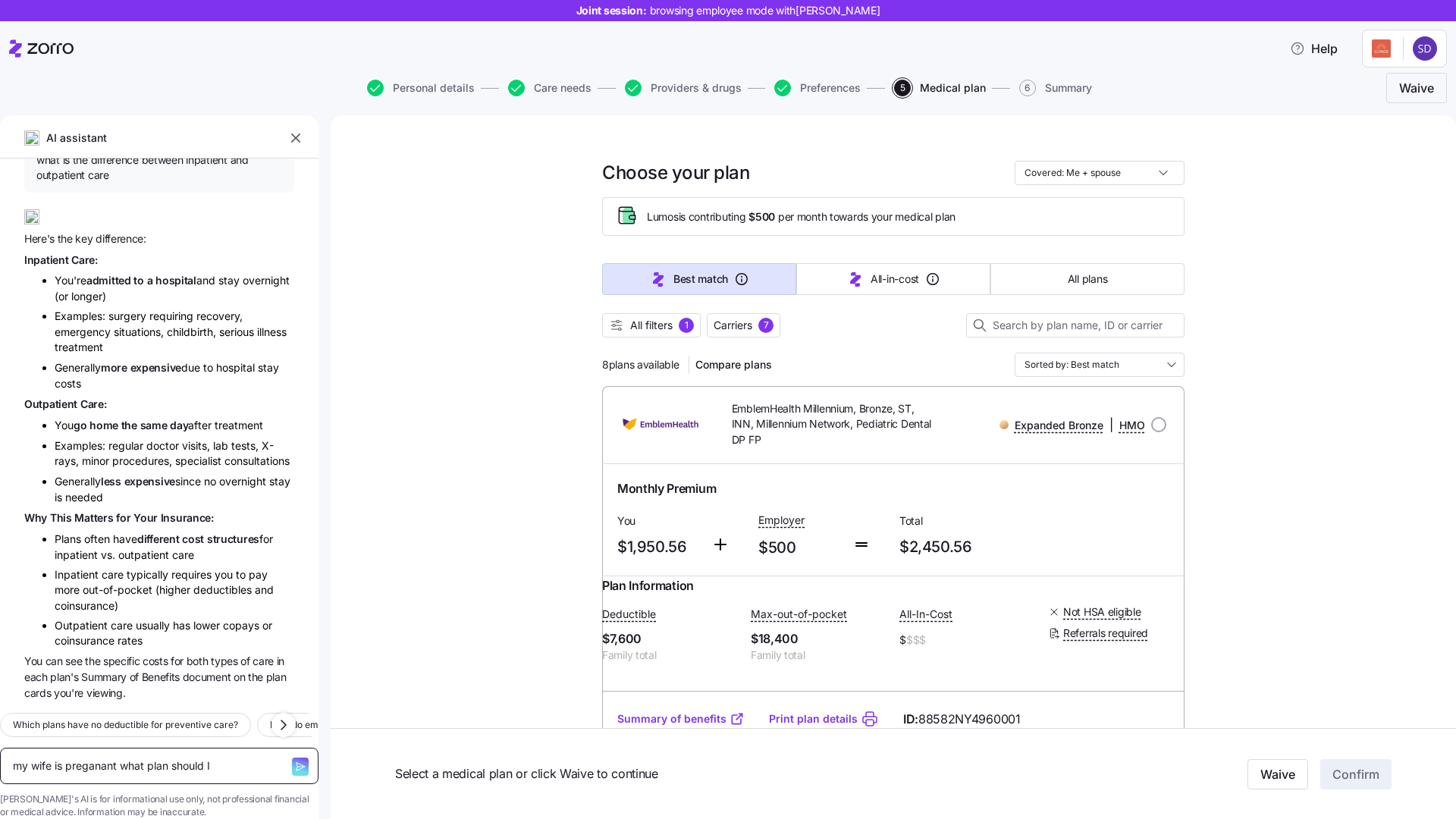
type textarea "my wife is preganant what plan should I c"
type textarea "x"
type textarea "my wife is preganant what plan should I ch"
type textarea "x"
type textarea "my wife is preganant what plan should I cho"
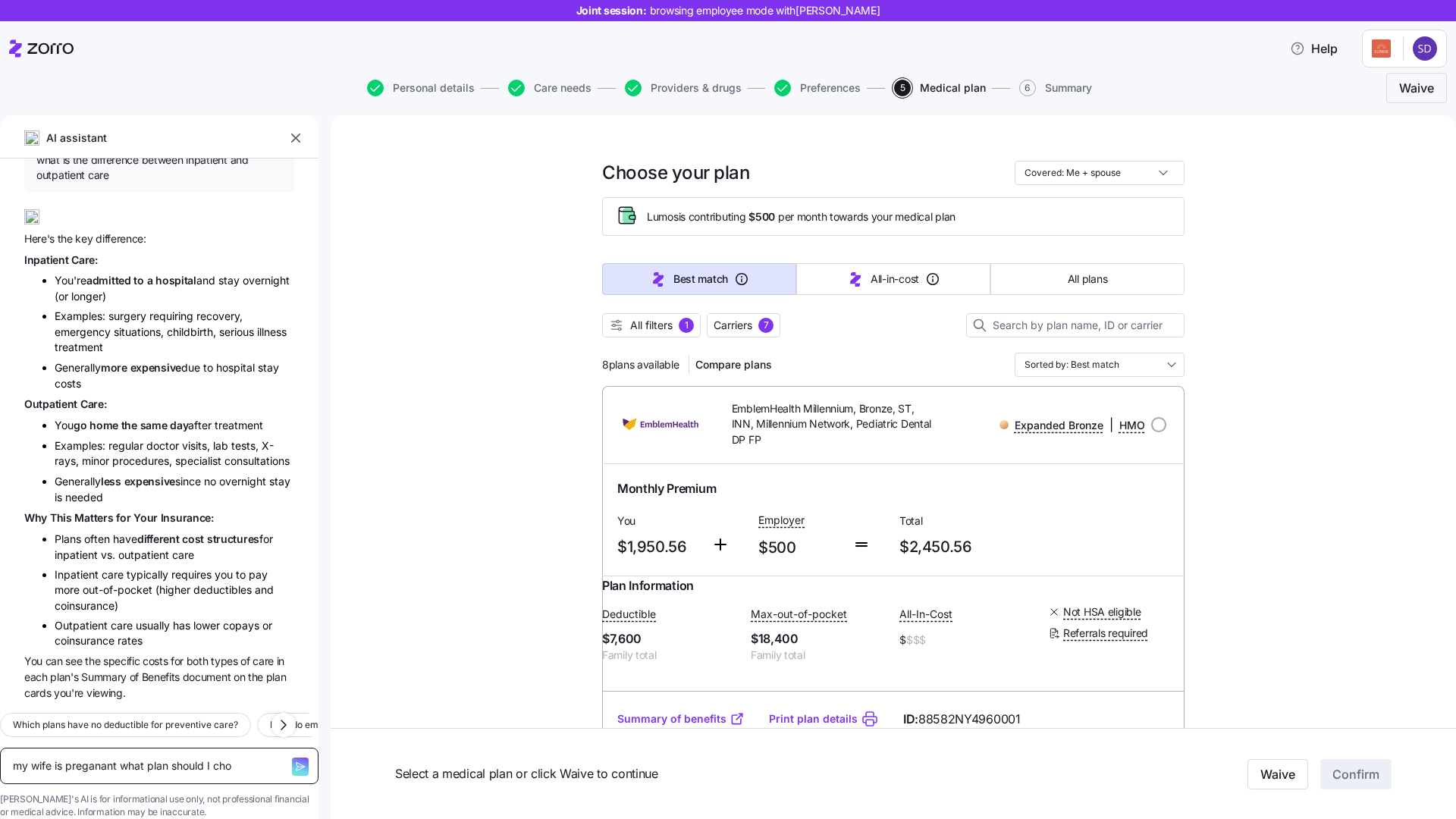
type textarea "x"
type textarea "my wife is preganant what plan should I choo"
type textarea "x"
type textarea "my wife is preganant what plan should I choos"
type textarea "x"
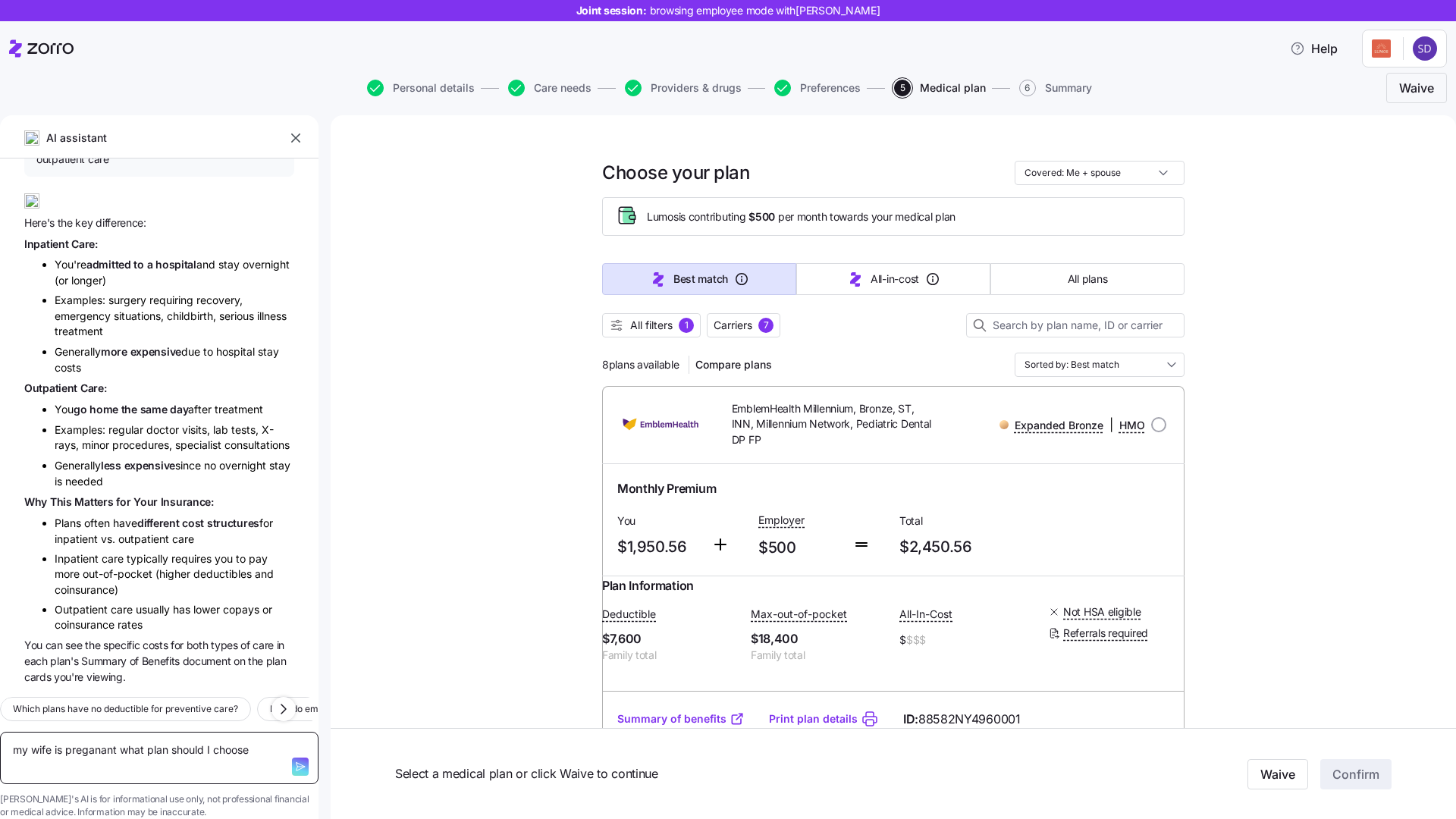
type textarea "my wife is preganant what plan should I choose"
type textarea "x"
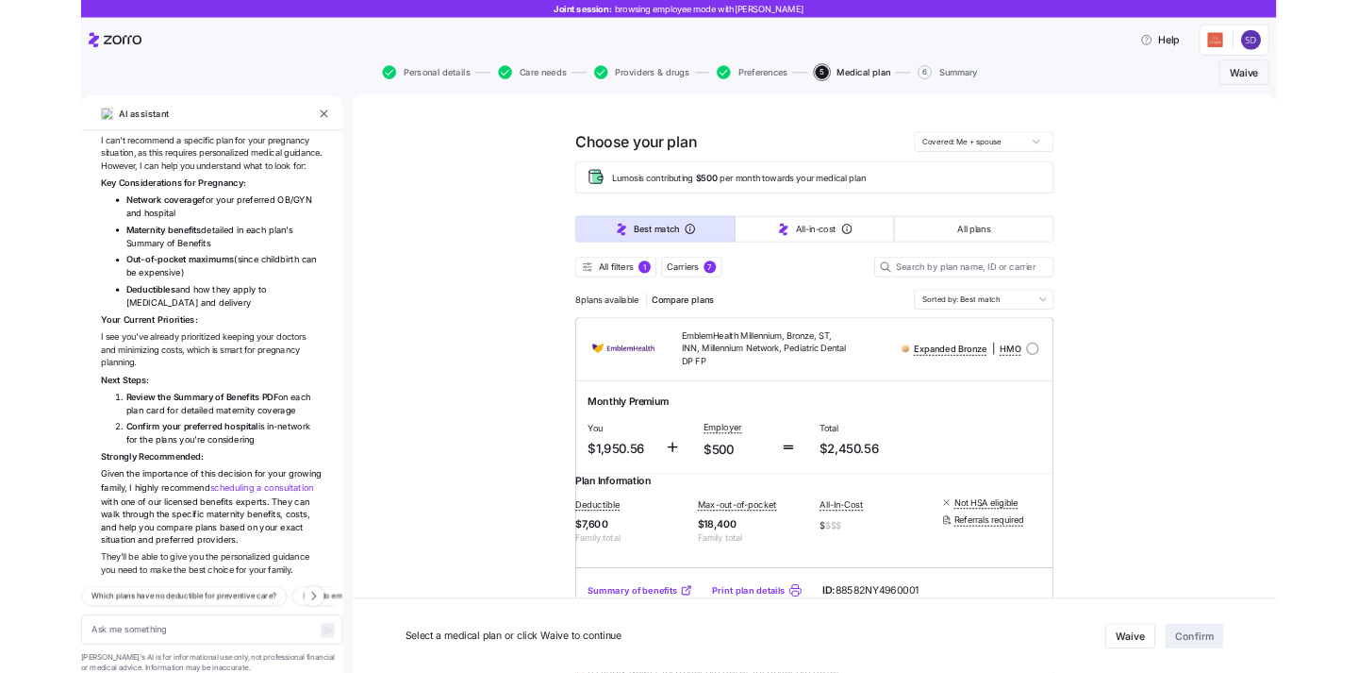
scroll to position [13813, 0]
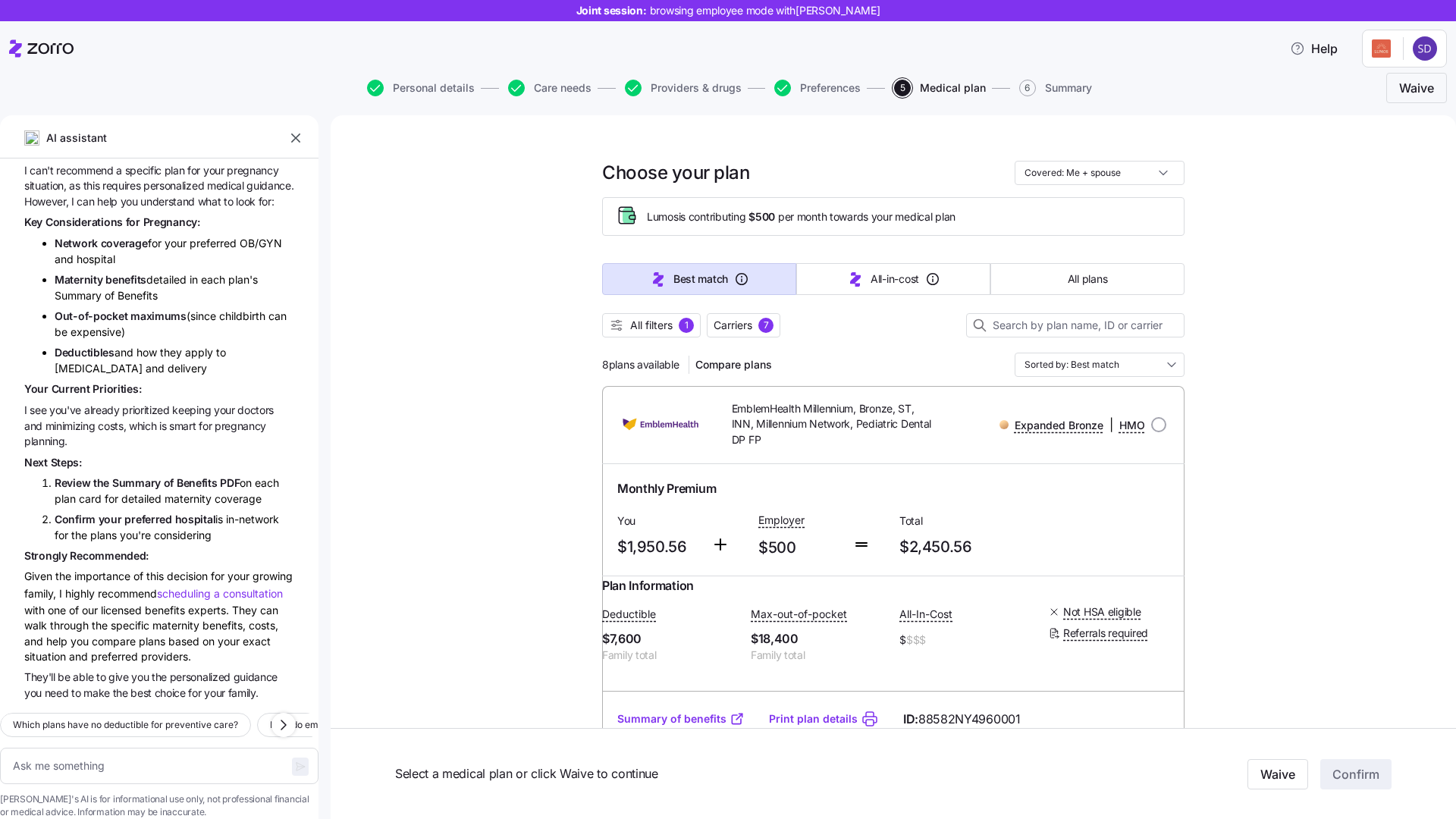
type textarea "x"
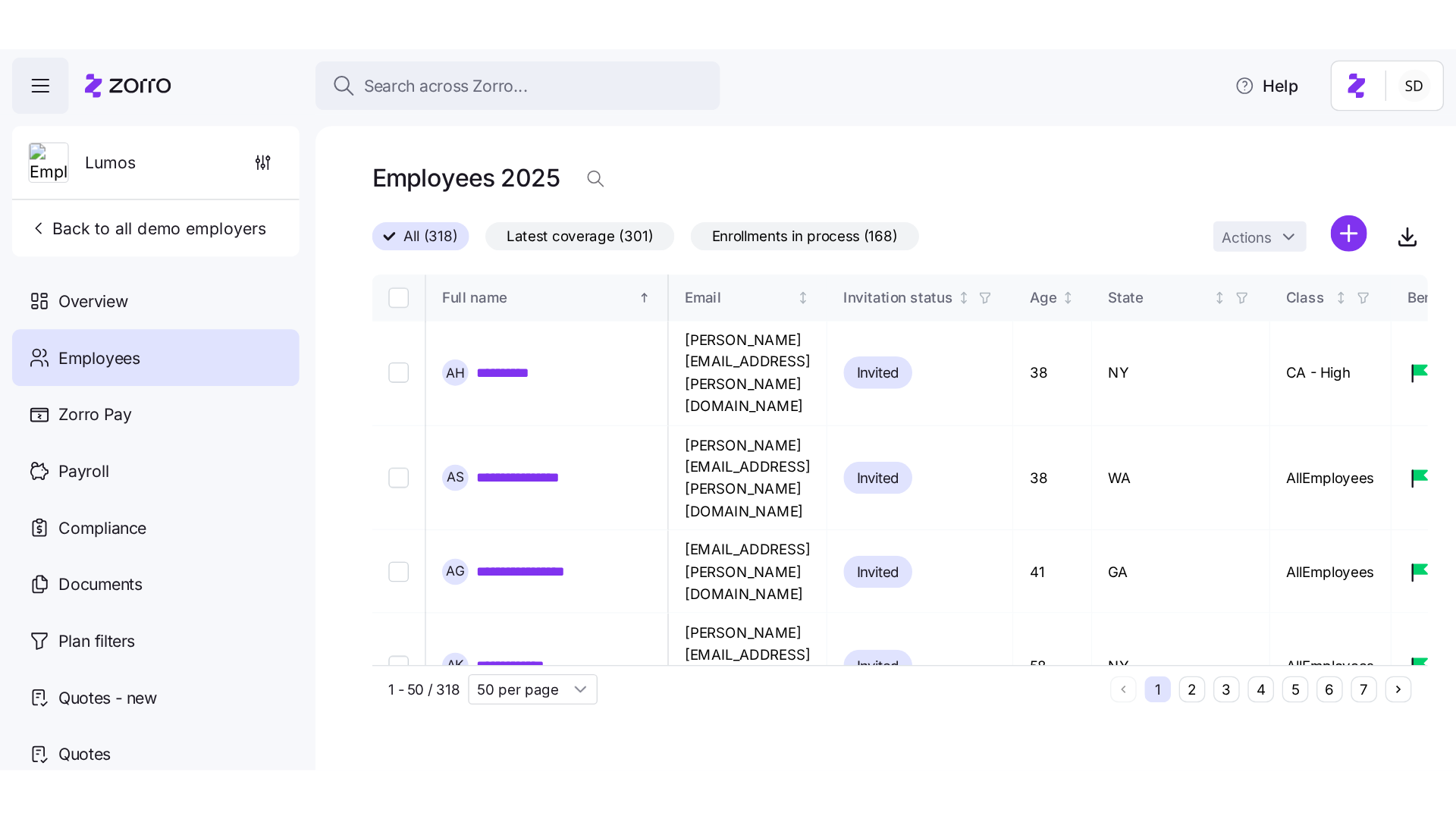
scroll to position [0, 3049]
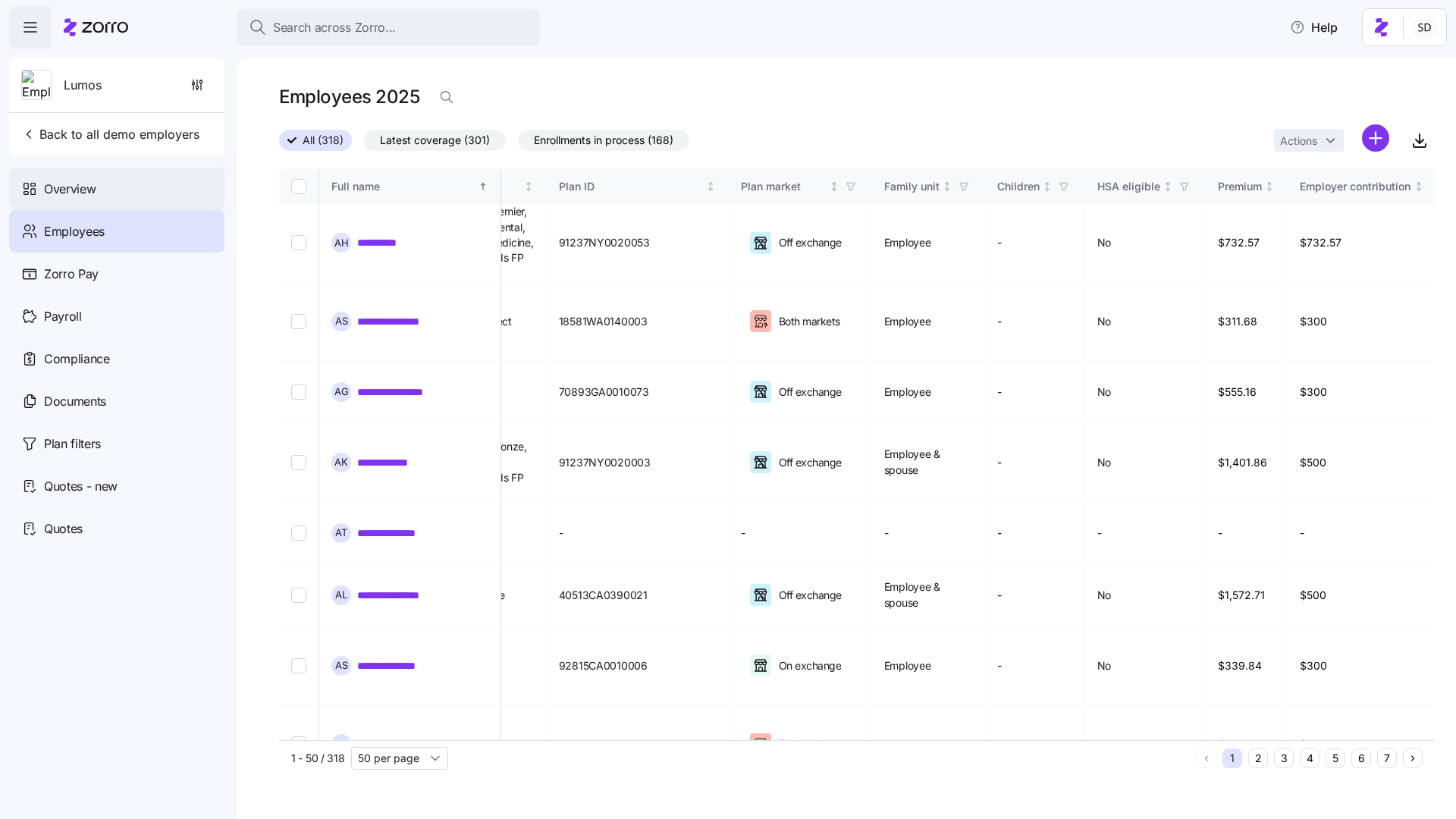
click at [71, 202] on div "Overview" at bounding box center [117, 188] width 215 height 43
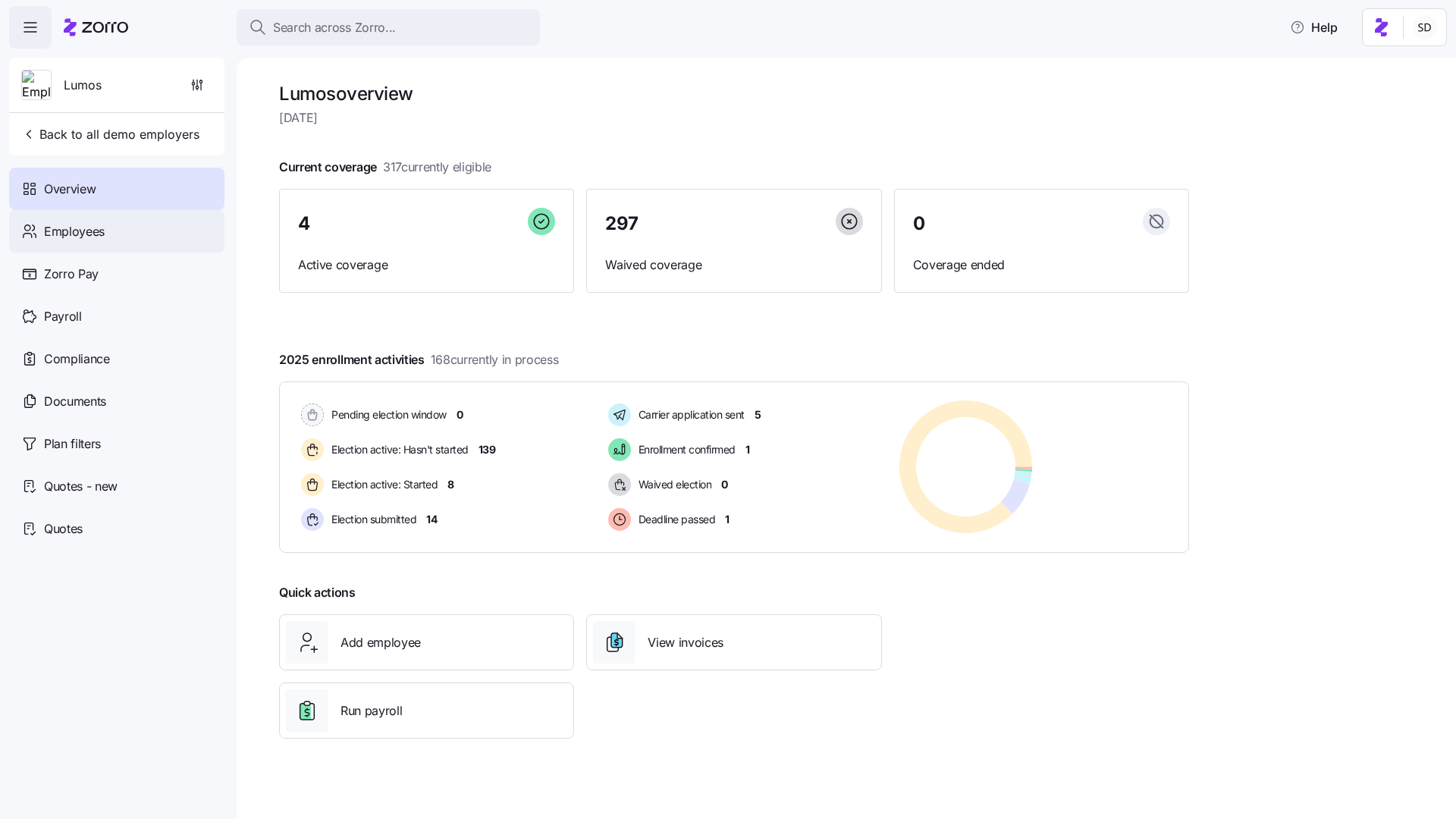
click at [47, 248] on div "Employees" at bounding box center [117, 231] width 215 height 43
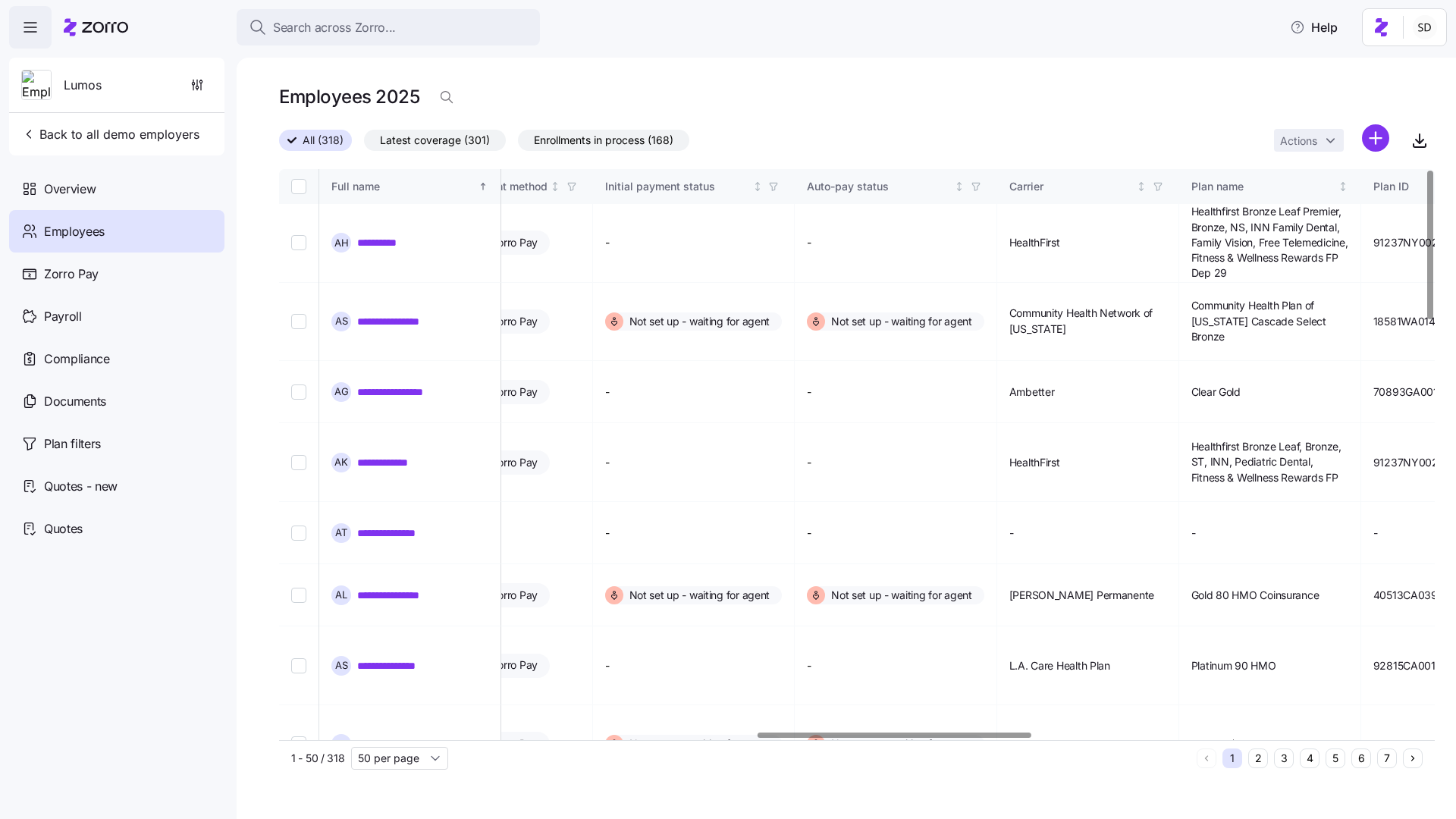
scroll to position [0, 2017]
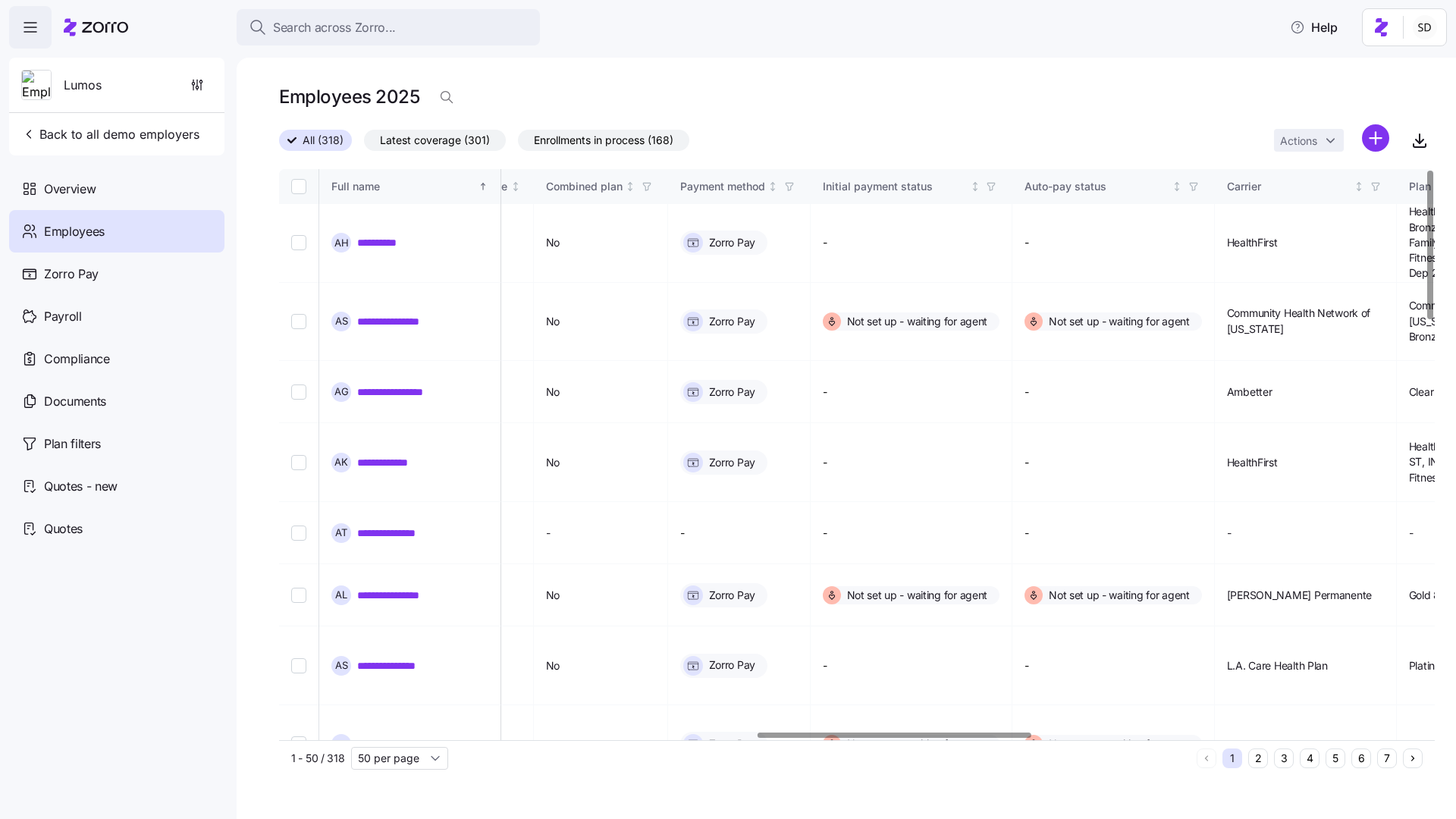
click at [1091, 540] on button "6" at bounding box center [1361, 758] width 20 height 20
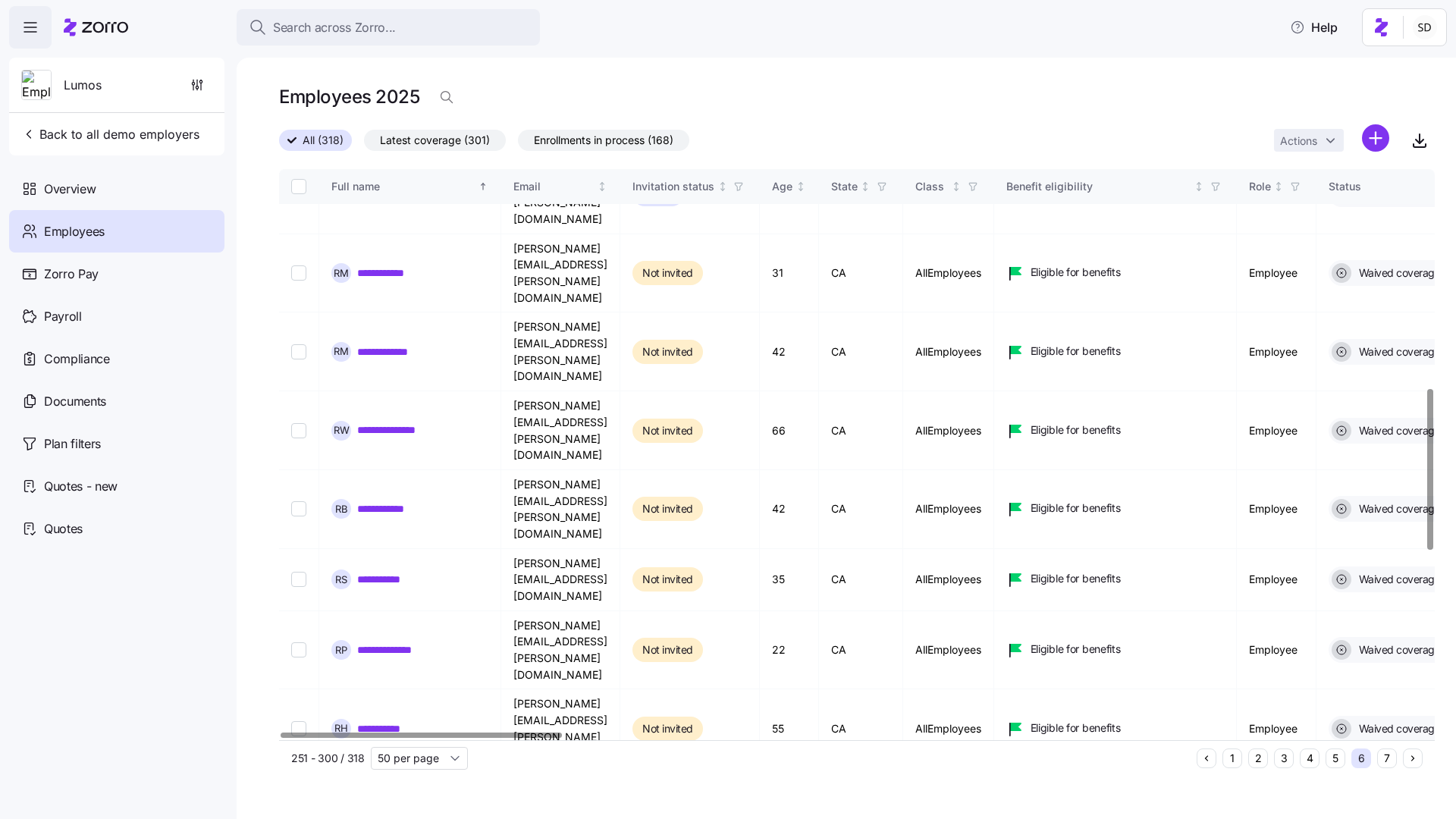
scroll to position [803, 0]
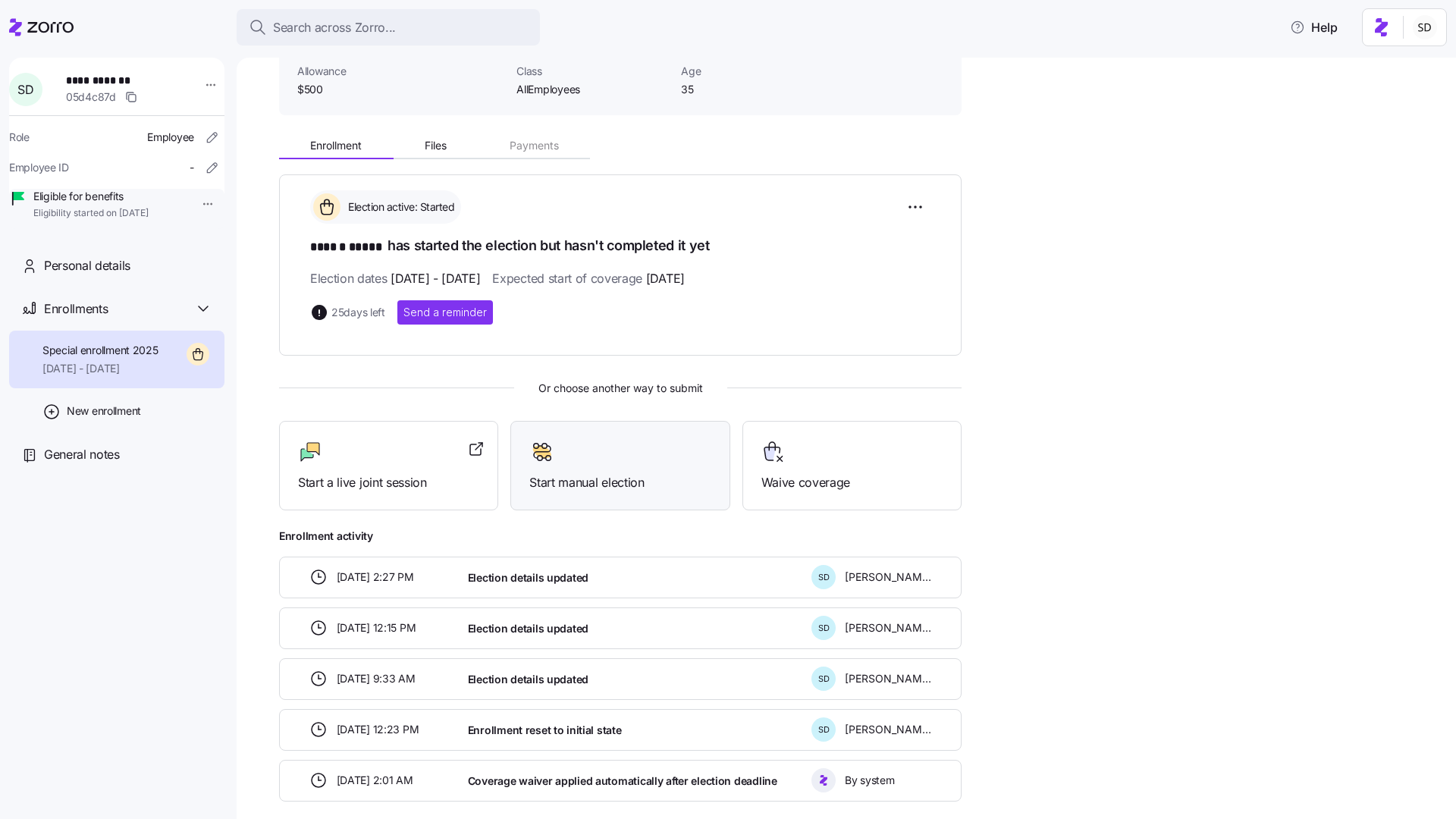
scroll to position [113, 0]
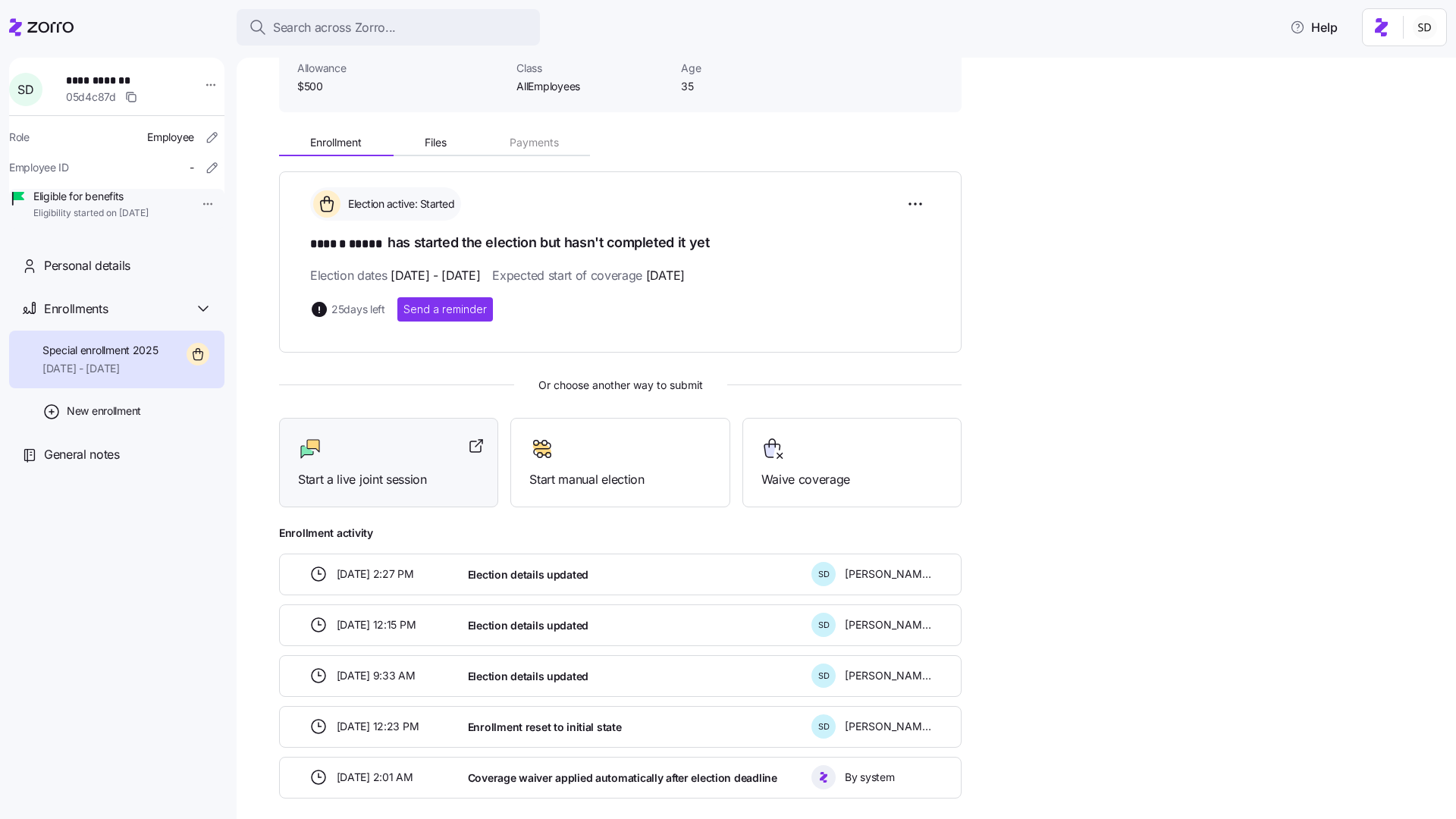
click at [421, 475] on span "Start a live joint session" at bounding box center [388, 480] width 181 height 19
